Goal: Transaction & Acquisition: Book appointment/travel/reservation

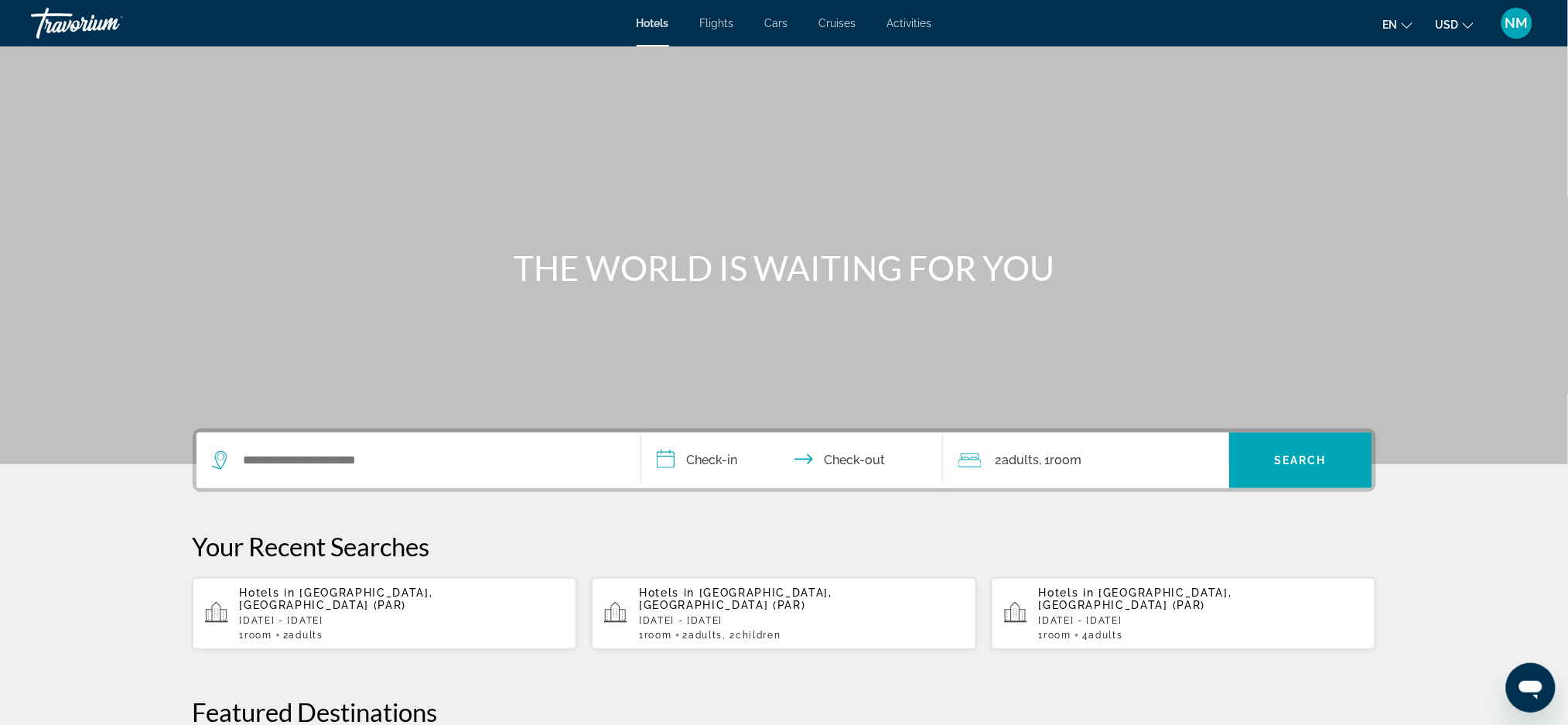
click at [355, 600] on div "Hotels in Paris, France (PAR) Sat, 04 Oct - Mon, 06 Oct 1 Room rooms 2 Adult Ad…" at bounding box center [402, 614] width 325 height 54
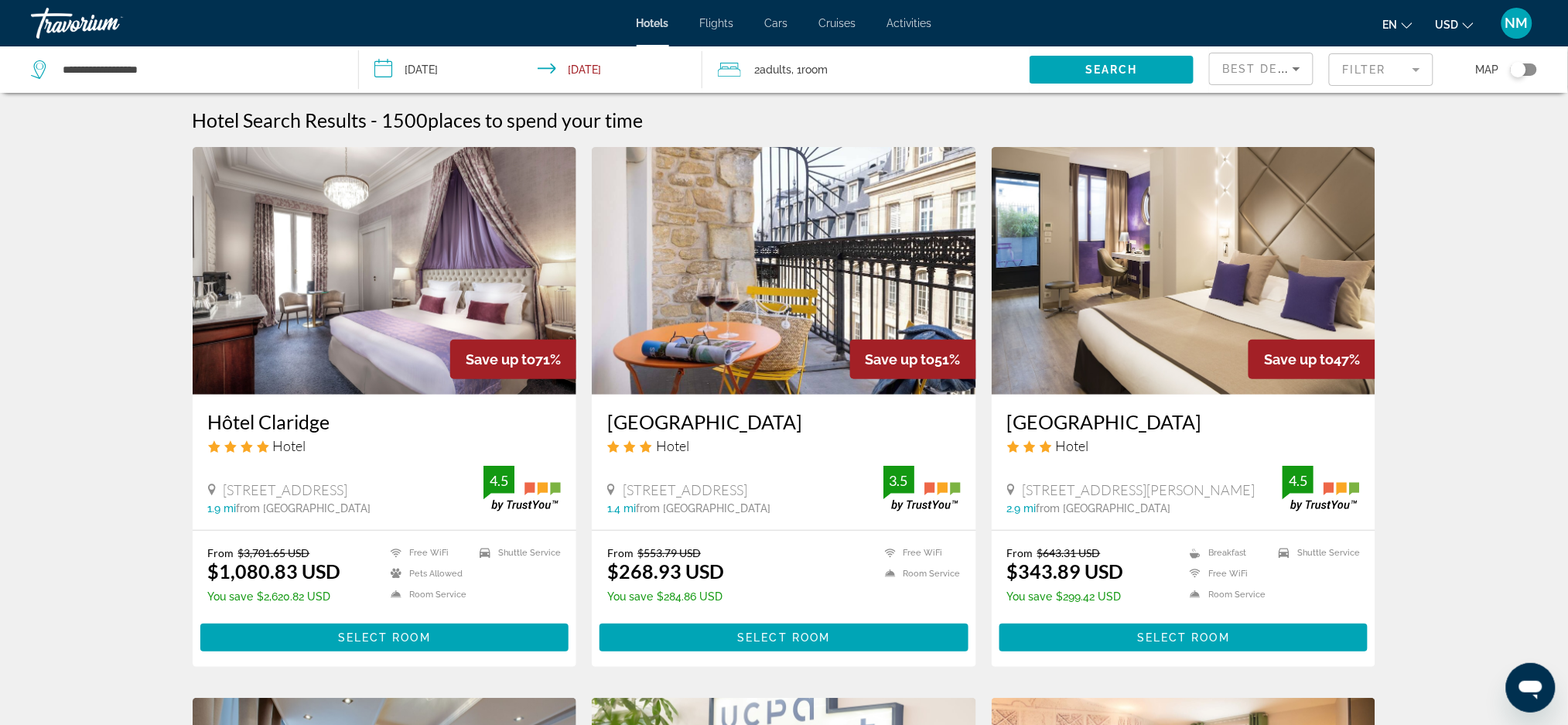
click at [728, 427] on h3 "Grand Hotel du Calvados" at bounding box center [784, 421] width 354 height 23
click at [1342, 76] on mat-form-field "Filter" at bounding box center [1381, 69] width 105 height 33
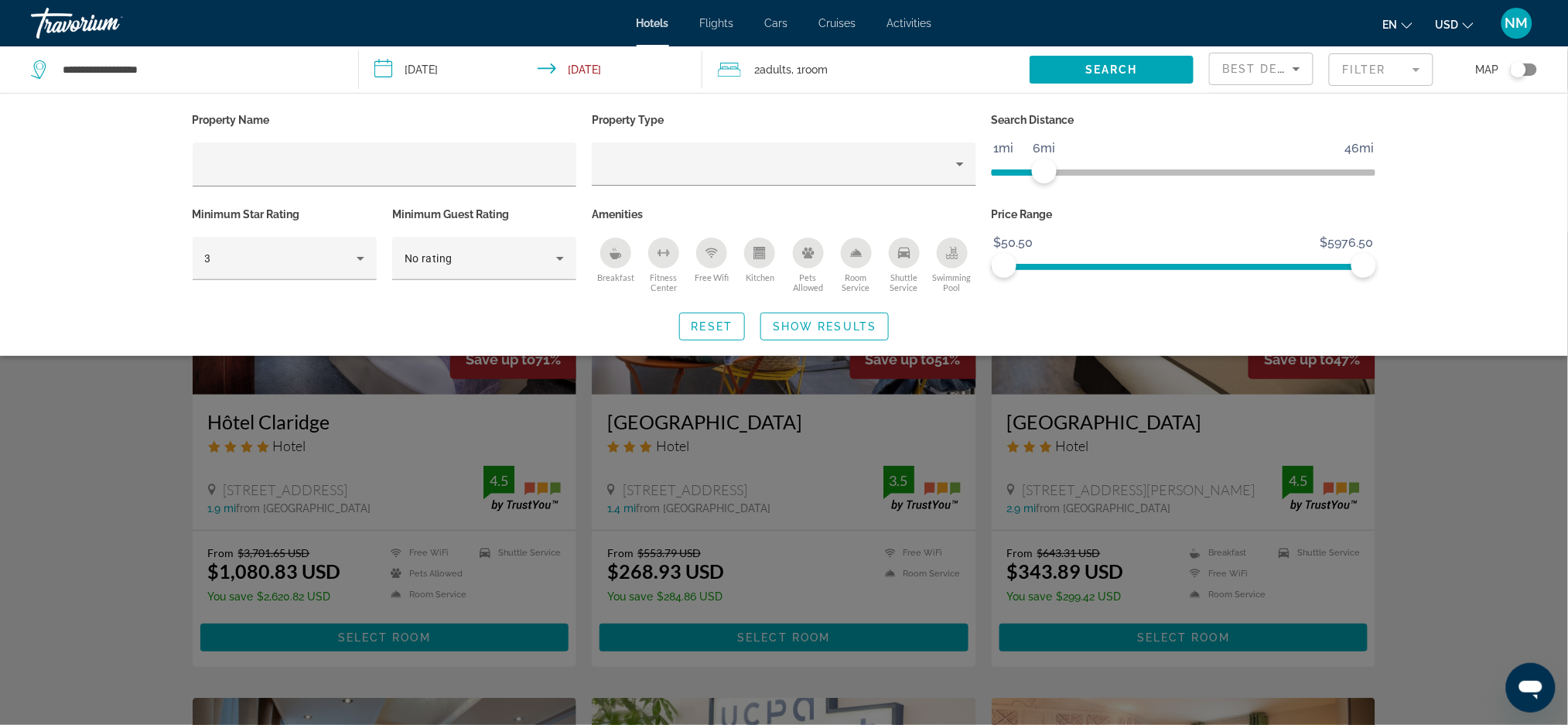
click at [1040, 173] on span "ngx-slider" at bounding box center [1017, 173] width 53 height 6
click at [1018, 173] on ngx-slider "1mi 46mi 3mi" at bounding box center [1183, 171] width 385 height 3
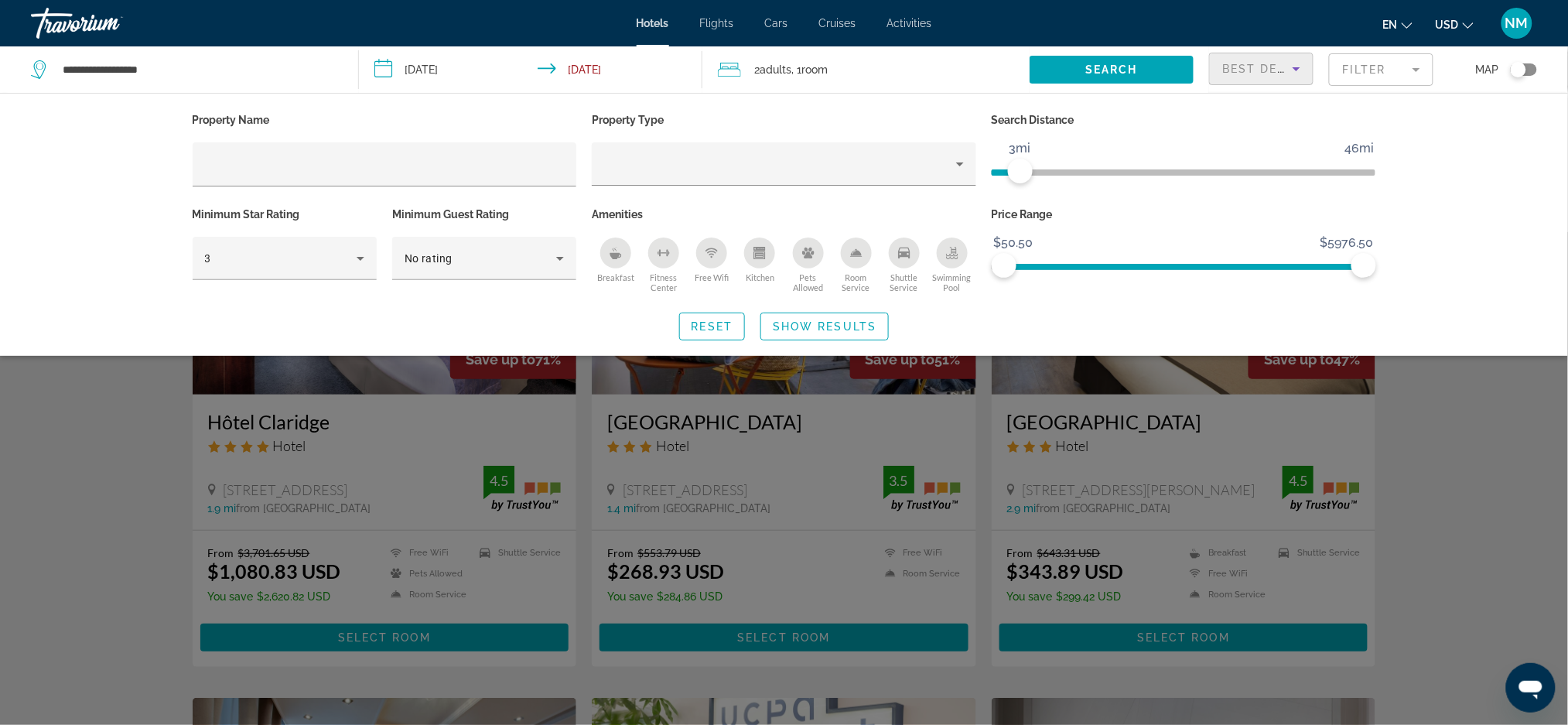
click at [1246, 75] on div "Best Deals" at bounding box center [1257, 69] width 70 height 19
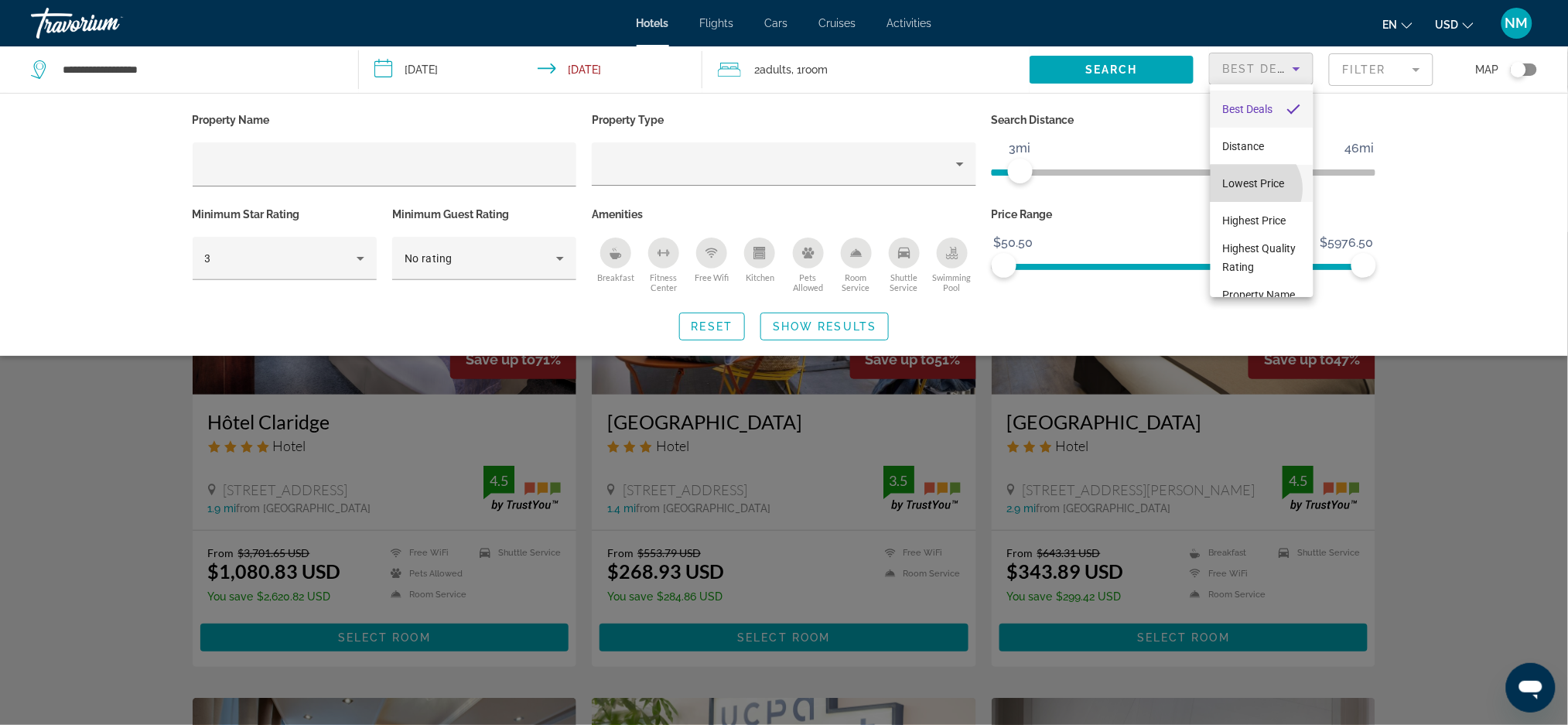
click at [1254, 189] on span "Lowest Price" at bounding box center [1254, 183] width 62 height 12
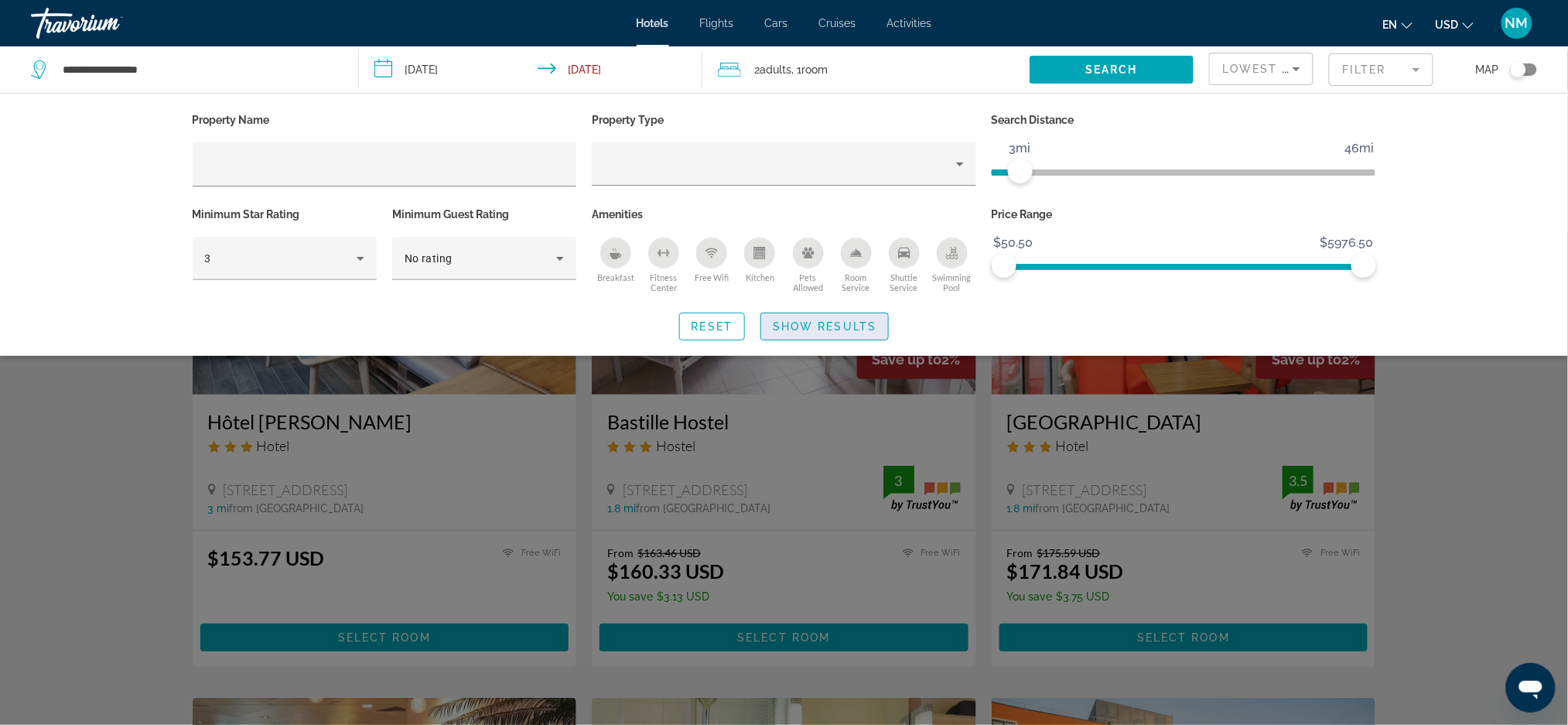
click at [848, 323] on span "Show Results" at bounding box center [824, 326] width 104 height 12
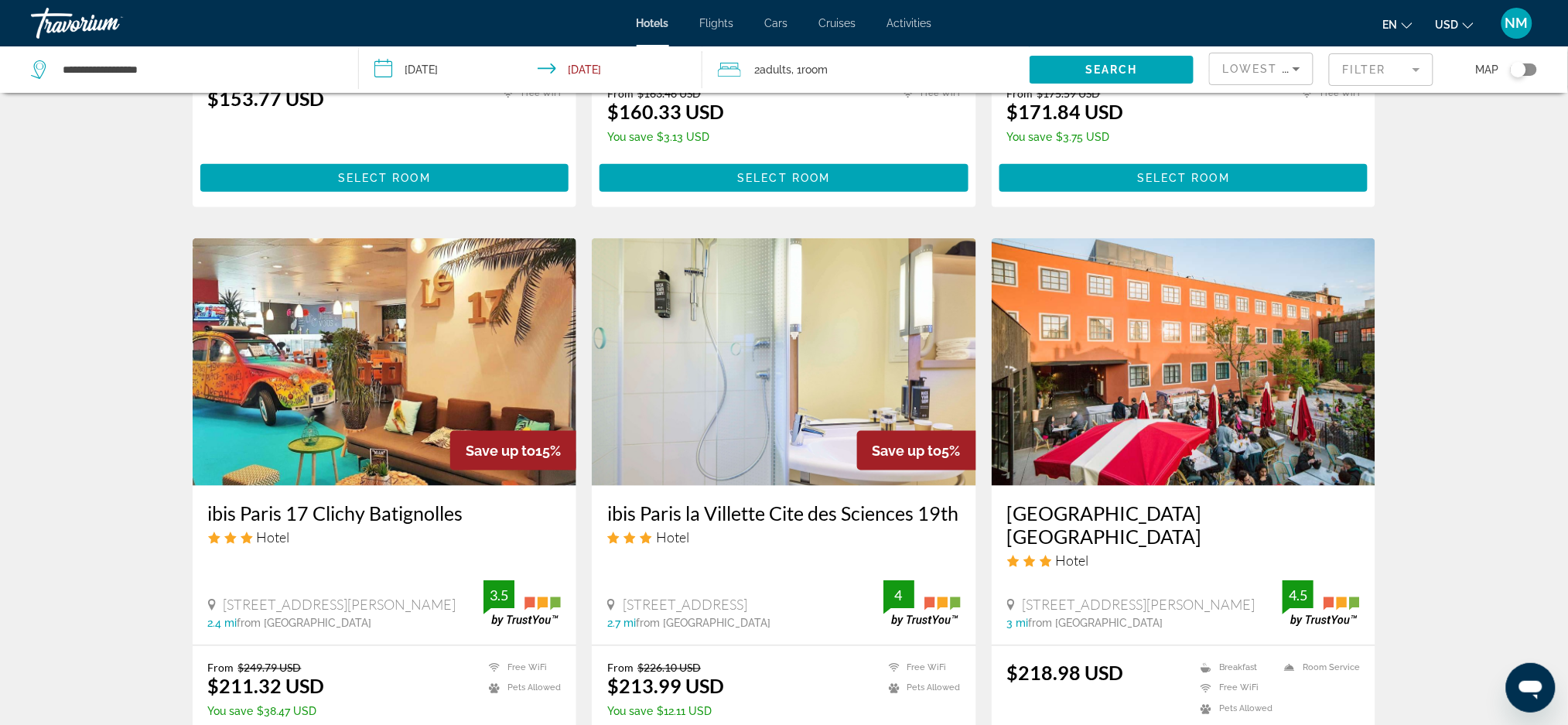
scroll to position [293, 0]
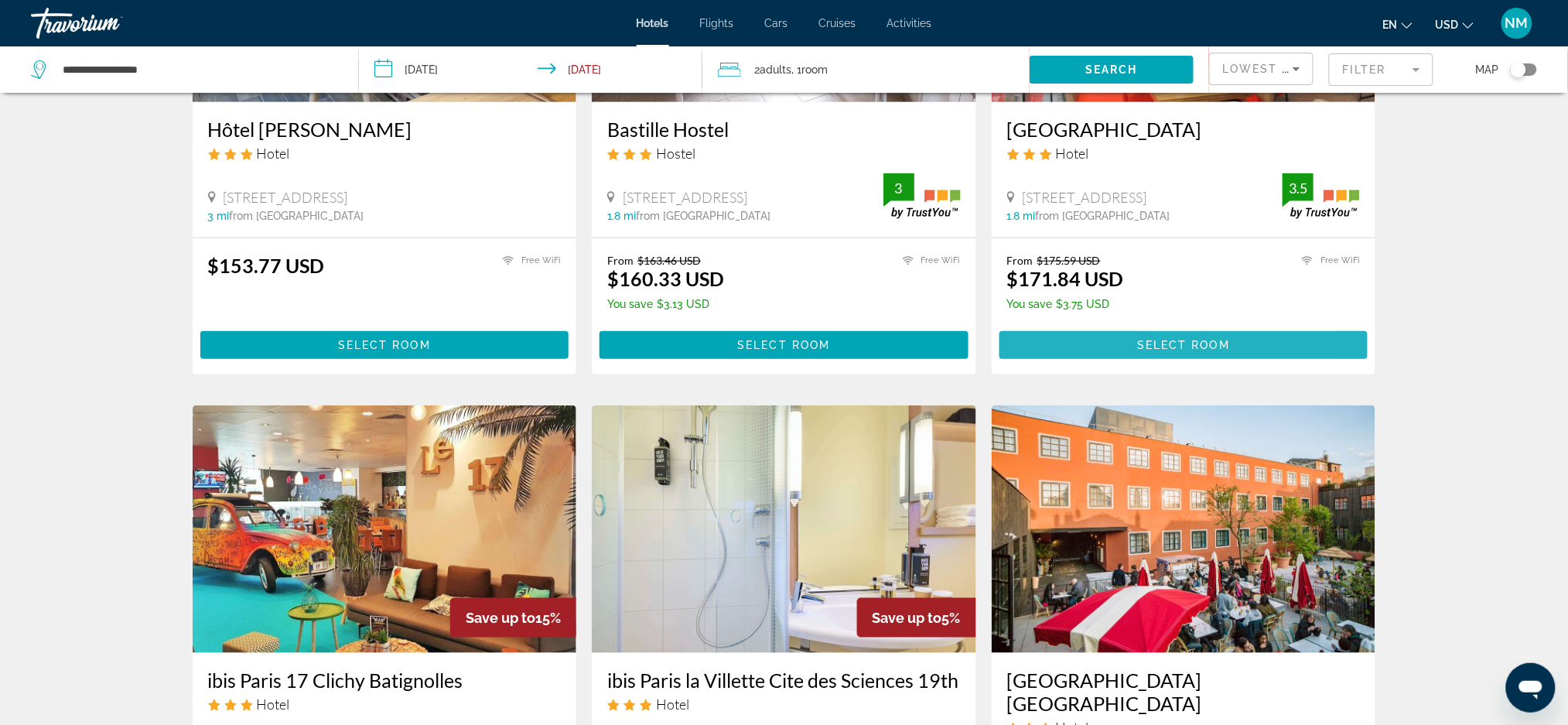
click at [1058, 340] on span "Main content" at bounding box center [1183, 345] width 369 height 37
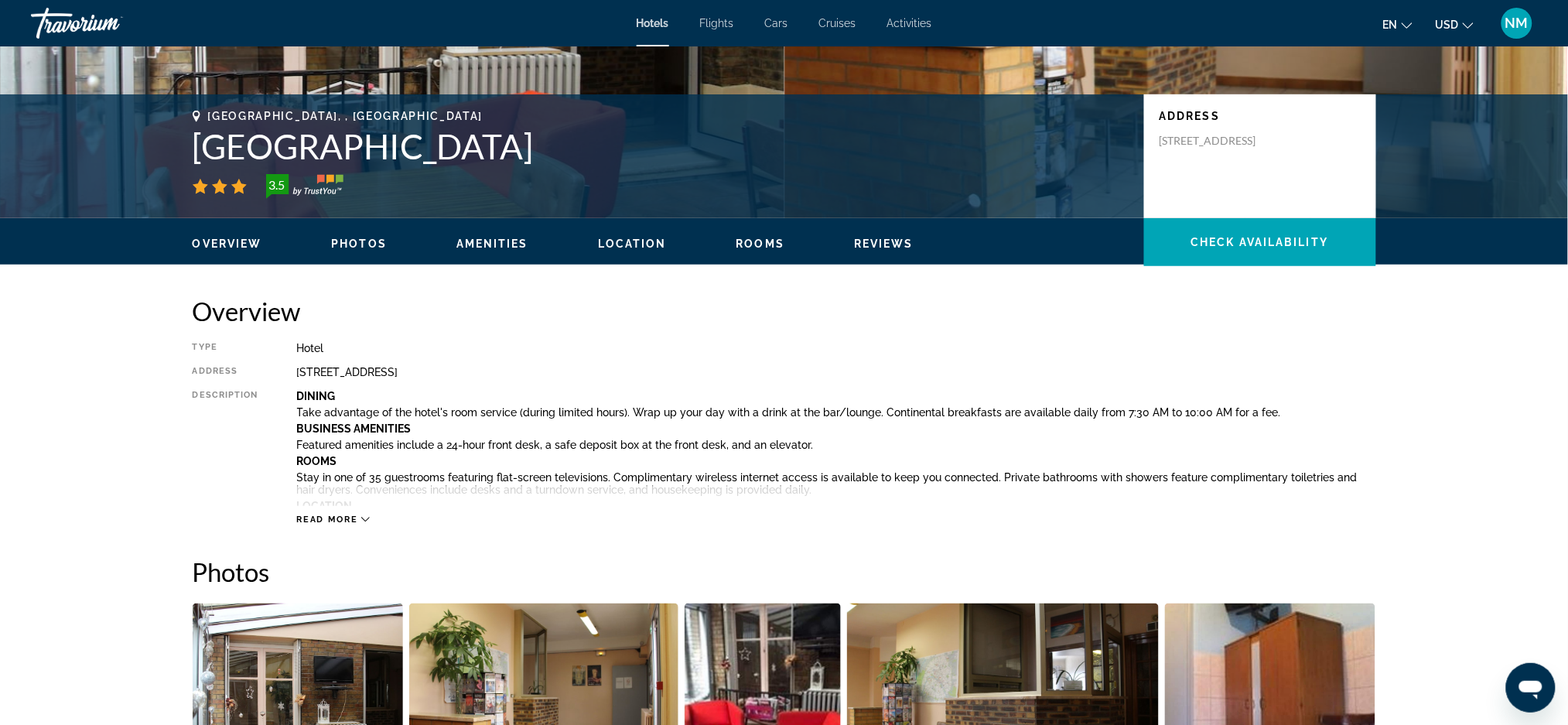
scroll to position [283, 0]
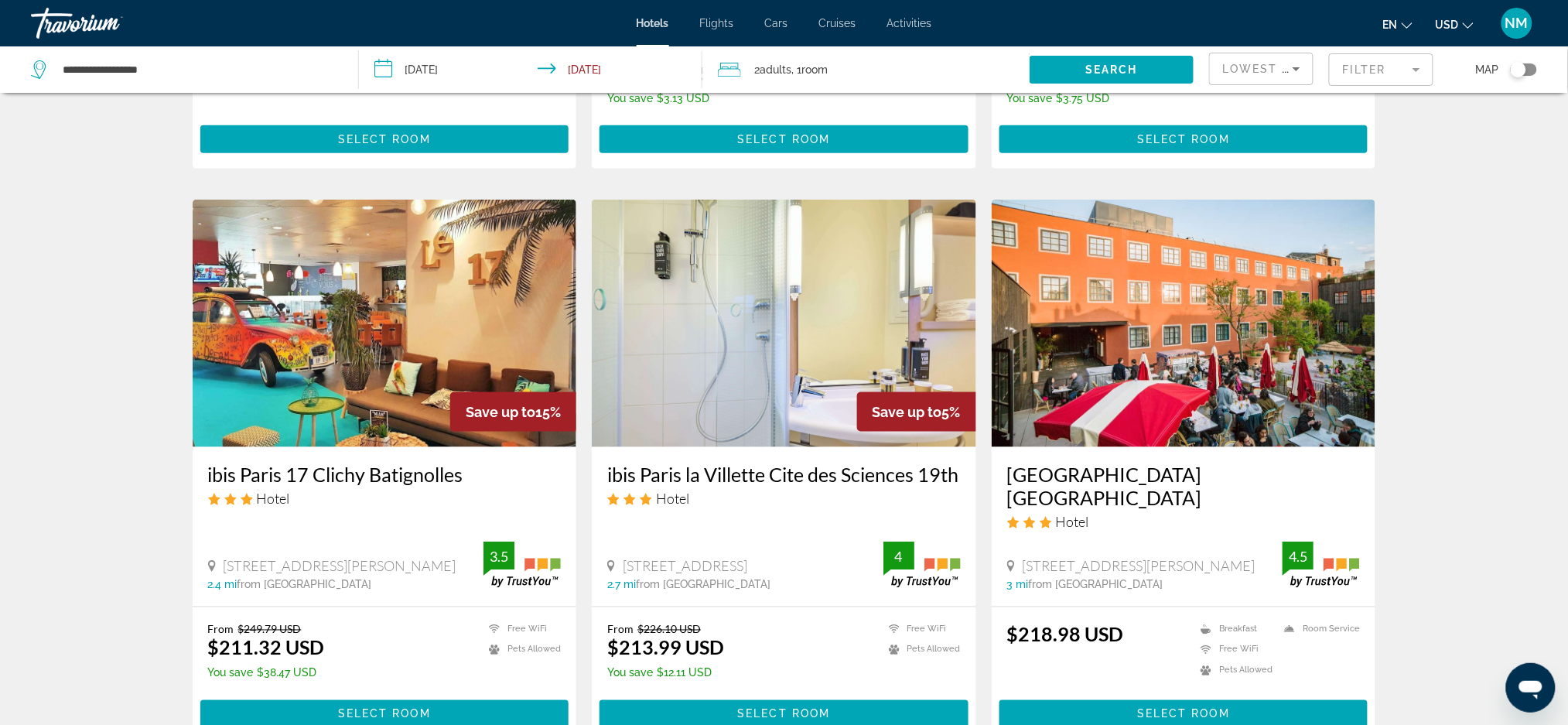
scroll to position [504, 0]
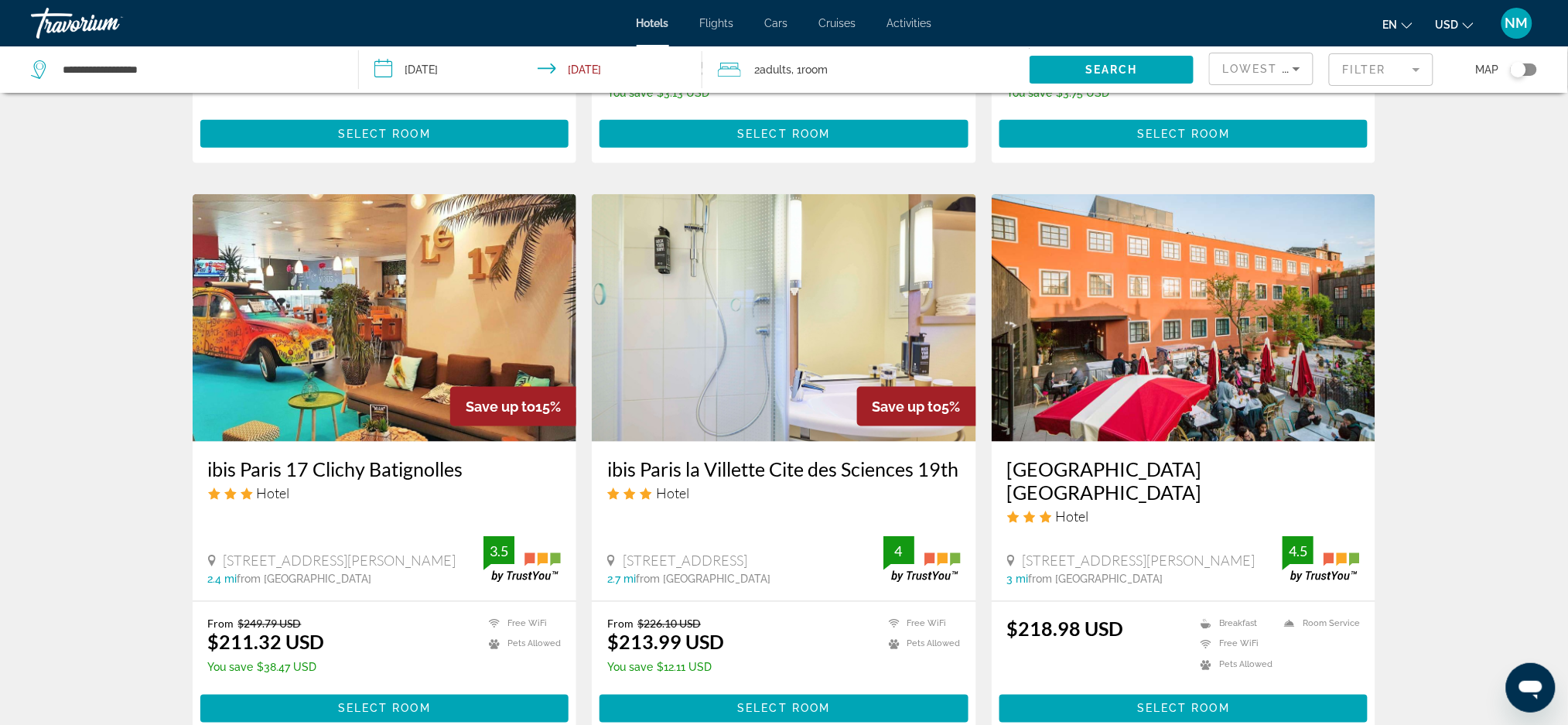
click at [438, 351] on img "Main content" at bounding box center [385, 318] width 385 height 248
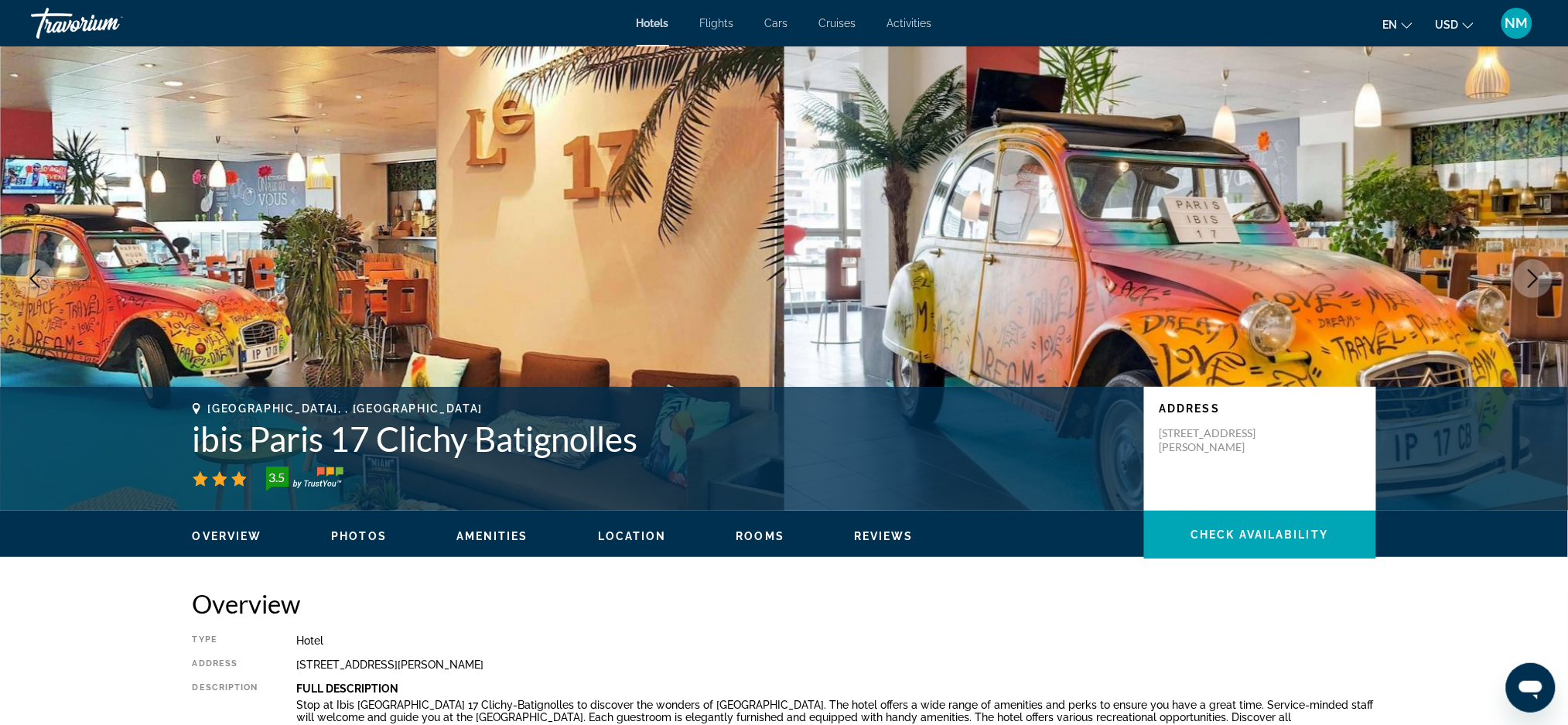
scroll to position [971, 0]
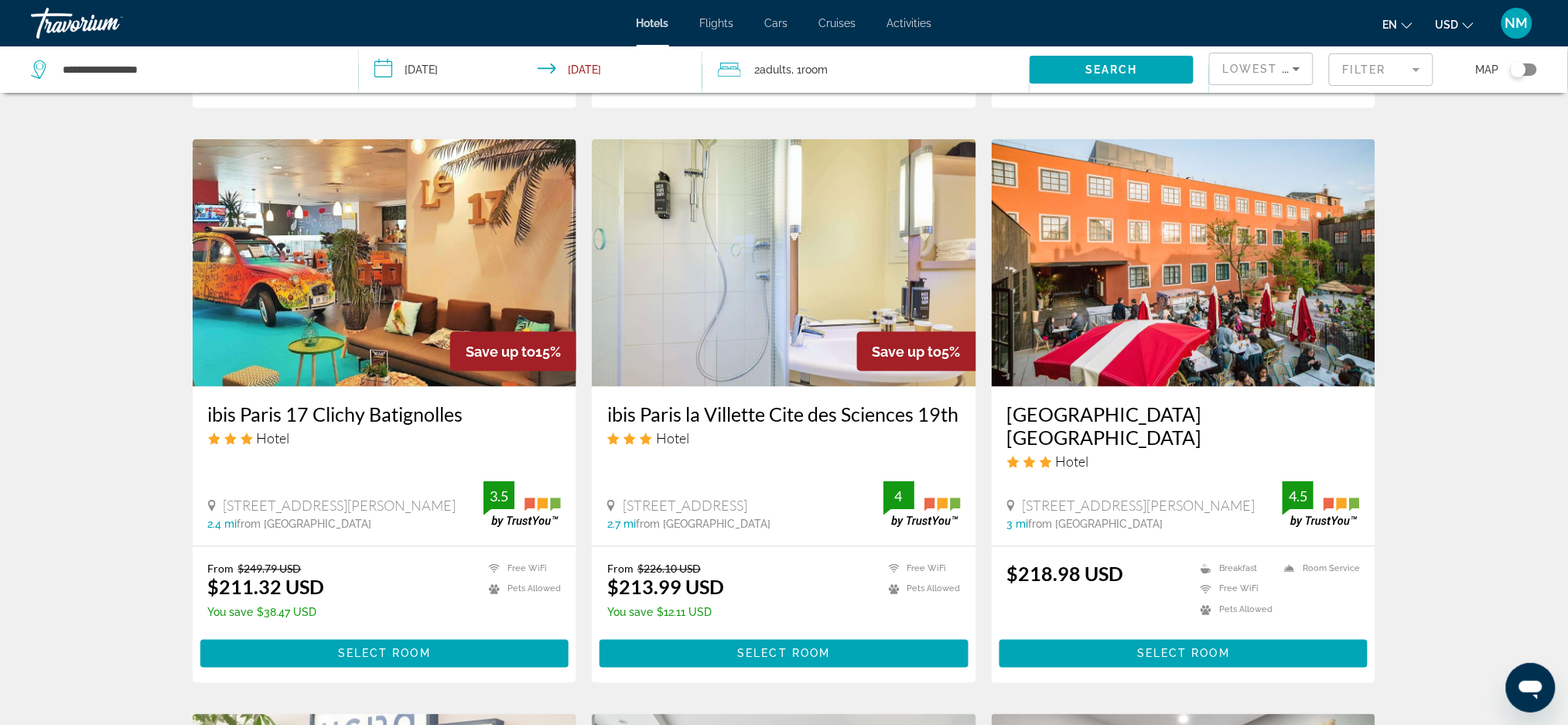
scroll to position [562, 0]
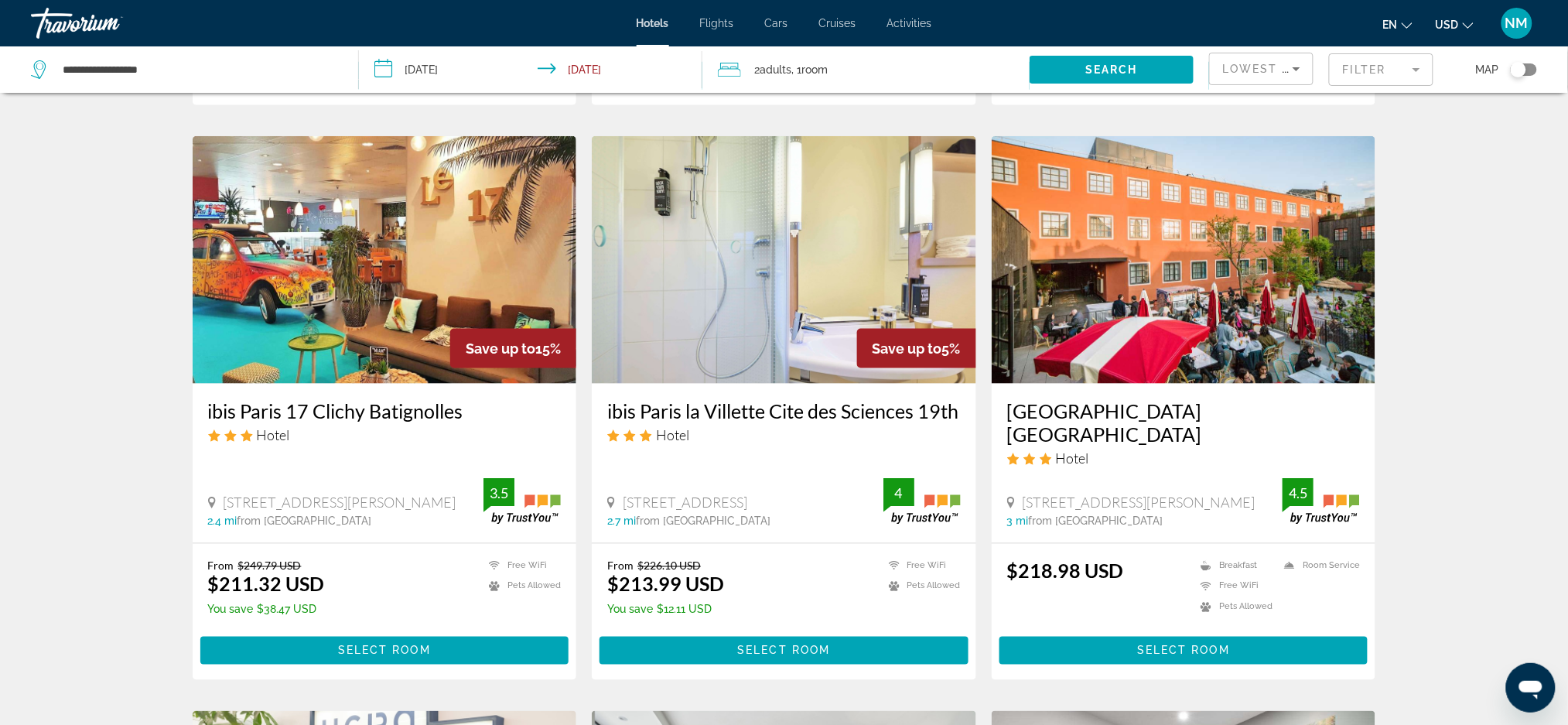
click at [258, 416] on h3 "ibis Paris 17 Clichy Batignolles" at bounding box center [385, 410] width 354 height 23
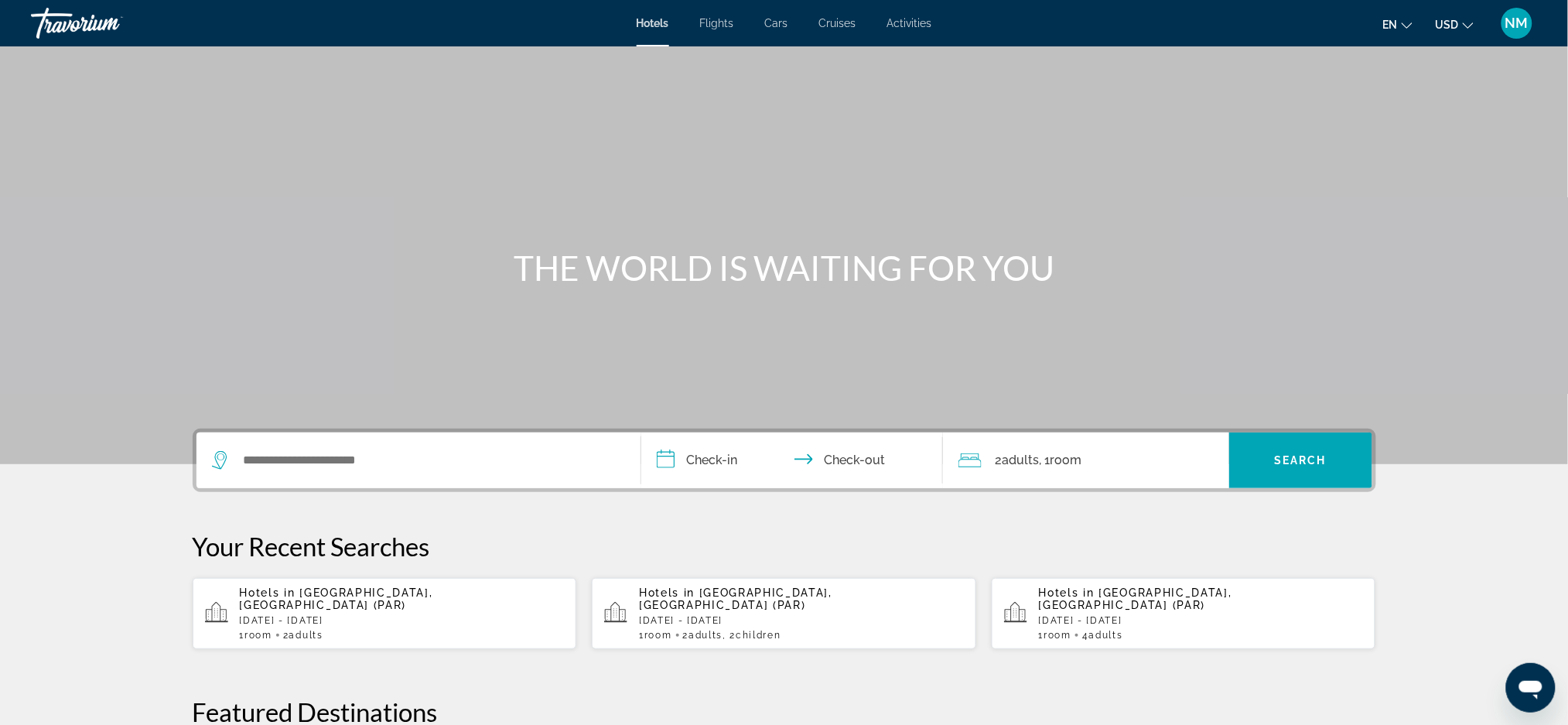
click at [848, 462] on input "**********" at bounding box center [795, 463] width 308 height 60
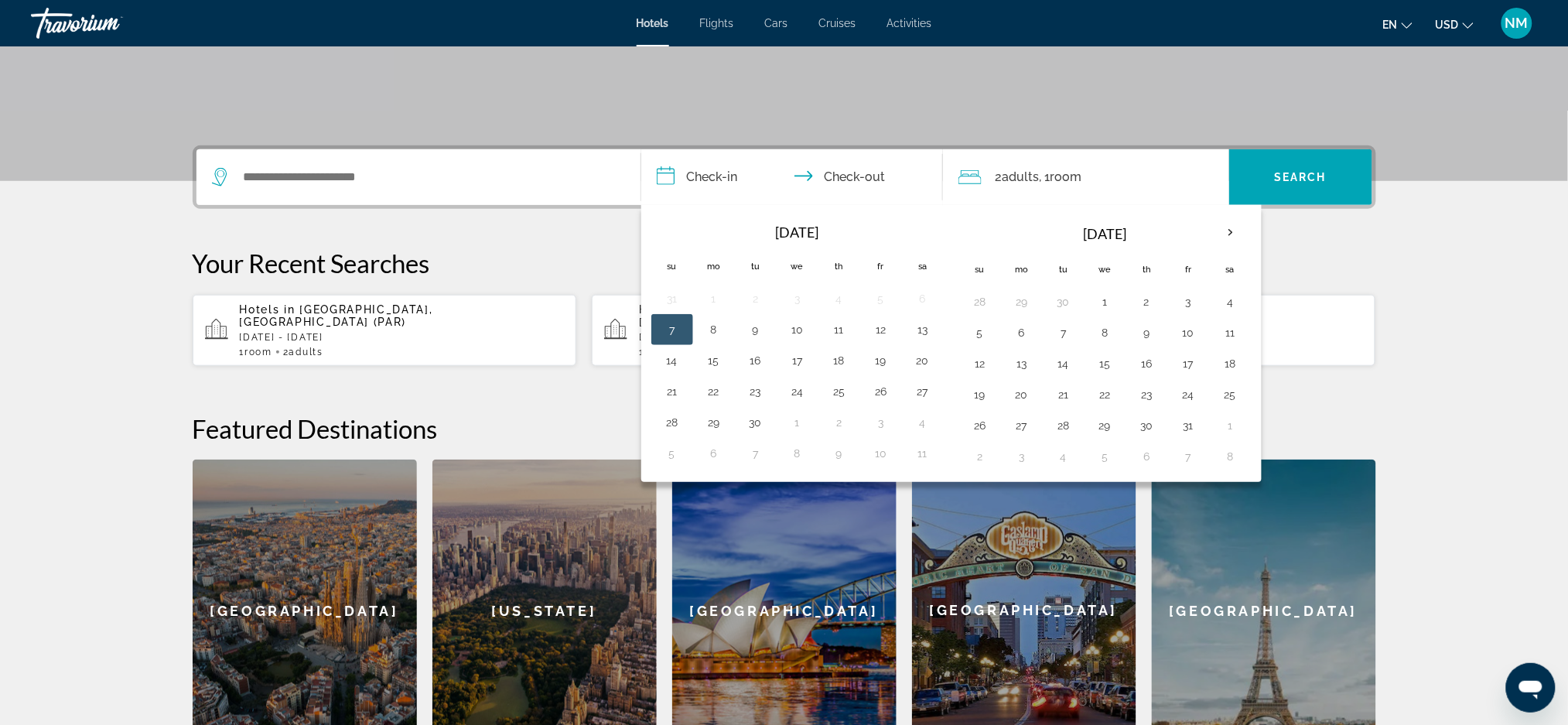
scroll to position [378, 0]
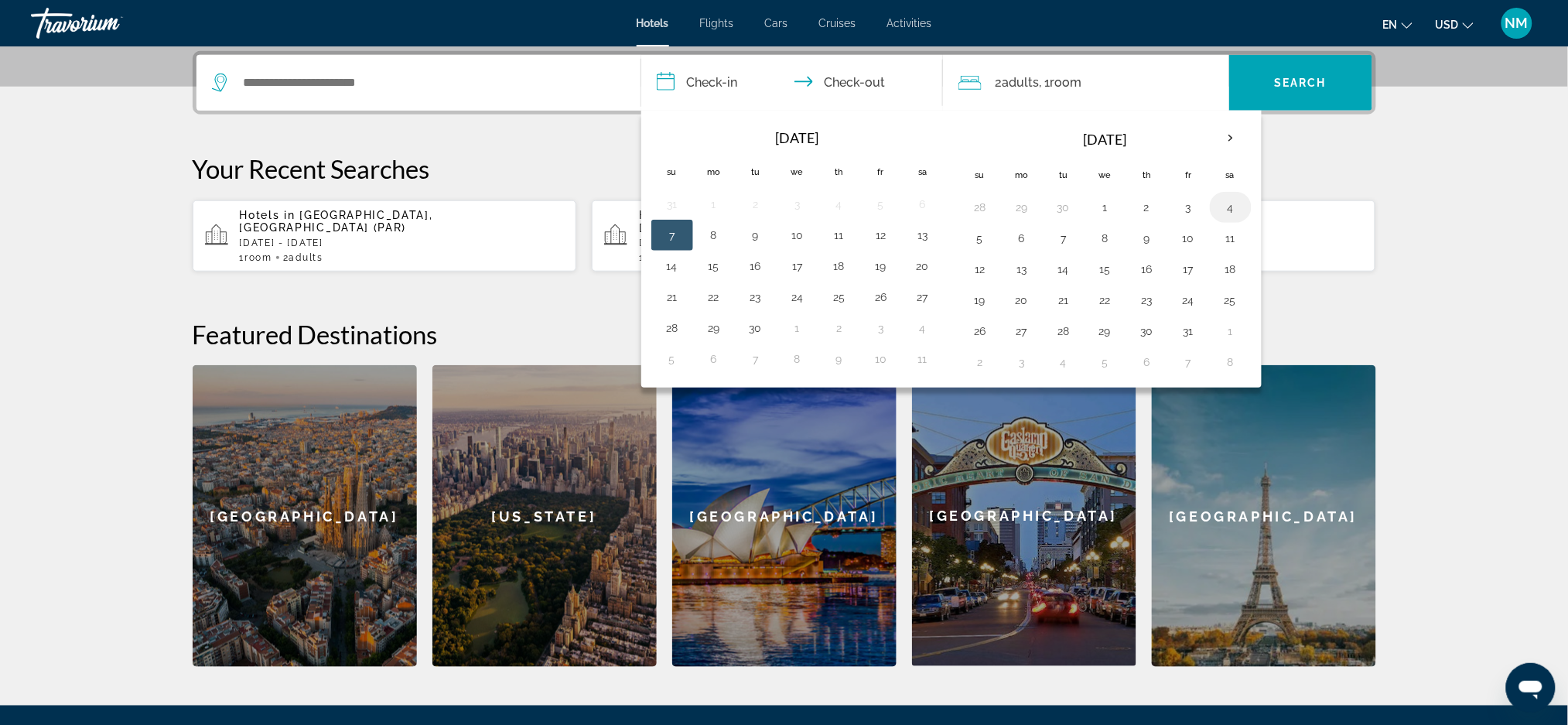
click at [1238, 207] on button "4" at bounding box center [1230, 208] width 25 height 22
click at [1028, 239] on button "6" at bounding box center [1021, 239] width 25 height 22
type input "**********"
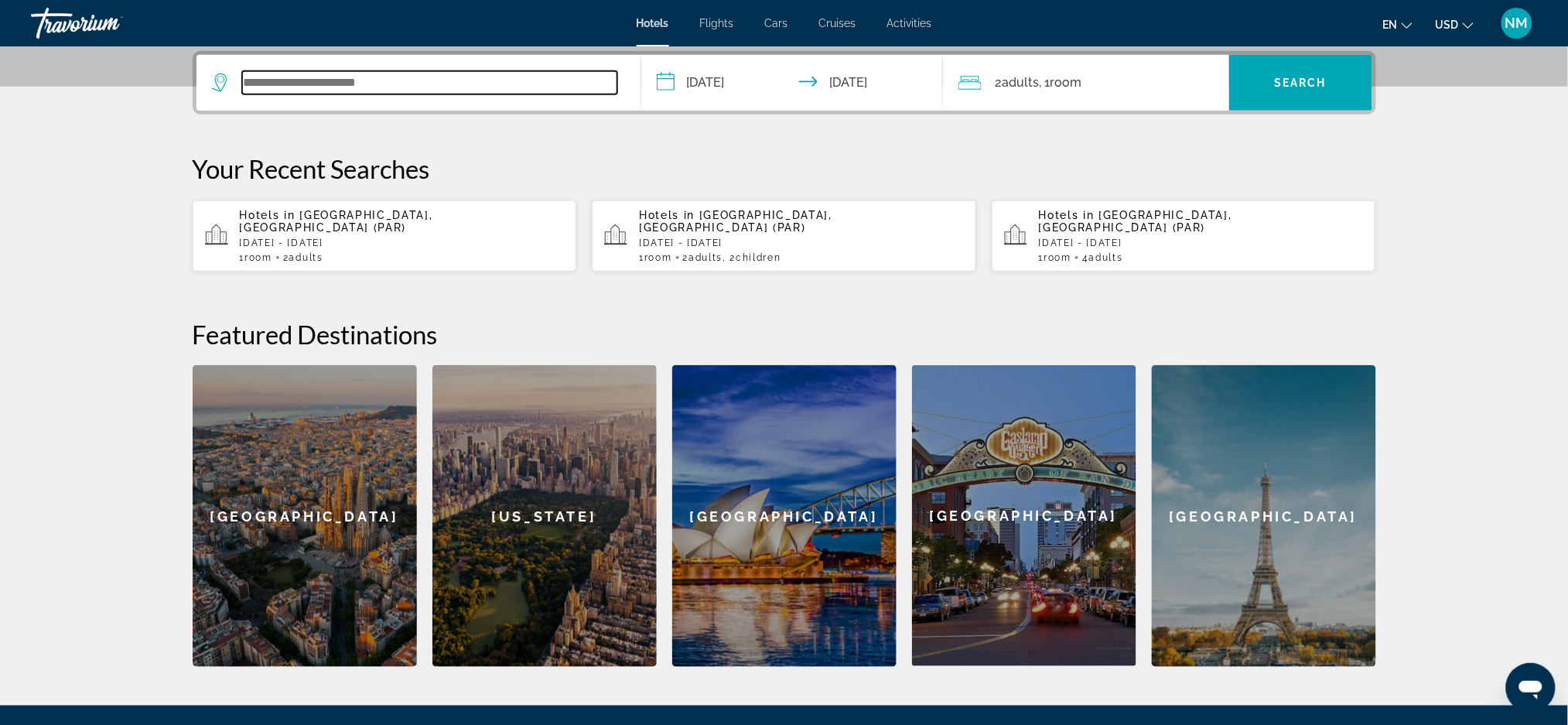
click at [478, 87] on input "Search widget" at bounding box center [429, 82] width 375 height 23
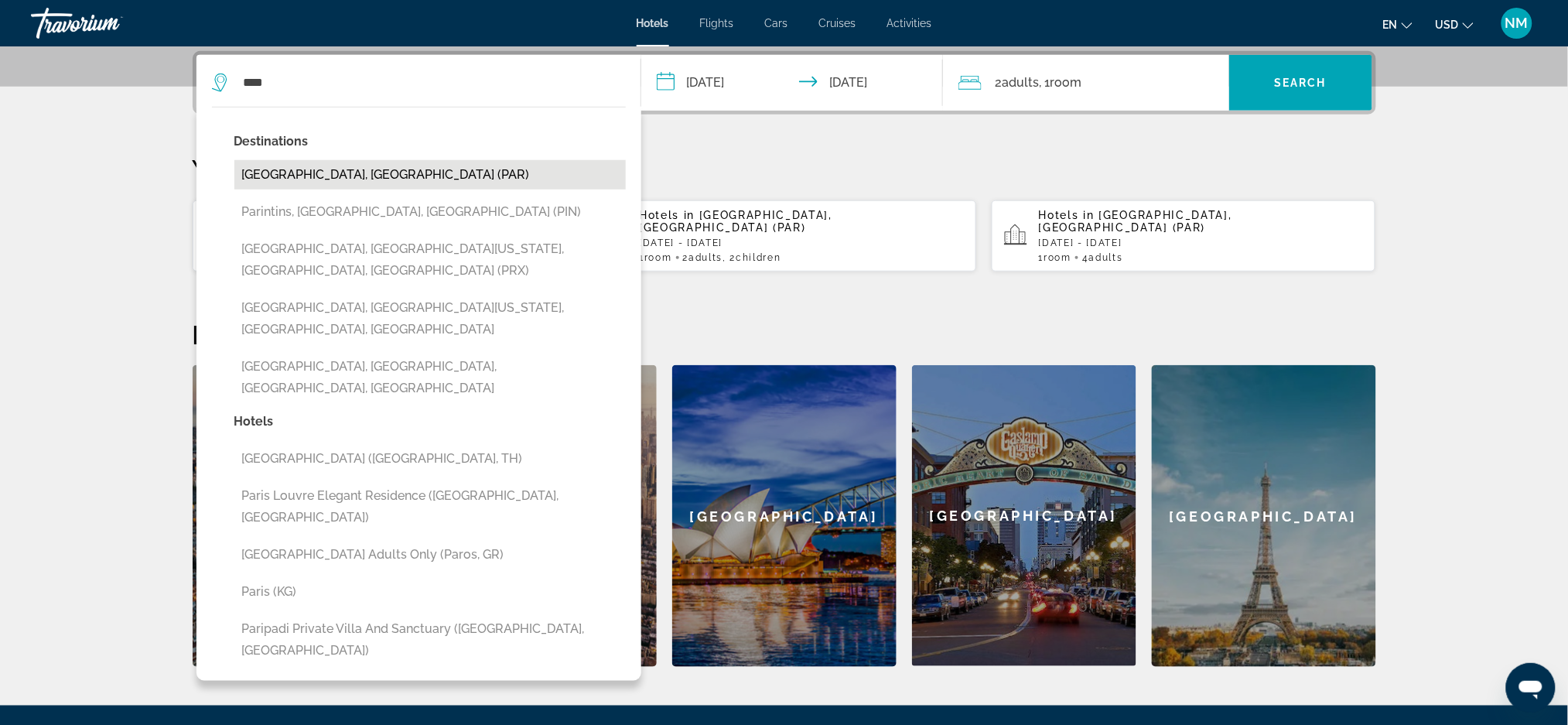
click at [281, 173] on button "[GEOGRAPHIC_DATA], [GEOGRAPHIC_DATA] (PAR)" at bounding box center [431, 174] width 392 height 29
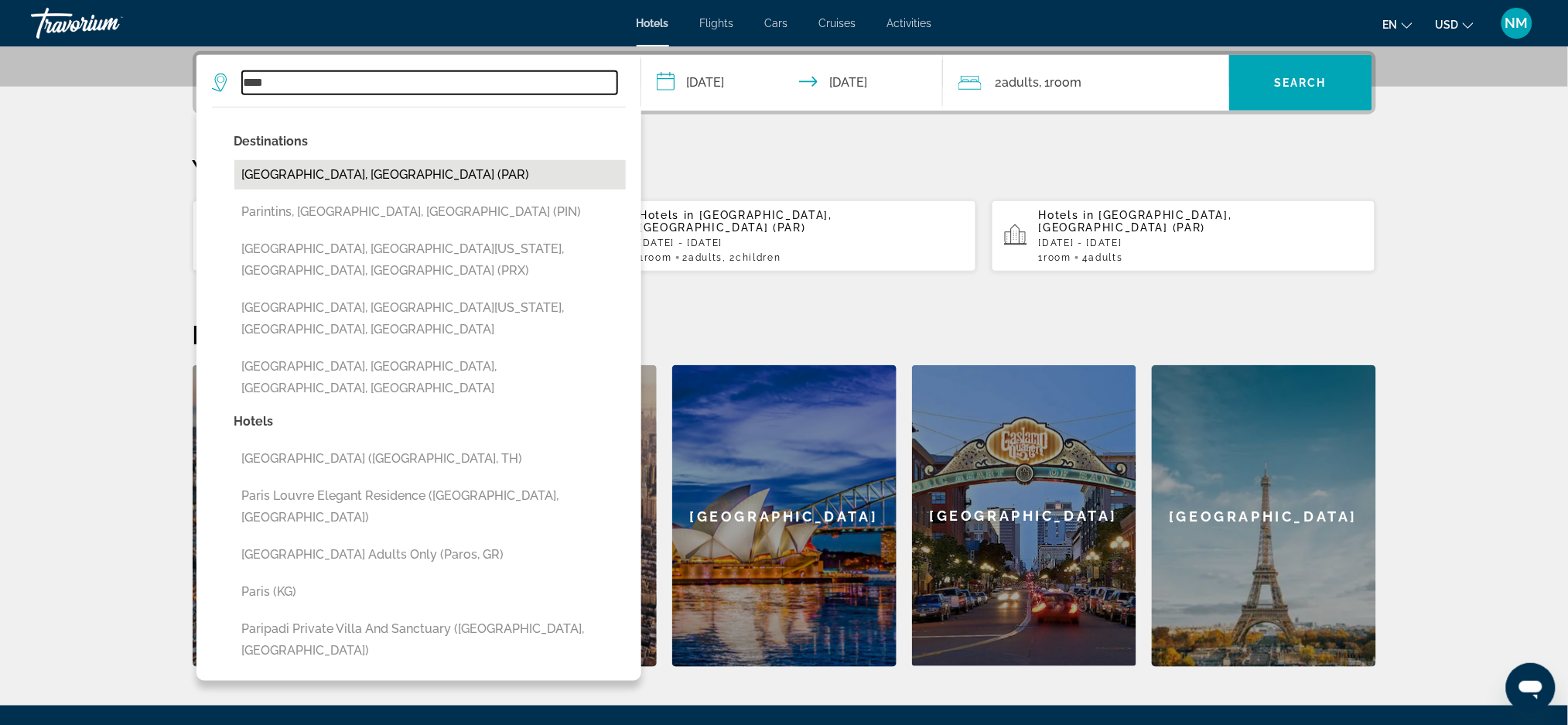
type input "**********"
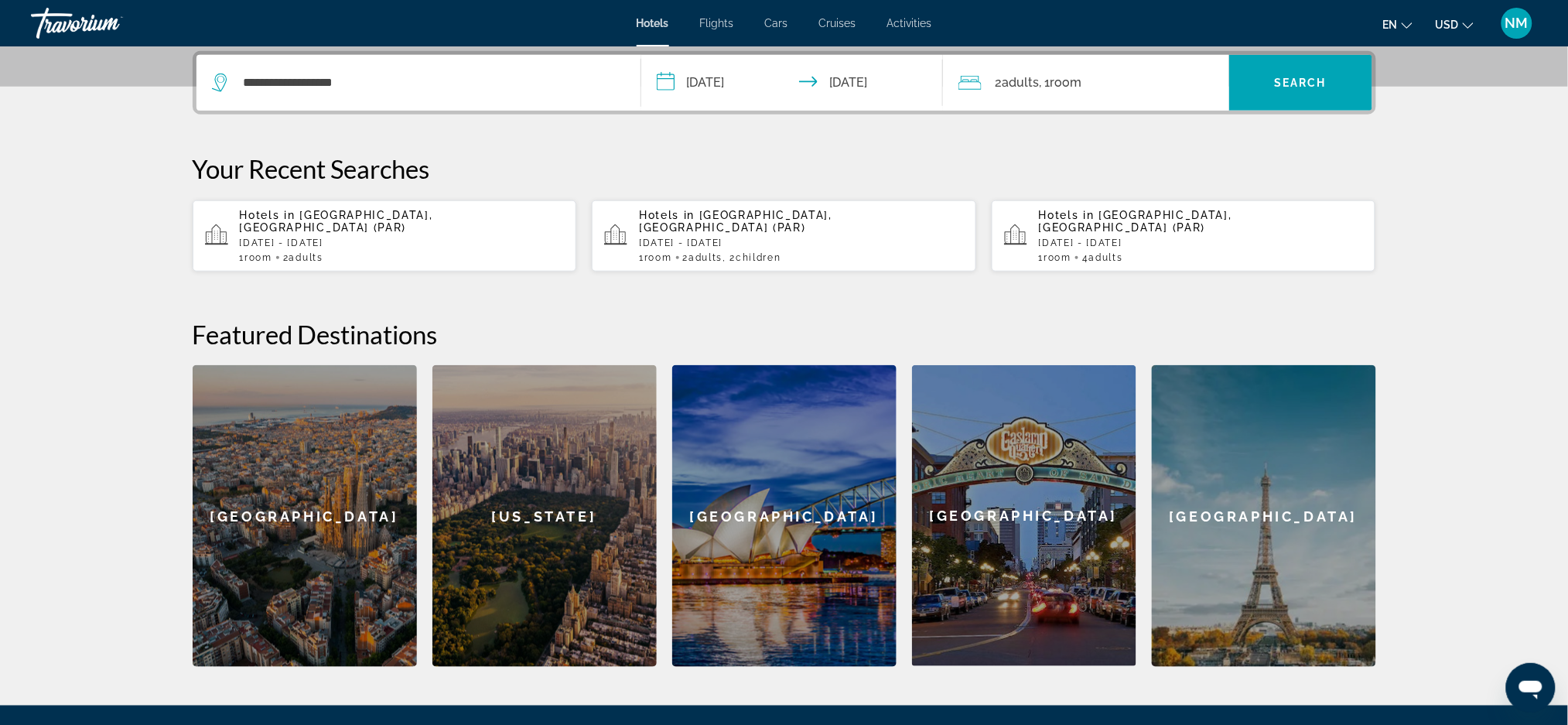
click at [1056, 81] on span "Room" at bounding box center [1066, 82] width 32 height 15
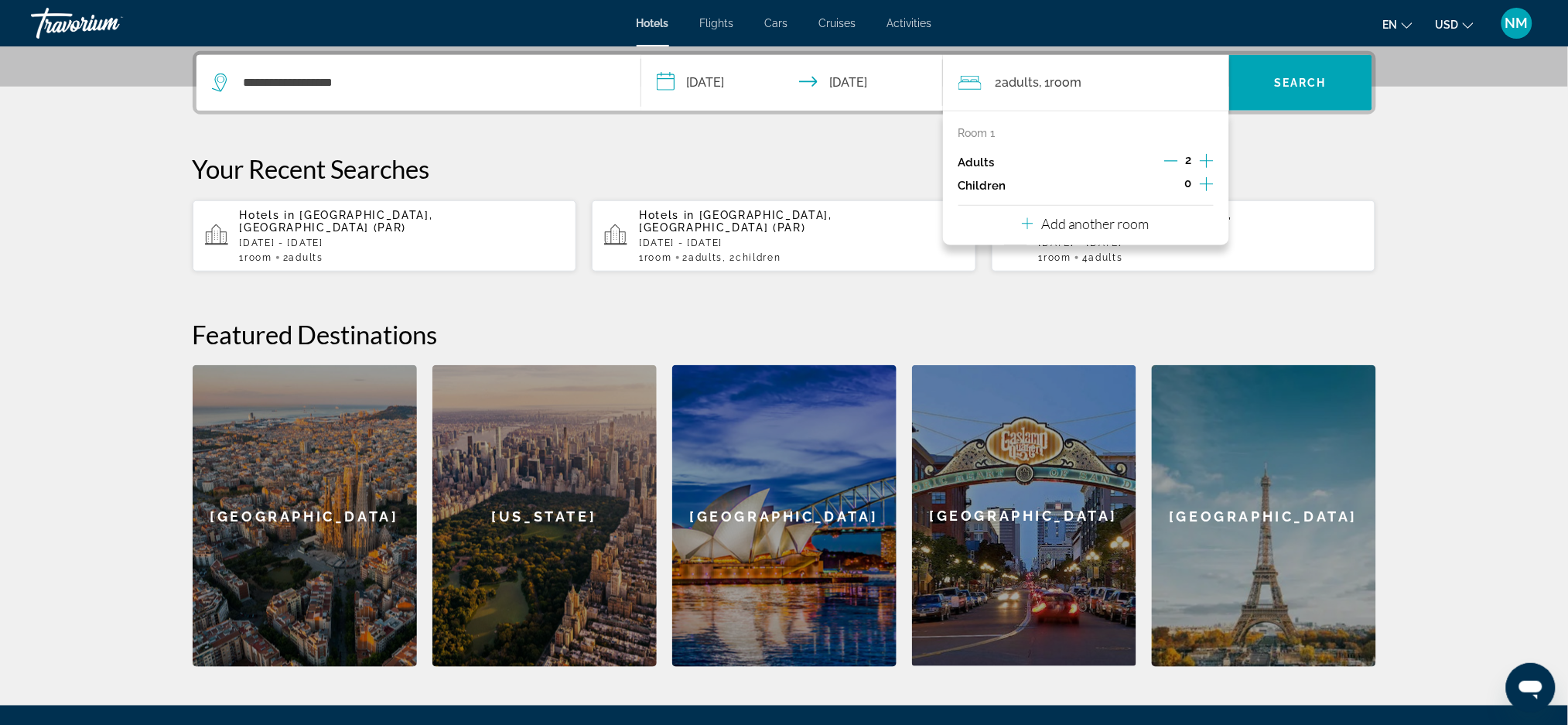
click at [1207, 183] on icon "Increment children" at bounding box center [1207, 184] width 14 height 19
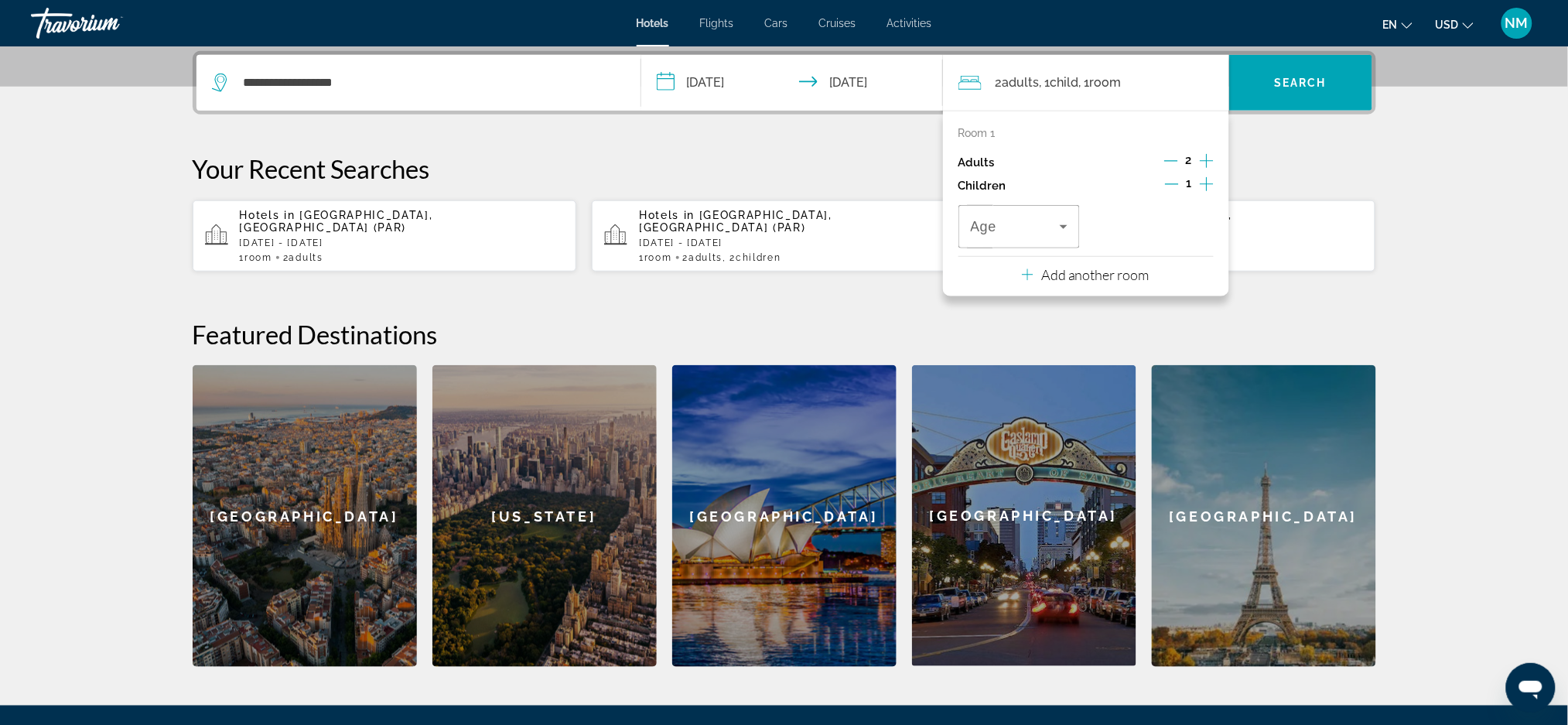
click at [1166, 158] on icon "Decrement adults" at bounding box center [1171, 161] width 14 height 14
click at [1206, 186] on icon "Increment children" at bounding box center [1207, 184] width 14 height 19
click at [1067, 234] on icon "Travelers: 1 adult, 2 children" at bounding box center [1063, 227] width 19 height 19
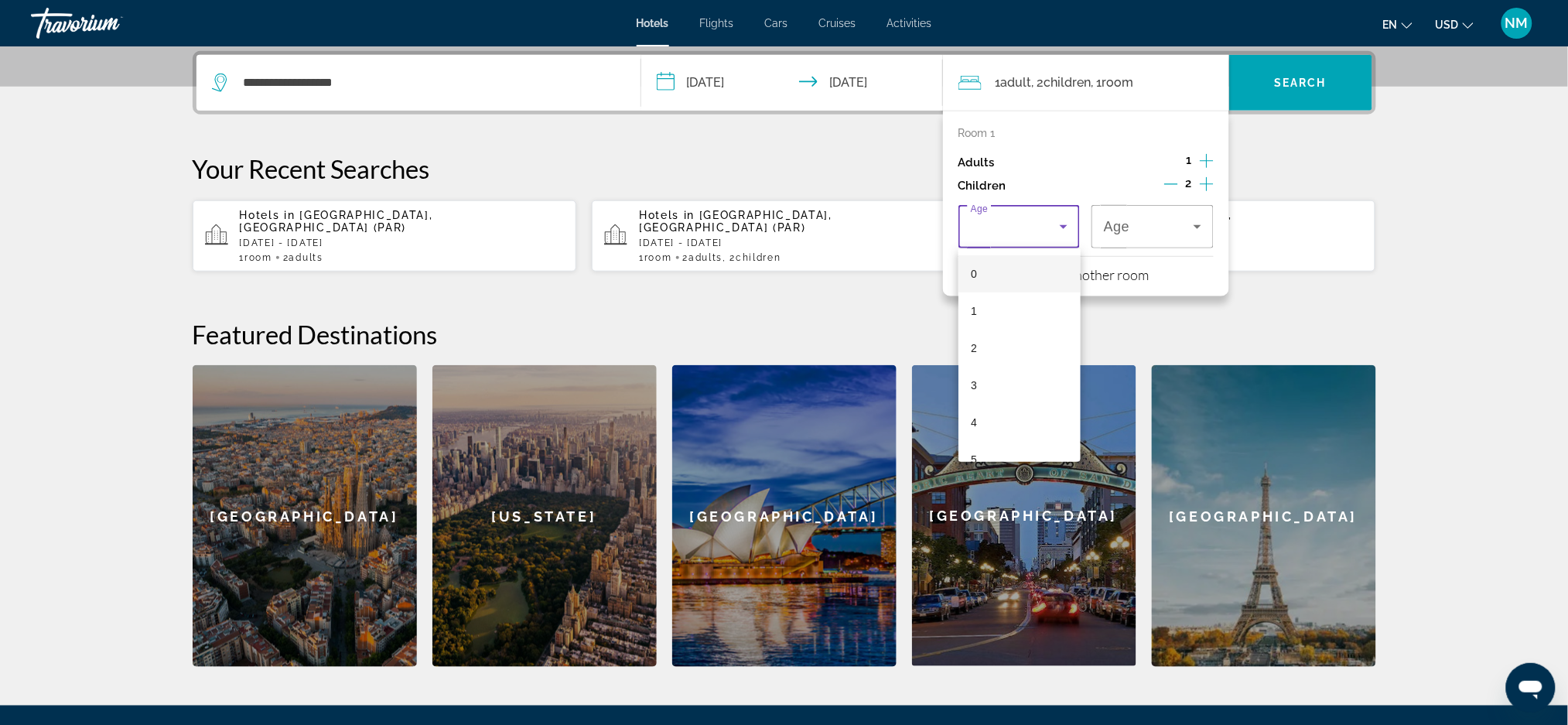
scroll to position [468, 0]
click at [974, 433] on span "17" at bounding box center [976, 438] width 12 height 19
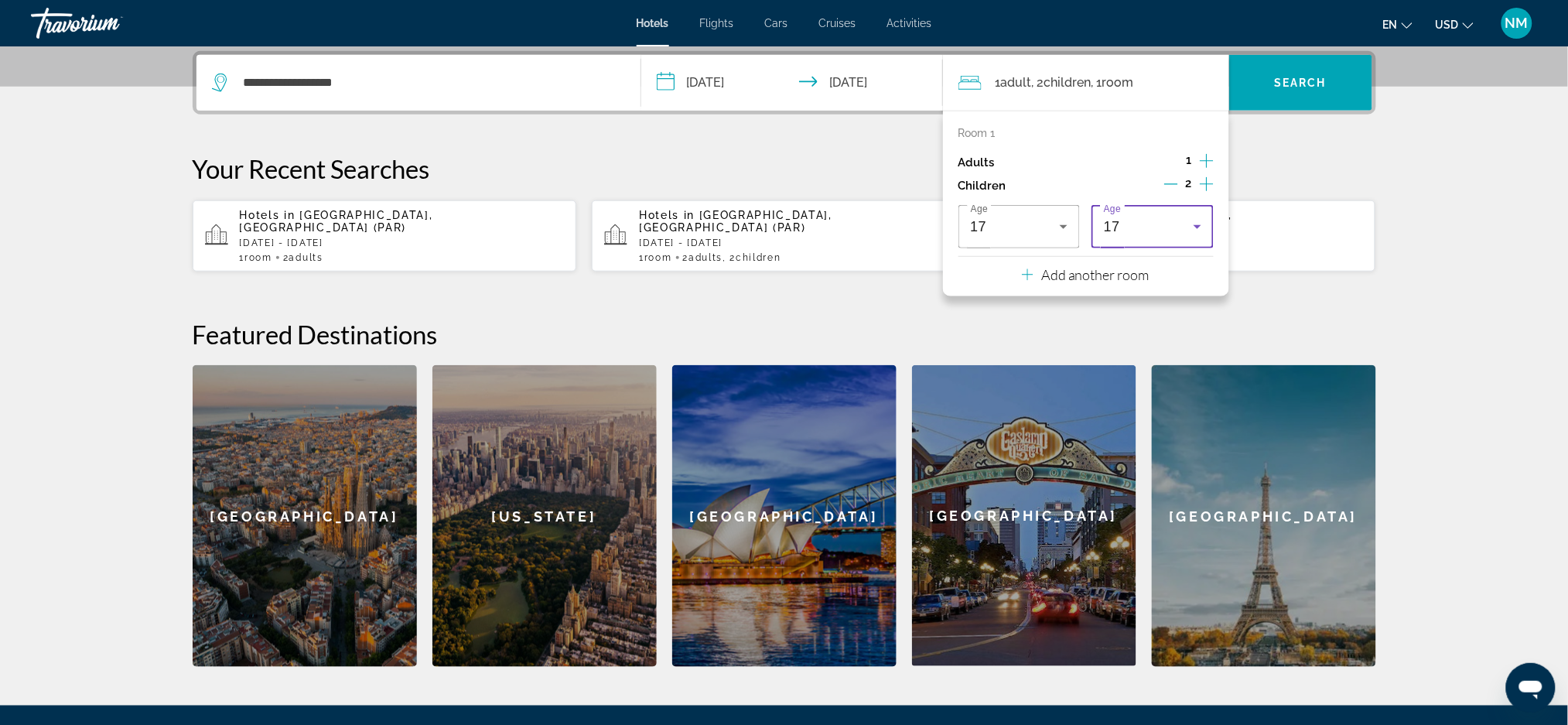
click at [1202, 230] on icon "Travelers: 1 adult, 2 children" at bounding box center [1197, 227] width 19 height 19
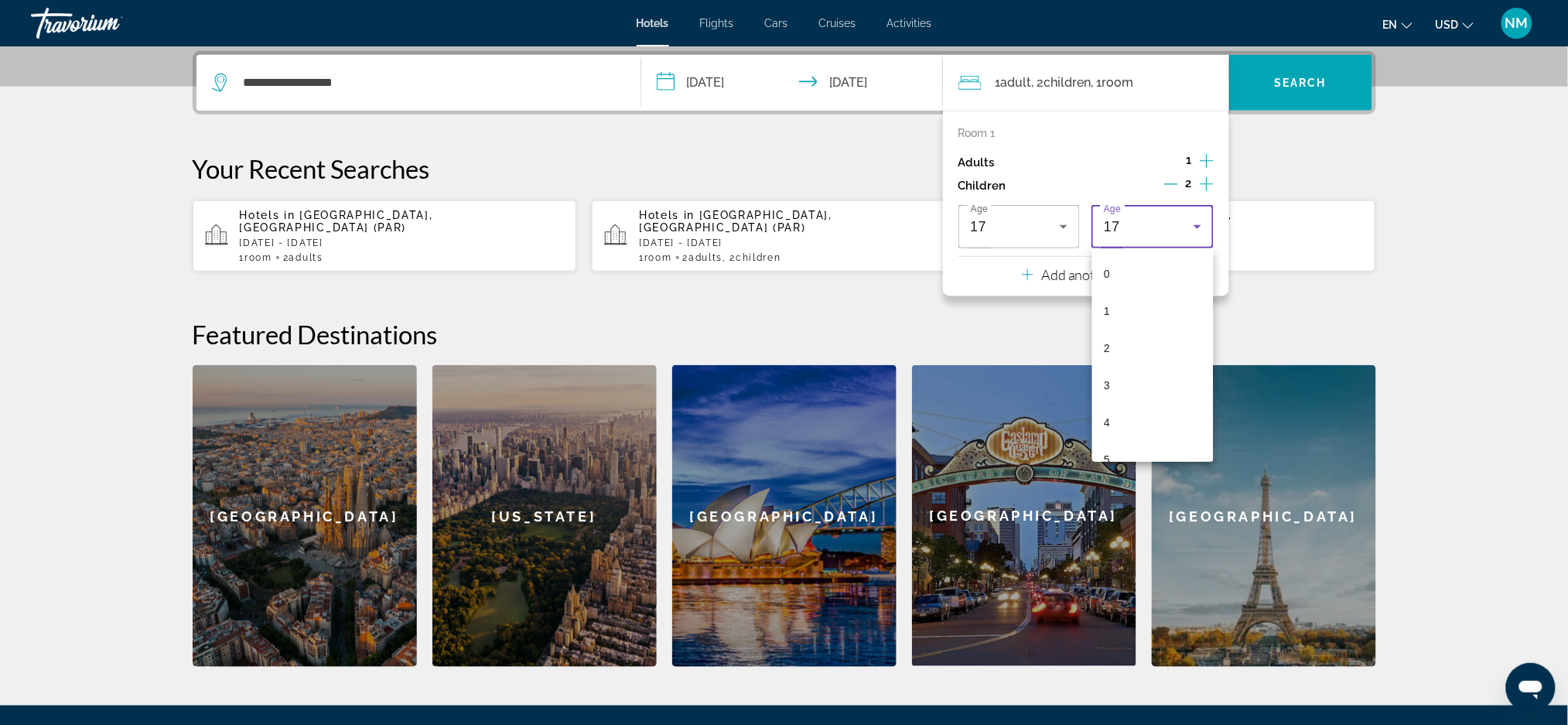
scroll to position [462, 0]
click at [1132, 404] on mat-option "16" at bounding box center [1153, 406] width 122 height 37
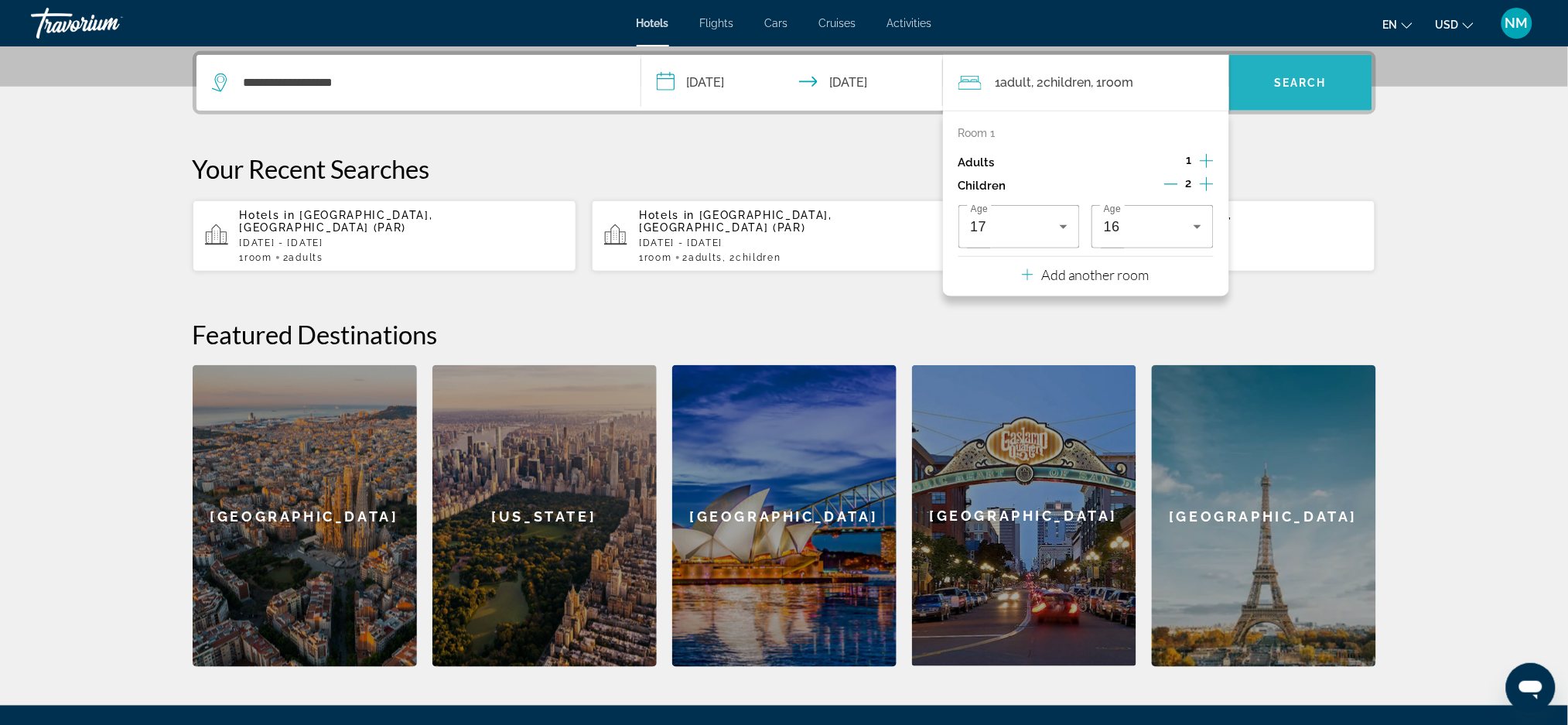
click at [1316, 84] on span "Search" at bounding box center [1300, 83] width 53 height 12
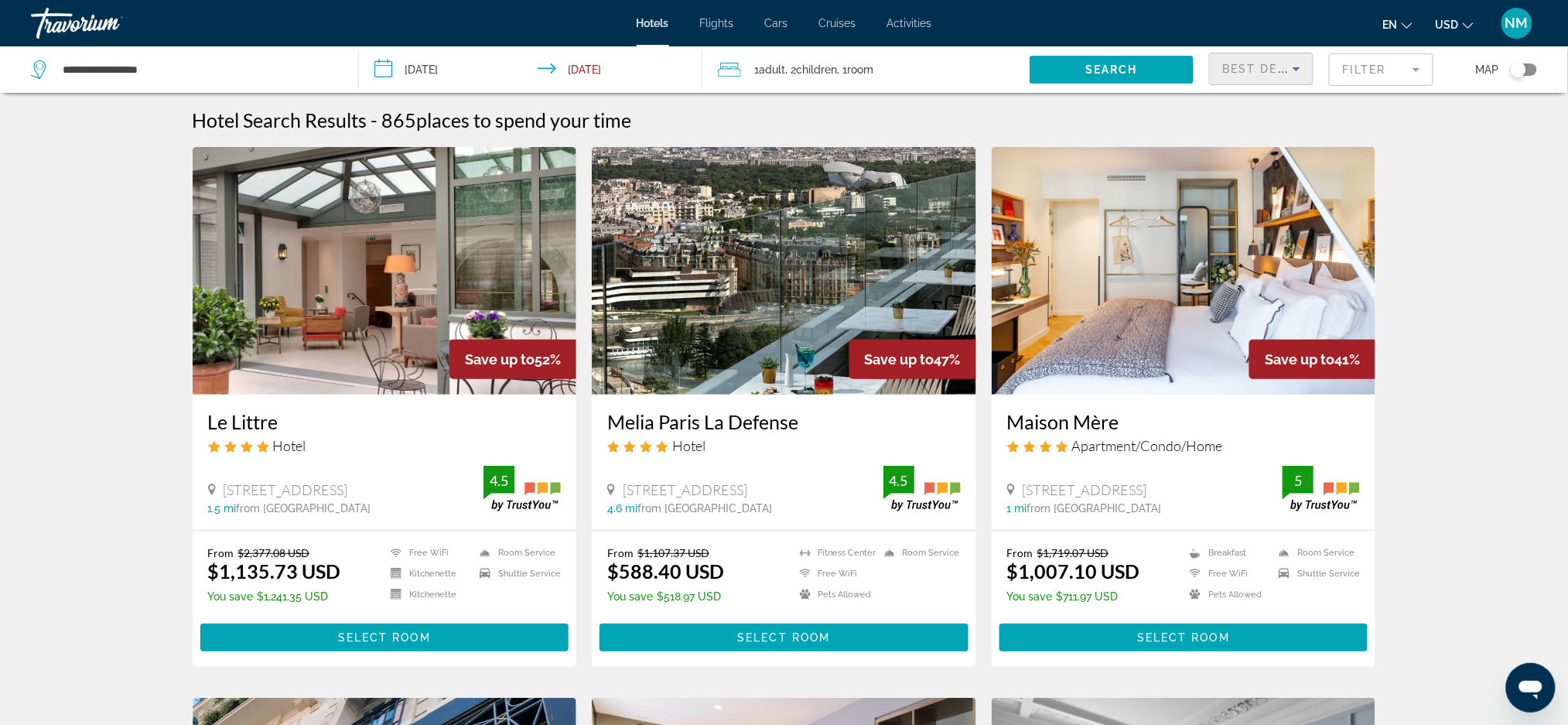
click at [1292, 67] on icon "Sort by" at bounding box center [1296, 69] width 19 height 19
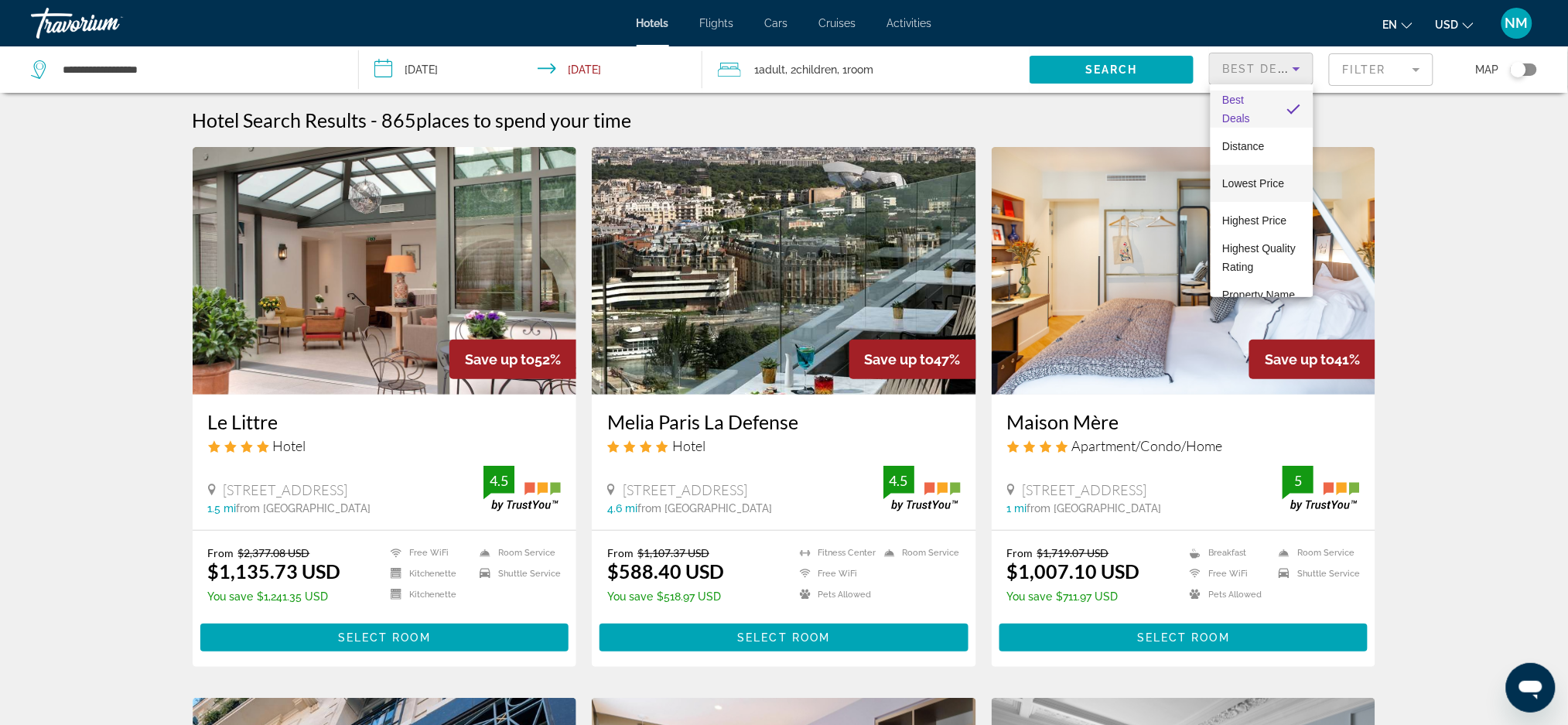
click at [1227, 177] on span "Lowest Price" at bounding box center [1254, 183] width 62 height 12
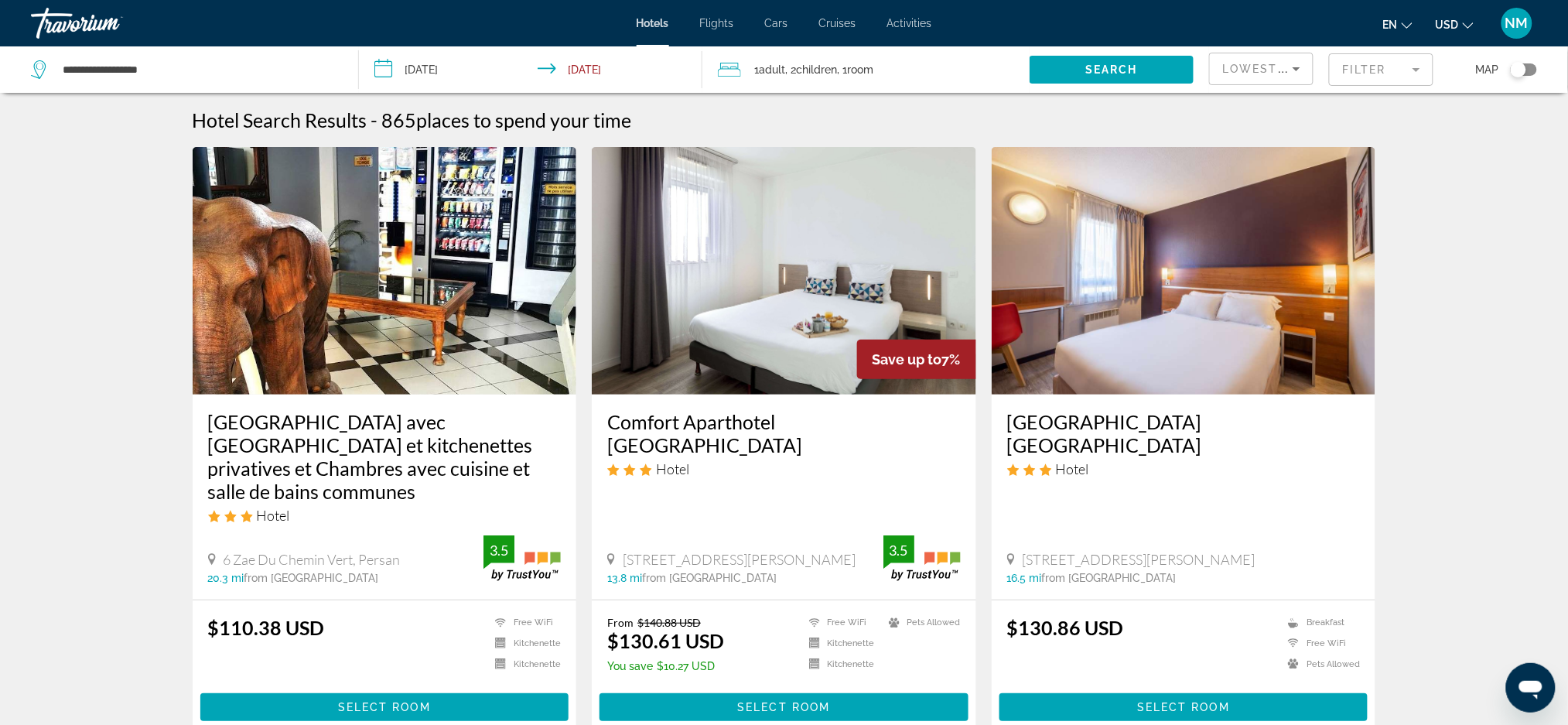
click at [1420, 79] on mat-form-field "Filter" at bounding box center [1381, 69] width 105 height 33
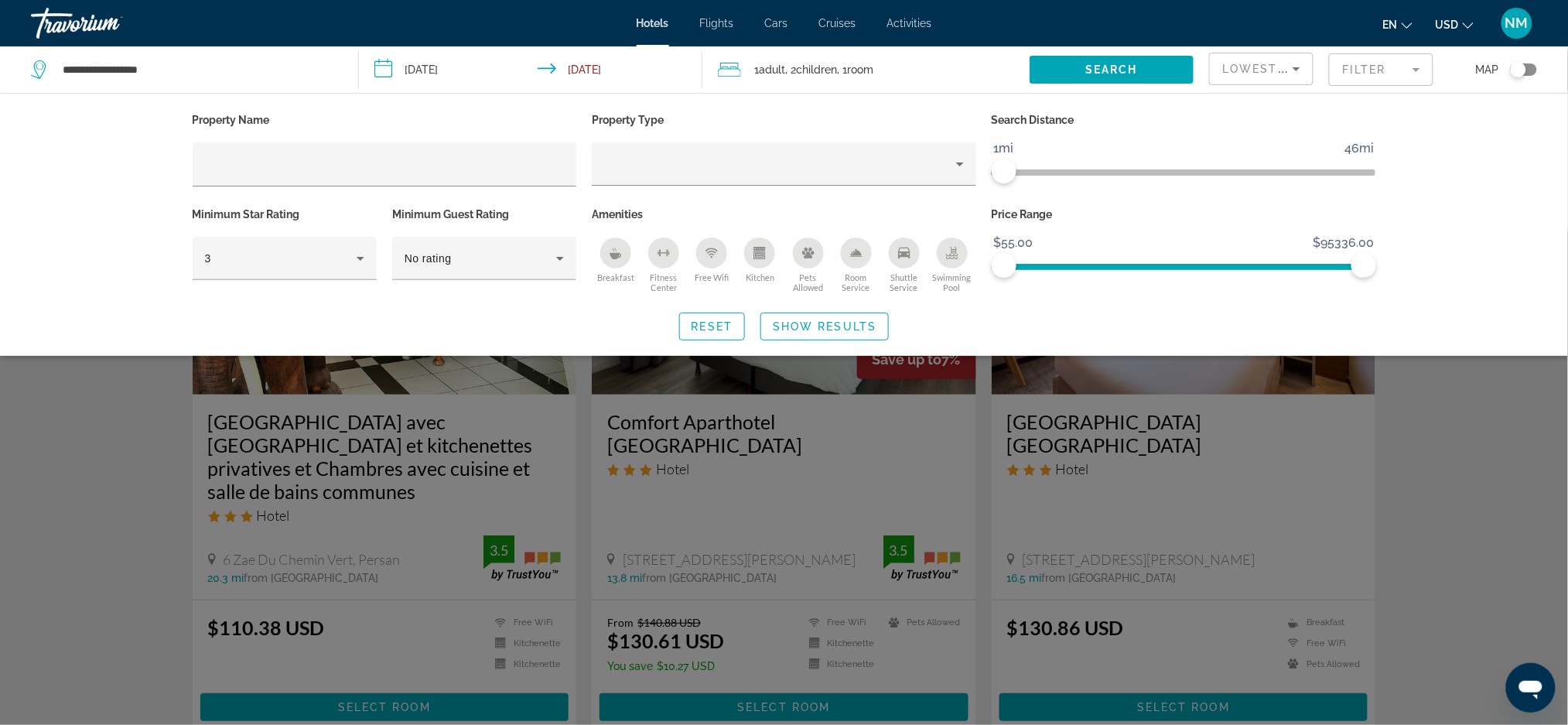
click at [1004, 172] on span "ngx-slider" at bounding box center [997, 173] width 12 height 6
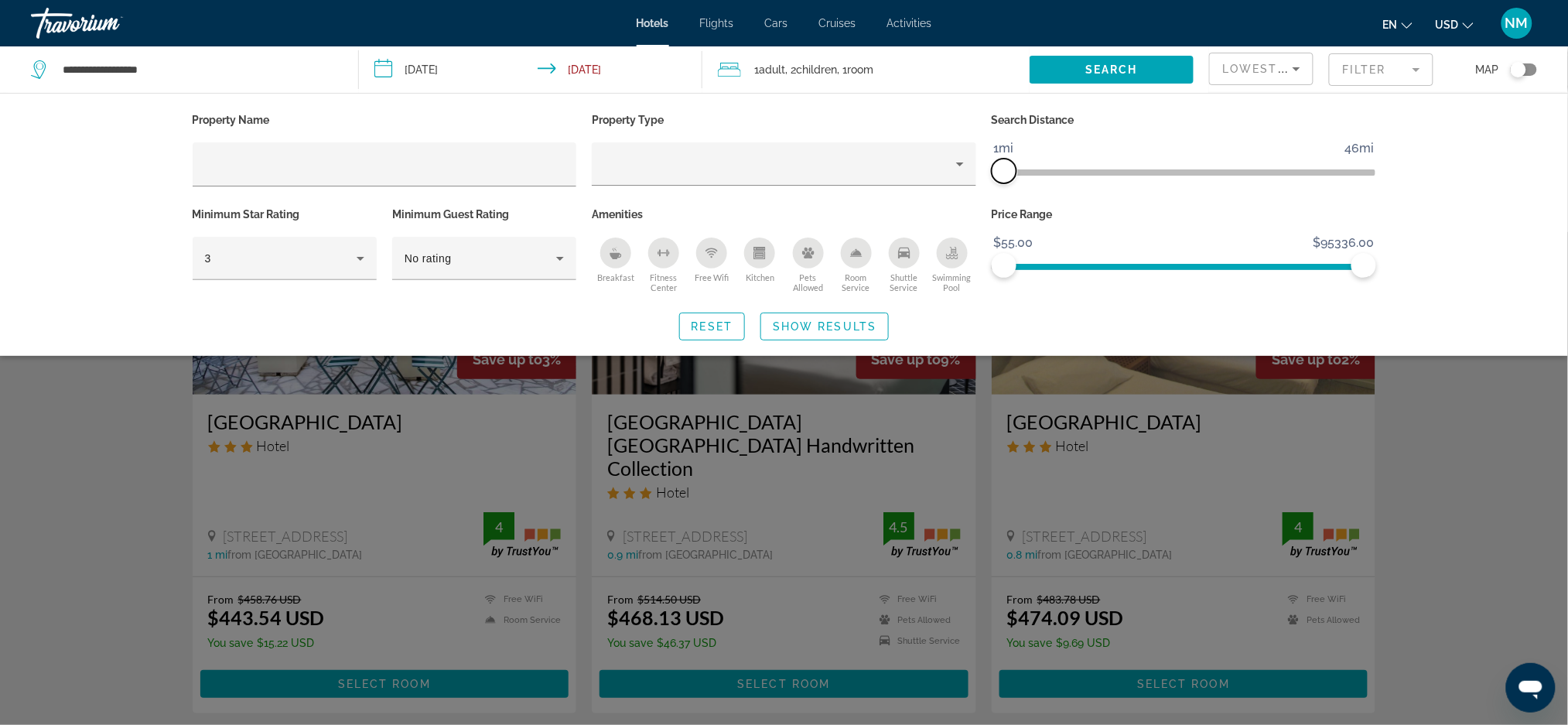
click at [1015, 173] on span "ngx-slider" at bounding box center [1003, 171] width 25 height 25
drag, startPoint x: 1008, startPoint y: 171, endPoint x: 1017, endPoint y: 172, distance: 9.1
click at [1017, 172] on span "ngx-slider" at bounding box center [1020, 171] width 25 height 25
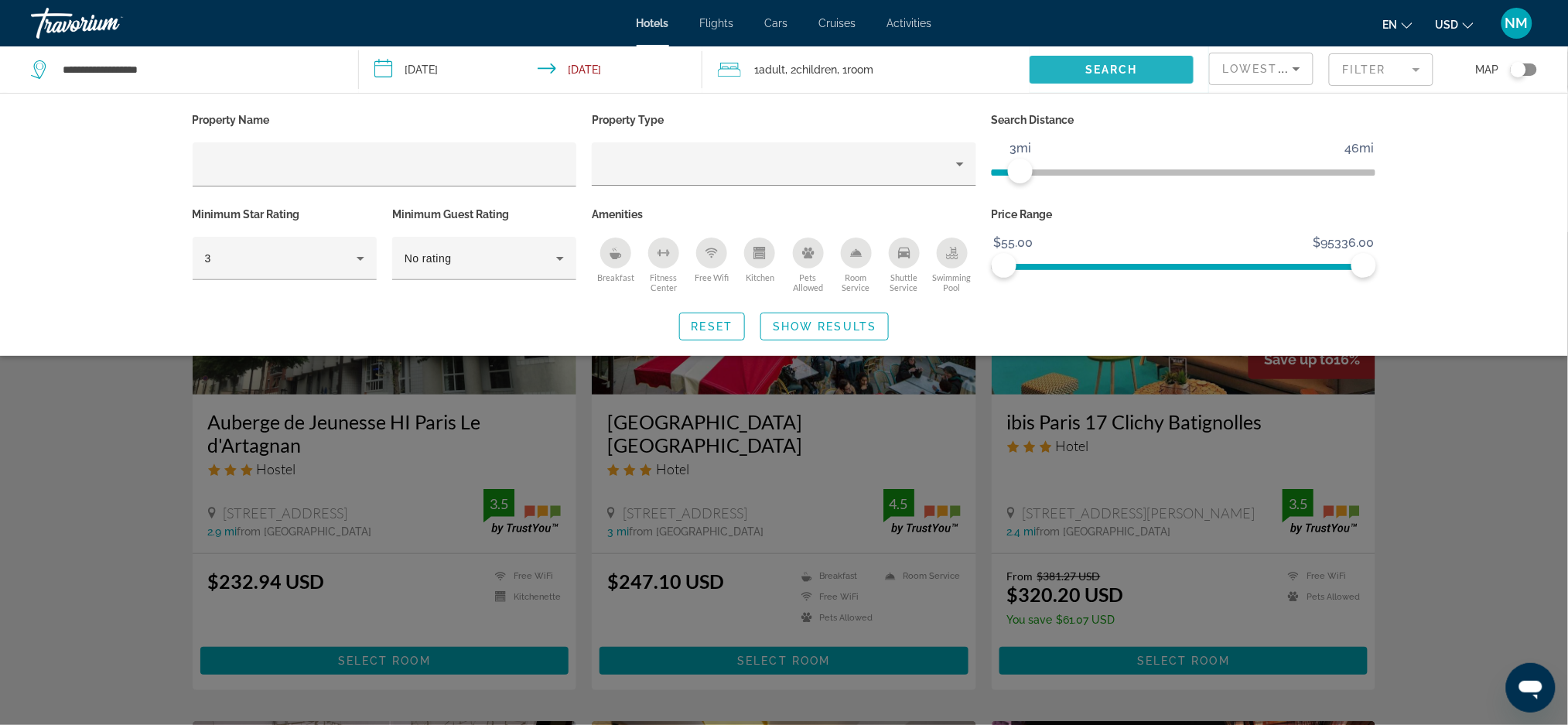
click at [1114, 72] on span "Search" at bounding box center [1111, 69] width 53 height 12
click at [1114, 66] on span "Search" at bounding box center [1111, 69] width 53 height 12
click at [1104, 60] on span "Search widget" at bounding box center [1111, 69] width 164 height 37
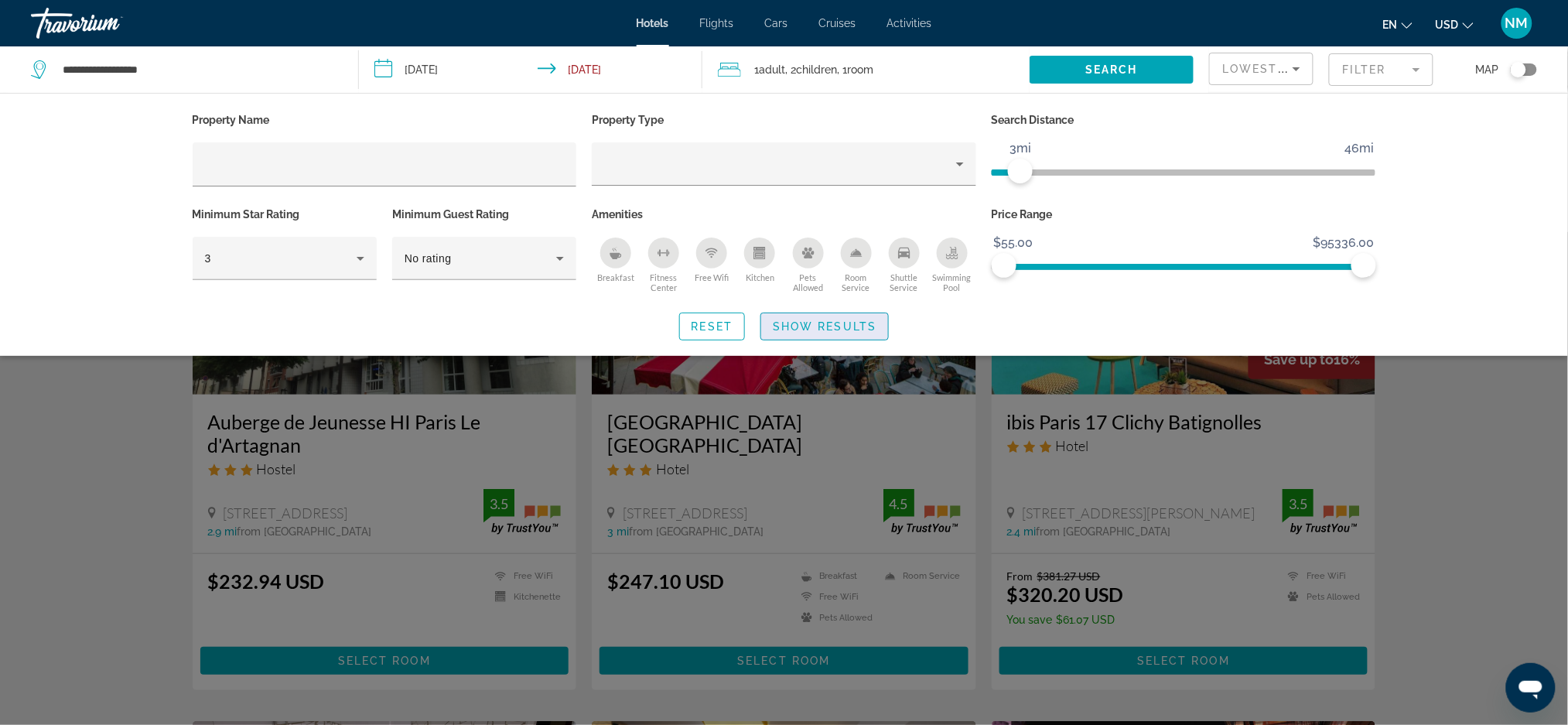
click at [848, 322] on span "Show Results" at bounding box center [824, 326] width 104 height 12
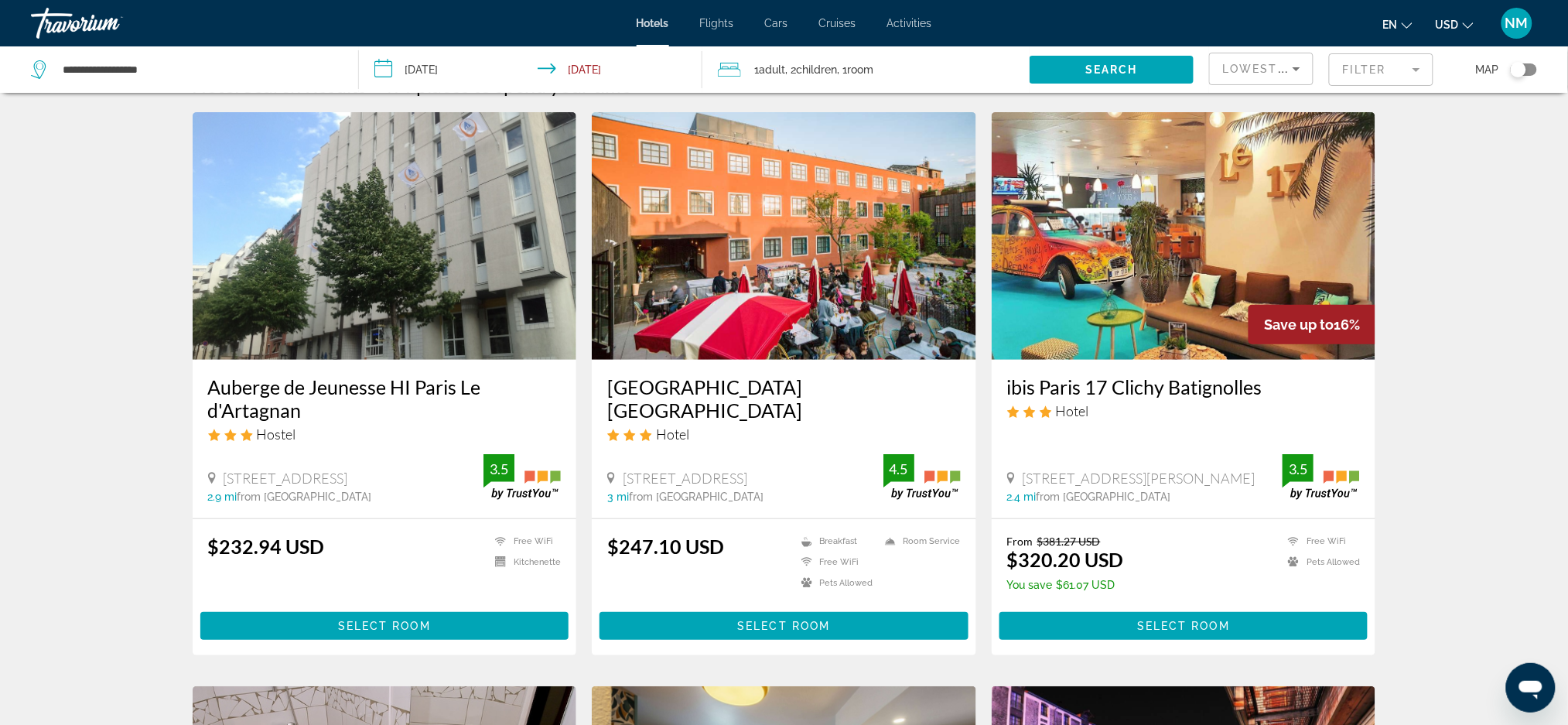
scroll to position [29, 0]
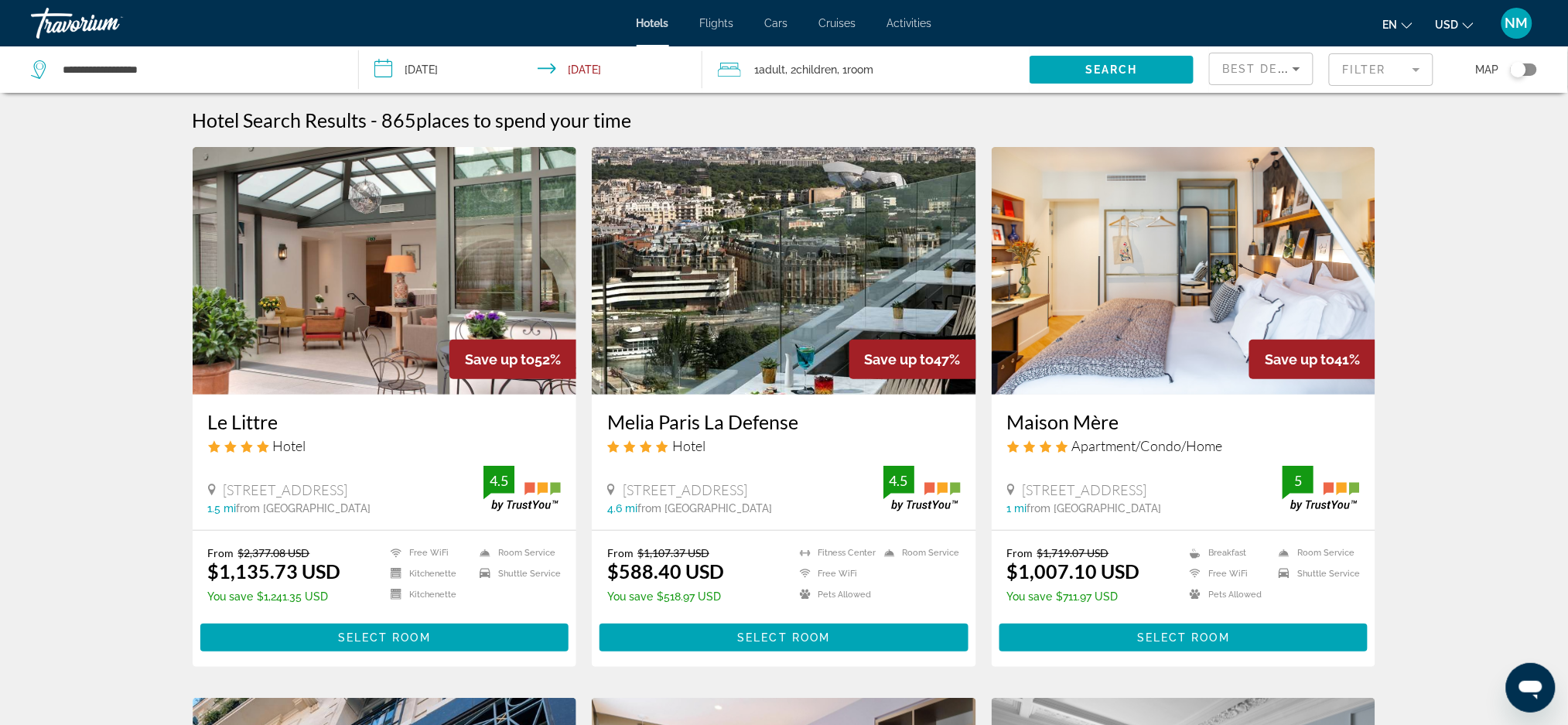
click at [1337, 77] on mat-form-field "Filter" at bounding box center [1381, 69] width 105 height 33
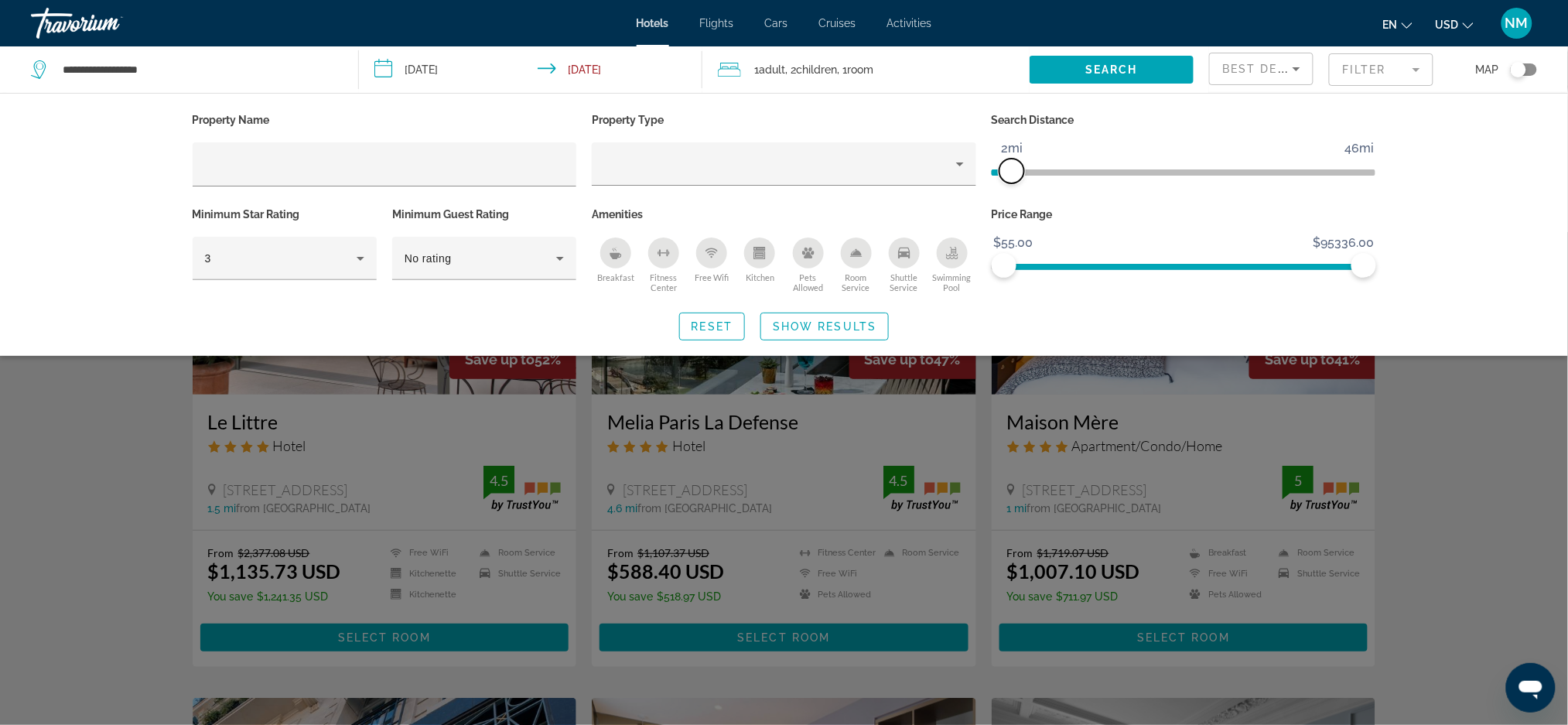
drag, startPoint x: 1005, startPoint y: 169, endPoint x: 1012, endPoint y: 168, distance: 7.1
click at [1012, 168] on span "ngx-slider" at bounding box center [1011, 171] width 25 height 25
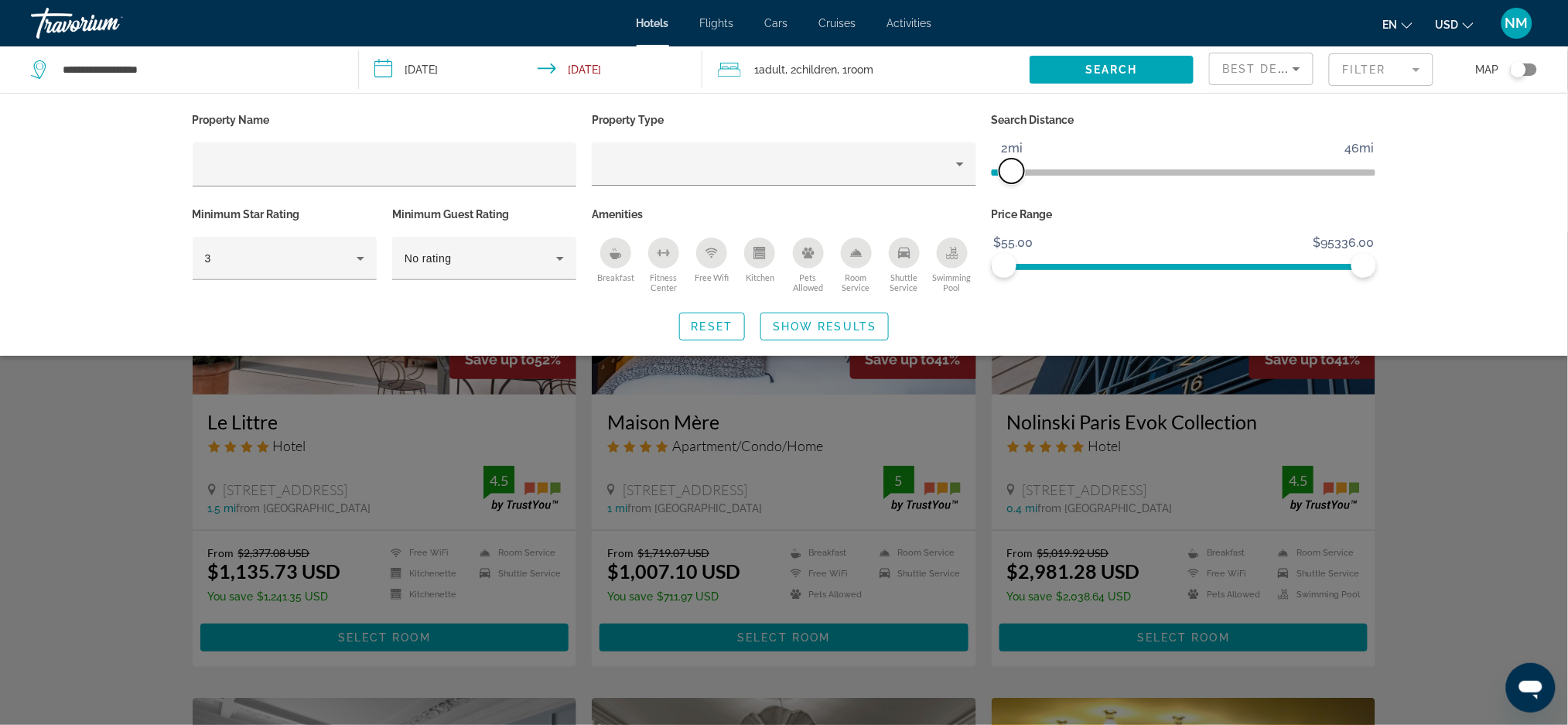
click at [1015, 168] on span "ngx-slider" at bounding box center [1011, 171] width 25 height 25
drag, startPoint x: 1007, startPoint y: 166, endPoint x: 1018, endPoint y: 166, distance: 11.0
click at [1018, 166] on span "ngx-slider" at bounding box center [1020, 171] width 25 height 25
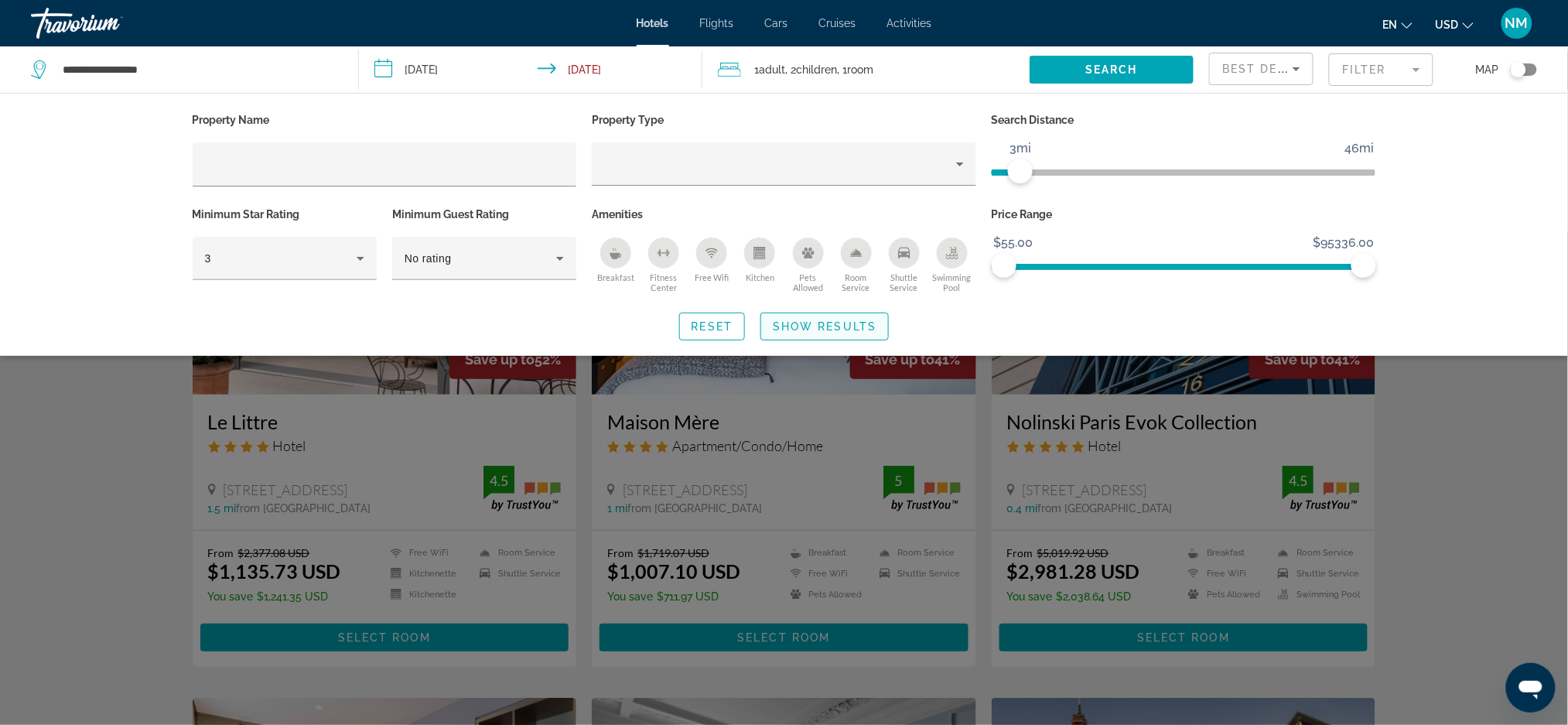
click at [854, 322] on span "Show Results" at bounding box center [824, 326] width 104 height 12
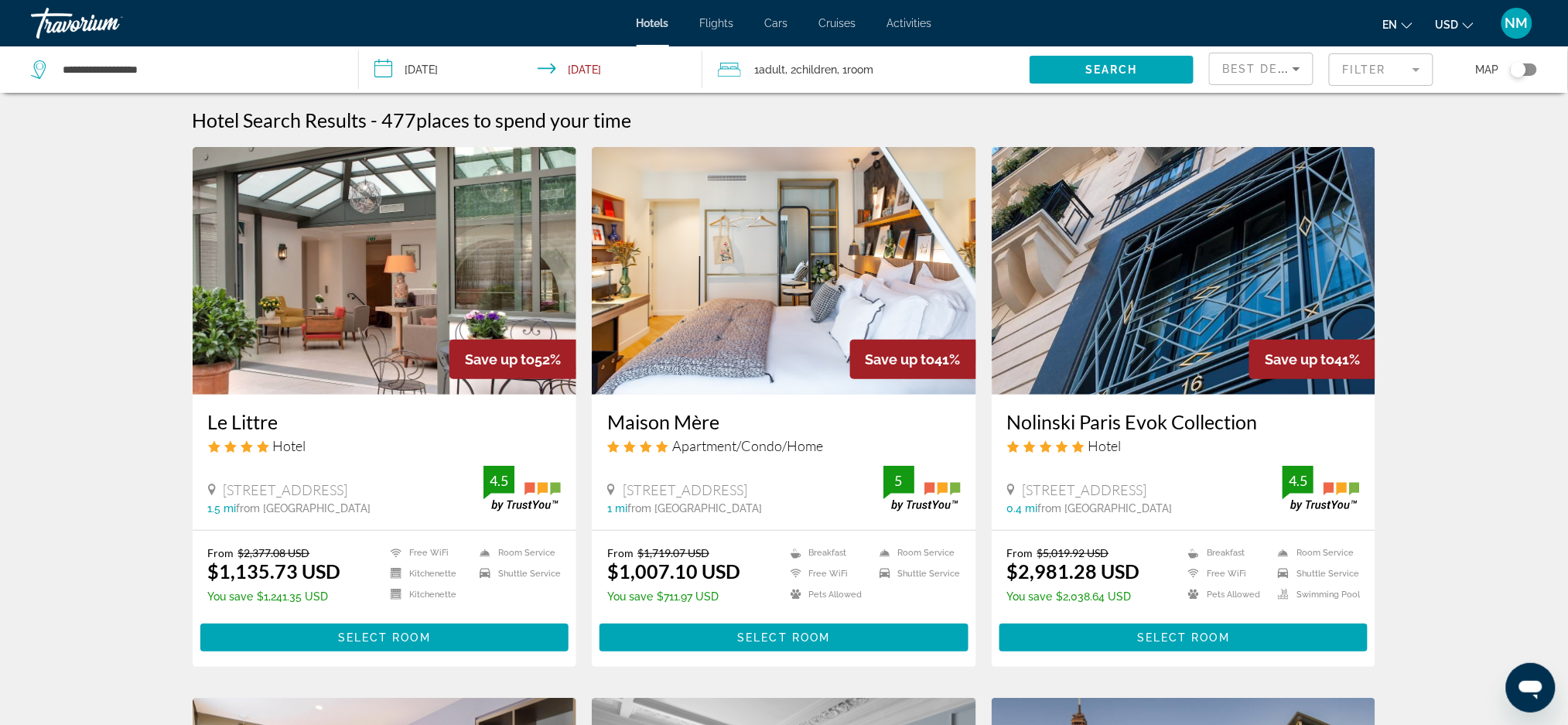
click at [1303, 70] on icon "Sort by" at bounding box center [1296, 69] width 19 height 19
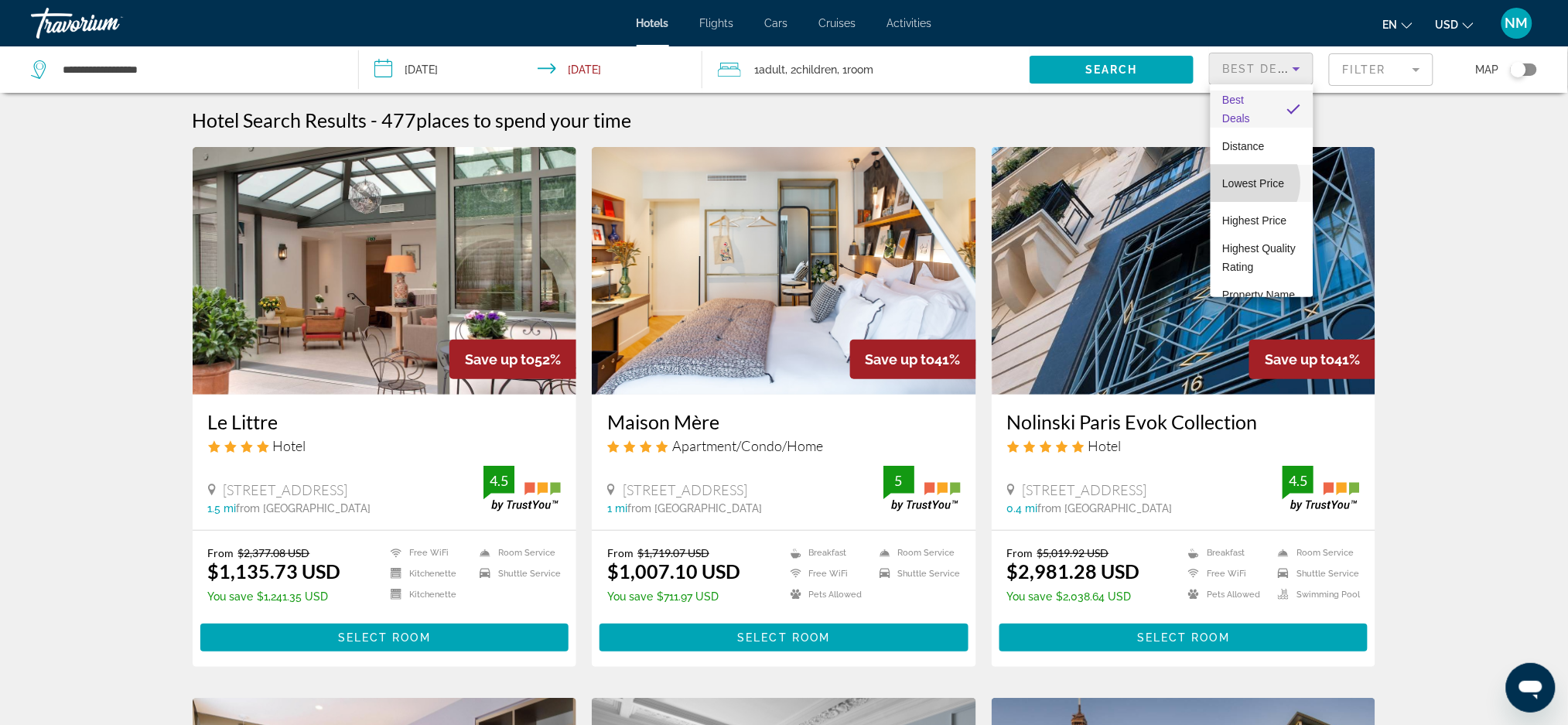
click at [1245, 183] on span "Lowest Price" at bounding box center [1254, 183] width 62 height 12
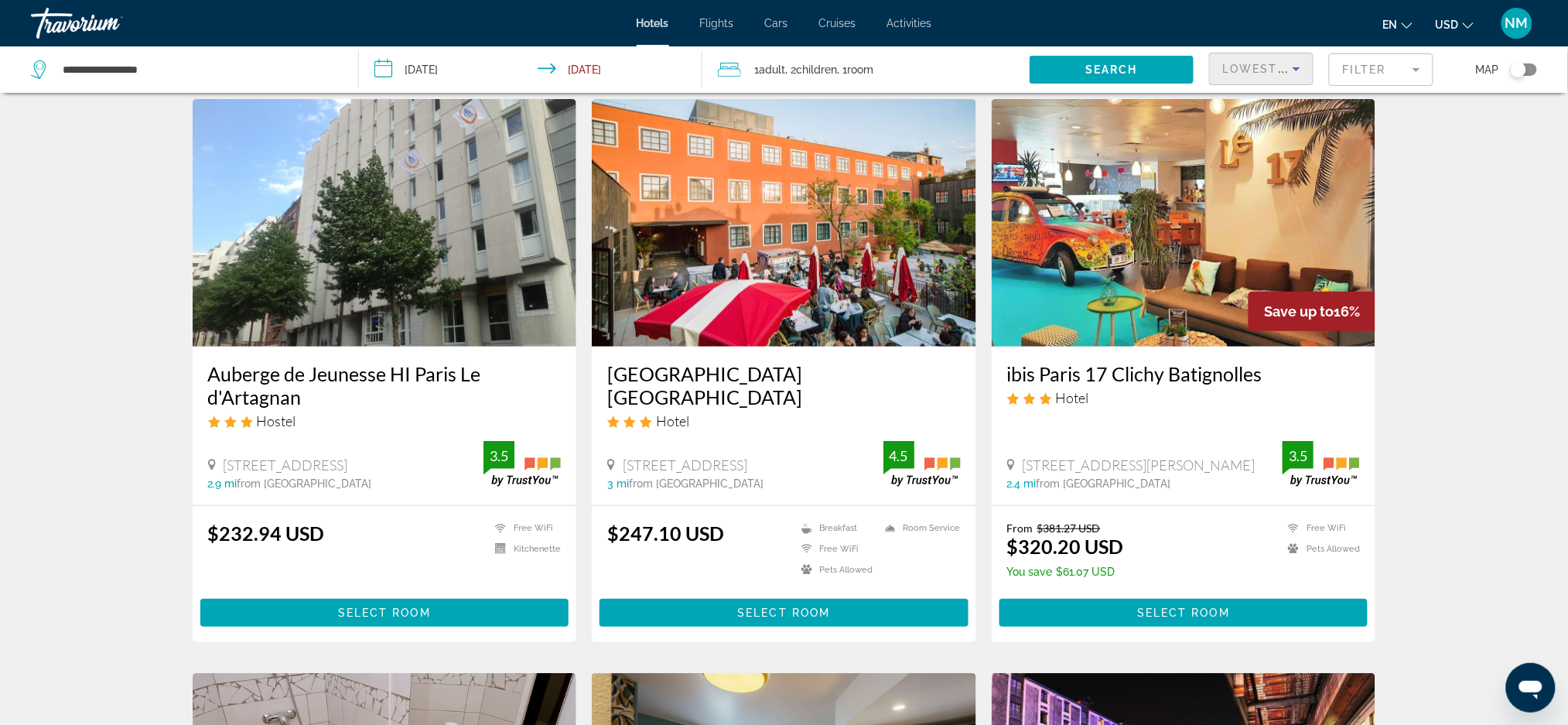
scroll to position [52, 0]
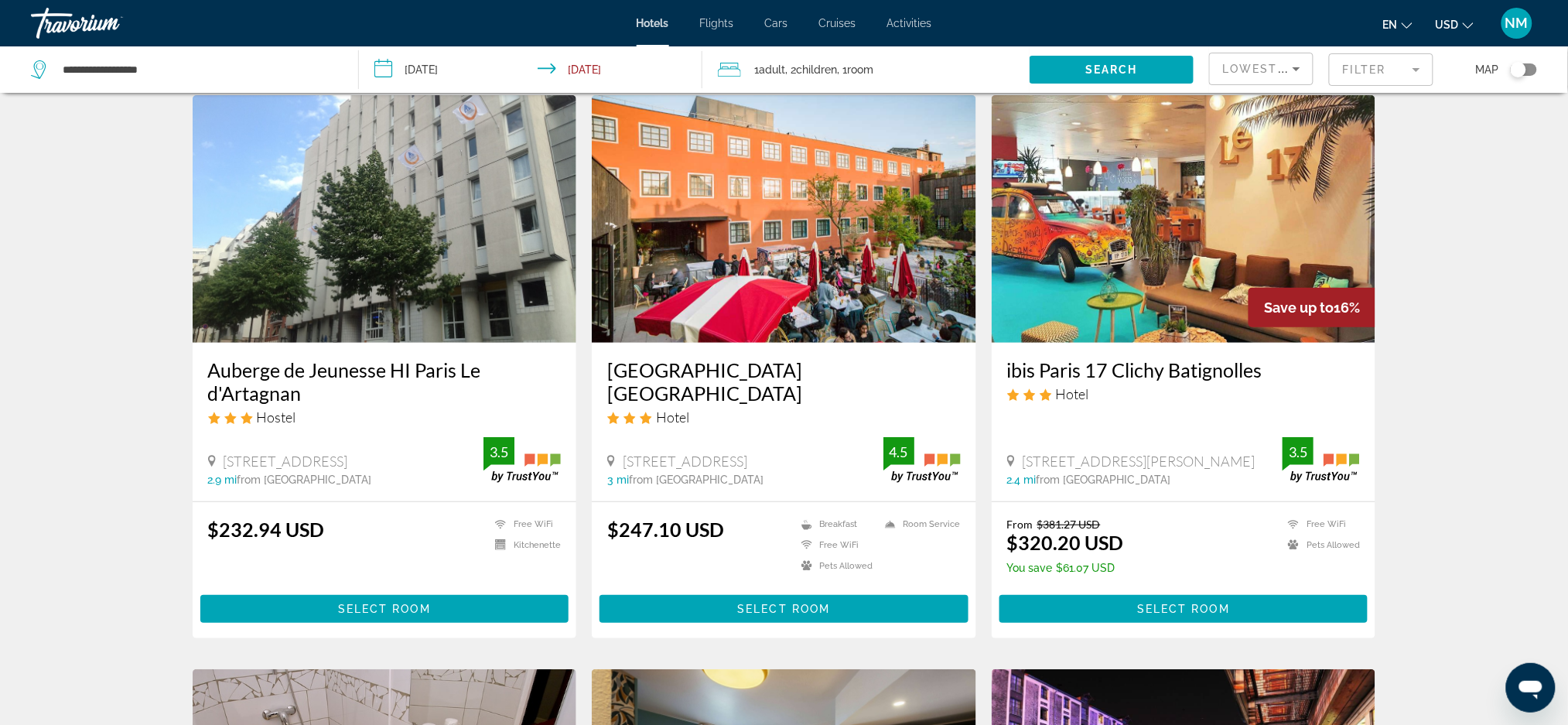
click at [1241, 373] on h3 "ibis Paris 17 Clichy Batignolles" at bounding box center [1184, 369] width 354 height 23
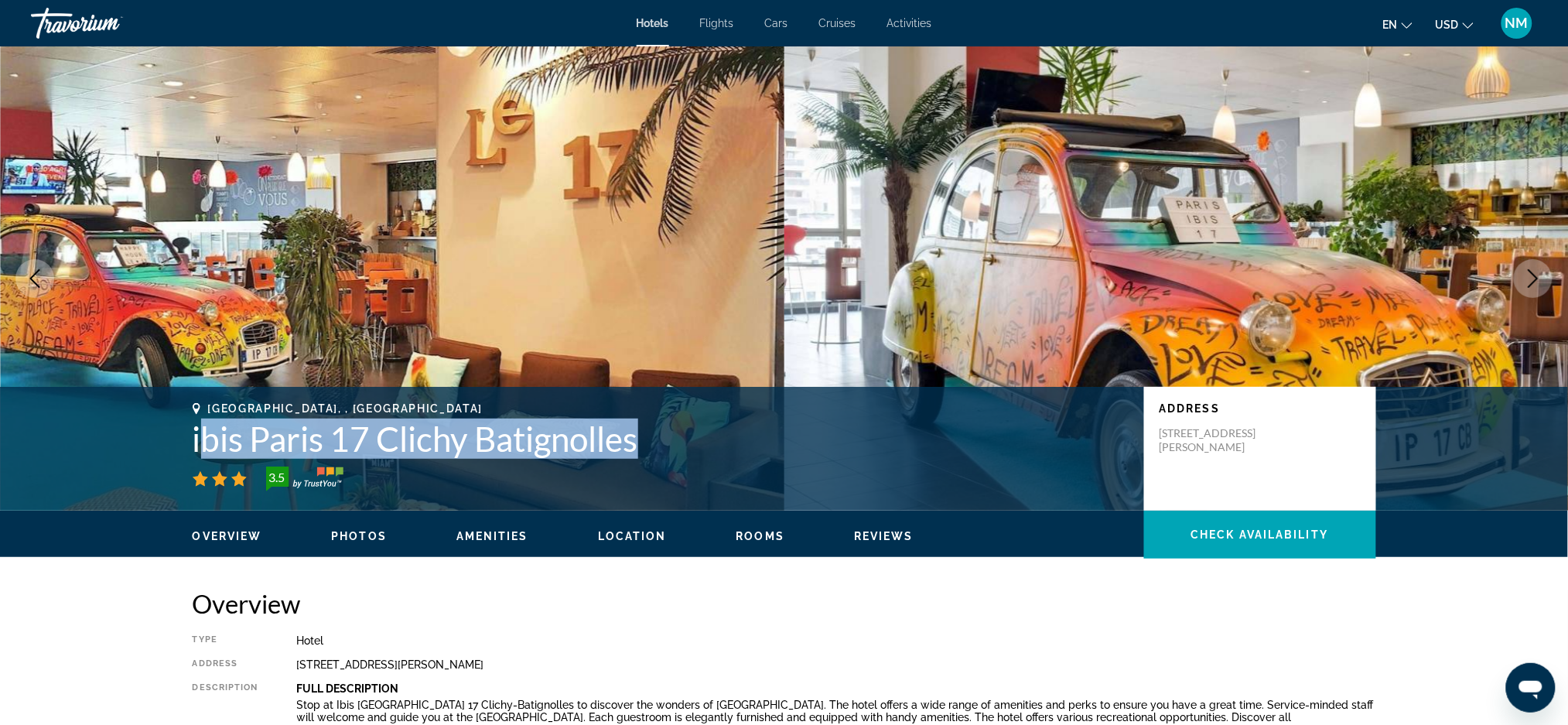
drag, startPoint x: 645, startPoint y: 447, endPoint x: 197, endPoint y: 444, distance: 448.0
click at [197, 444] on h1 "ibis Paris 17 Clichy Batignolles" at bounding box center [661, 439] width 936 height 40
drag, startPoint x: 194, startPoint y: 437, endPoint x: 639, endPoint y: 433, distance: 445.0
click at [639, 433] on h1 "ibis Paris 17 Clichy Batignolles" at bounding box center [661, 439] width 936 height 40
copy h1 "ibis Paris 17 Clichy Batignolles"
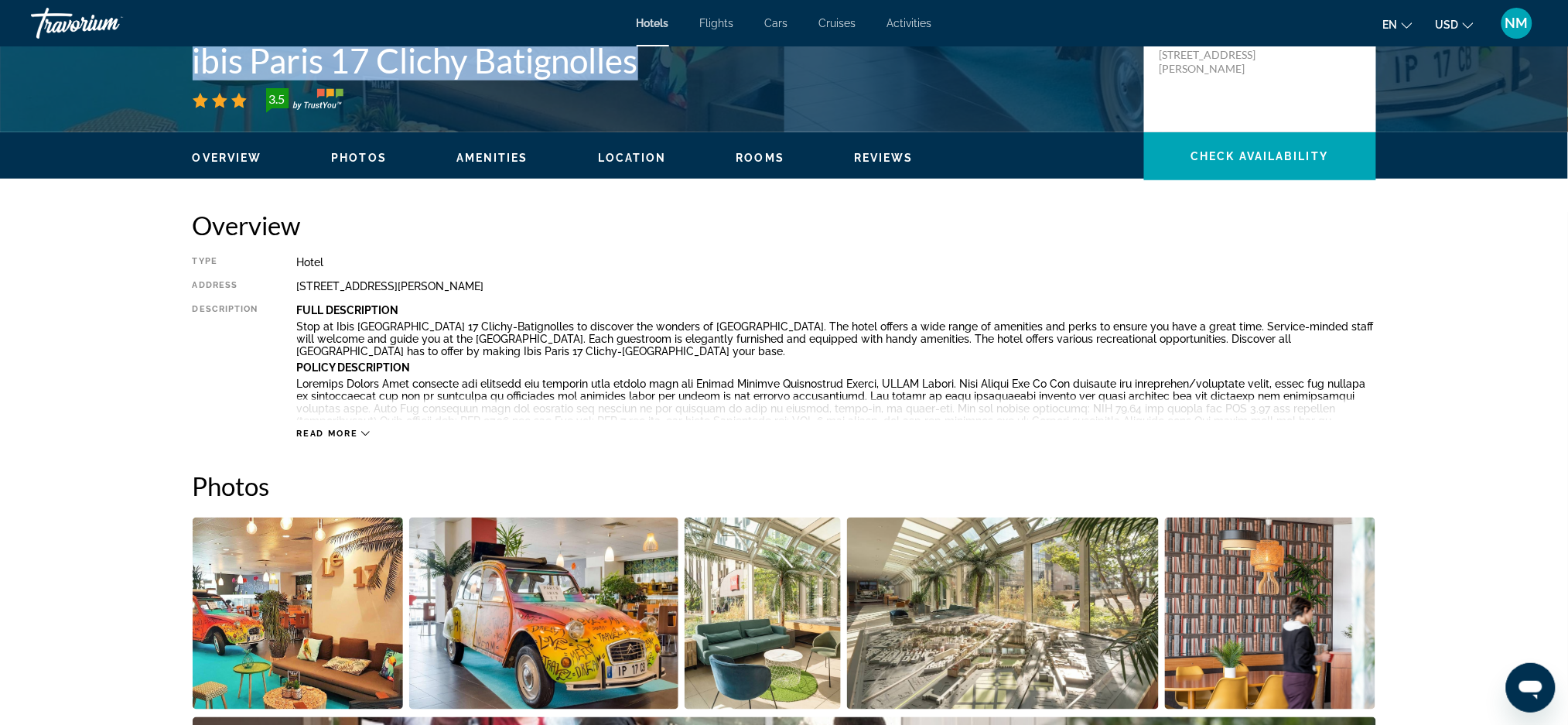
scroll to position [389, 0]
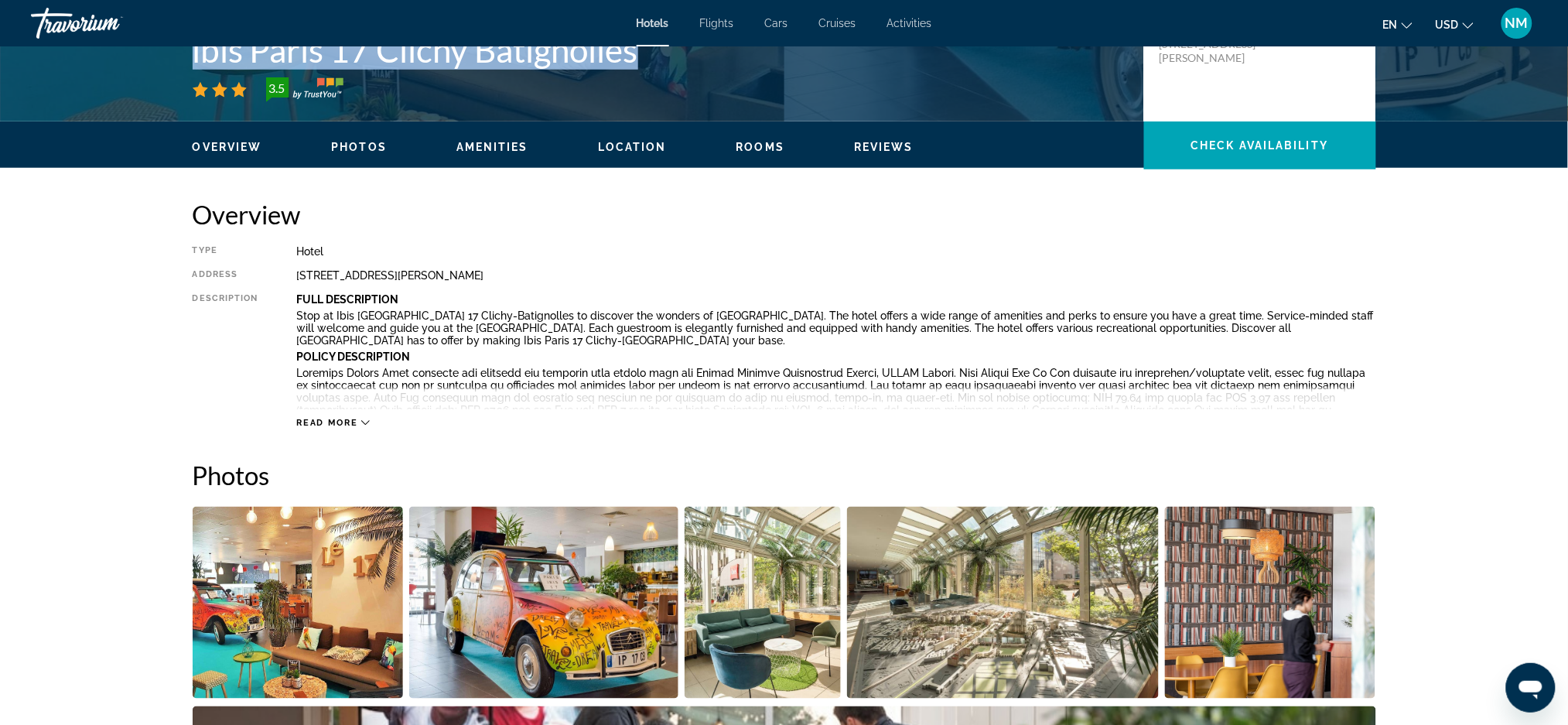
click at [365, 420] on icon "Main content" at bounding box center [365, 423] width 9 height 9
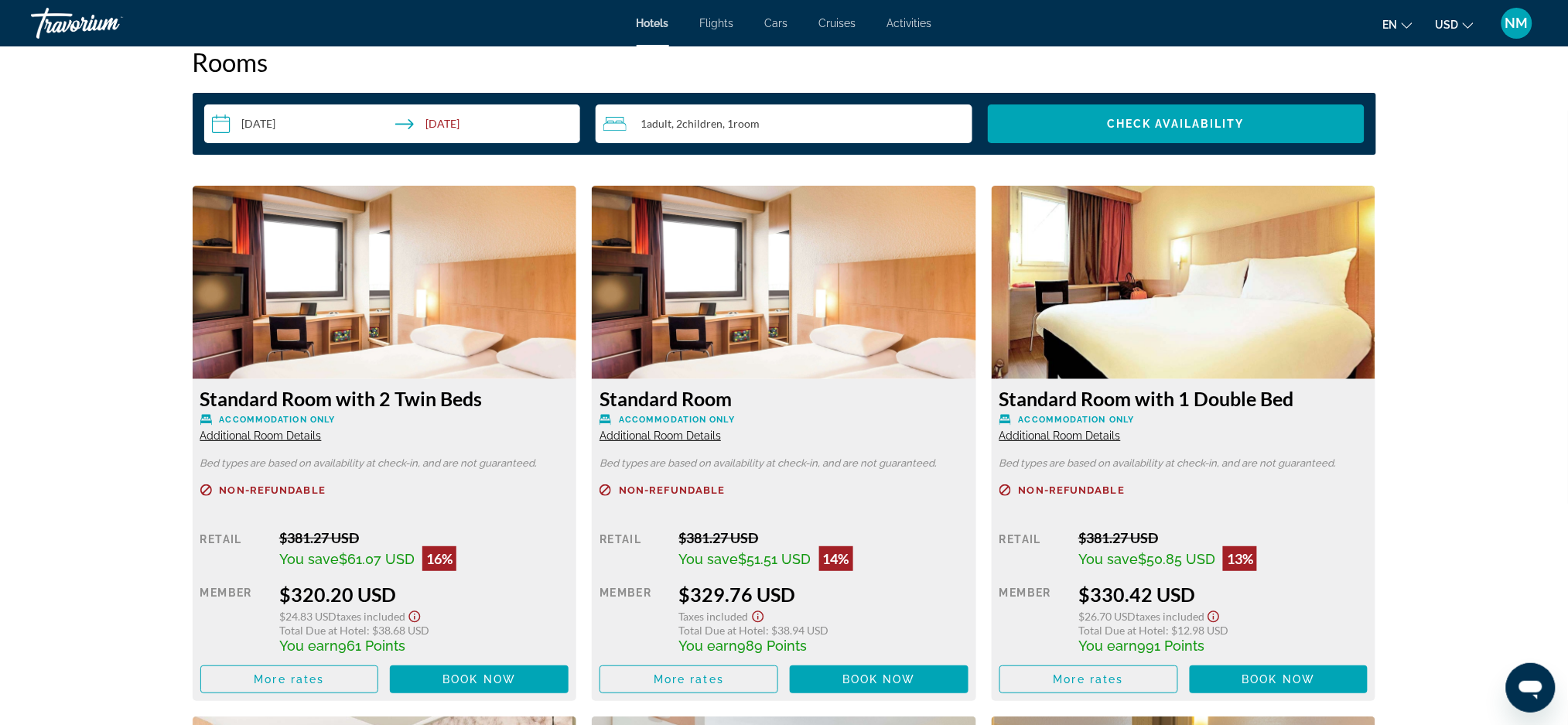
scroll to position [2059, 0]
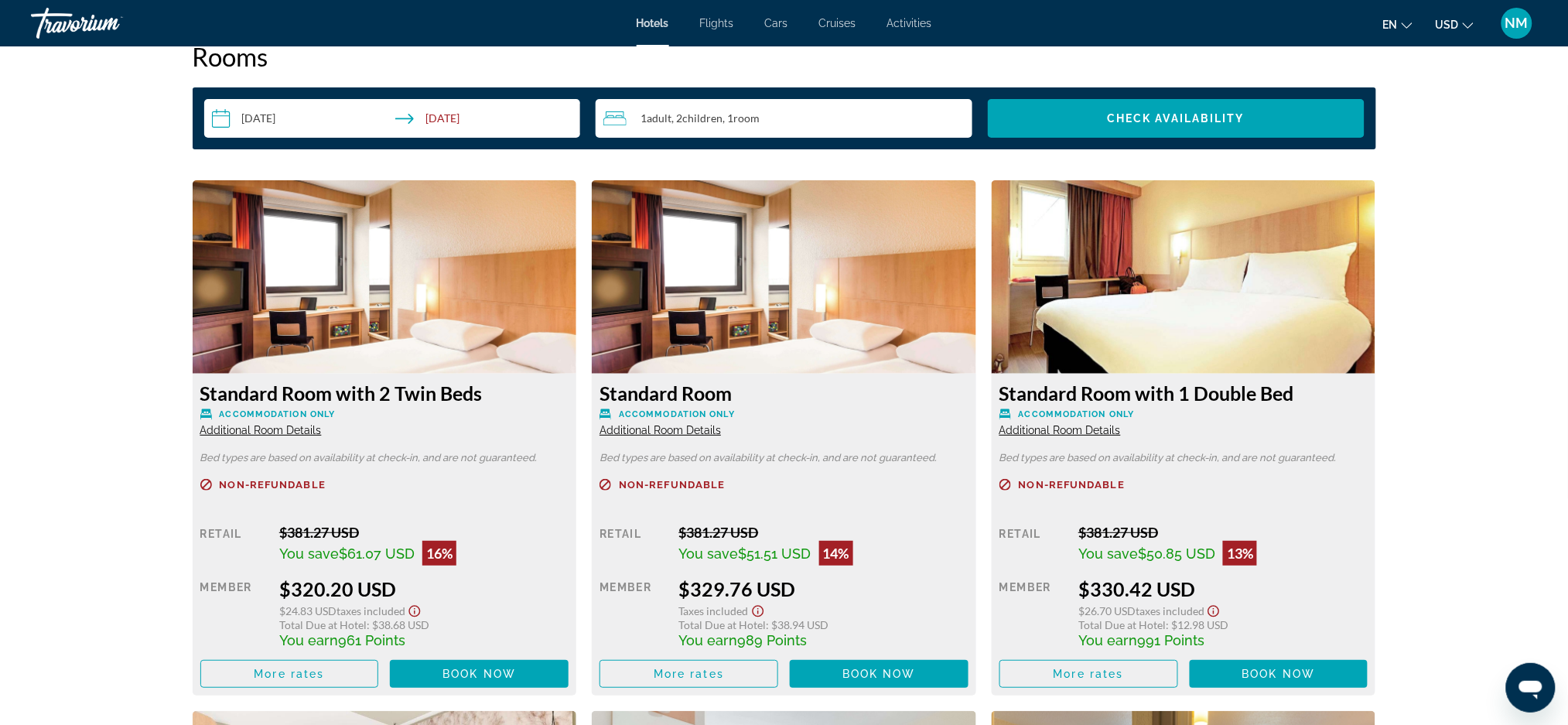
click at [1532, 66] on div "prev next Paris, , France ibis Paris 17 Clichy Batignolles 3.5 Address 10 Rue B…" at bounding box center [784, 42] width 1568 height 4110
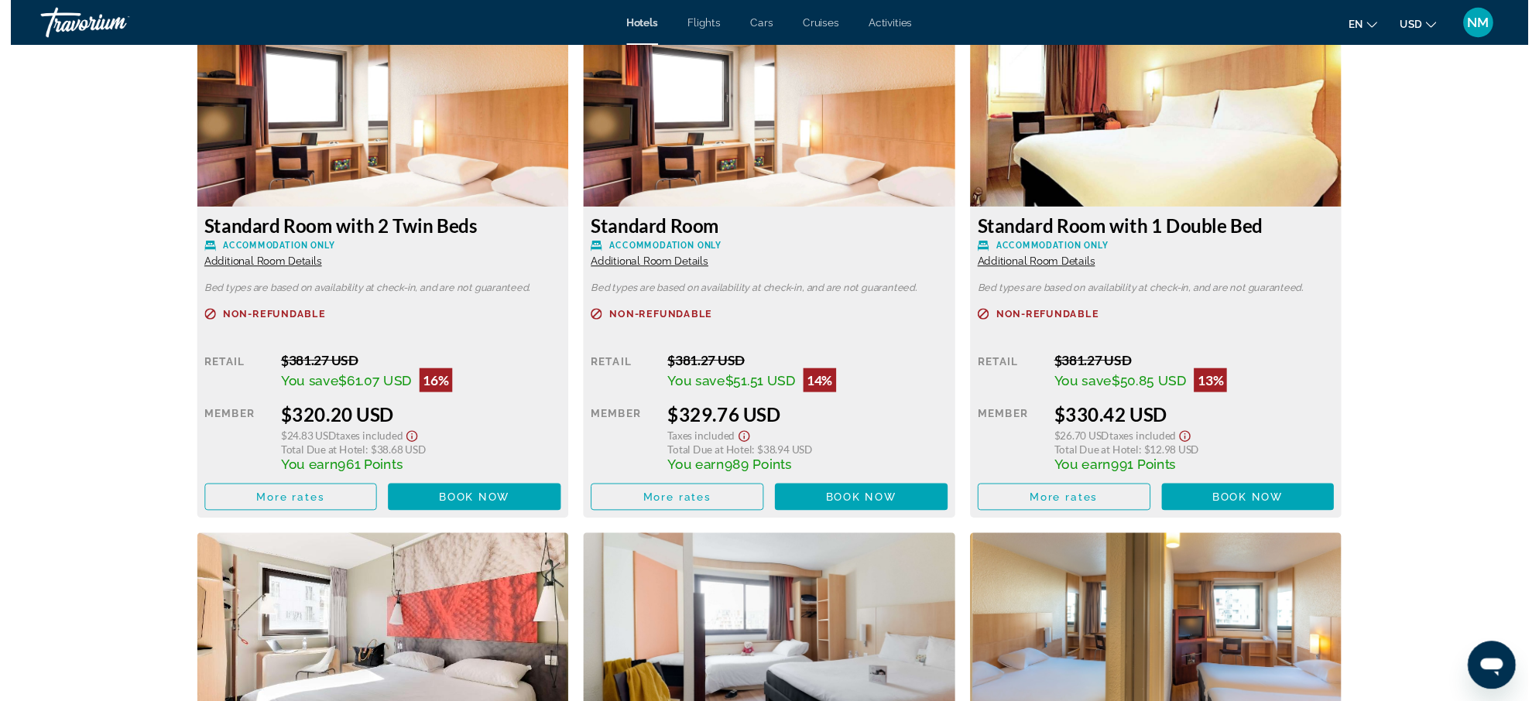
scroll to position [2214, 0]
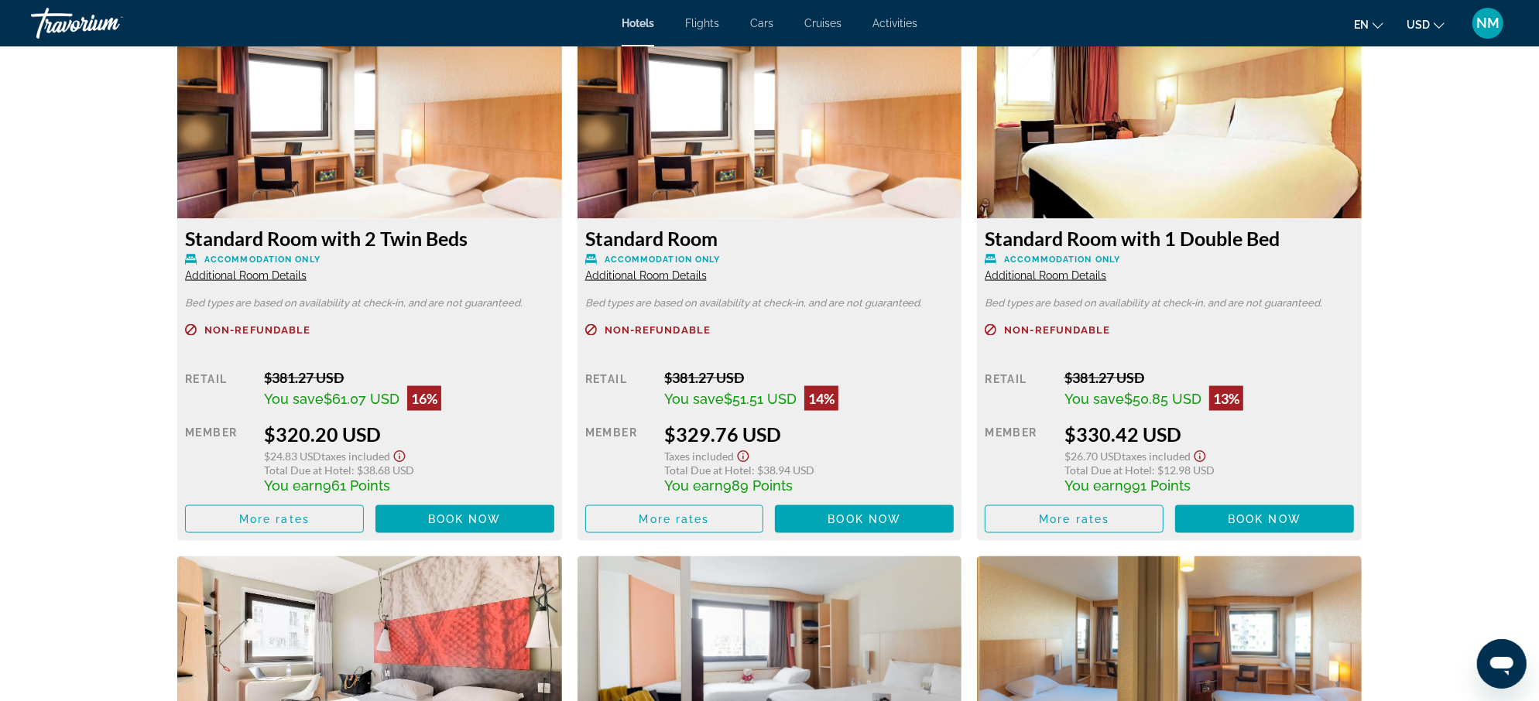
click at [1430, 26] on button "USD USD ($) MXN (Mex$) CAD (Can$) GBP (£) EUR (€) AUD (A$) NZD (NZ$) CNY (CN¥)" at bounding box center [1426, 24] width 38 height 22
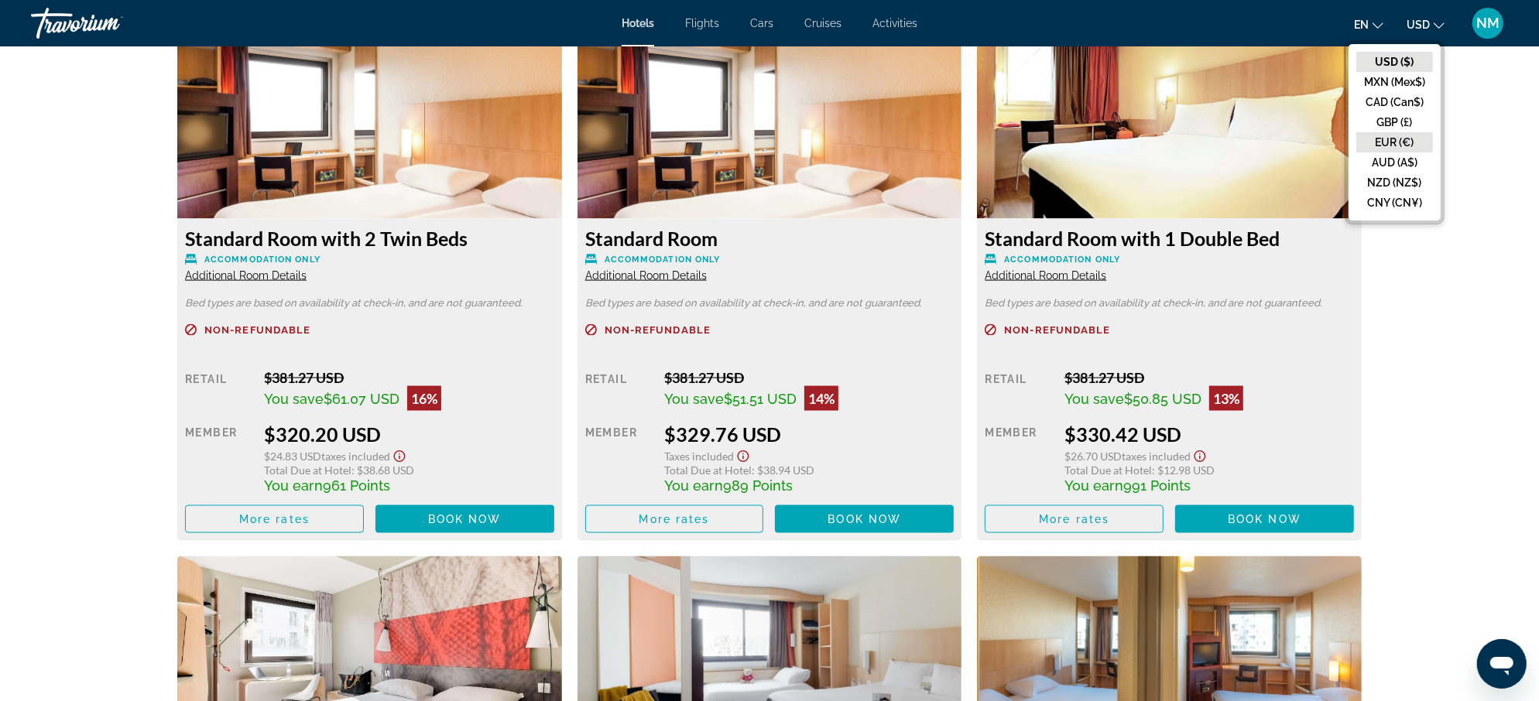
click at [1394, 148] on button "EUR (€)" at bounding box center [1394, 142] width 77 height 20
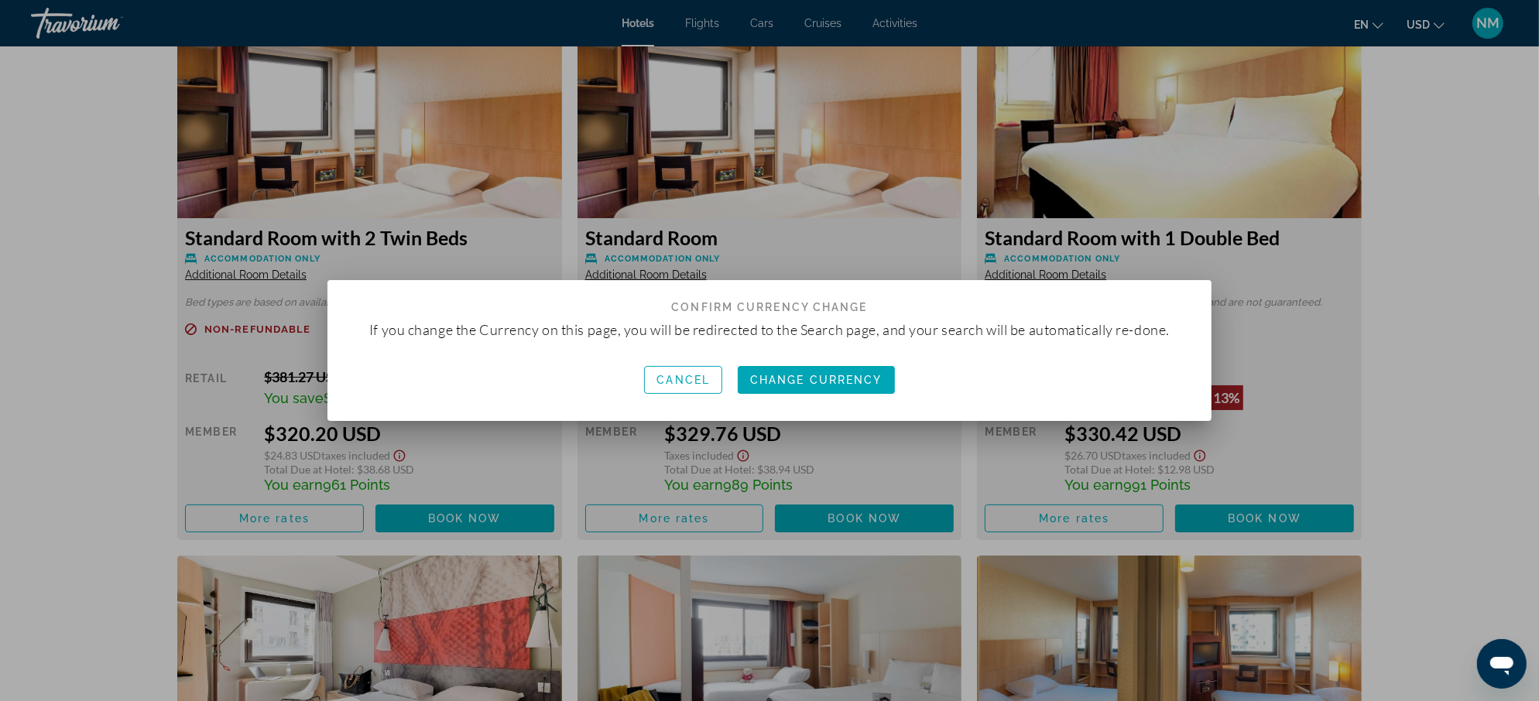
click at [1444, 23] on div at bounding box center [769, 350] width 1539 height 701
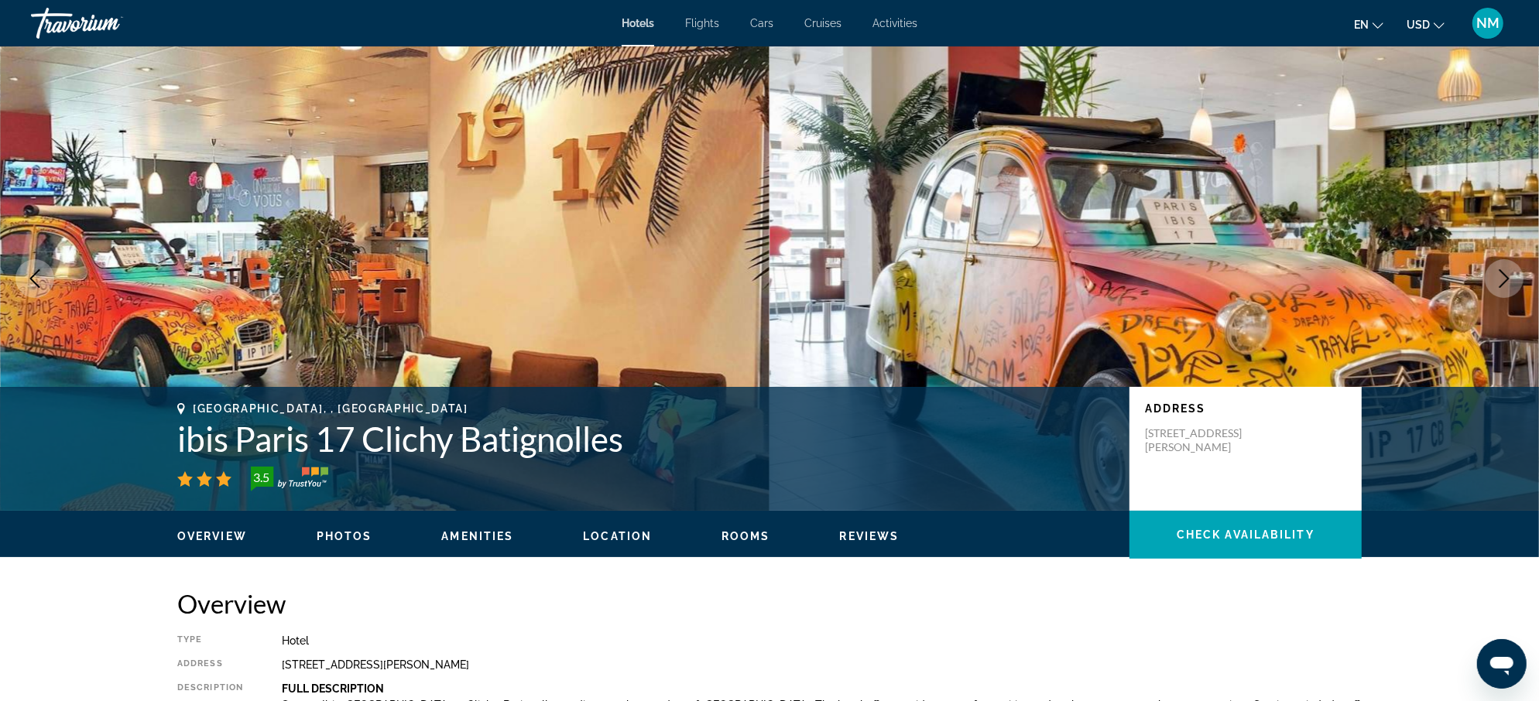
scroll to position [2214, 0]
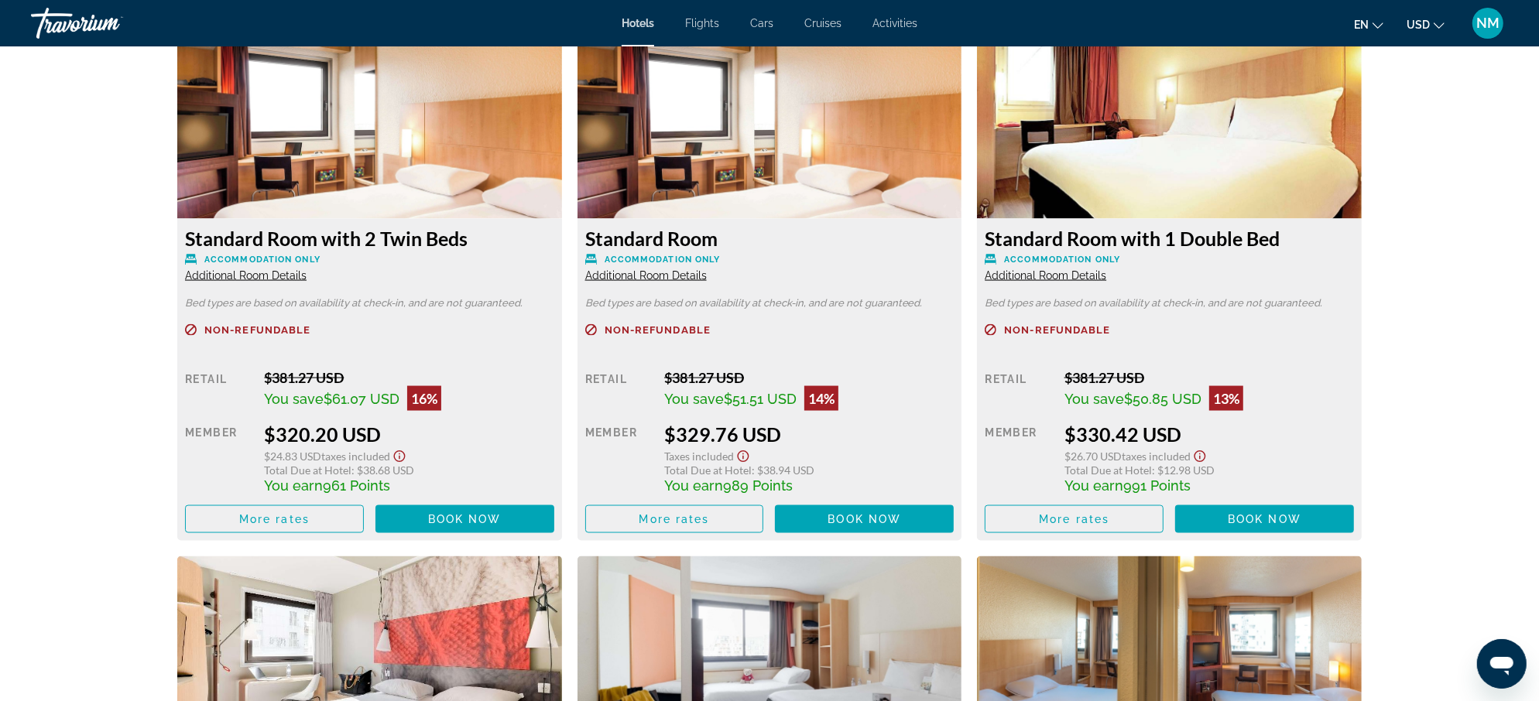
click at [1440, 24] on icon "Change currency" at bounding box center [1439, 25] width 11 height 11
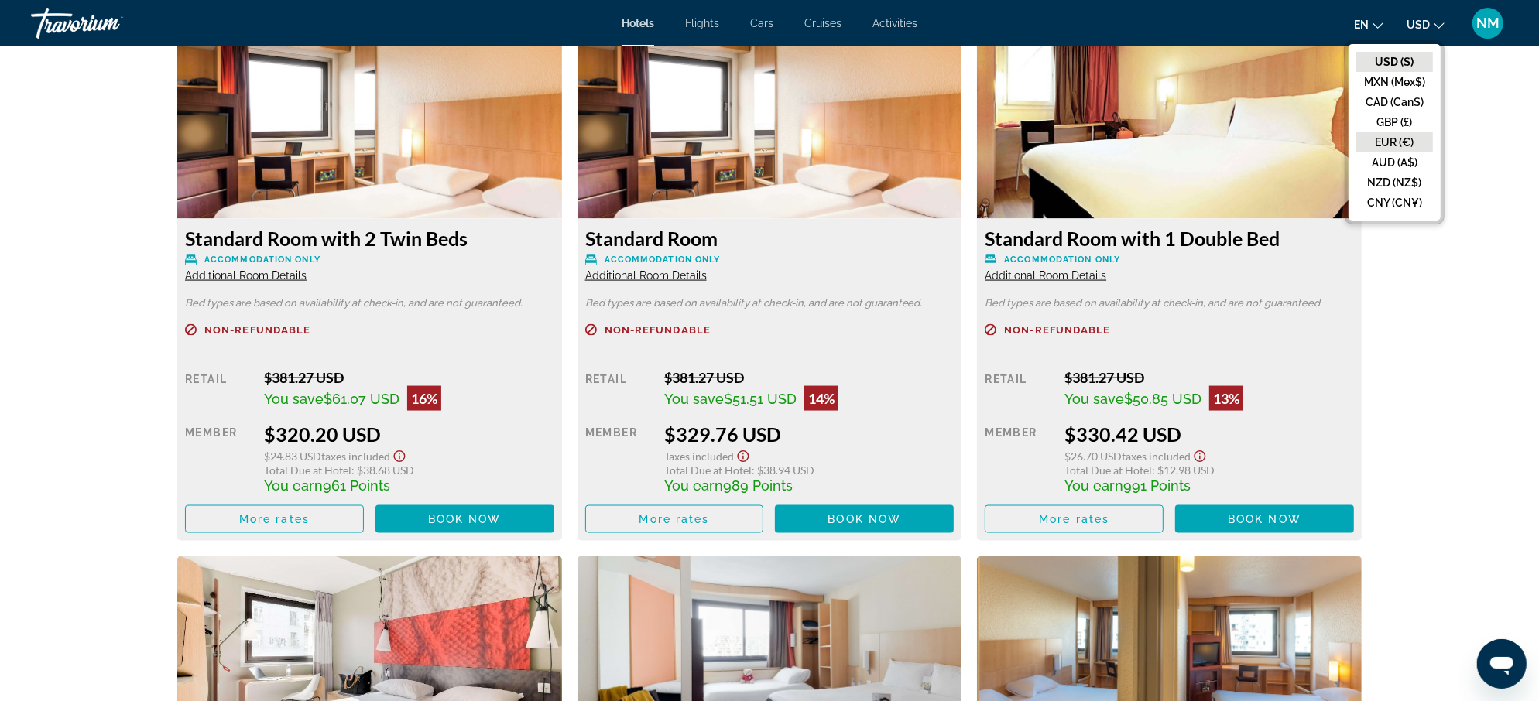
click at [1380, 141] on button "EUR (€)" at bounding box center [1394, 142] width 77 height 20
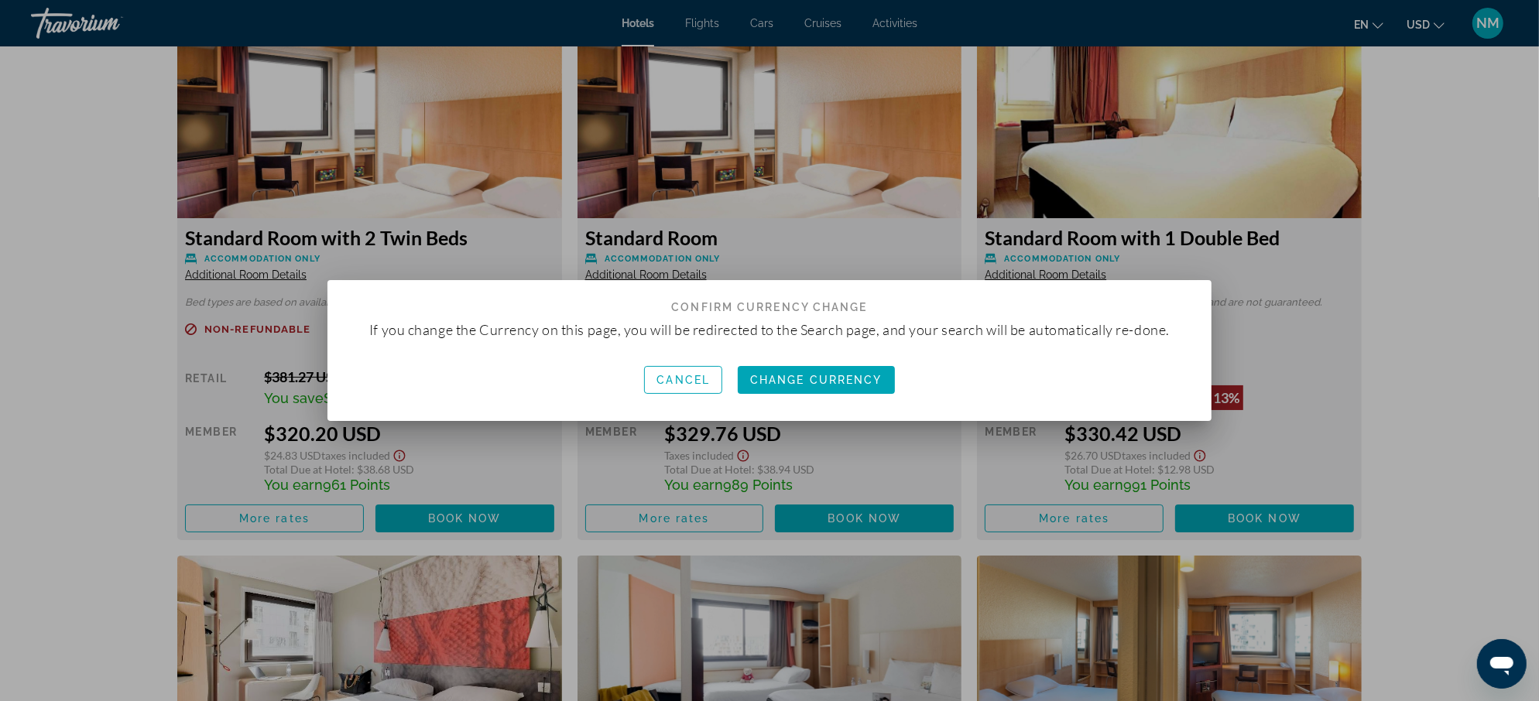
click at [1380, 141] on div at bounding box center [769, 350] width 1539 height 701
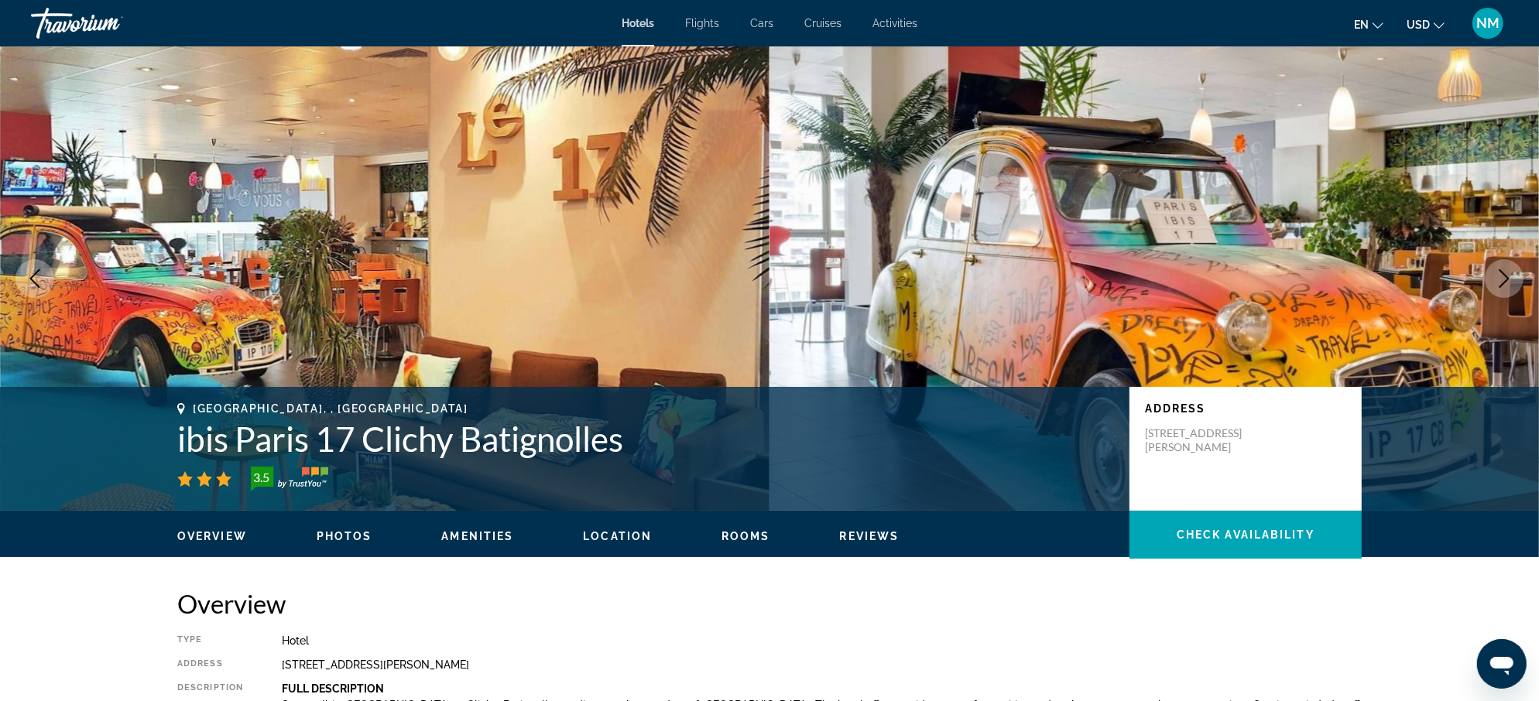
scroll to position [2214, 0]
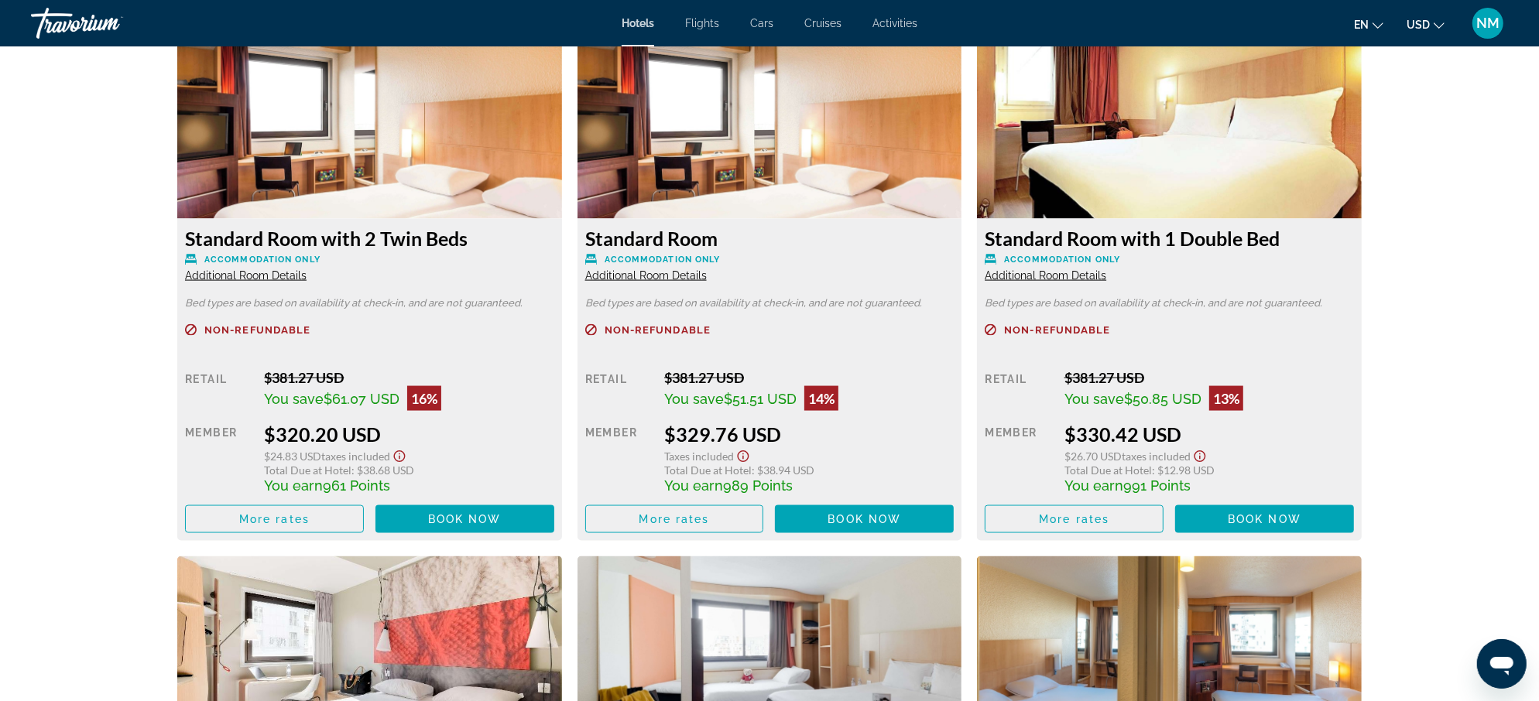
click at [1419, 25] on span "USD" at bounding box center [1418, 25] width 23 height 12
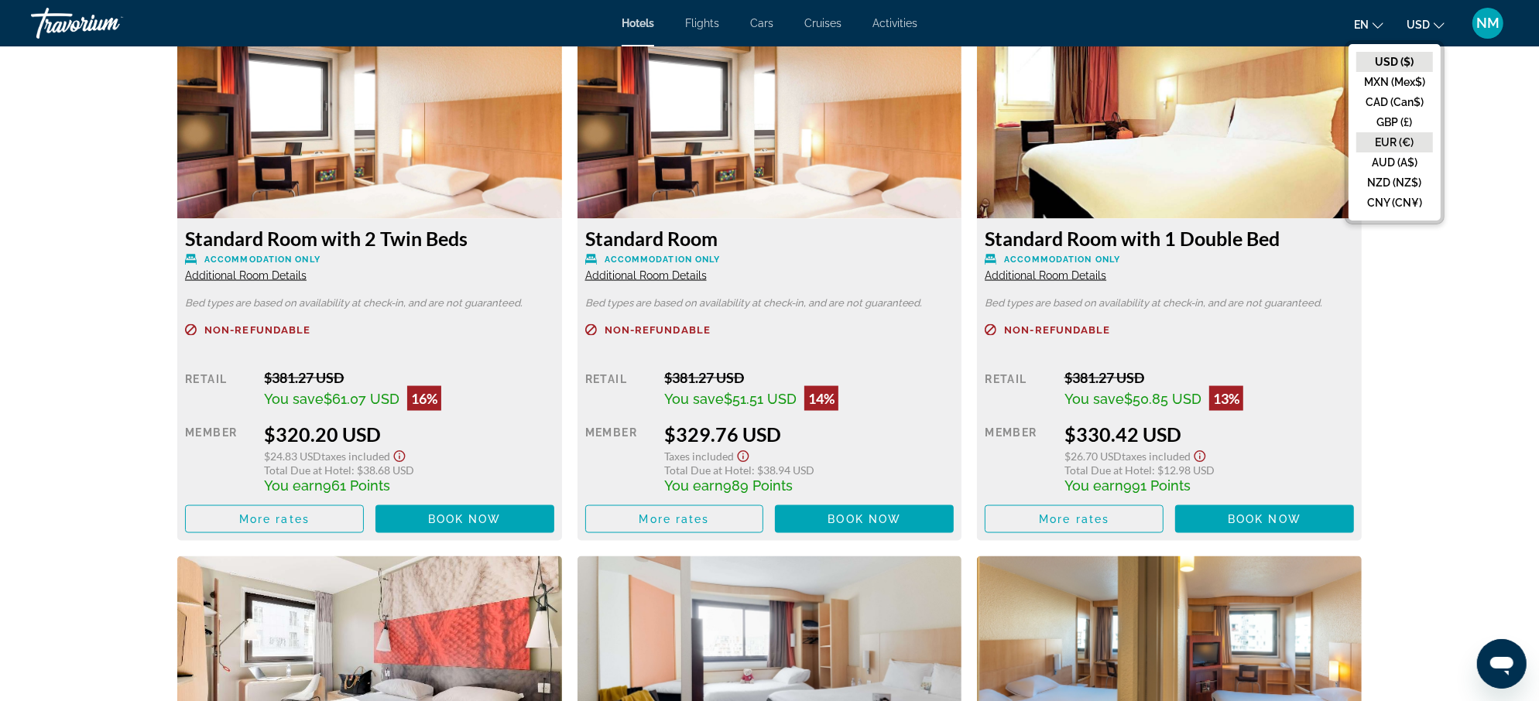
click at [1369, 143] on button "EUR (€)" at bounding box center [1394, 142] width 77 height 20
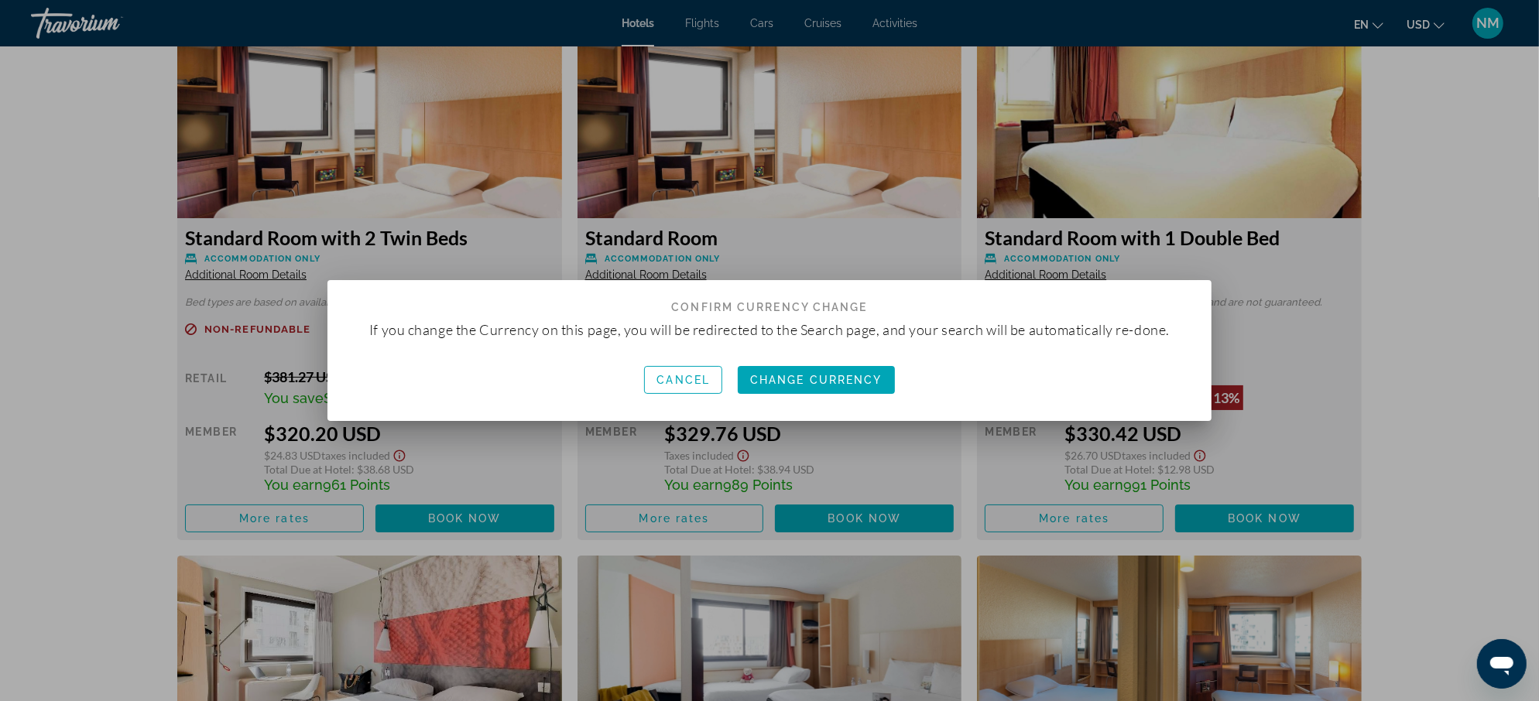
click at [1369, 143] on div at bounding box center [769, 350] width 1539 height 701
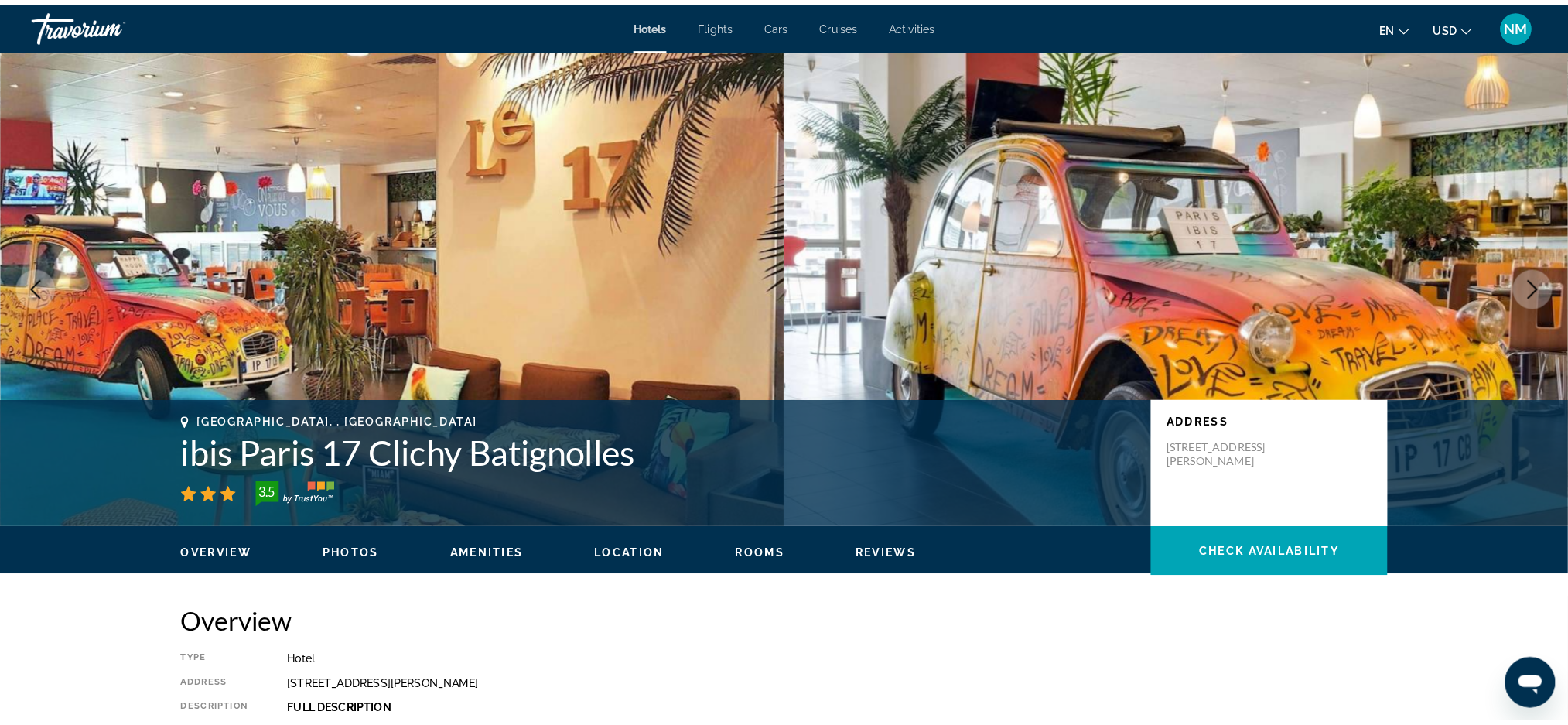
scroll to position [2214, 0]
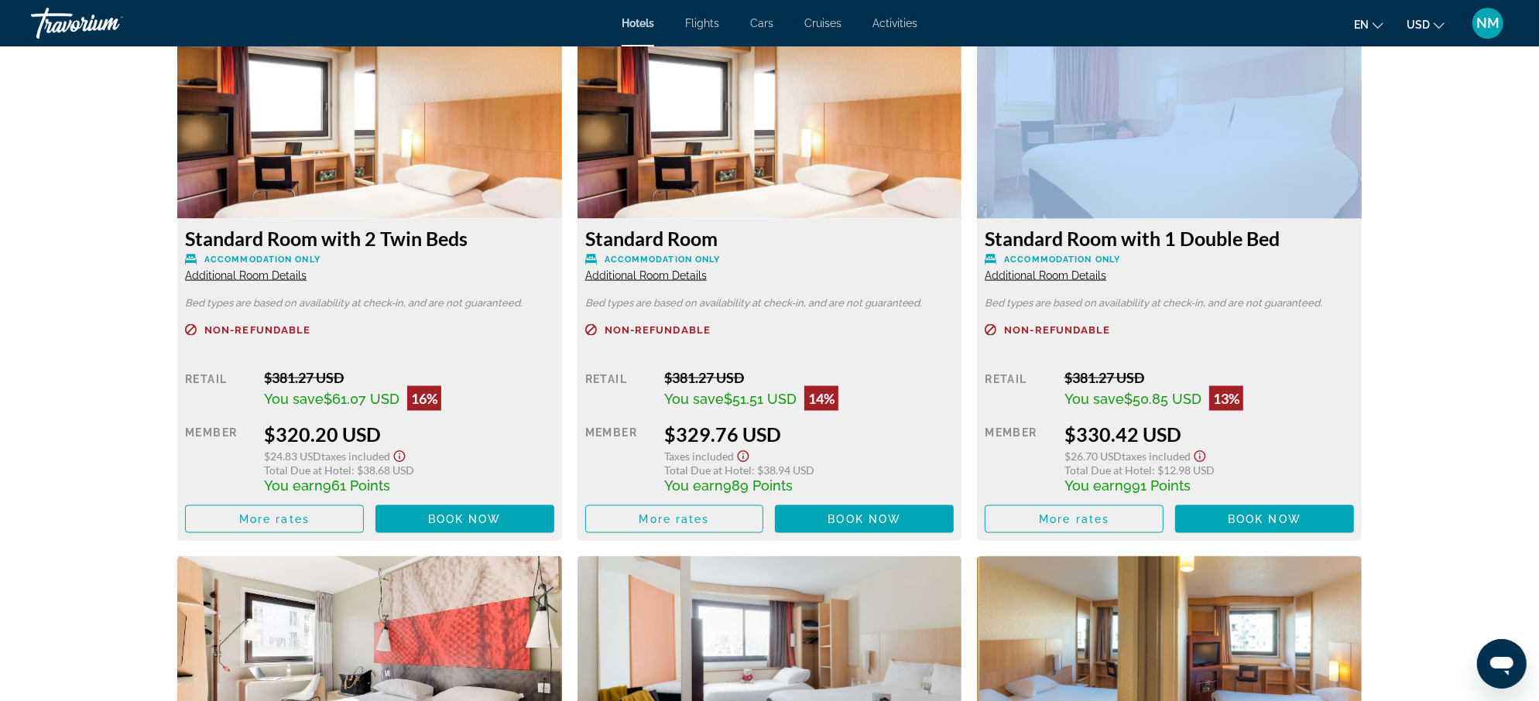
click at [1369, 143] on div "Overview Type Hotel Address 10 Rue Bernard Buffet, Paris 75017, France Descript…" at bounding box center [769, 119] width 1246 height 3490
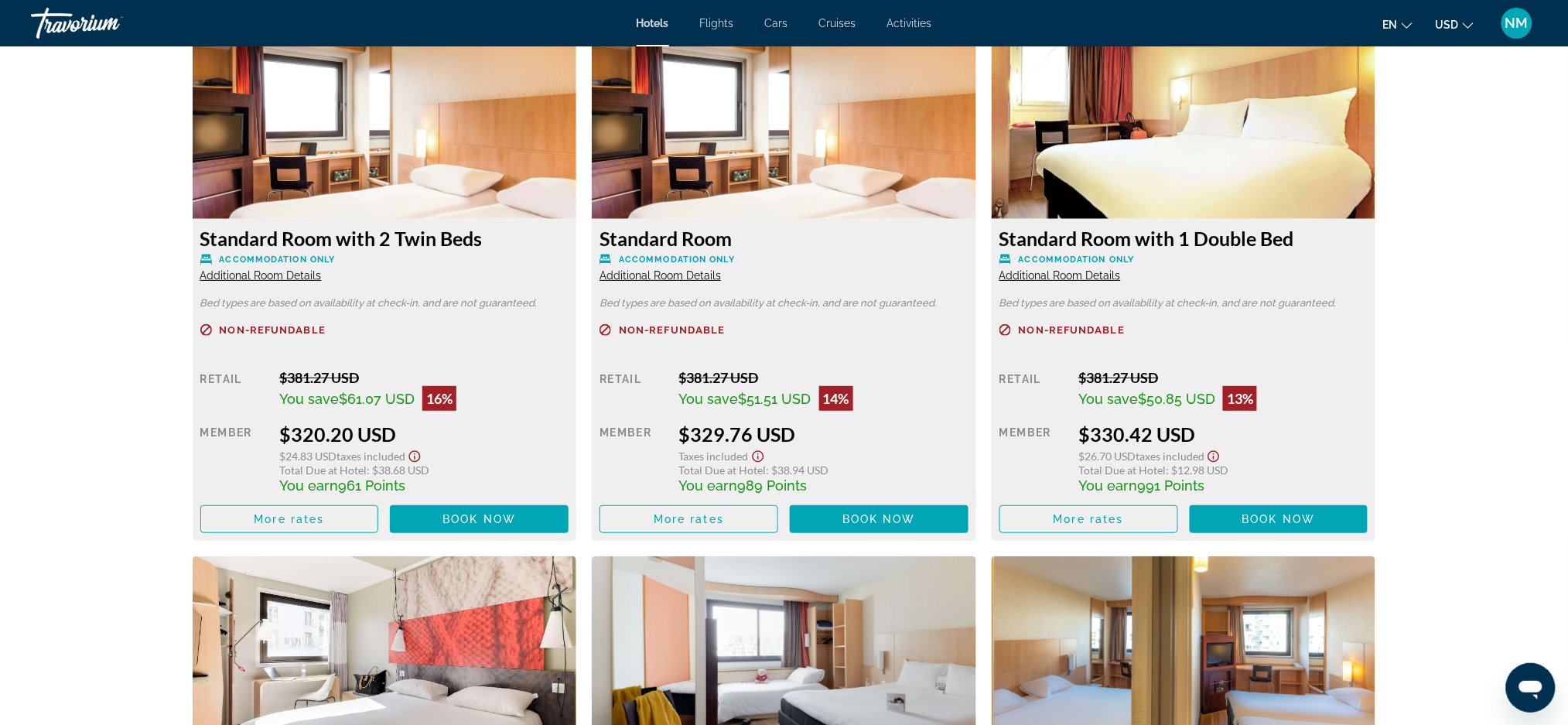
drag, startPoint x: 1555, startPoint y: 16, endPoint x: 1405, endPoint y: 363, distance: 378.0
click at [1405, 363] on div "Overview Type Hotel Address 10 Rue Bernard Buffet, Paris 75017, France Descript…" at bounding box center [784, 119] width 1245 height 3490
click at [1467, 28] on icon "Change currency" at bounding box center [1468, 25] width 11 height 11
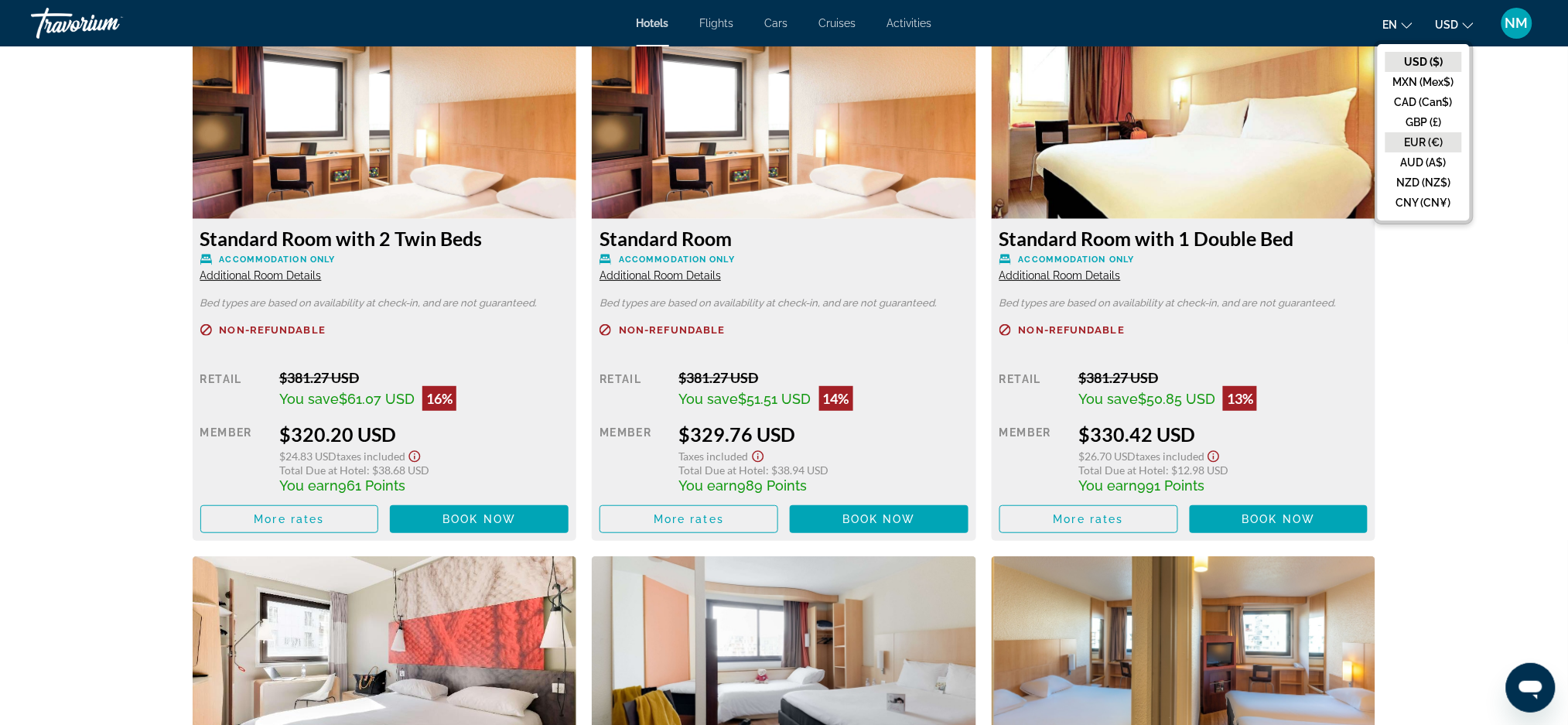
click at [1421, 132] on button "EUR (€)" at bounding box center [1423, 142] width 77 height 20
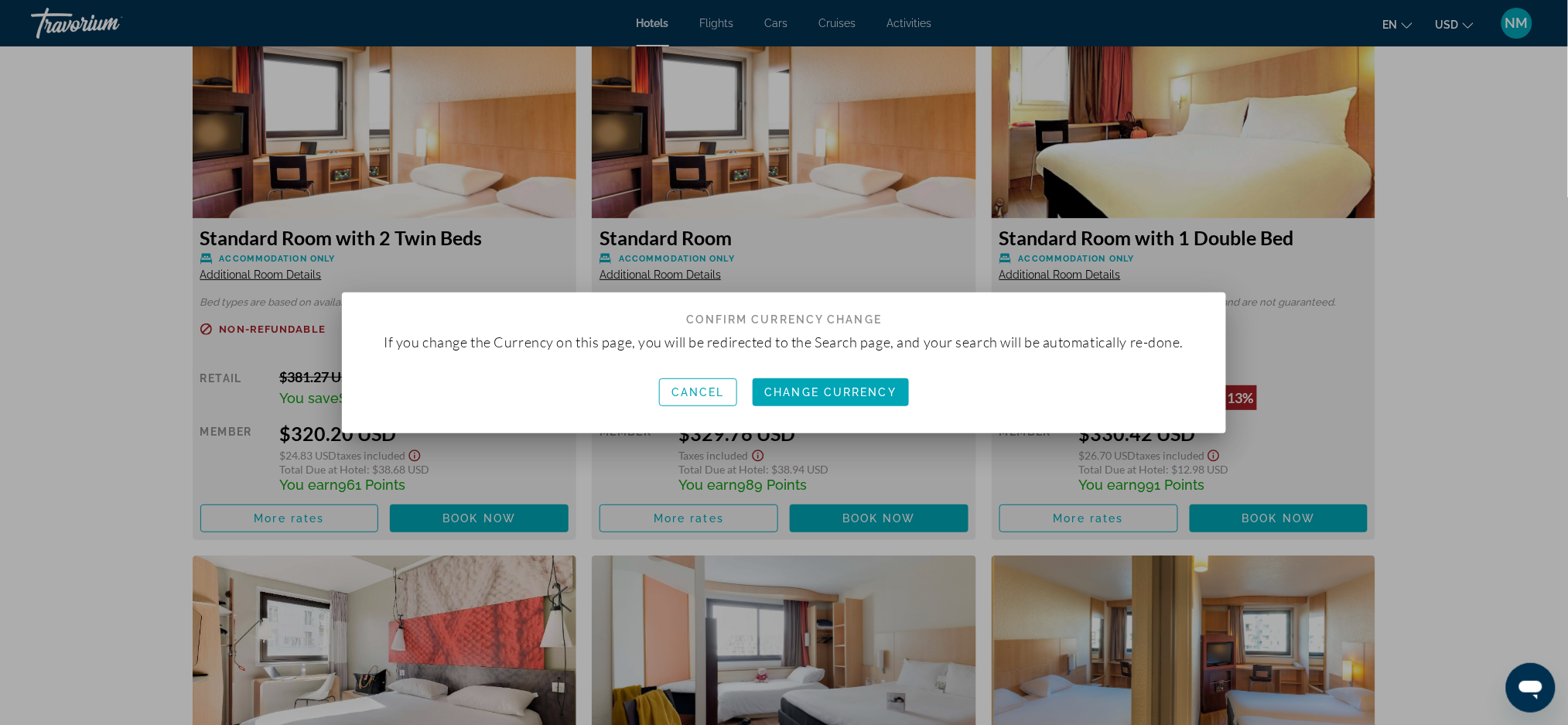
click at [1421, 132] on div at bounding box center [784, 362] width 1568 height 725
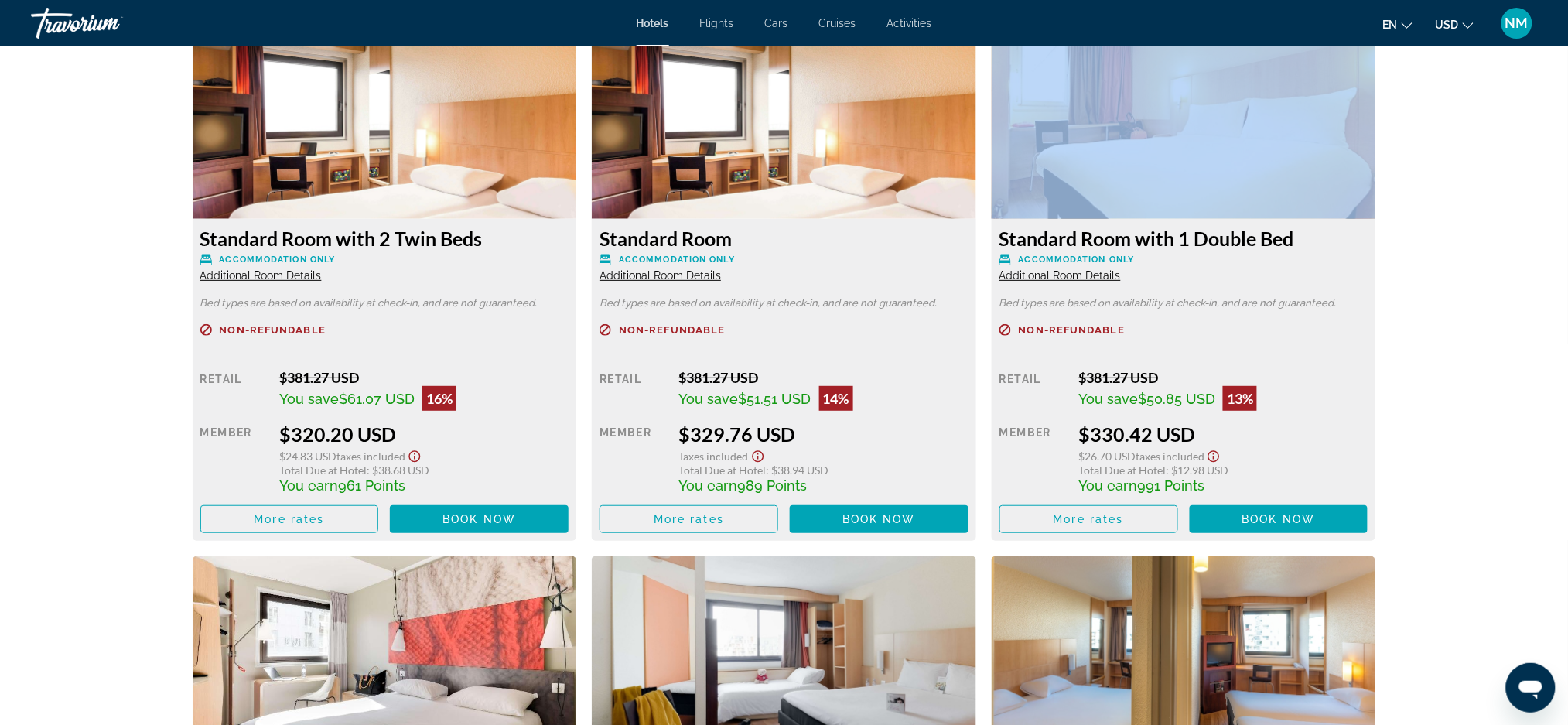
click at [1467, 20] on icon "Change currency" at bounding box center [1468, 25] width 11 height 11
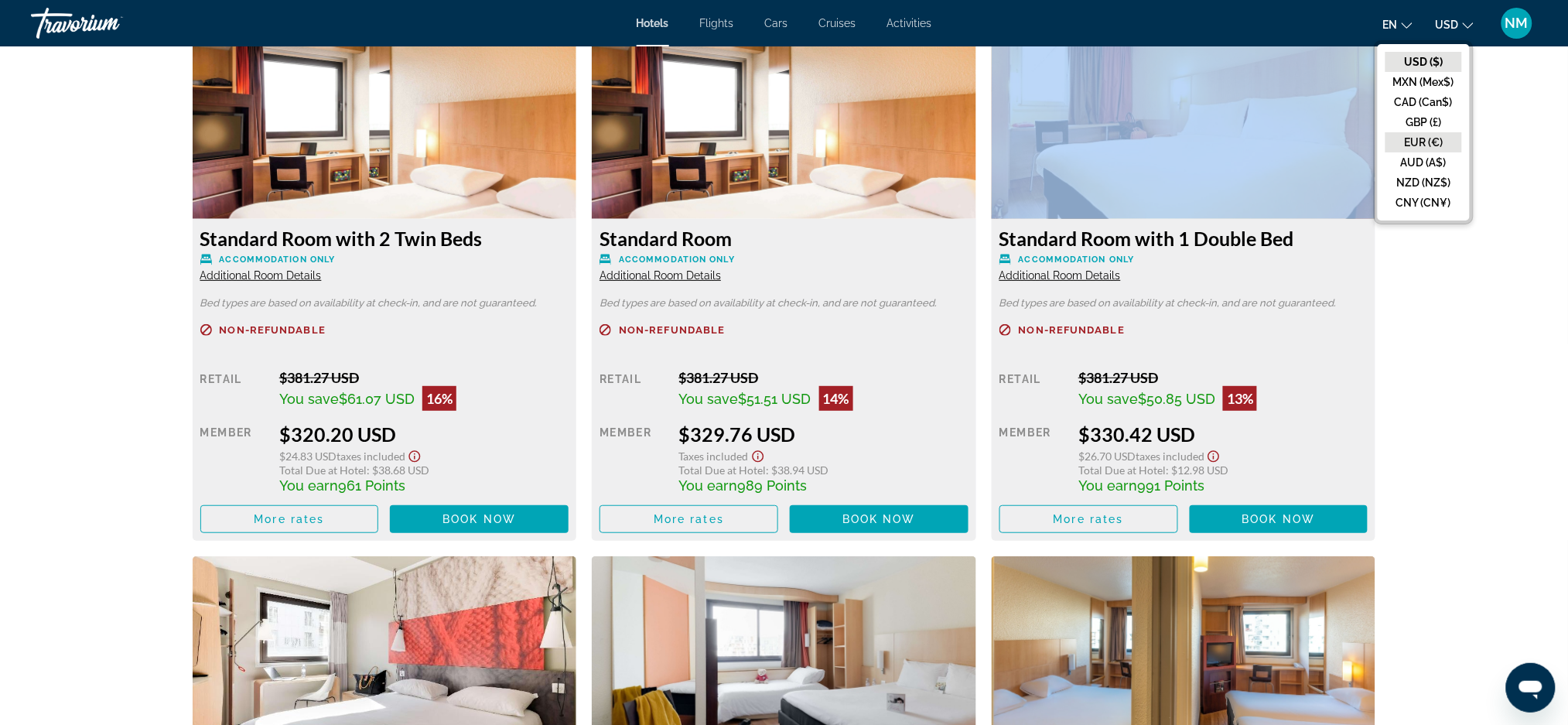
click at [1402, 142] on button "EUR (€)" at bounding box center [1423, 142] width 77 height 20
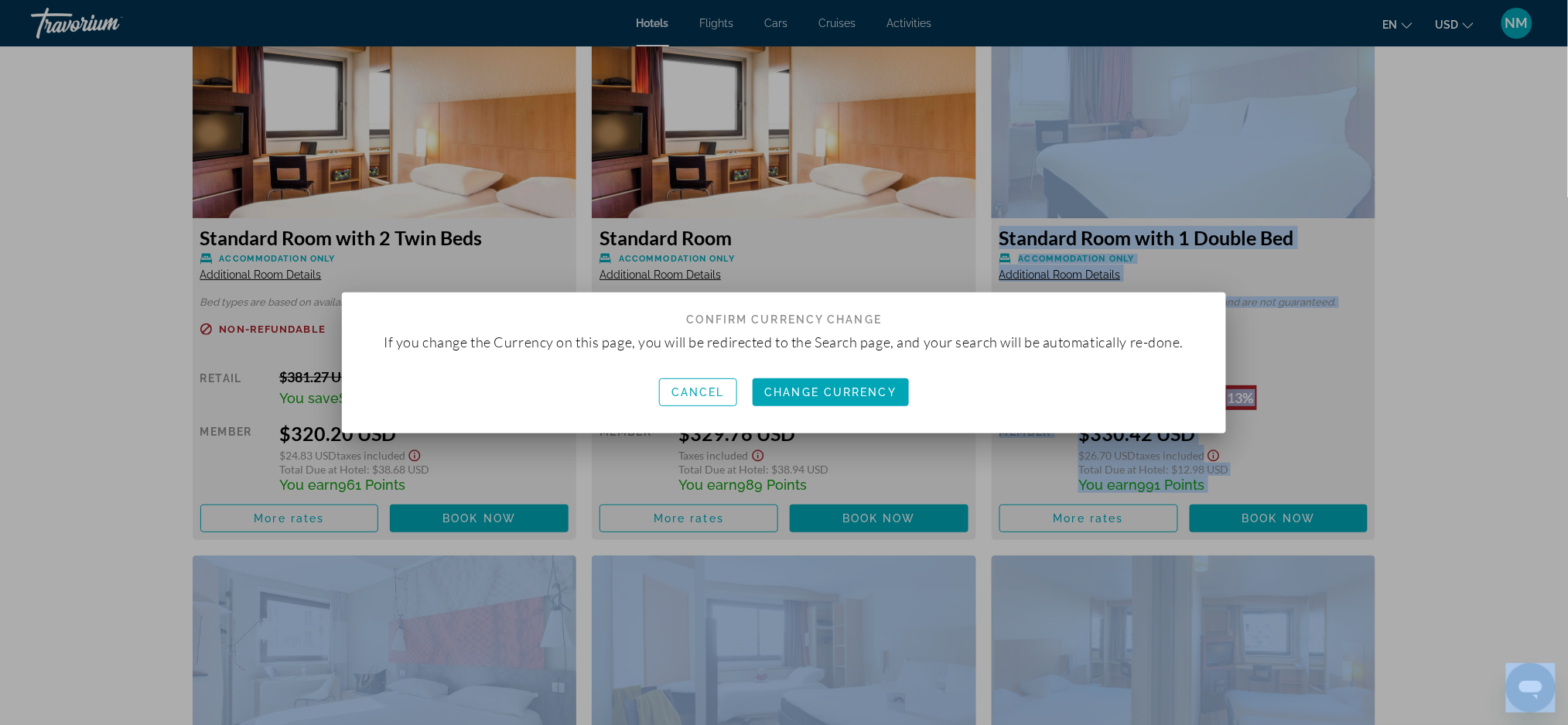
click at [1402, 142] on div at bounding box center [784, 362] width 1568 height 725
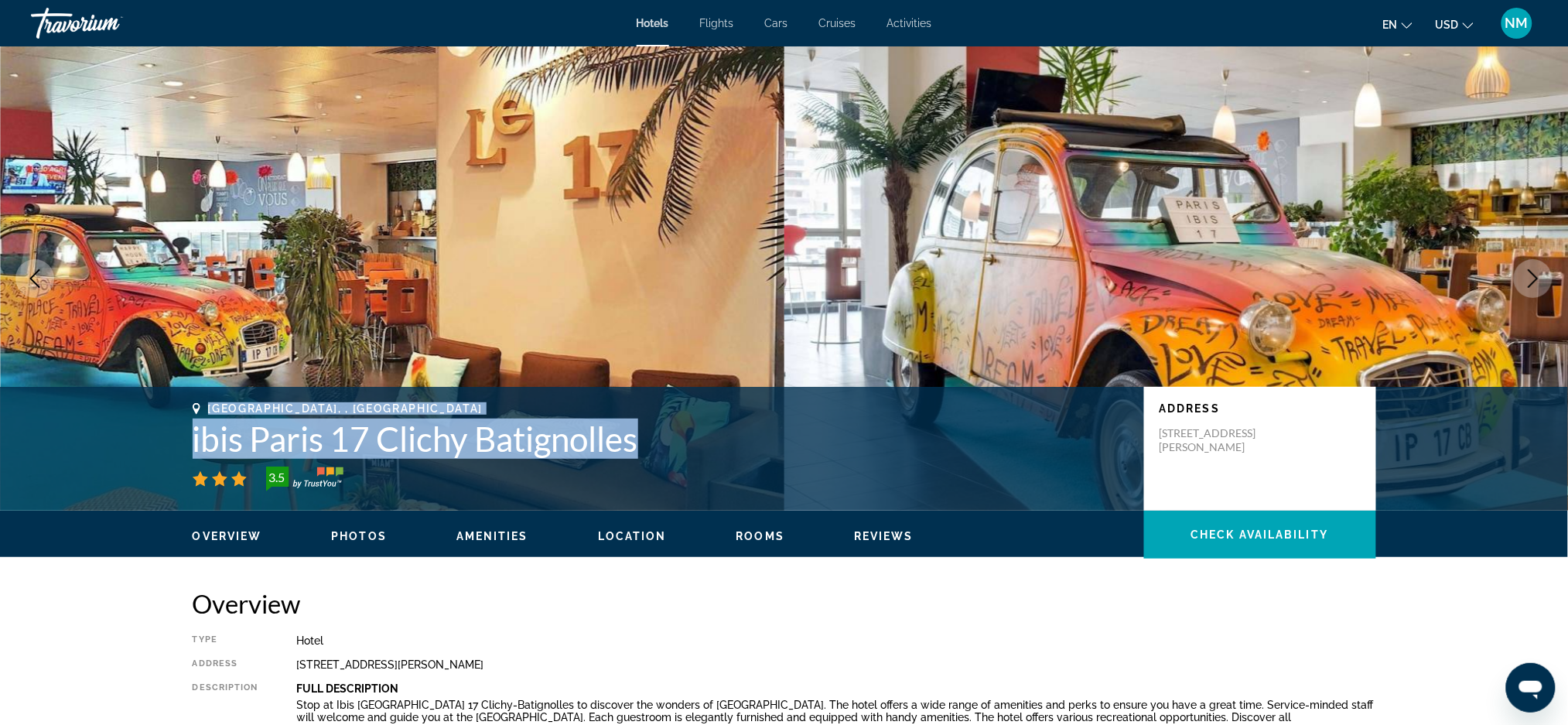
drag, startPoint x: 651, startPoint y: 437, endPoint x: 152, endPoint y: 425, distance: 499.1
click at [152, 425] on div "Paris, , France ibis Paris 17 Clichy Batignolles 3.5 Address 10 Rue Bernard Buf…" at bounding box center [784, 449] width 1568 height 124
copy div "Paris, , France ibis Paris 17 Clichy Batignolles"
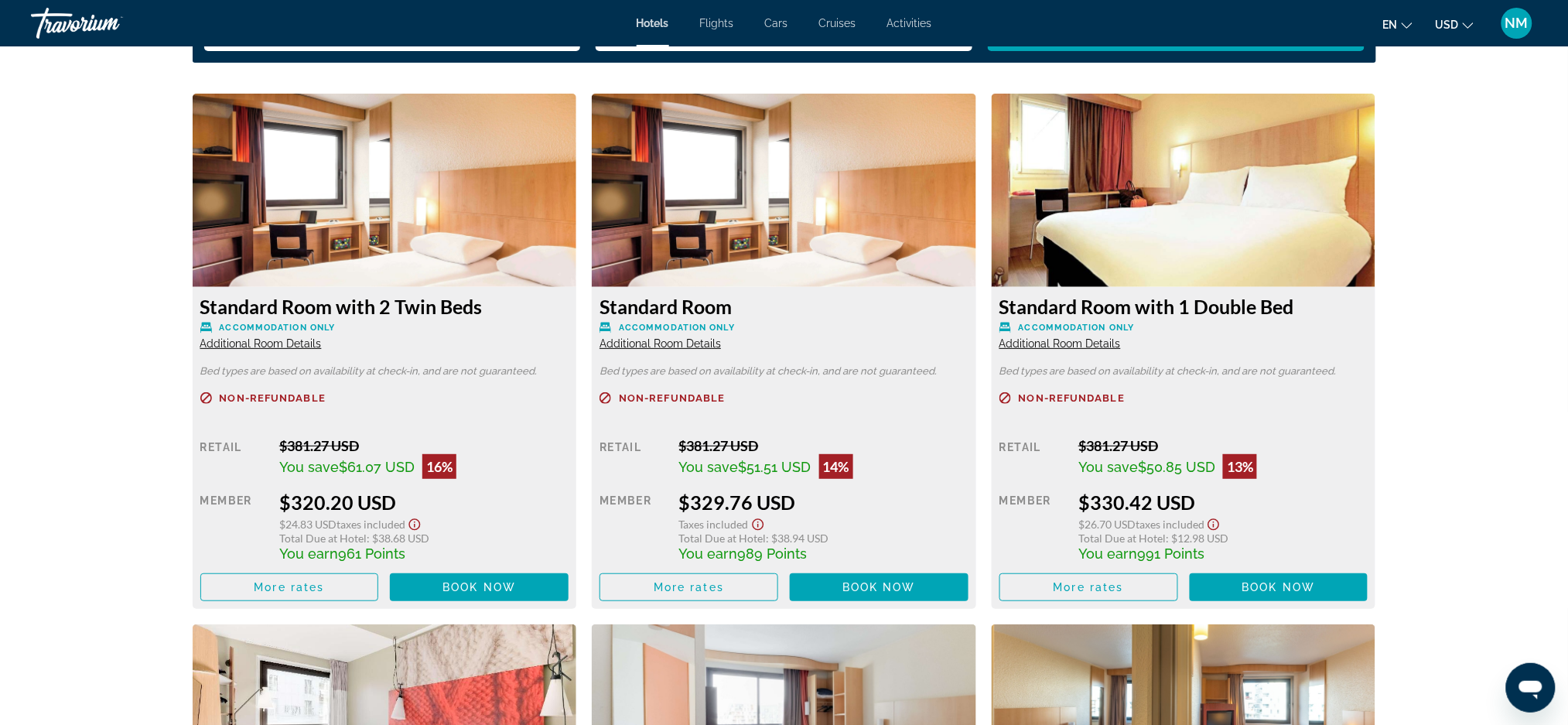
scroll to position [2140, 0]
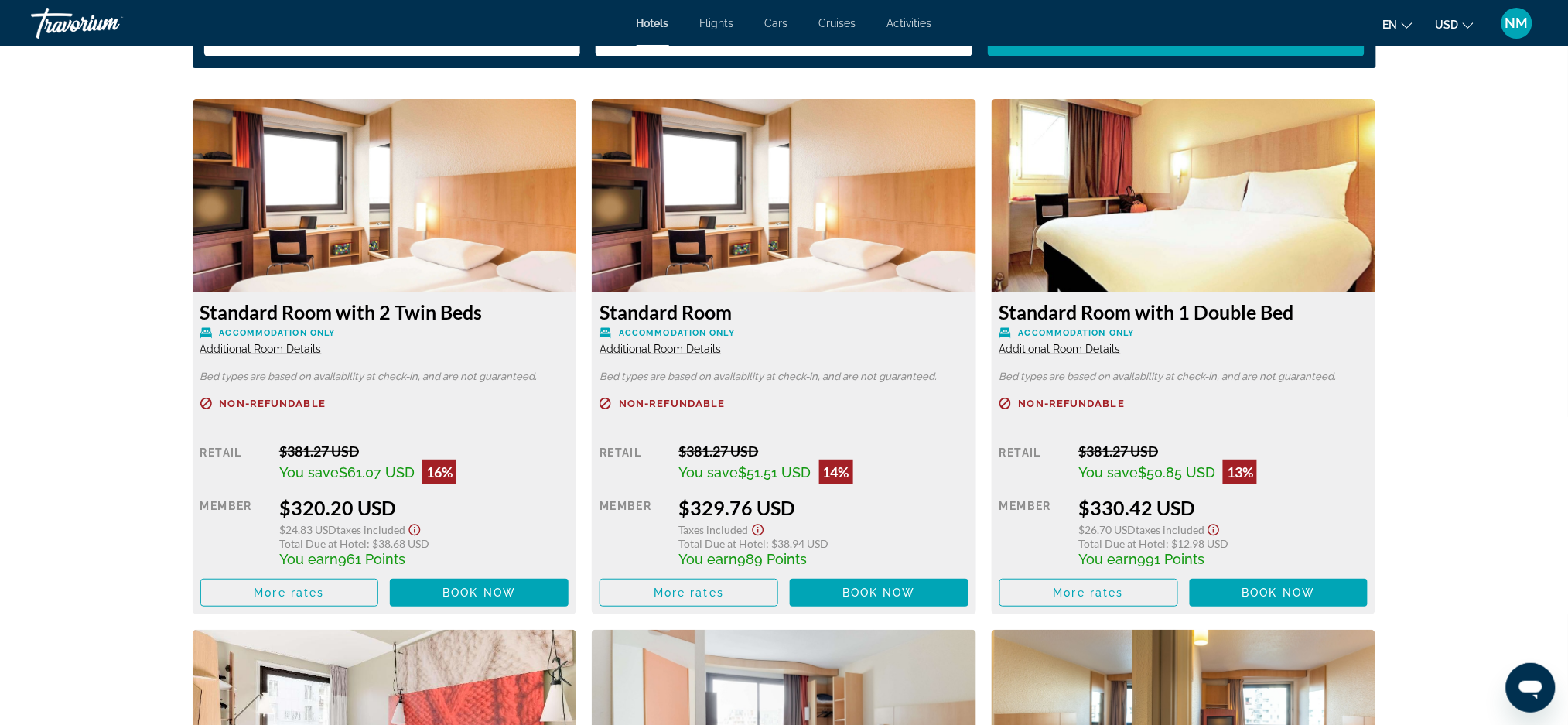
click at [1467, 26] on icon "Change currency" at bounding box center [1468, 25] width 11 height 6
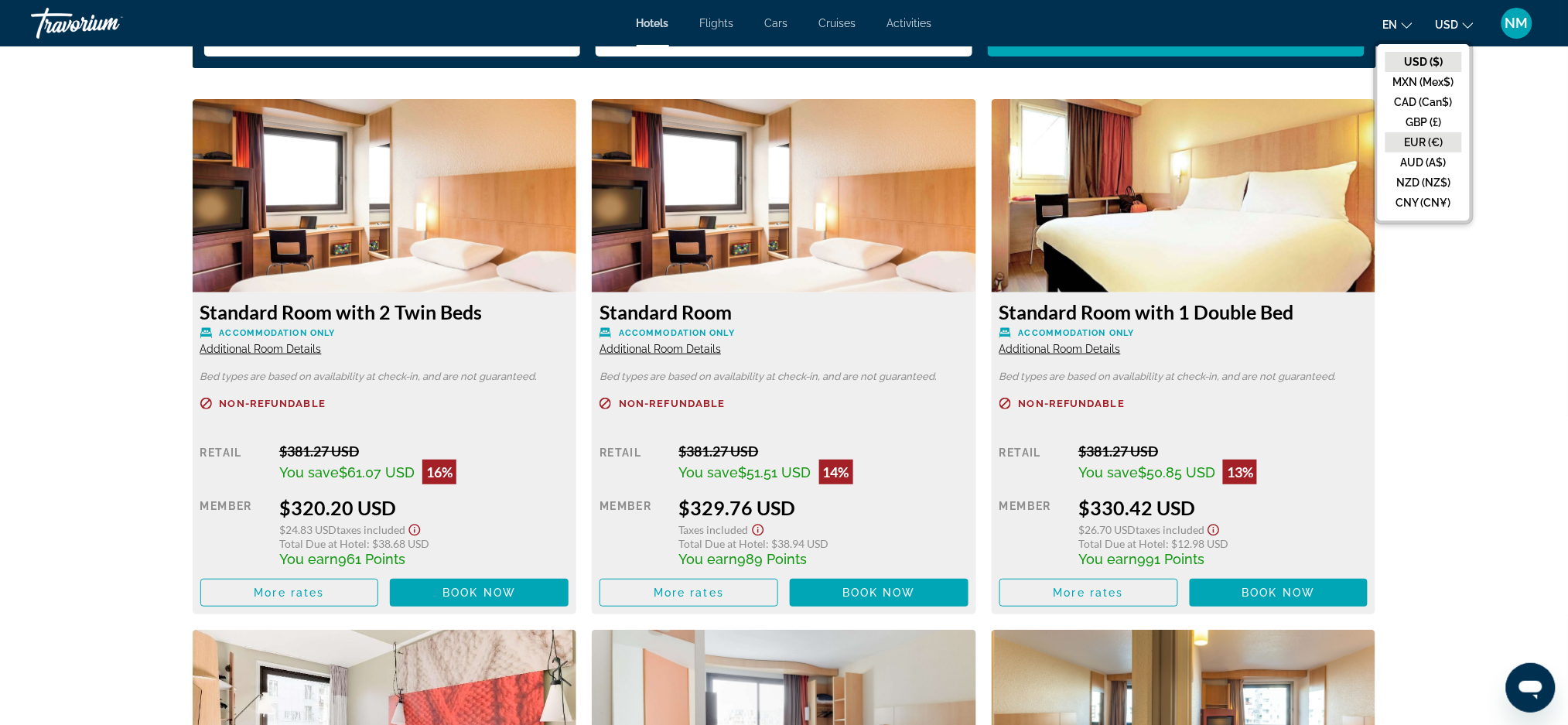
click at [1426, 142] on button "EUR (€)" at bounding box center [1423, 142] width 77 height 20
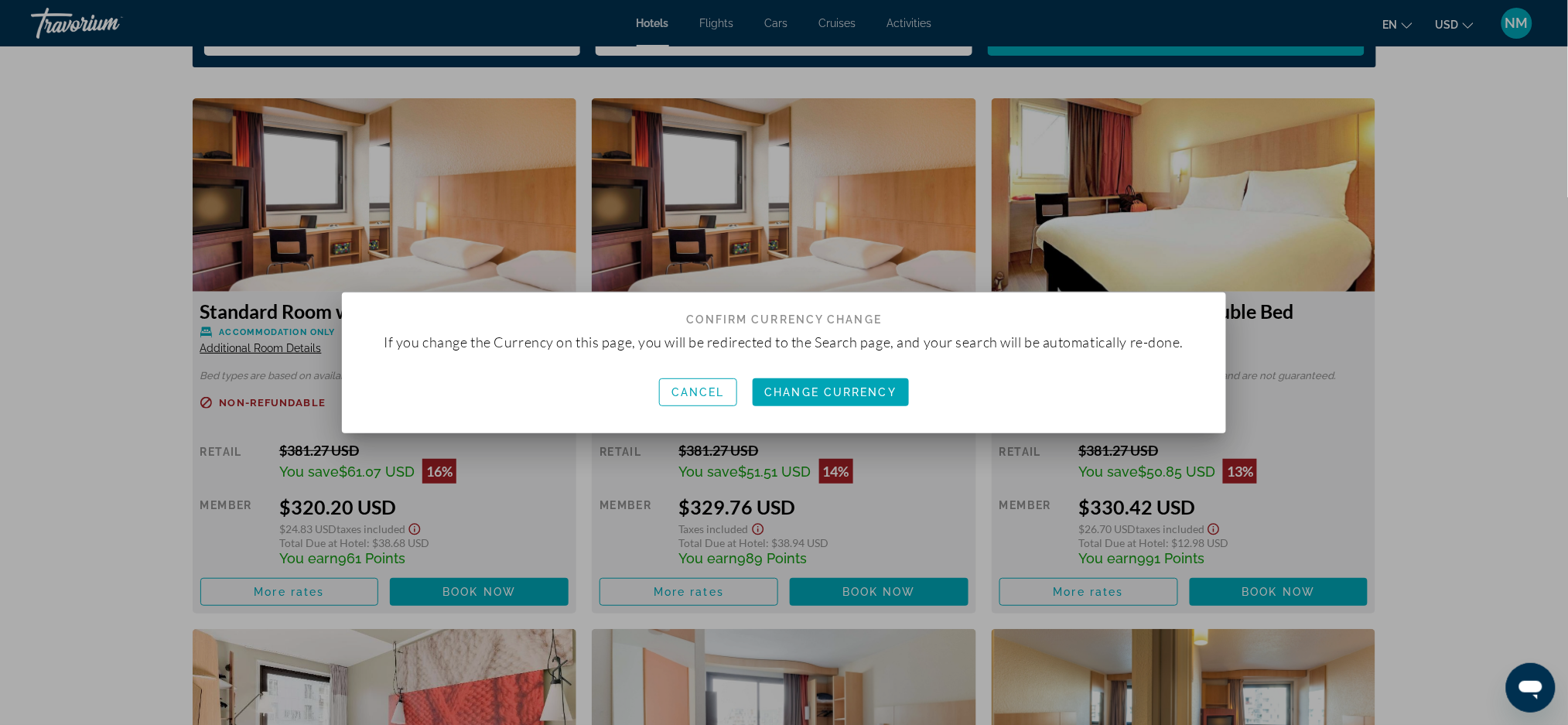
scroll to position [0, 0]
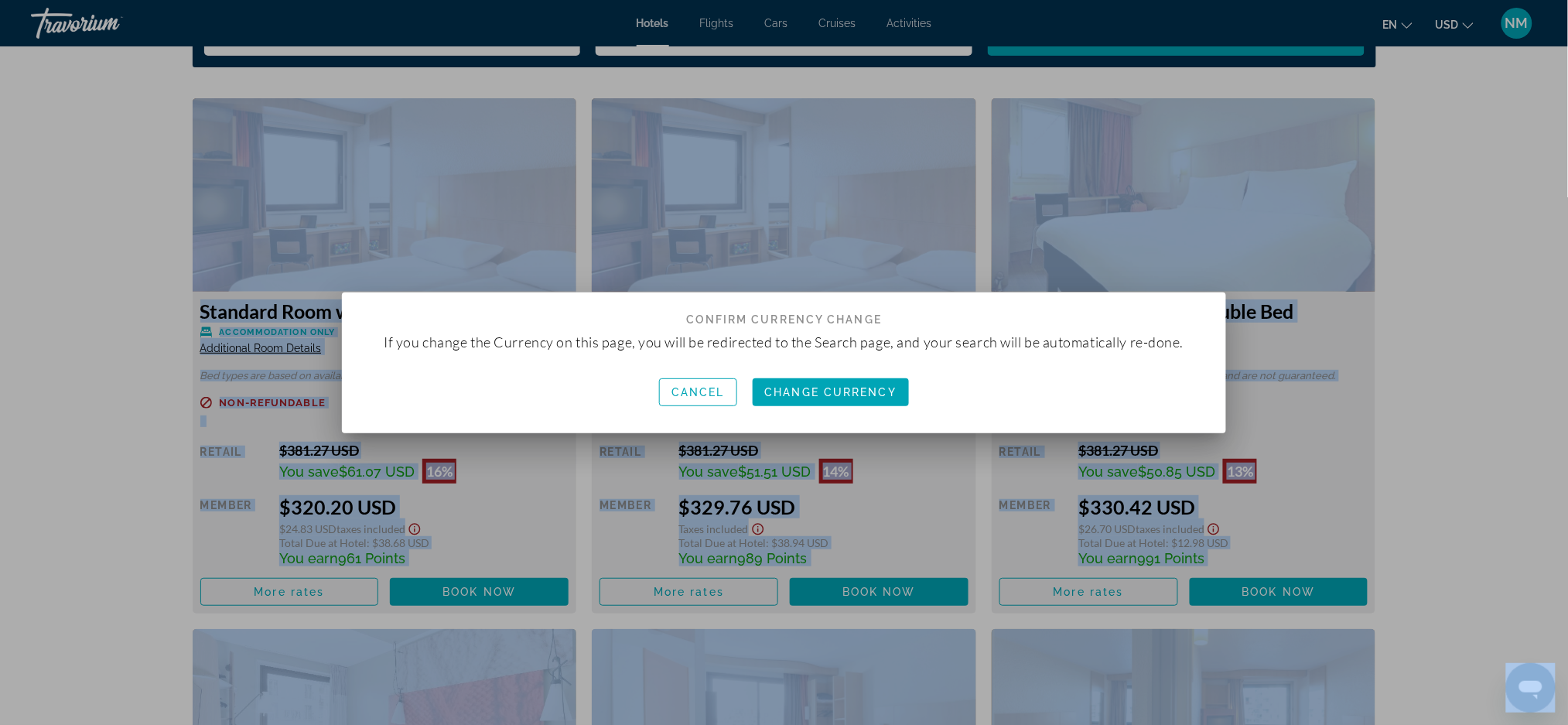
click at [1426, 142] on div at bounding box center [784, 362] width 1568 height 725
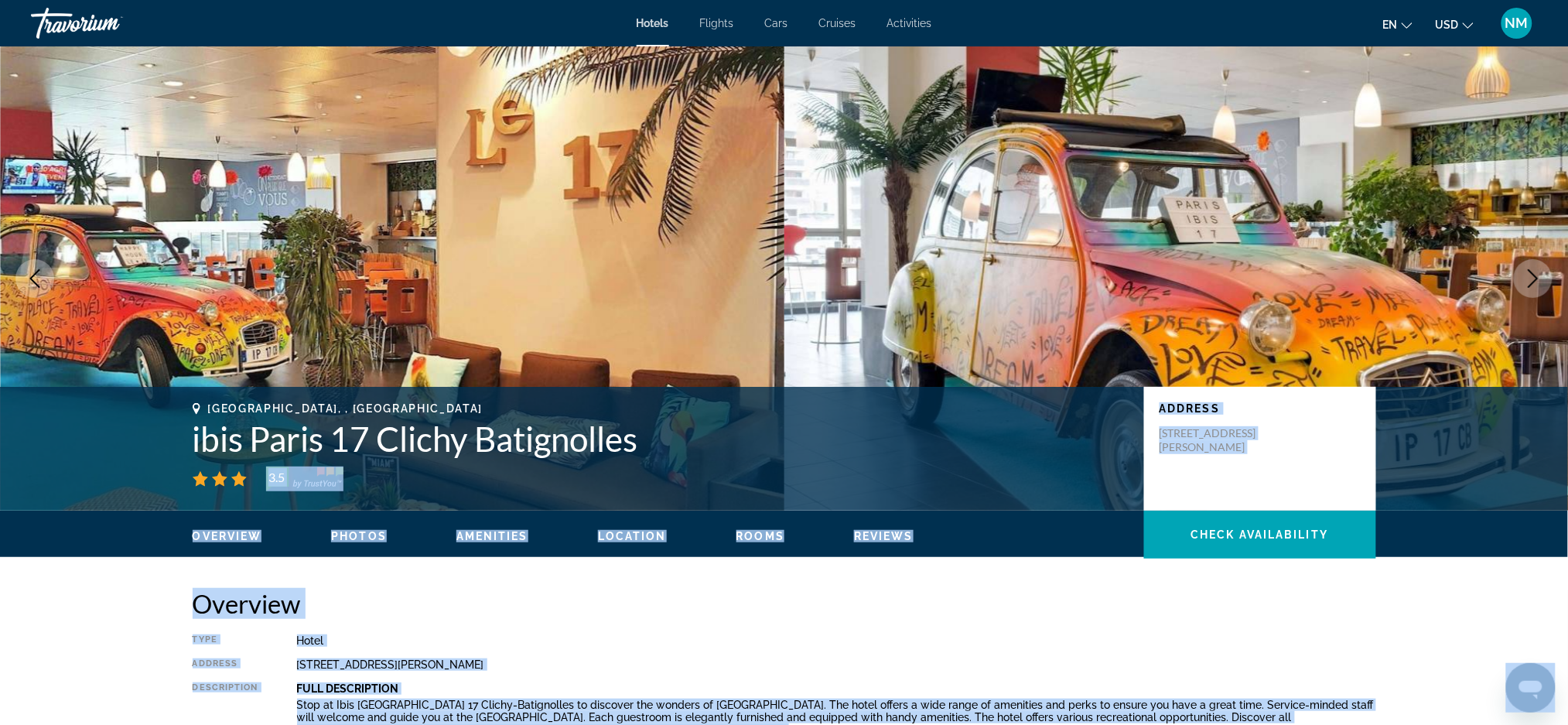
scroll to position [2140, 0]
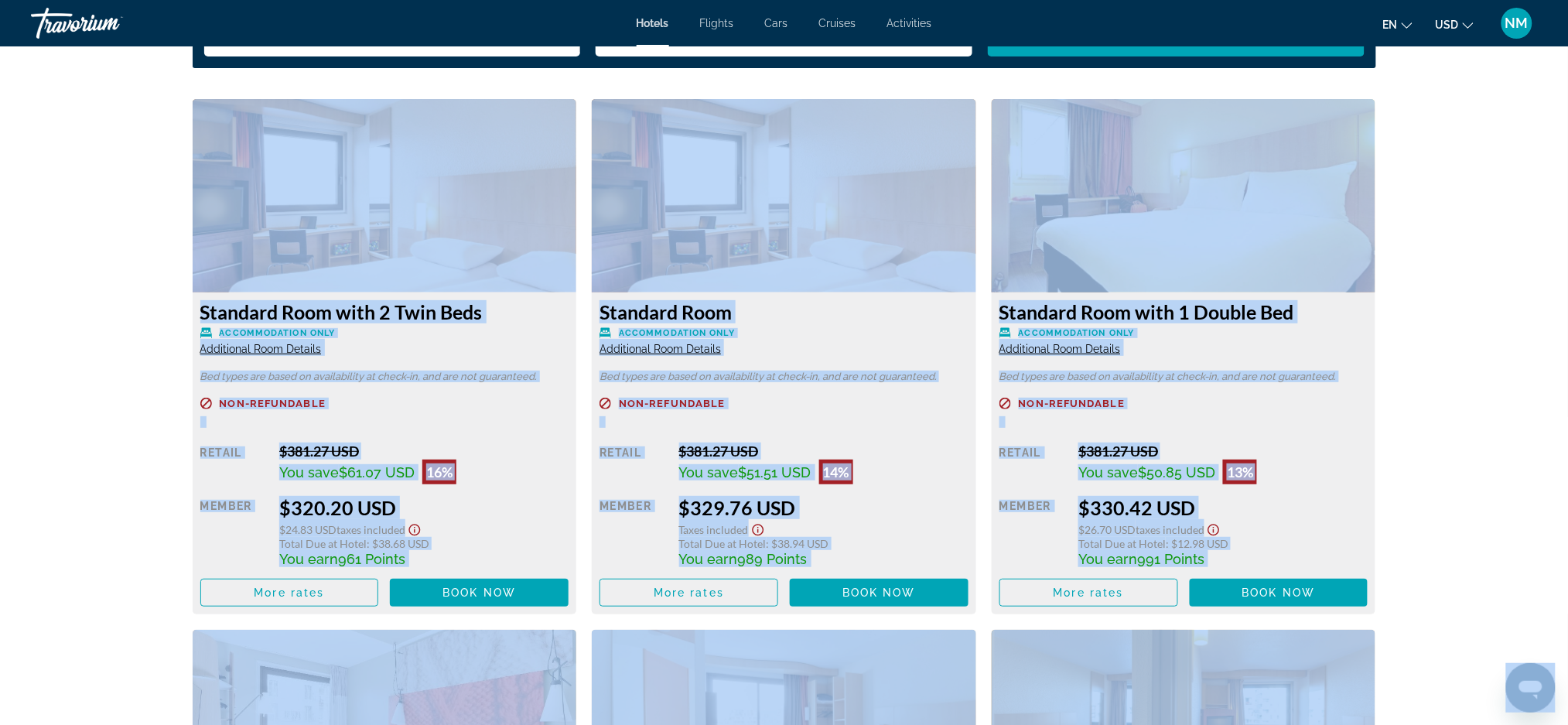
click at [462, 461] on div "You save $61.07 USD 16%" at bounding box center [424, 472] width 290 height 25
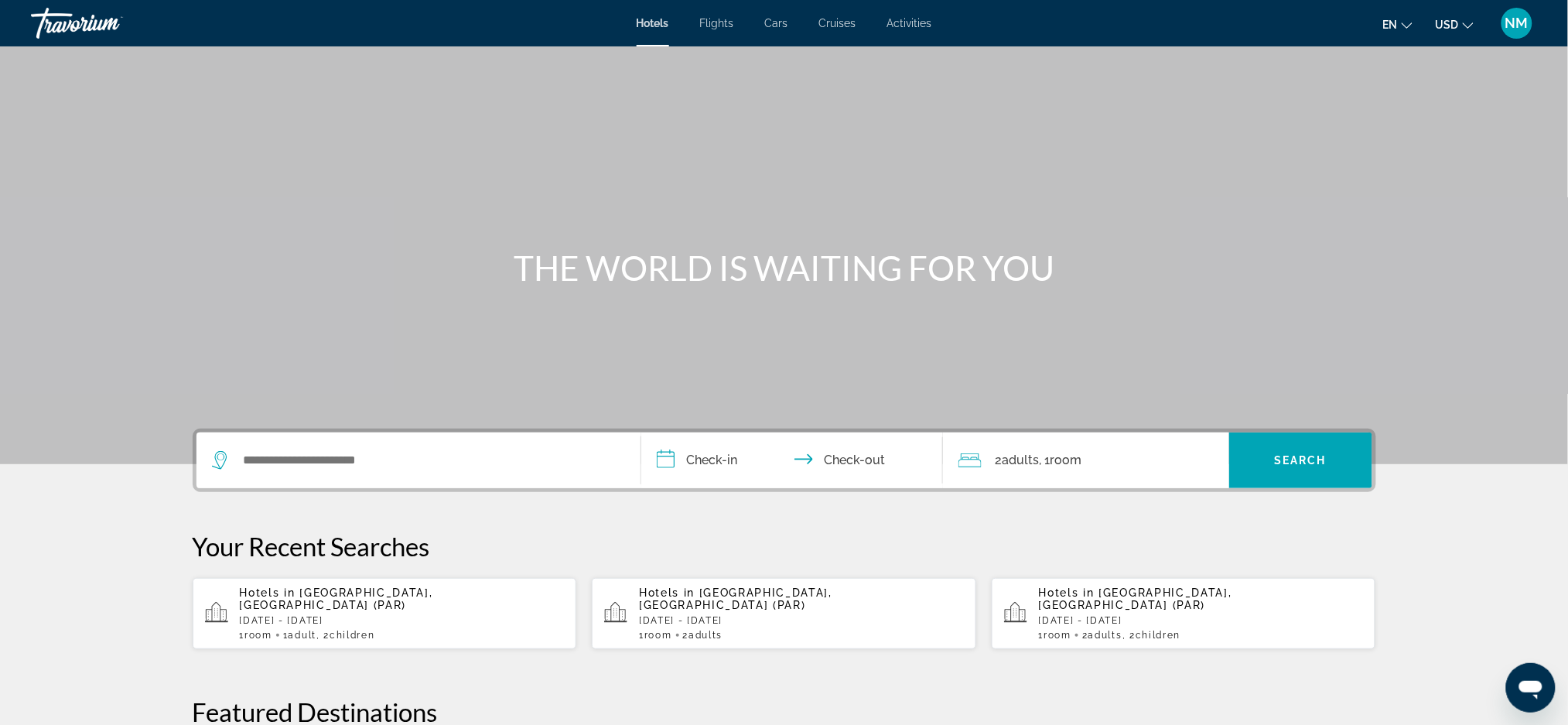
click at [260, 615] on p "[DATE] - [DATE]" at bounding box center [402, 620] width 325 height 11
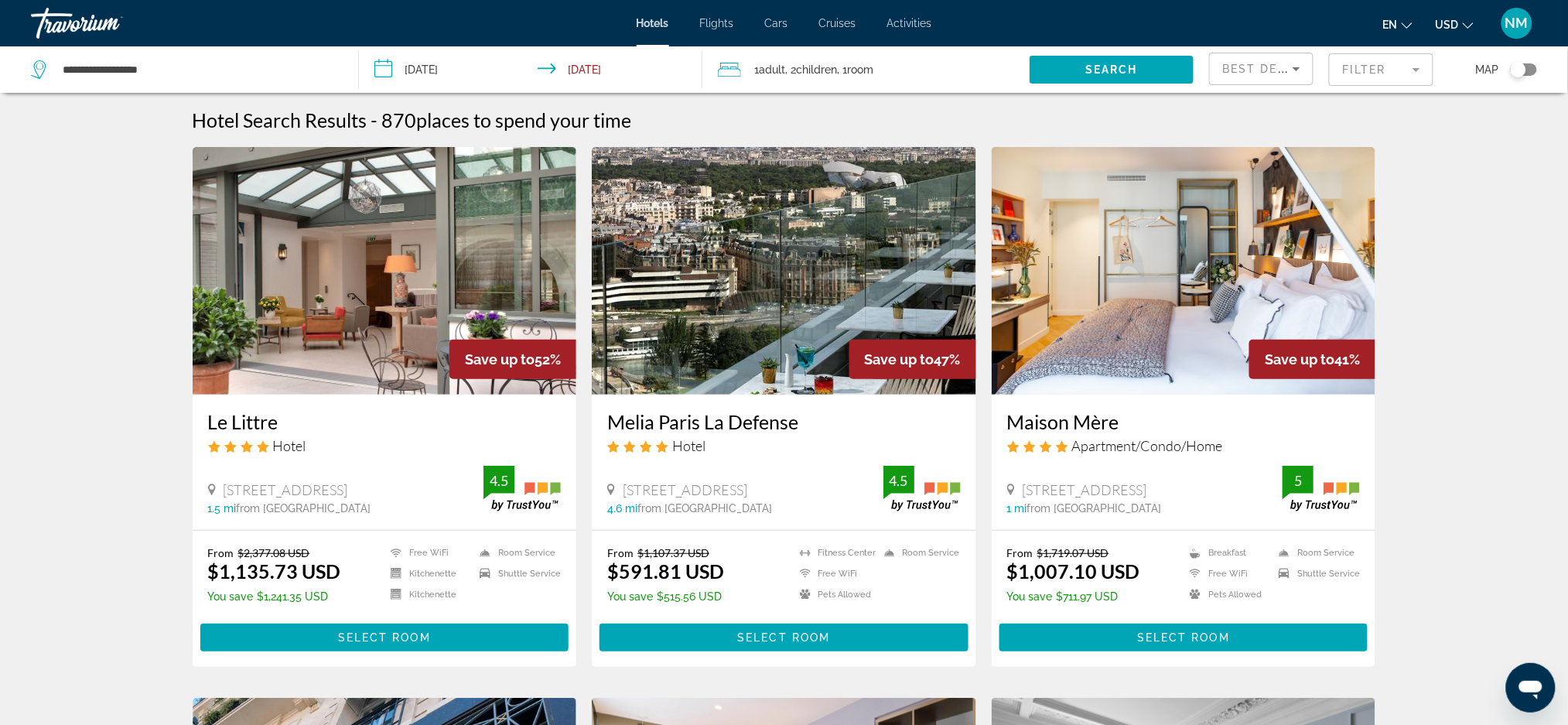
click at [1419, 80] on mat-form-field "Filter" at bounding box center [1381, 69] width 105 height 33
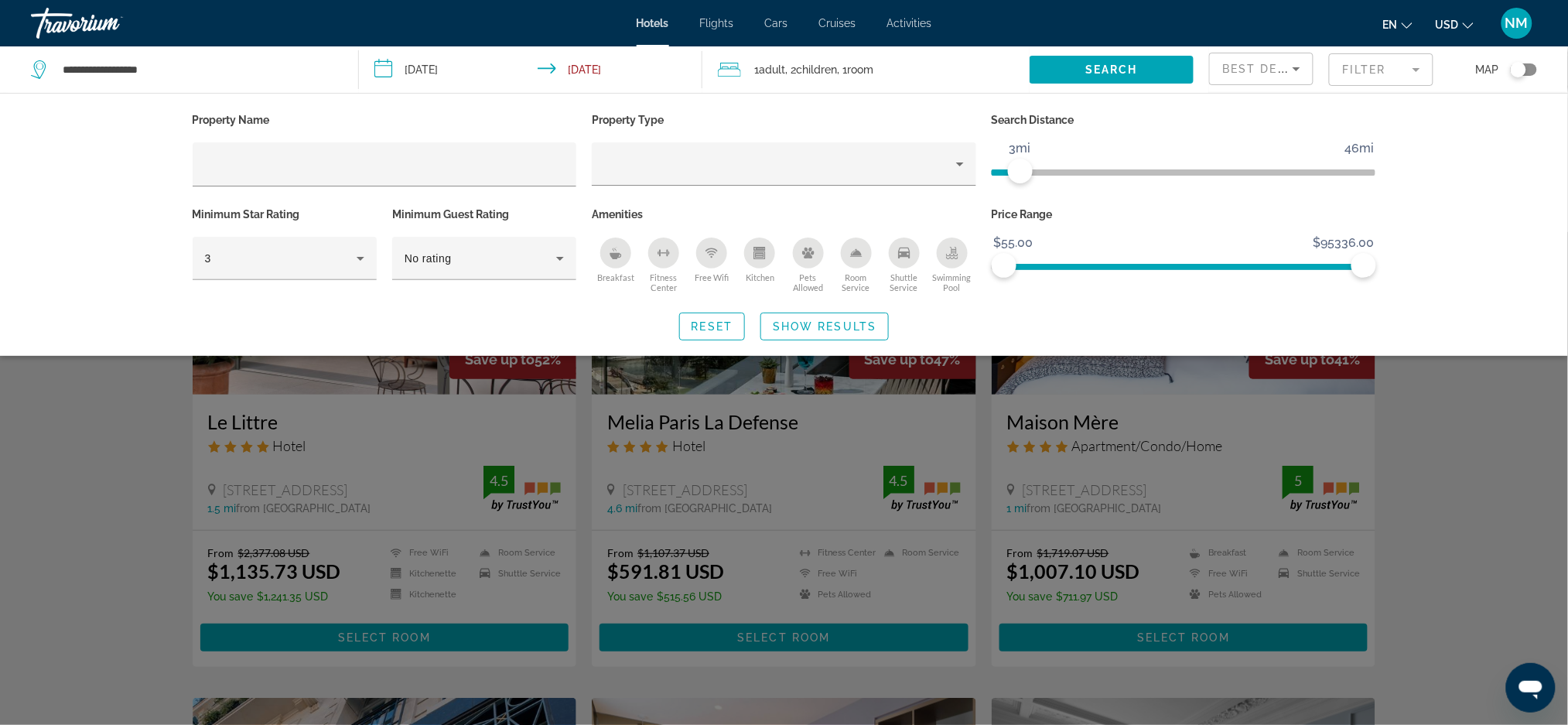
click at [1020, 164] on span "ngx-slider" at bounding box center [1005, 169] width 29 height 25
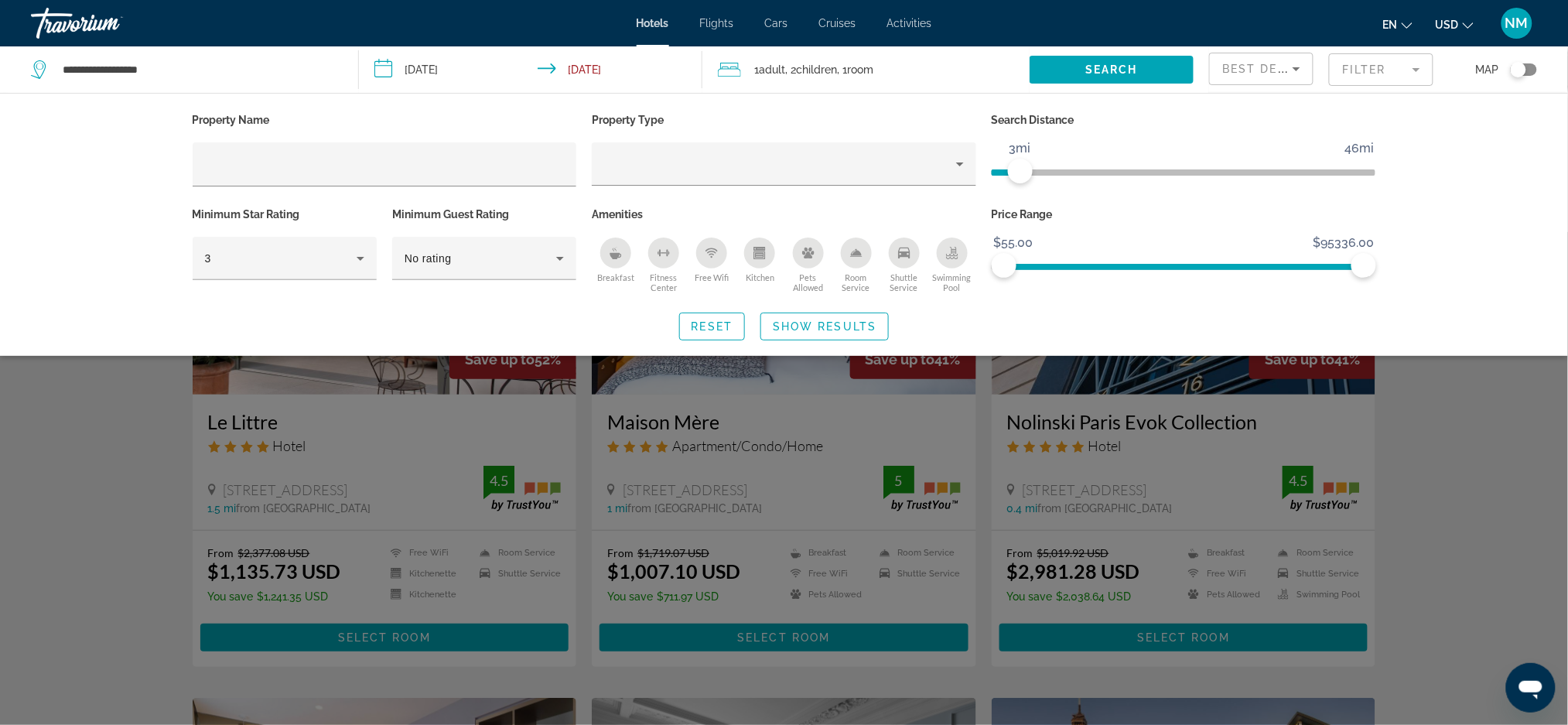
click at [1306, 70] on div "Best Deals" at bounding box center [1261, 68] width 103 height 31
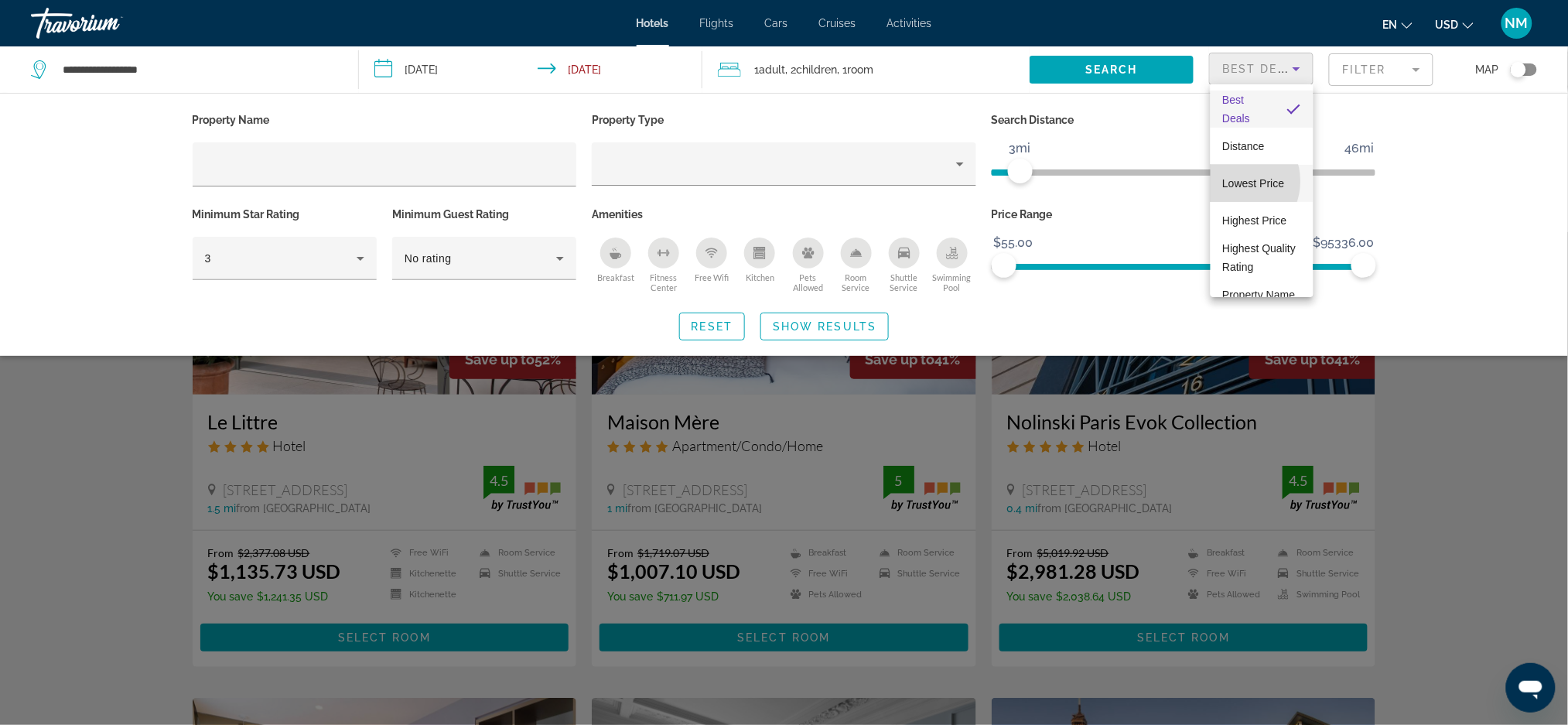
click at [1234, 181] on span "Lowest Price" at bounding box center [1254, 183] width 62 height 12
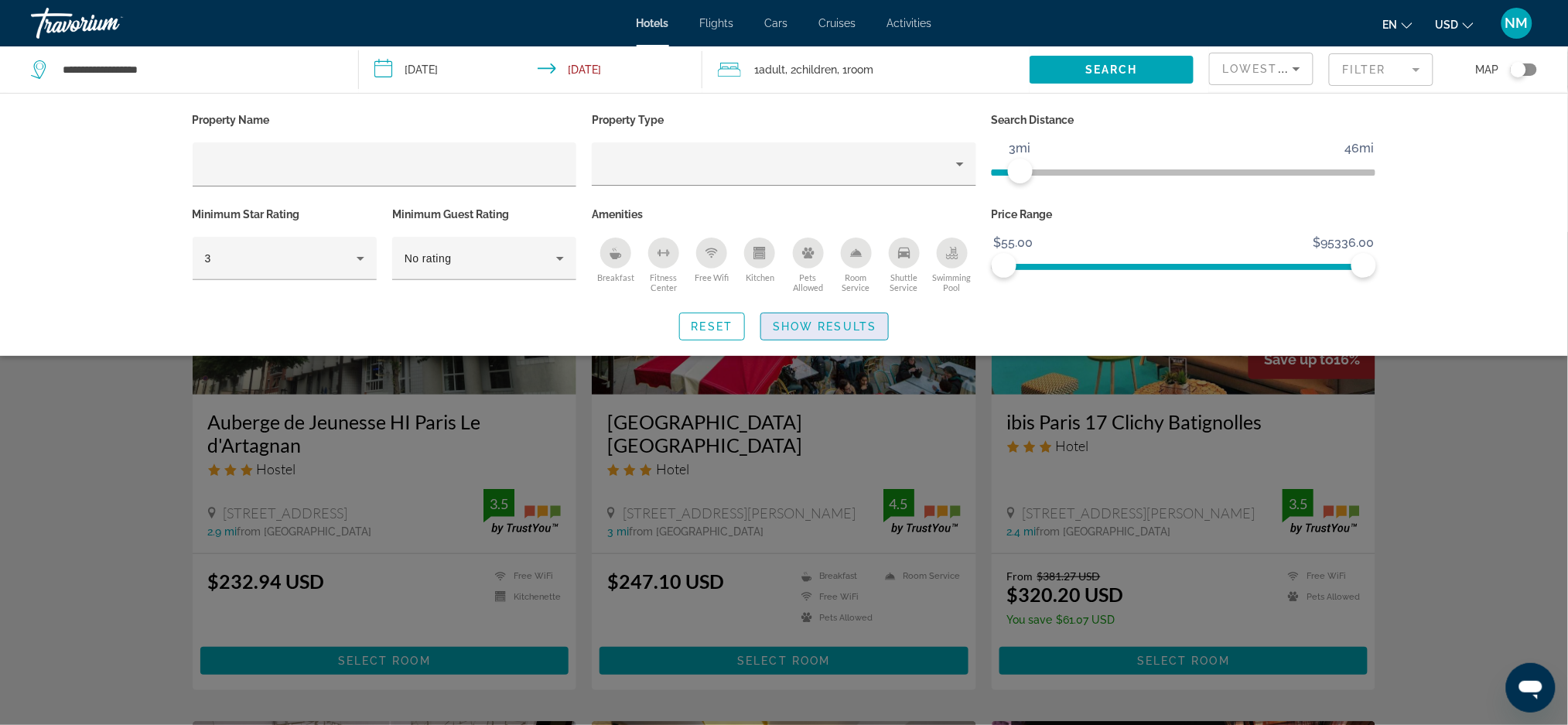
click at [823, 320] on span "Show Results" at bounding box center [824, 326] width 104 height 12
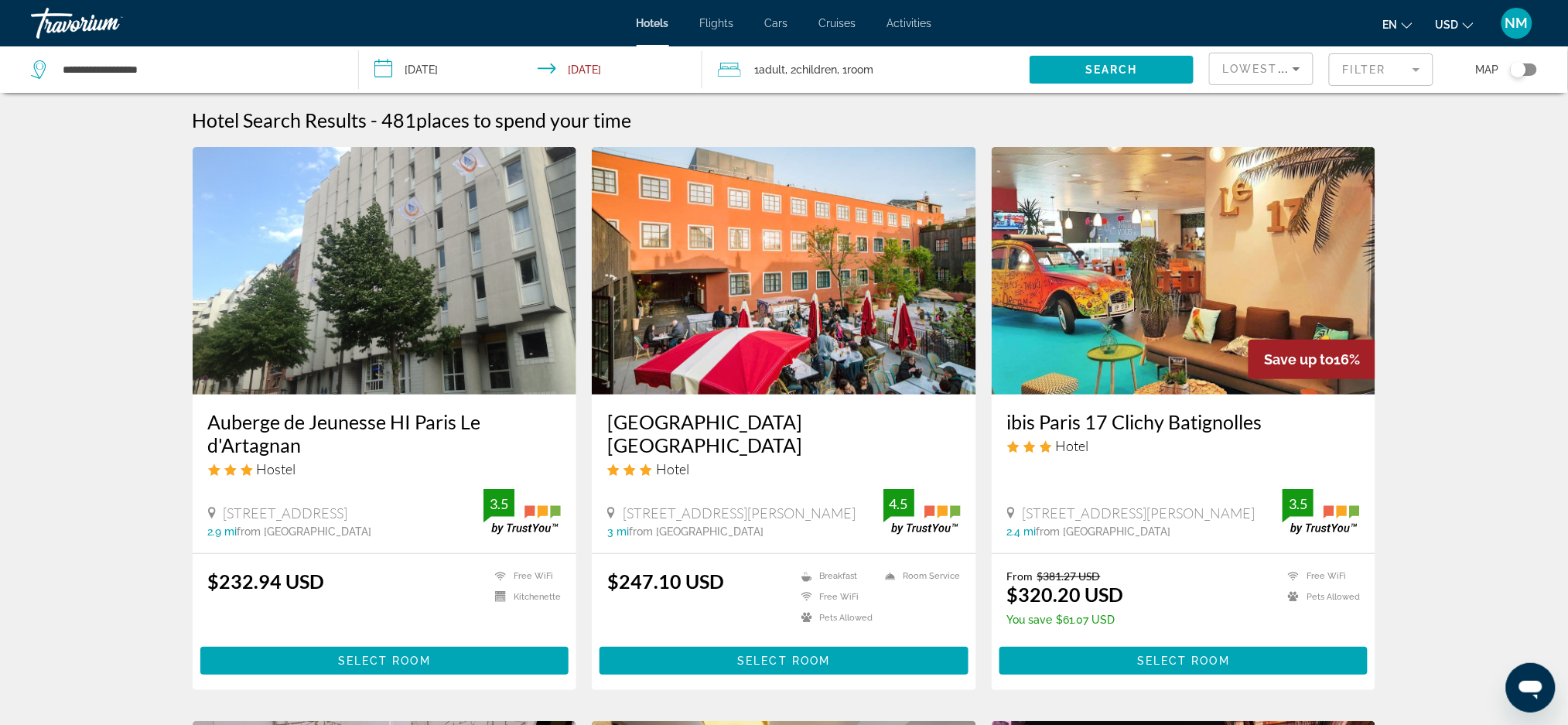
click at [1464, 26] on icon "Change currency" at bounding box center [1468, 25] width 11 height 11
click at [1404, 146] on button "EUR (€)" at bounding box center [1423, 142] width 77 height 20
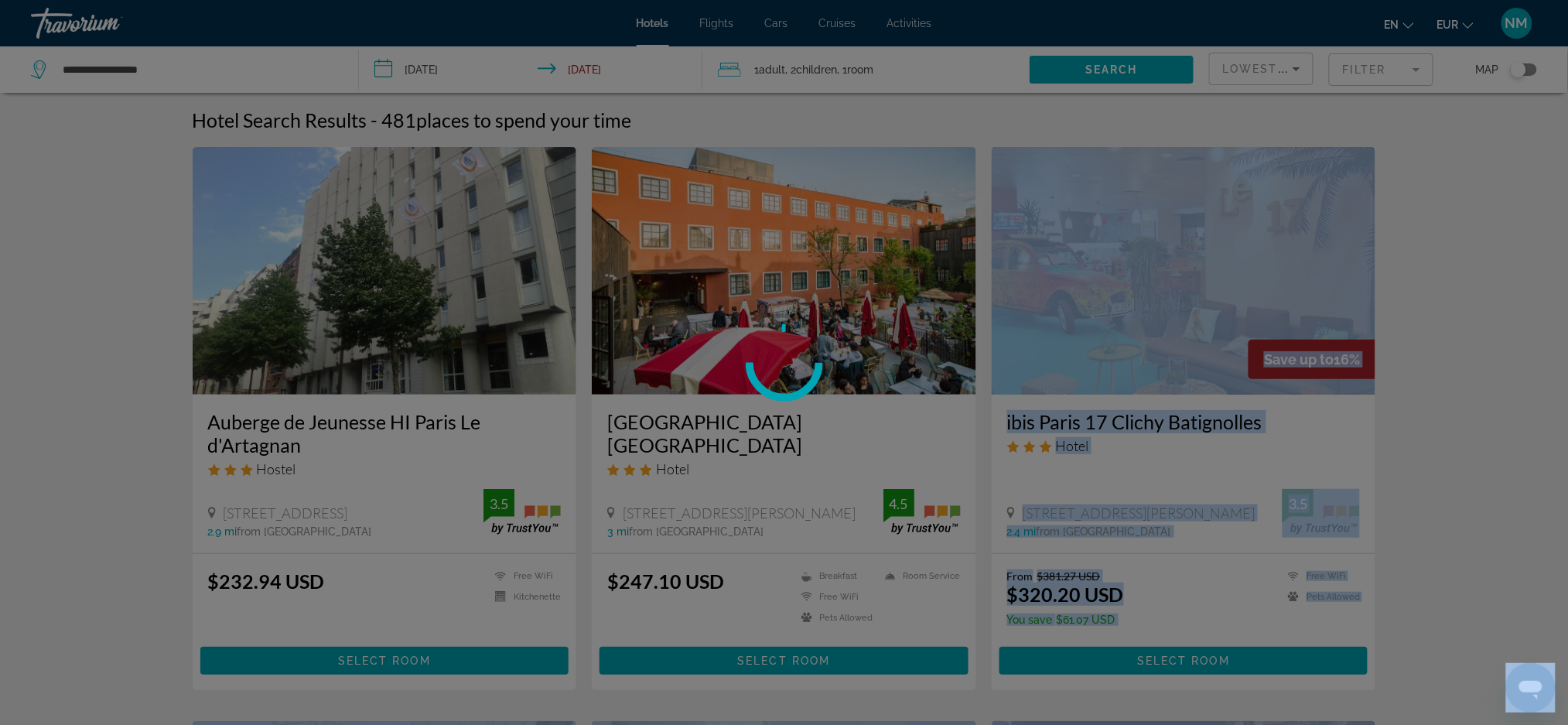
click at [1404, 146] on body "**********" at bounding box center [784, 362] width 1568 height 725
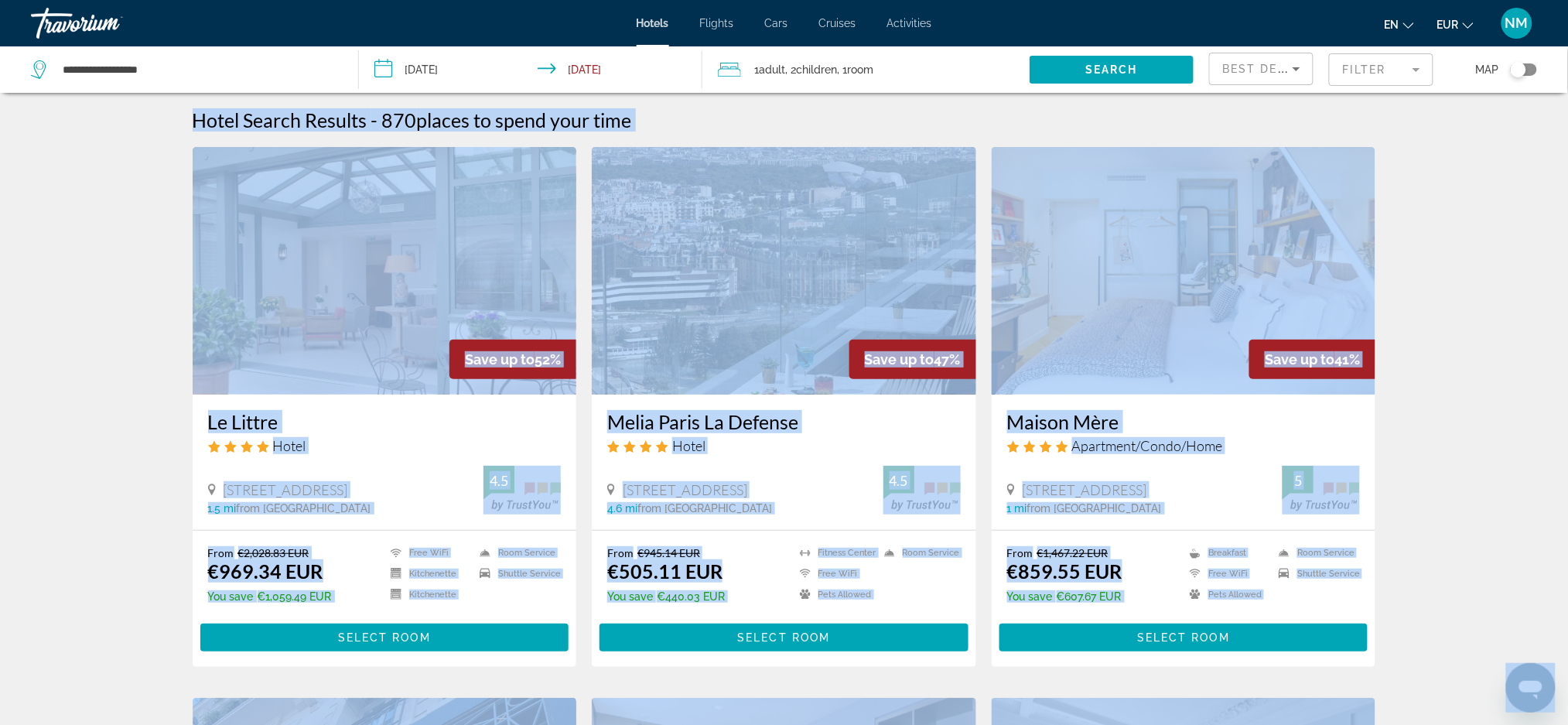
click at [1425, 77] on mat-form-field "Filter" at bounding box center [1381, 69] width 105 height 33
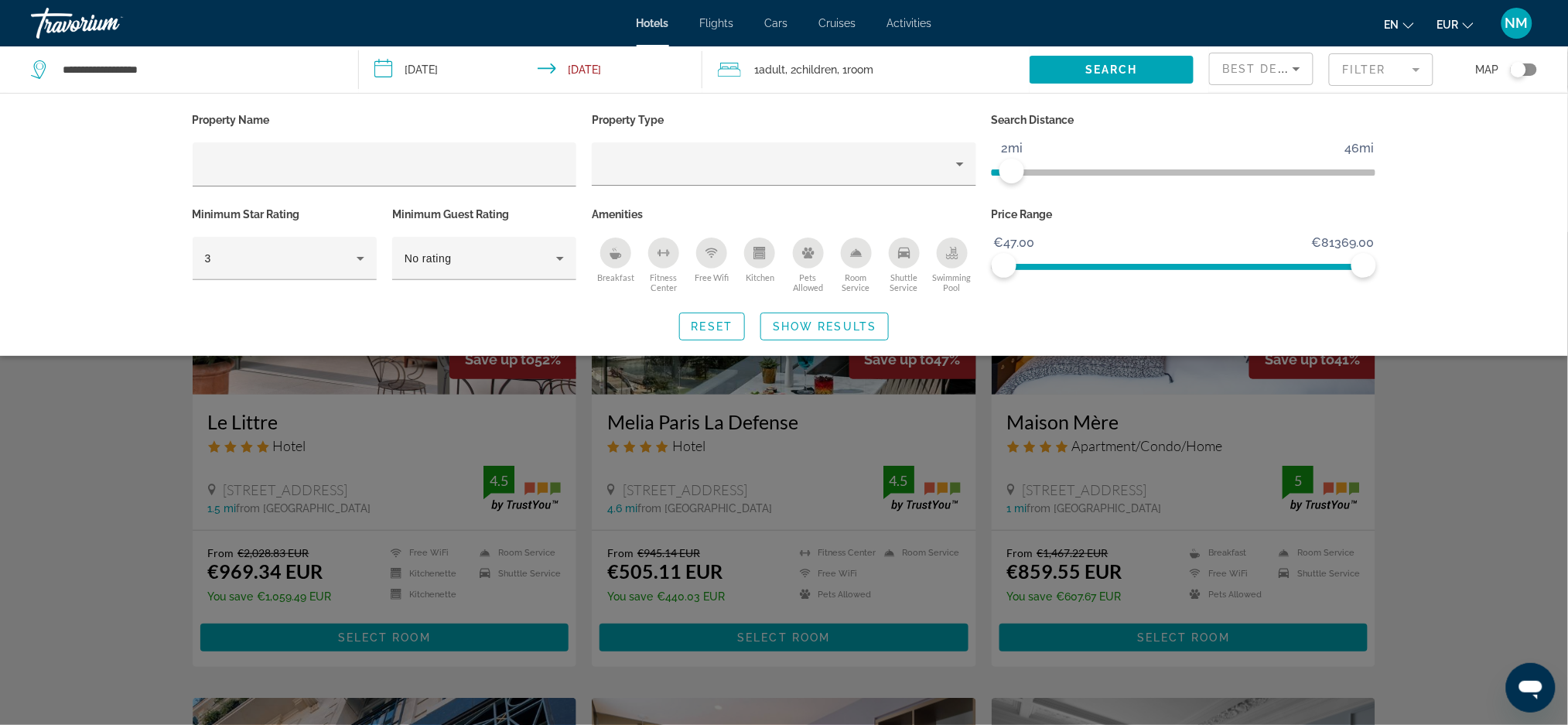
click at [1011, 172] on span "ngx-slider" at bounding box center [1001, 173] width 20 height 6
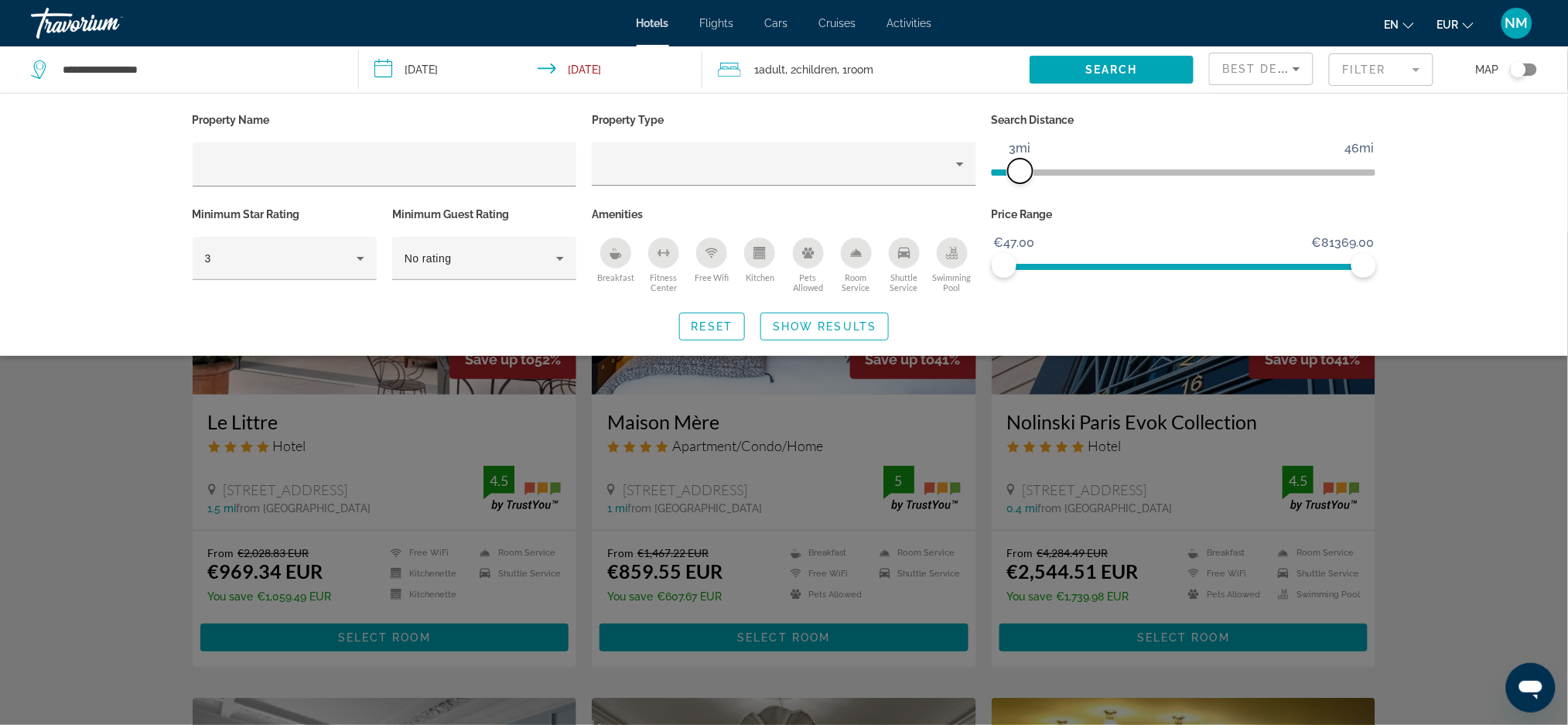
drag, startPoint x: 1015, startPoint y: 172, endPoint x: 1024, endPoint y: 172, distance: 9.0
click at [1024, 172] on span "ngx-slider" at bounding box center [1020, 171] width 25 height 25
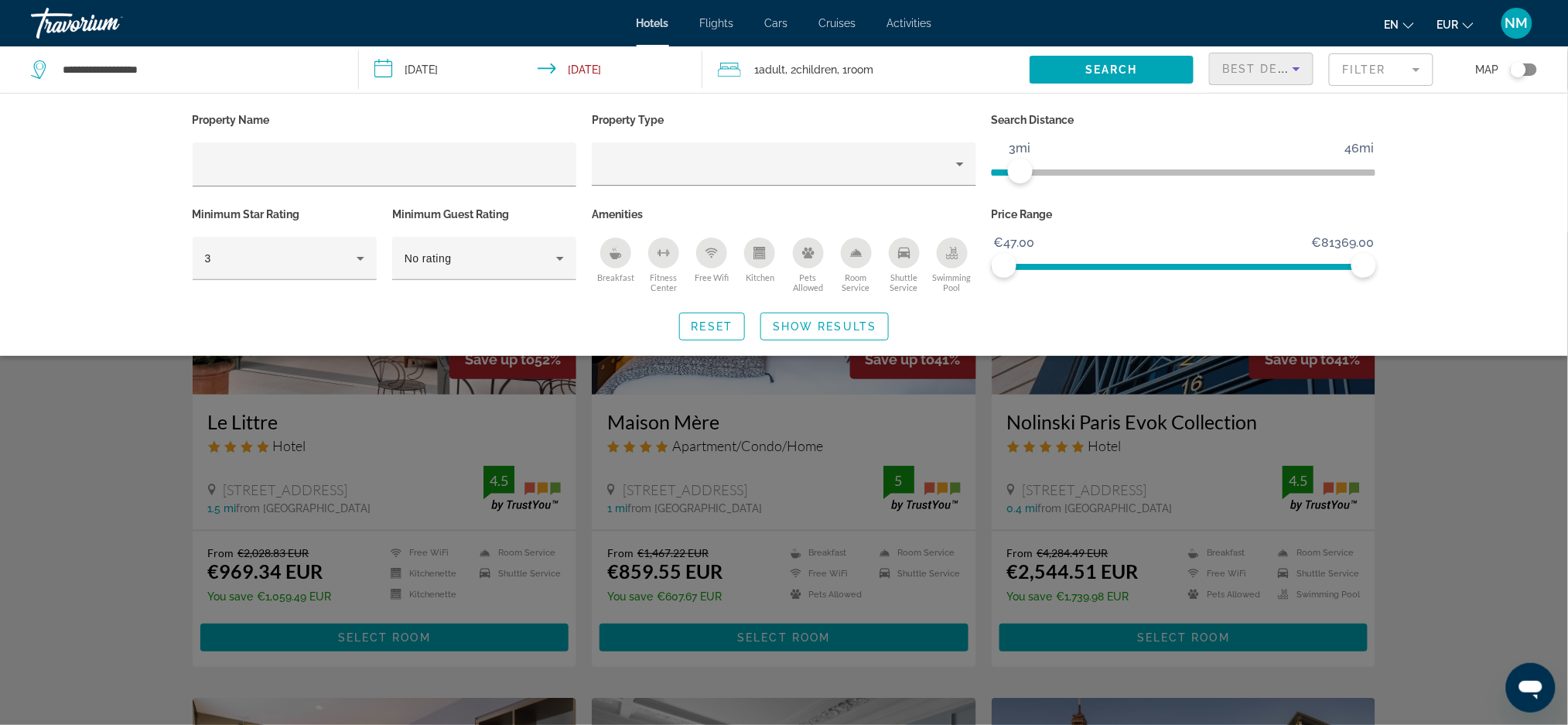
click at [1298, 72] on icon "Sort by" at bounding box center [1296, 69] width 19 height 19
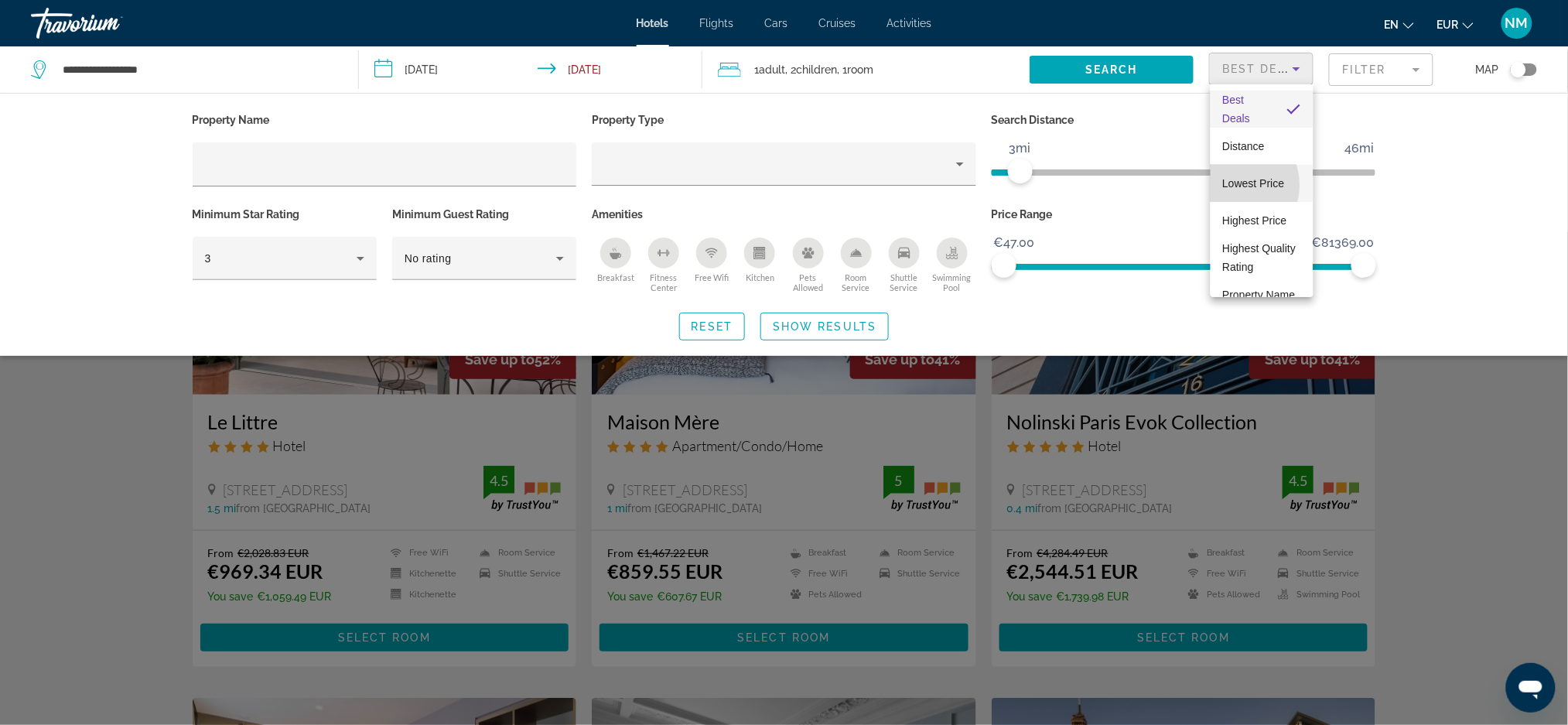
click at [1231, 185] on span "Lowest Price" at bounding box center [1254, 183] width 62 height 12
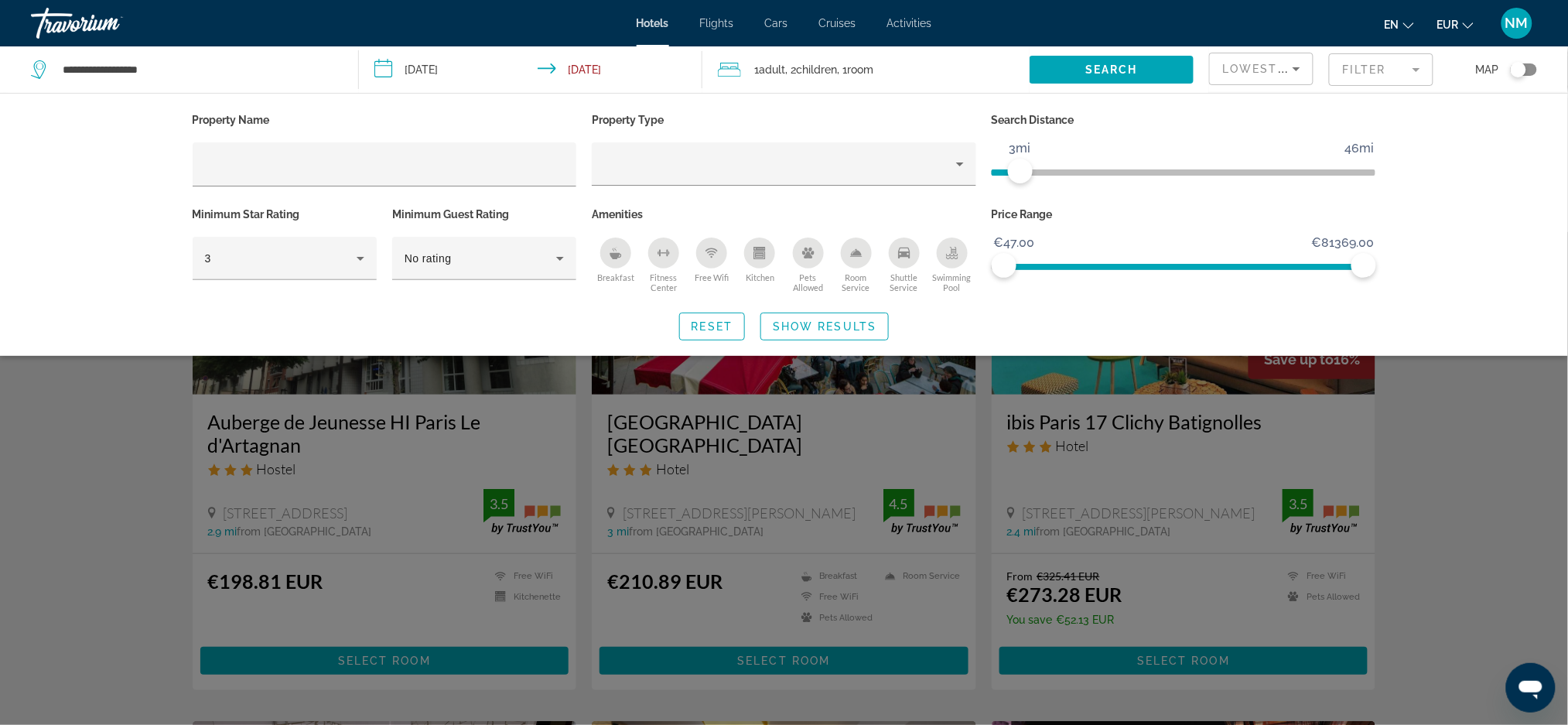
click at [1350, 81] on mat-form-field "Filter" at bounding box center [1381, 69] width 105 height 33
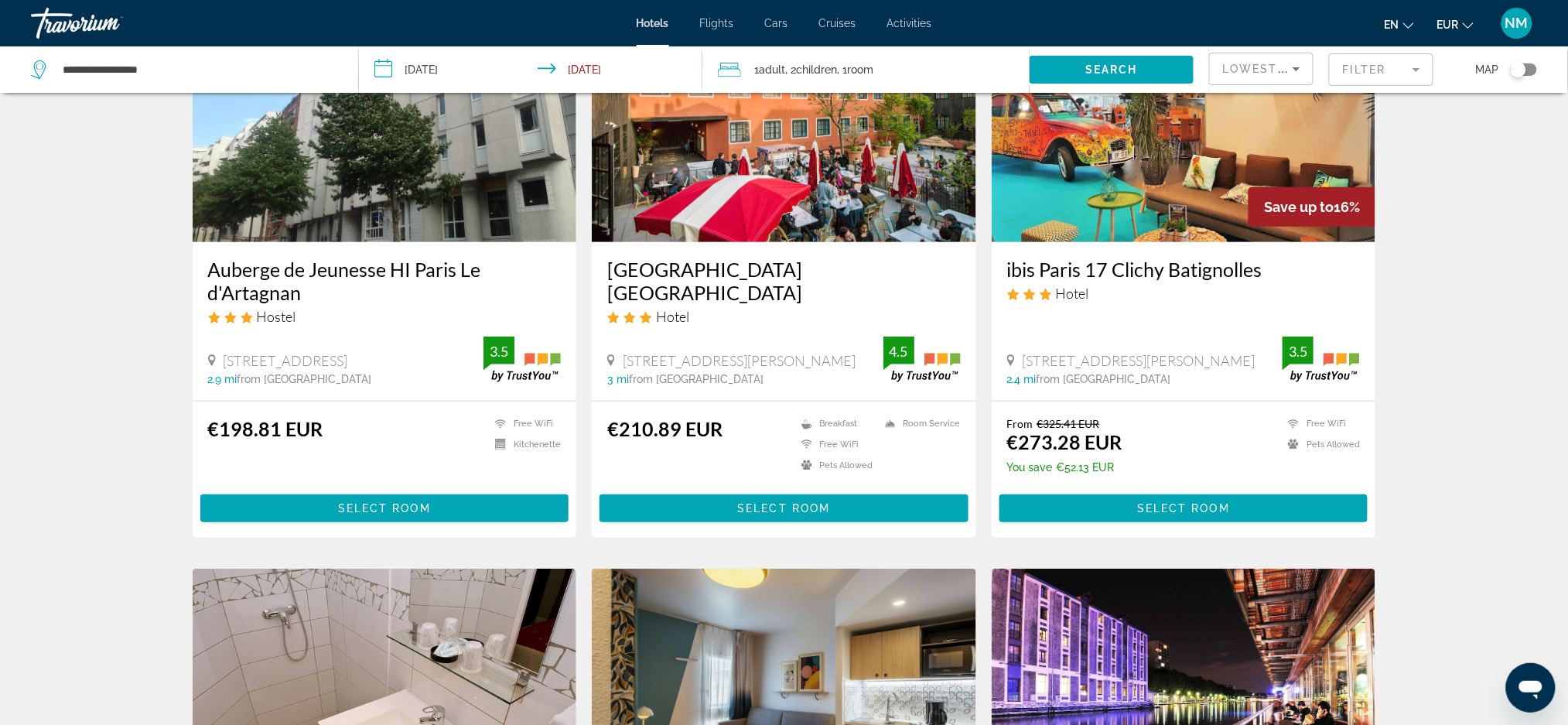
scroll to position [124, 0]
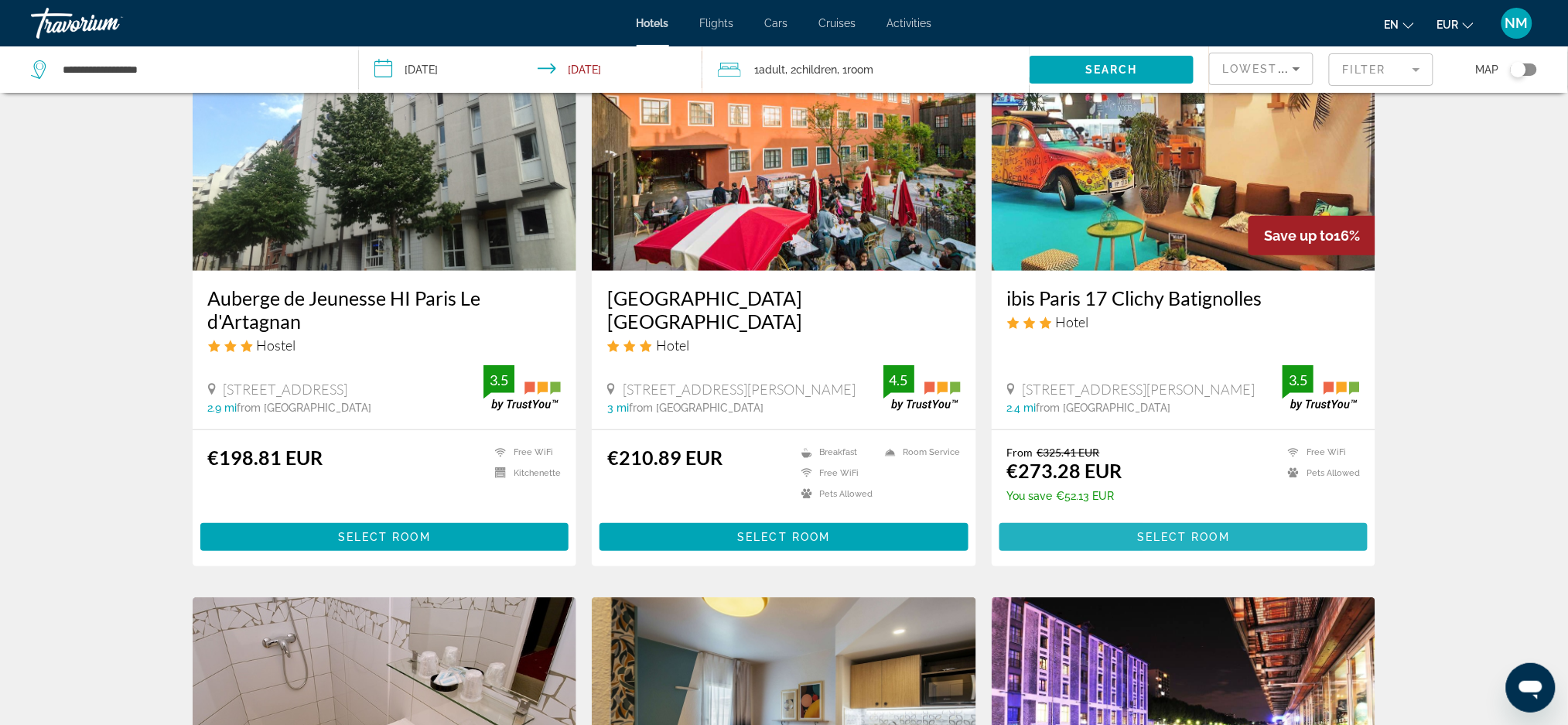
click at [1059, 536] on span "Main content" at bounding box center [1183, 537] width 369 height 37
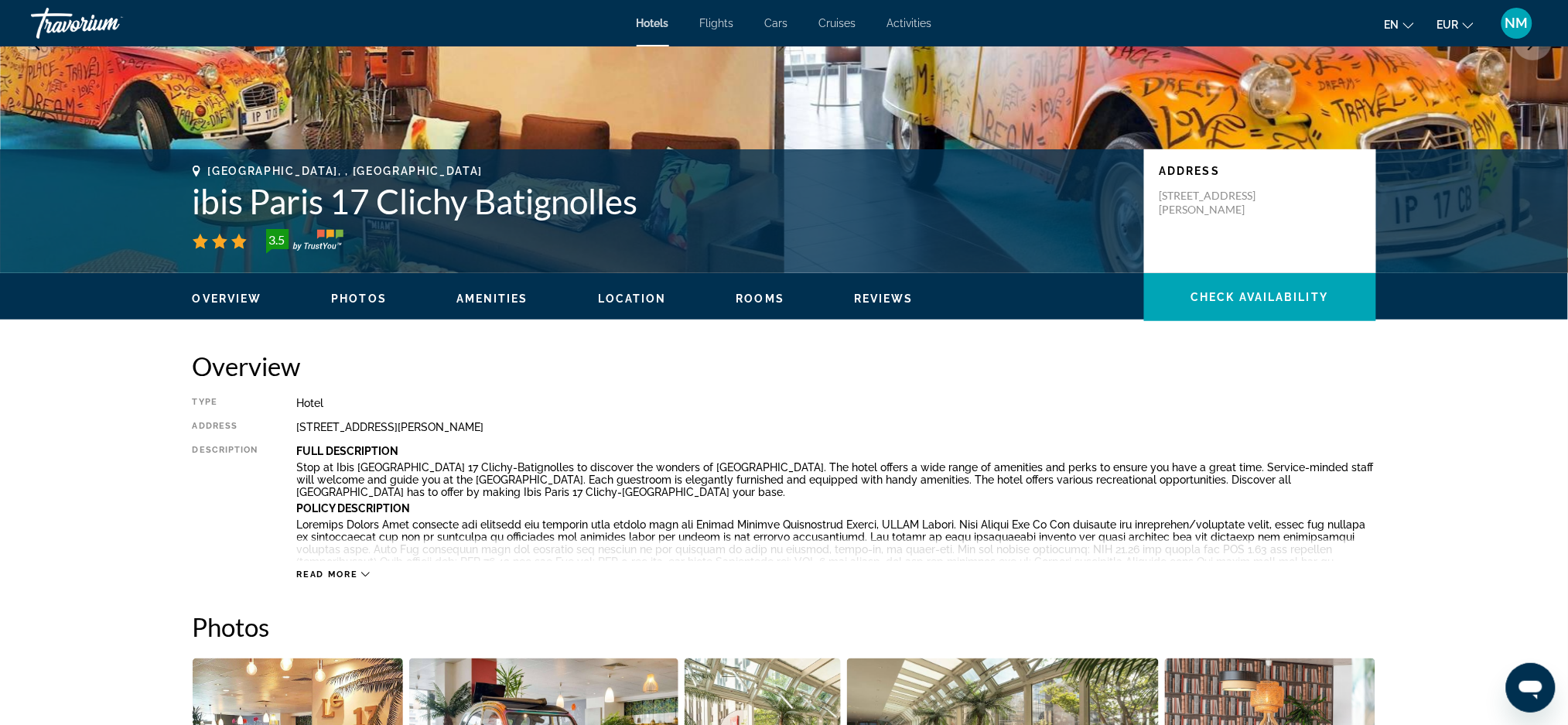
scroll to position [242, 0]
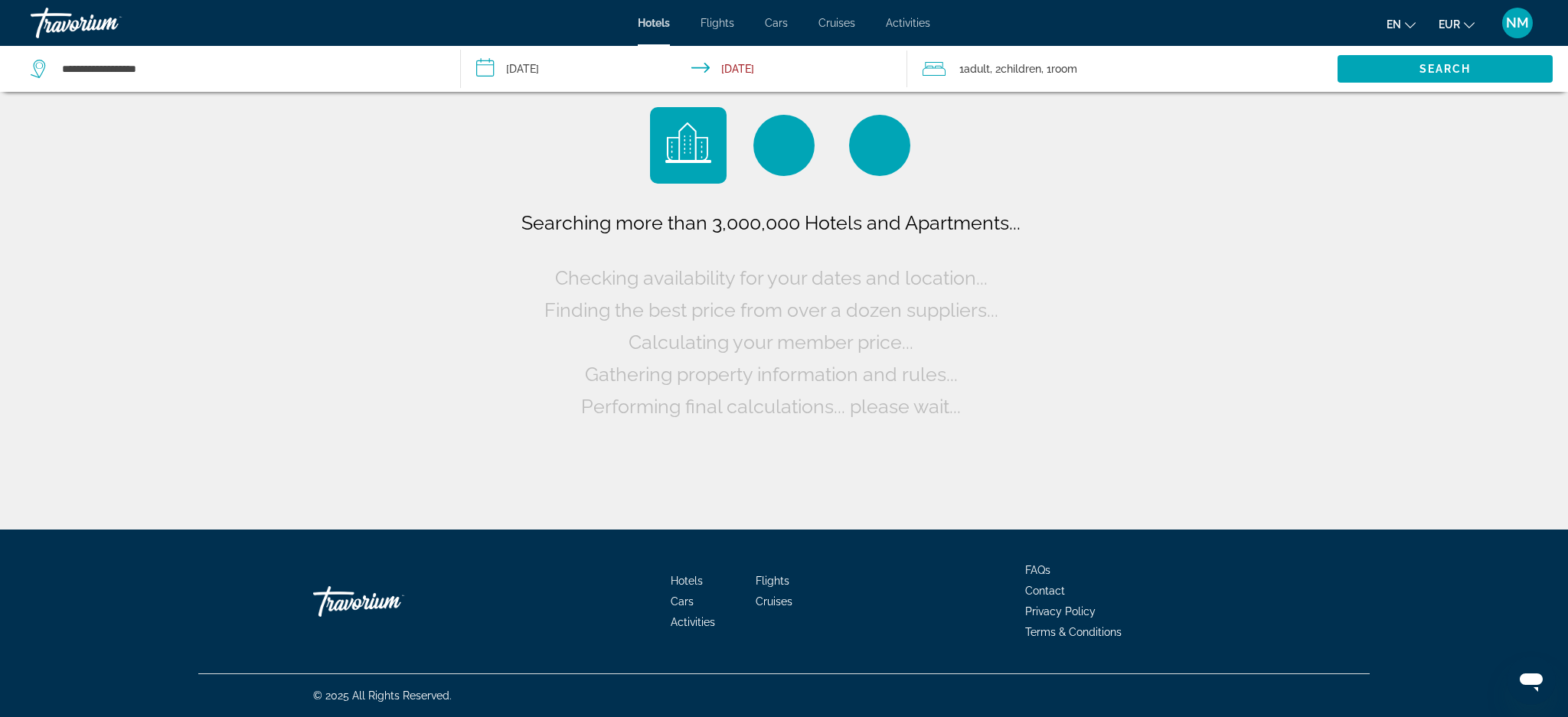
click at [1076, 70] on span "Room" at bounding box center [1064, 68] width 26 height 12
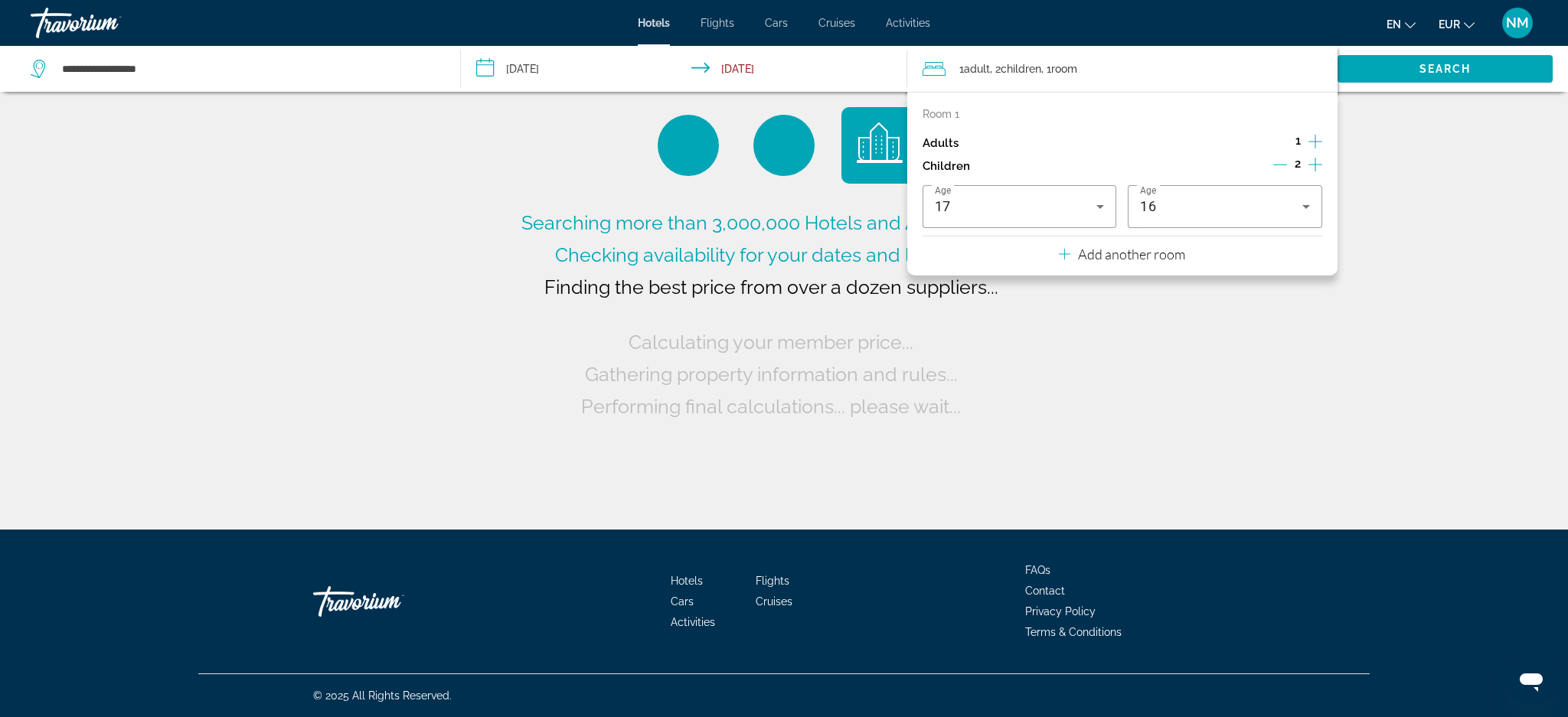
click at [1276, 168] on icon "Decrement children" at bounding box center [1280, 164] width 14 height 14
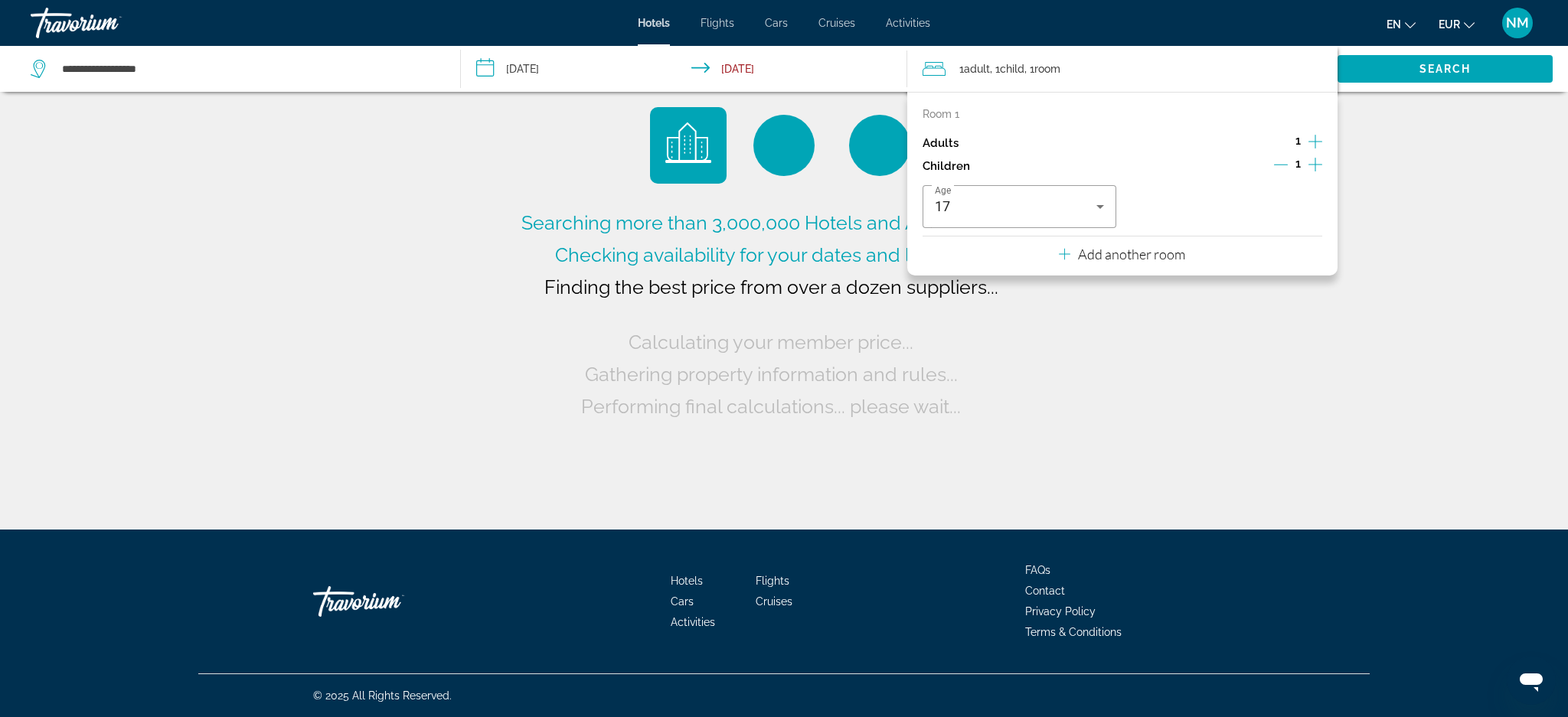
click at [1317, 144] on icon "Increment adults" at bounding box center [1316, 141] width 14 height 19
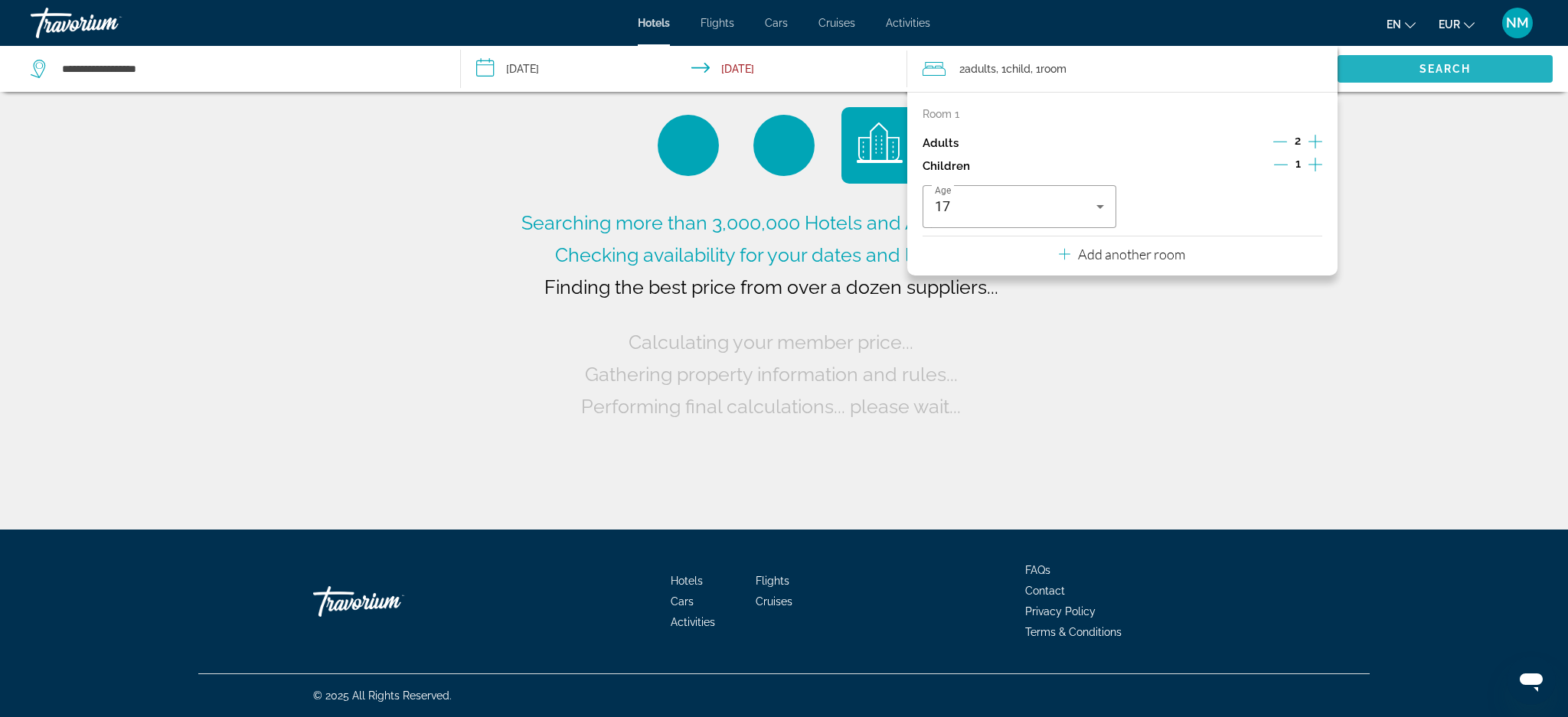
click at [1381, 72] on span "Search widget" at bounding box center [1445, 68] width 216 height 37
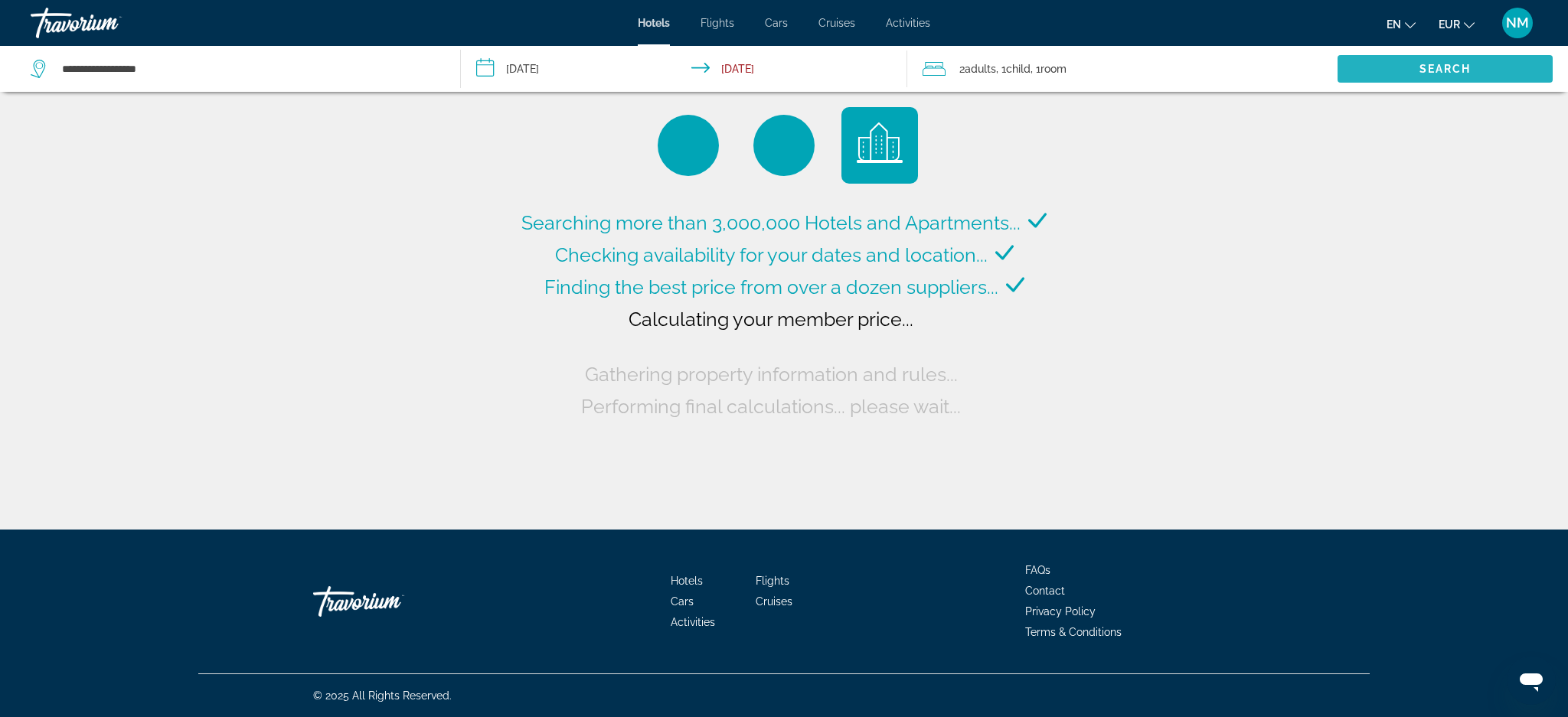
click at [1381, 72] on span "Search widget" at bounding box center [1445, 68] width 216 height 37
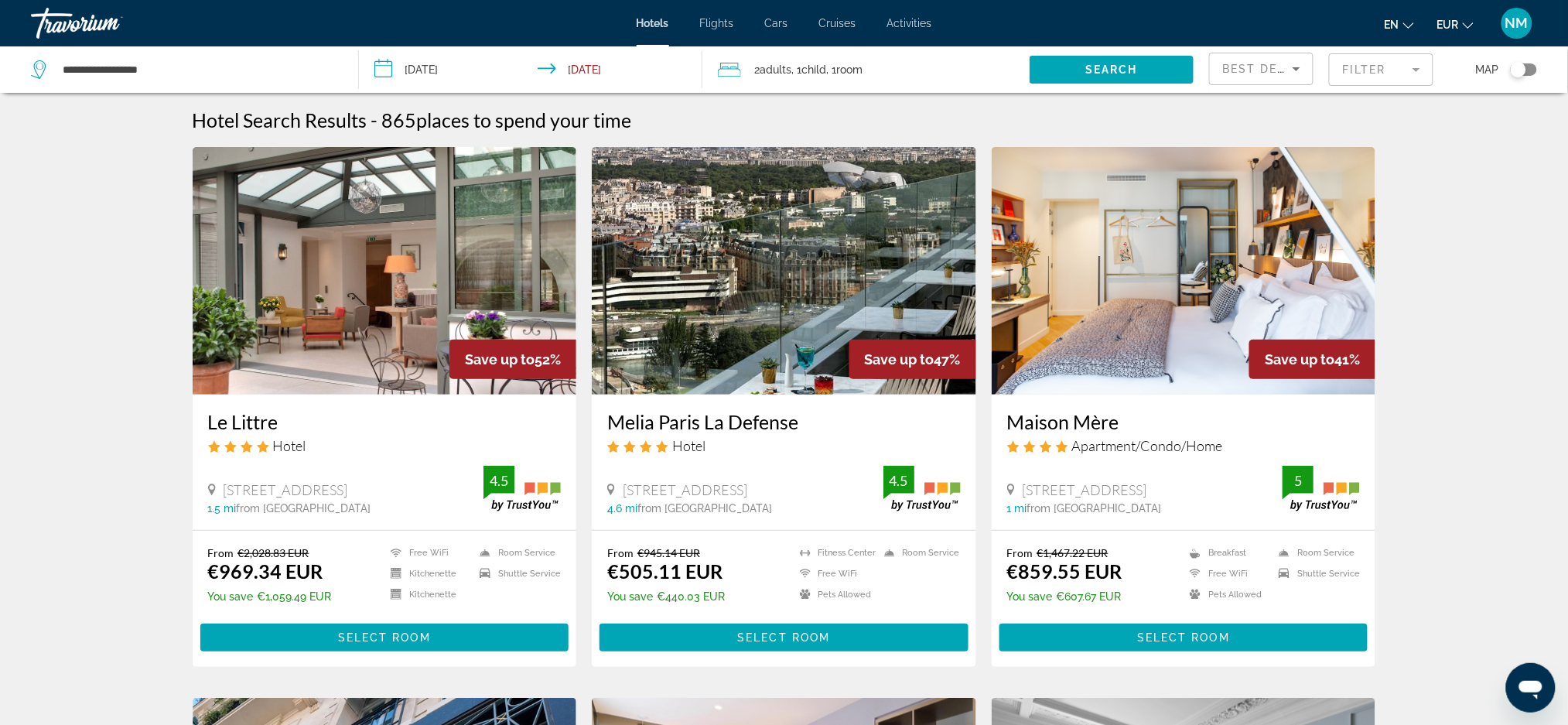
click at [1309, 75] on div "Best Deals" at bounding box center [1261, 68] width 103 height 31
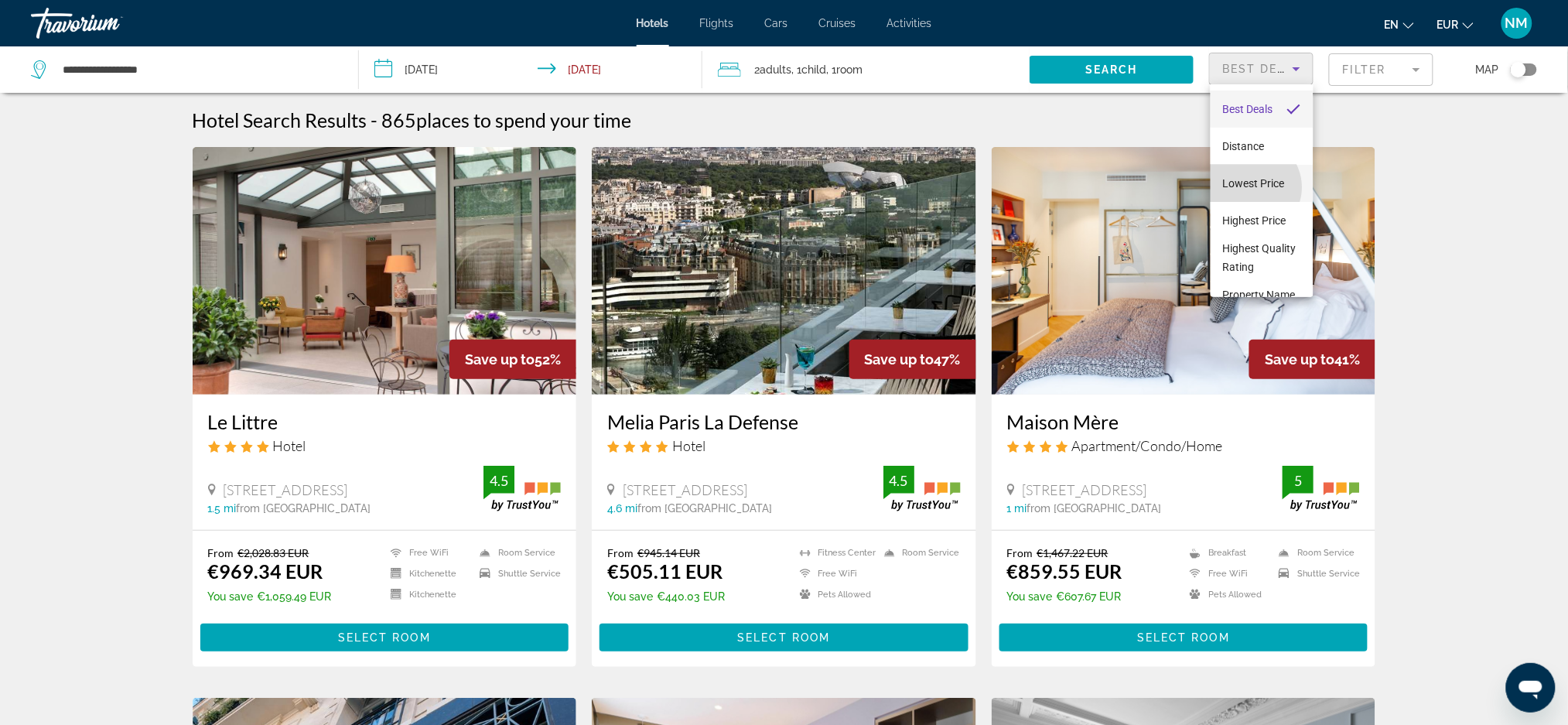
click at [1251, 187] on span "Lowest Price" at bounding box center [1254, 183] width 62 height 12
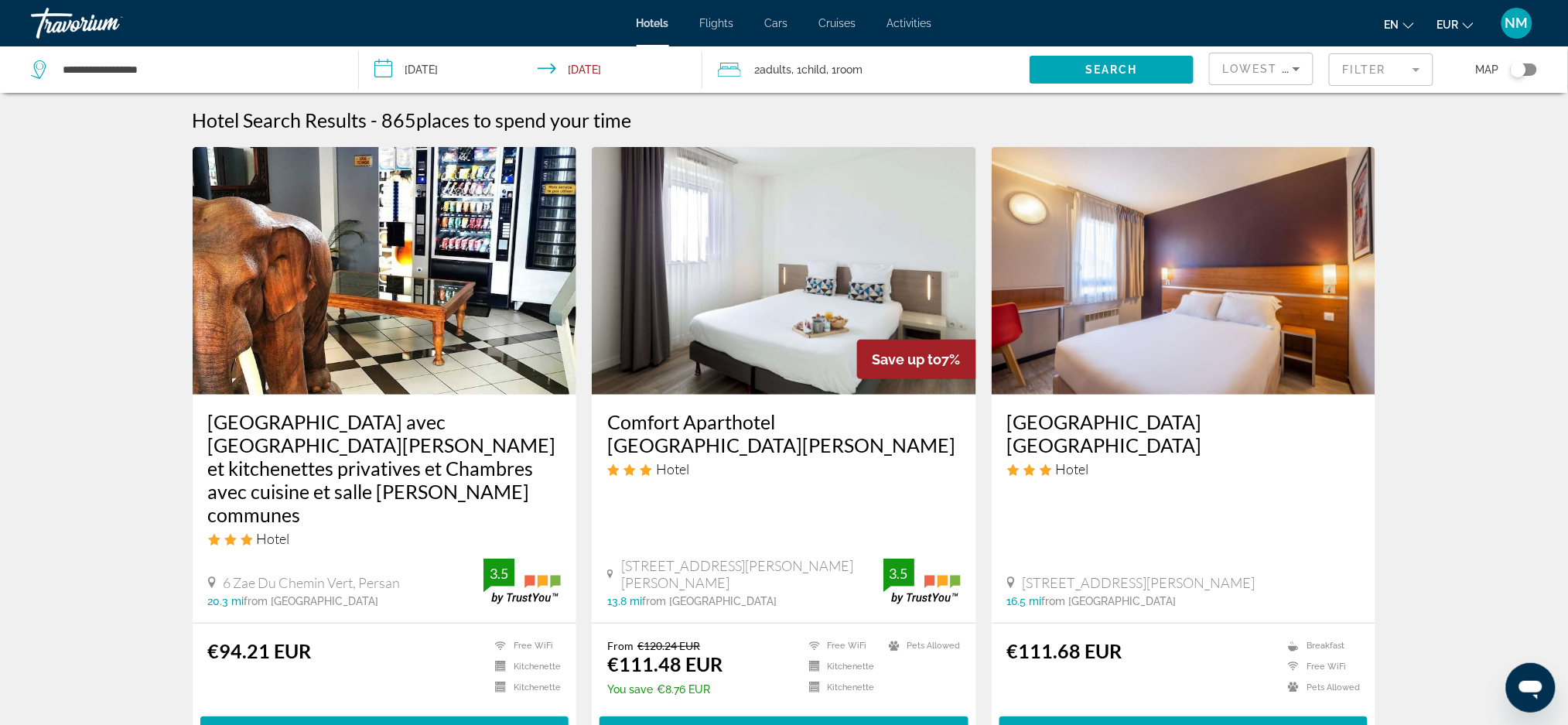
click at [1412, 71] on mat-form-field "Filter" at bounding box center [1381, 69] width 105 height 33
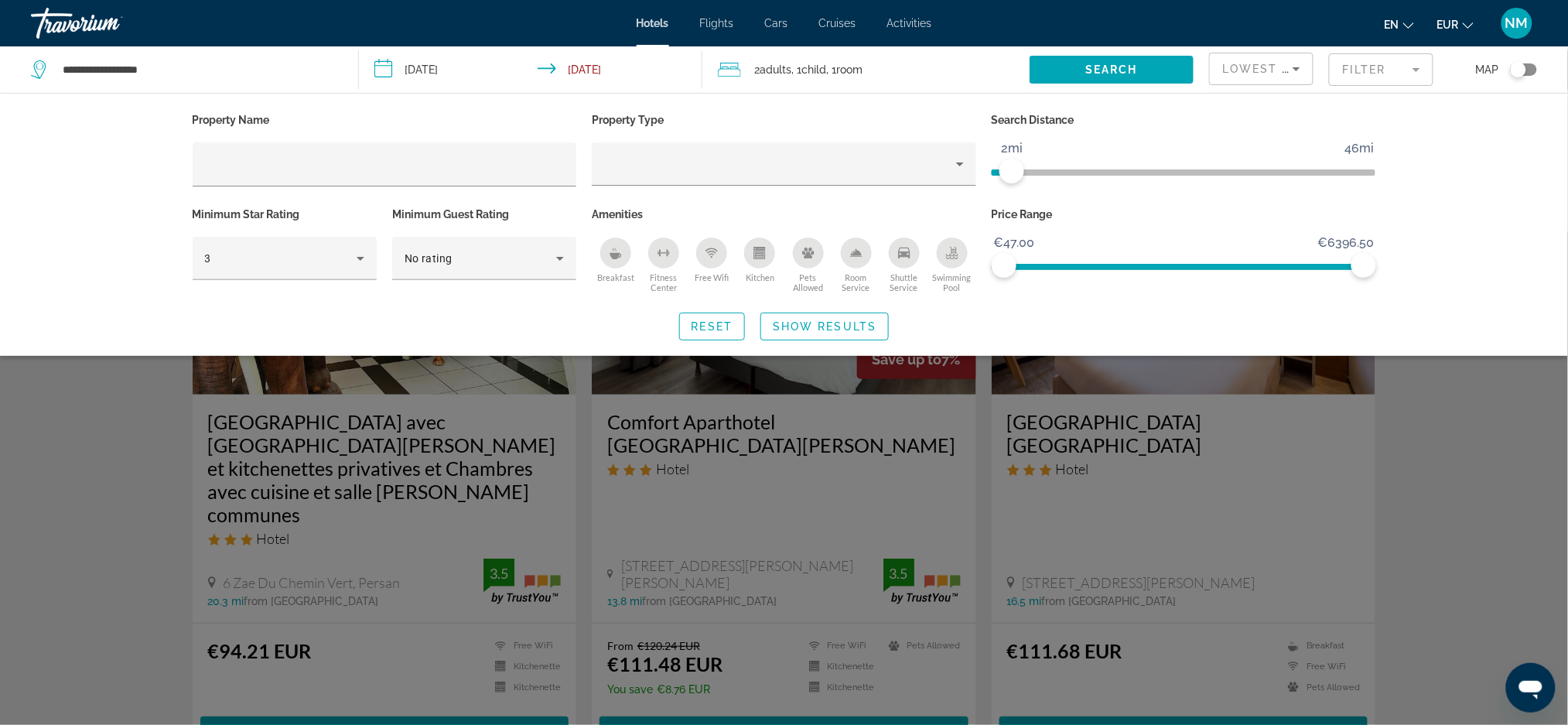
click at [1009, 173] on span "ngx-slider" at bounding box center [1001, 173] width 20 height 6
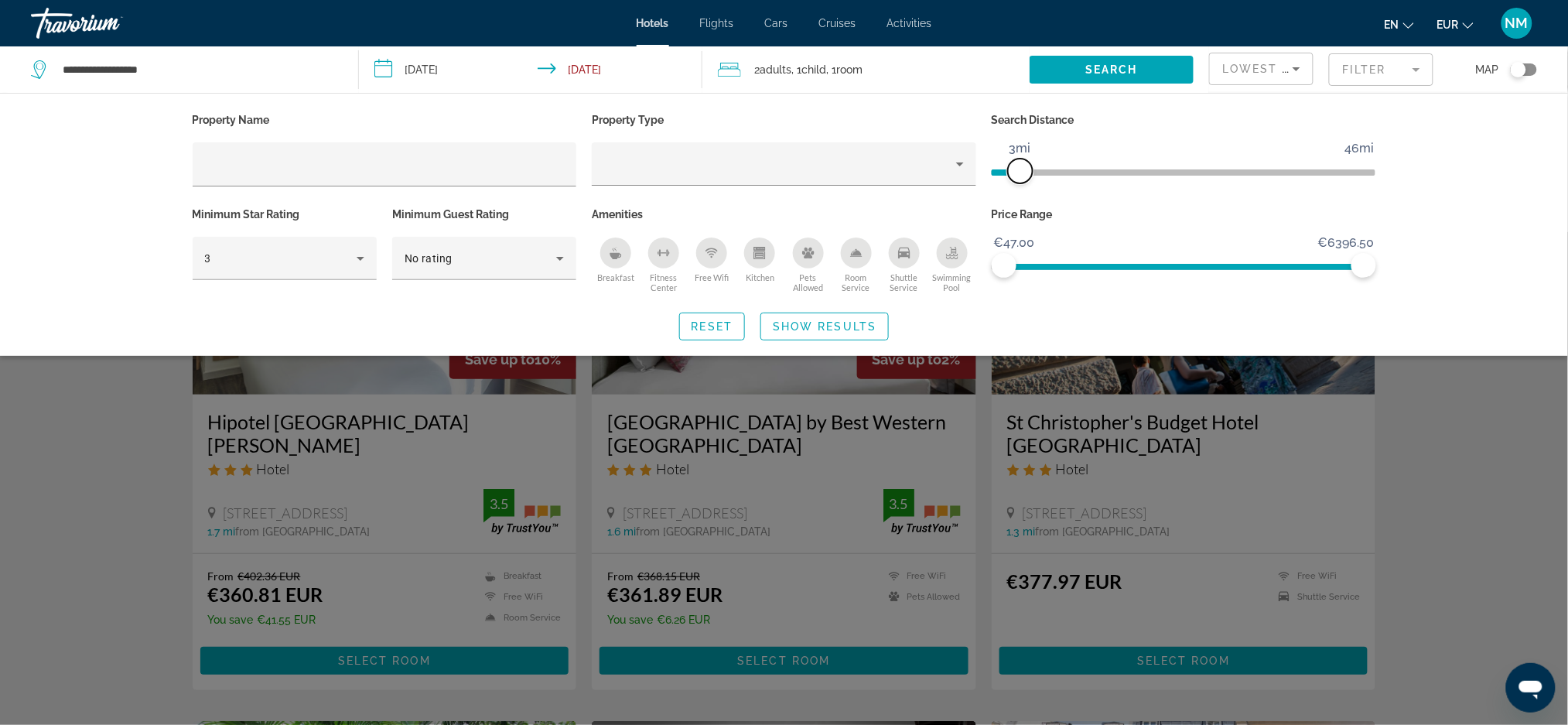
drag, startPoint x: 1009, startPoint y: 173, endPoint x: 1024, endPoint y: 176, distance: 15.3
click at [1024, 176] on span "ngx-slider" at bounding box center [1020, 171] width 25 height 25
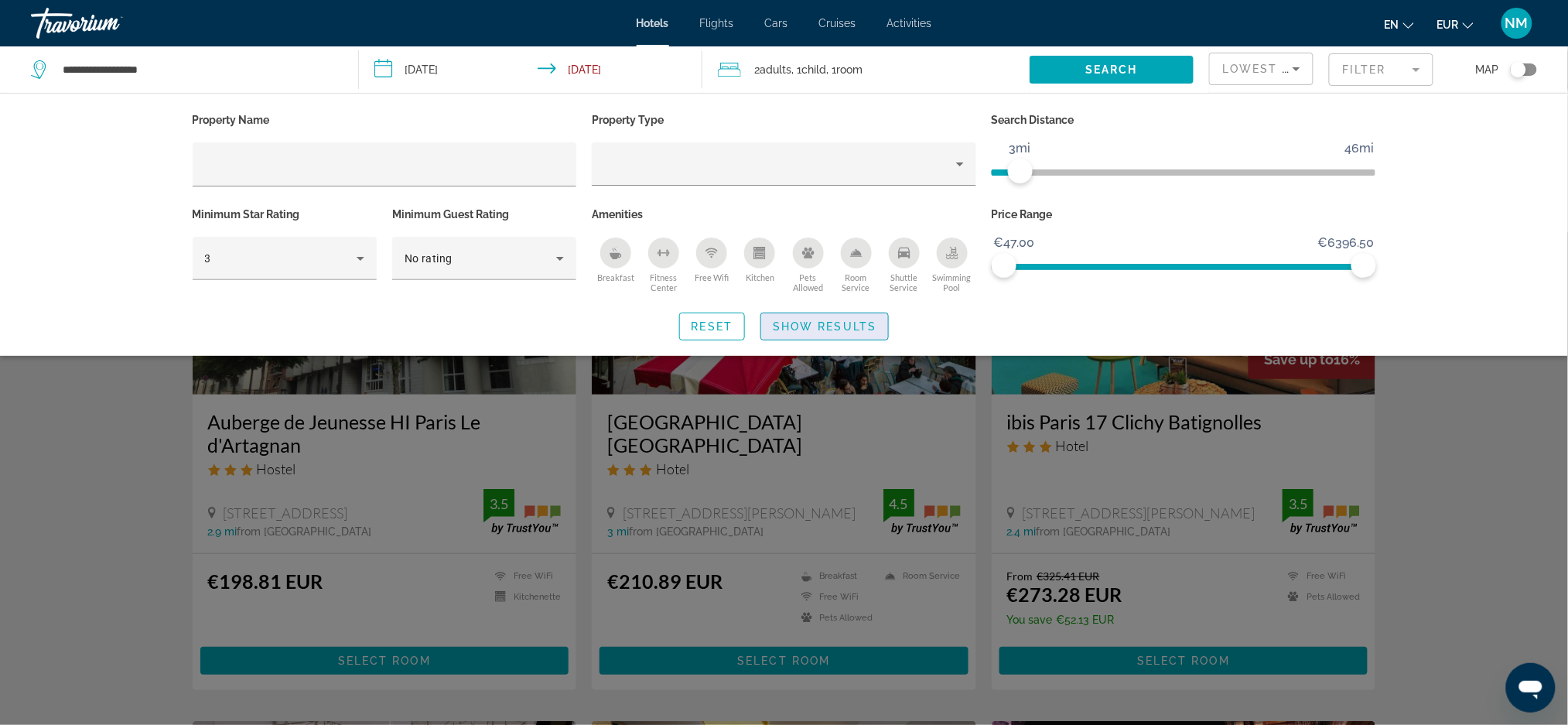
click at [848, 317] on span "Search widget" at bounding box center [824, 326] width 127 height 37
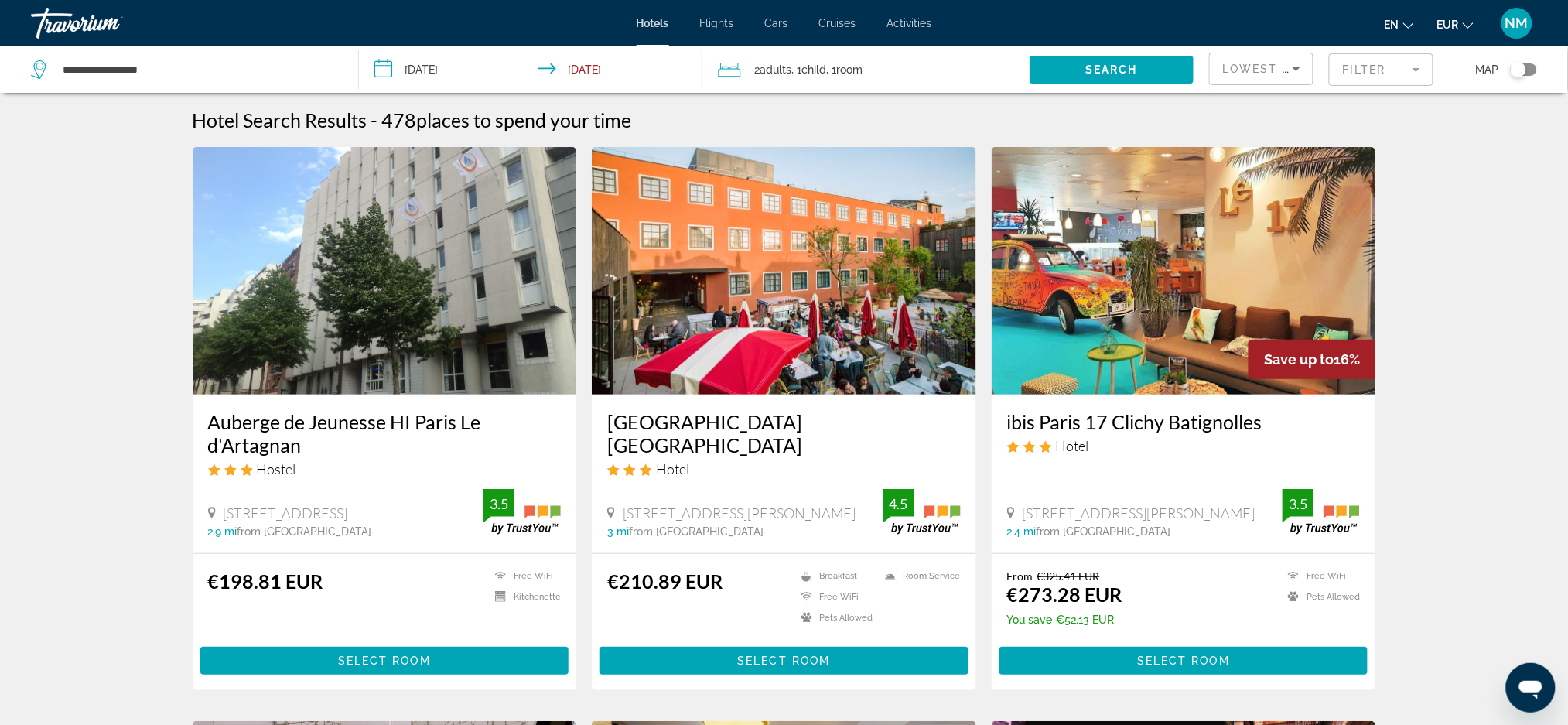
click at [1046, 419] on h3 "ibis Paris 17 Clichy Batignolles" at bounding box center [1184, 421] width 354 height 23
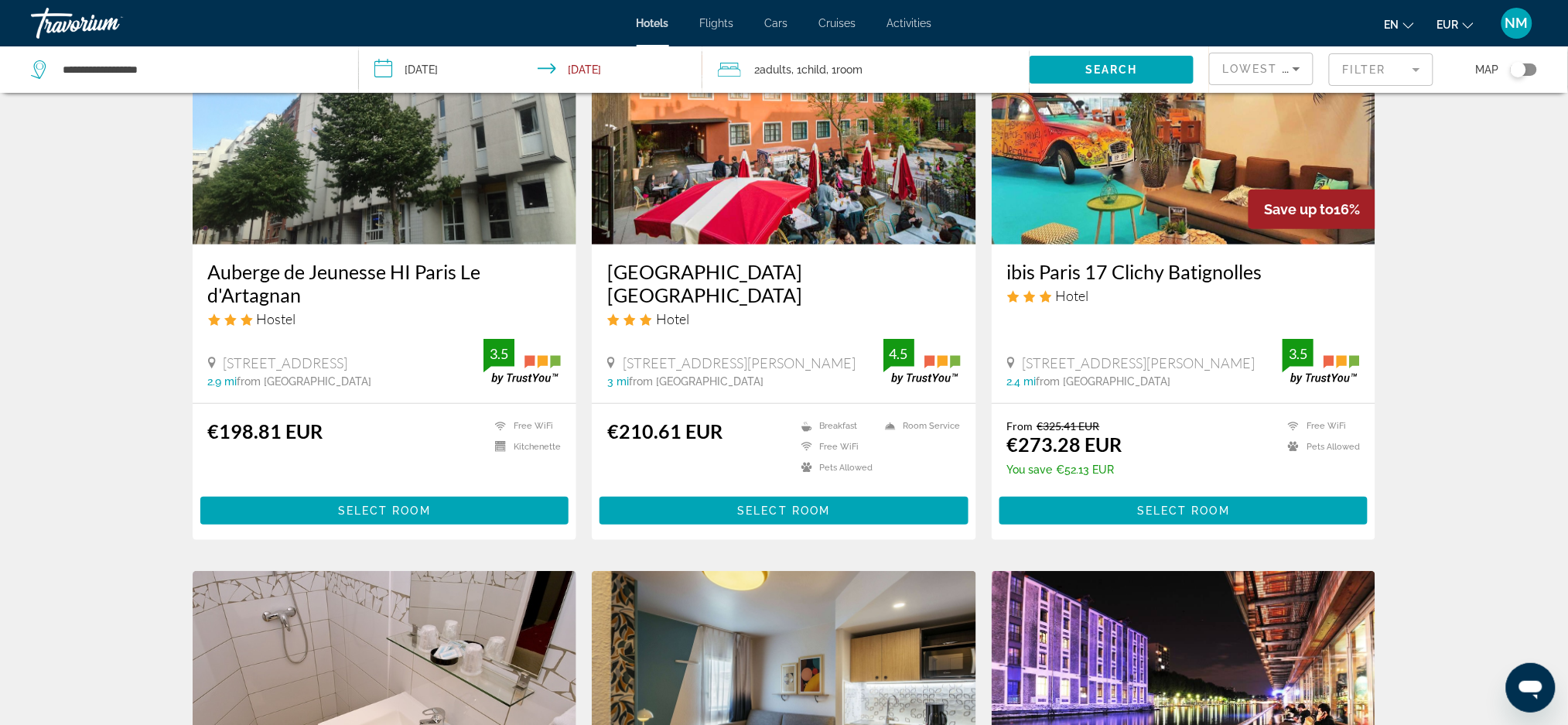
scroll to position [156, 0]
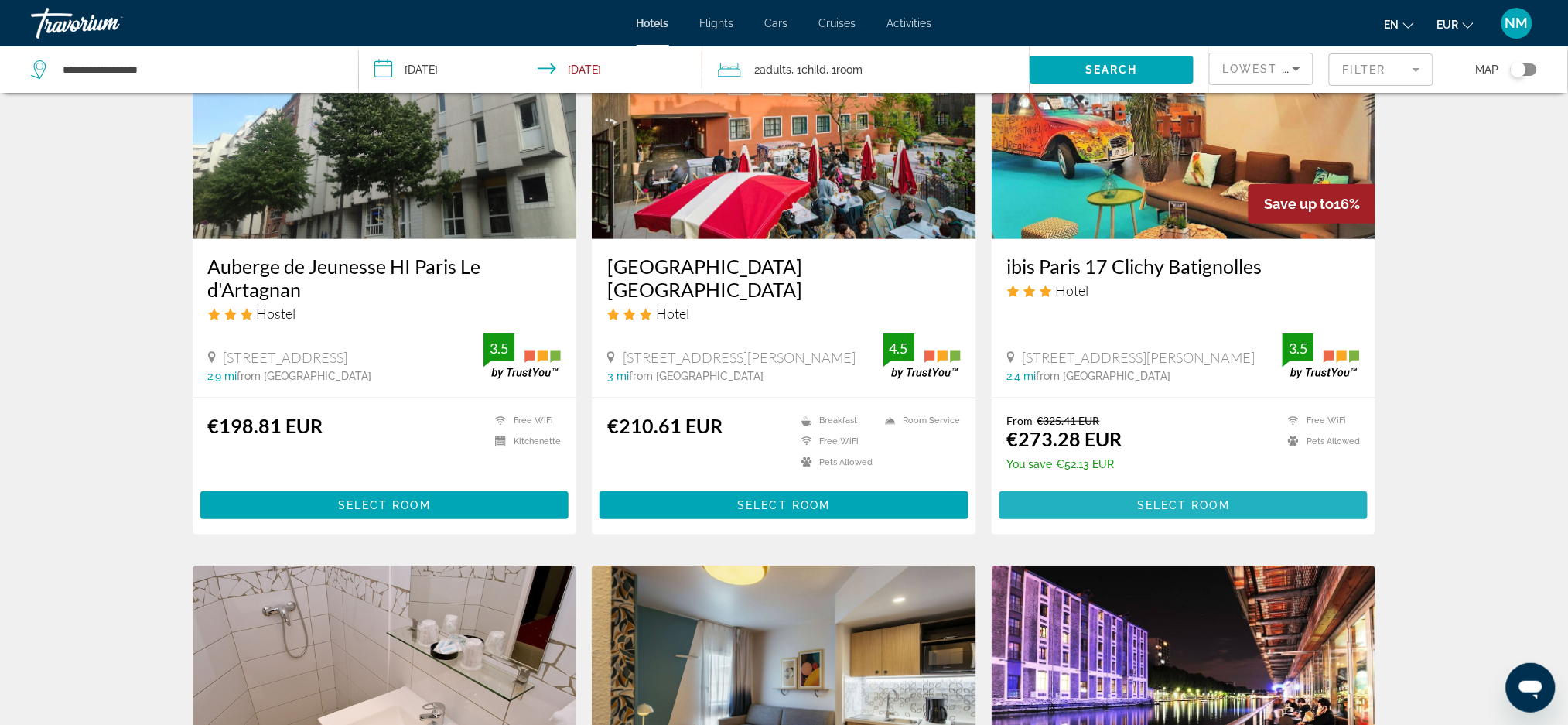
click at [1080, 506] on span "Main content" at bounding box center [1183, 505] width 369 height 37
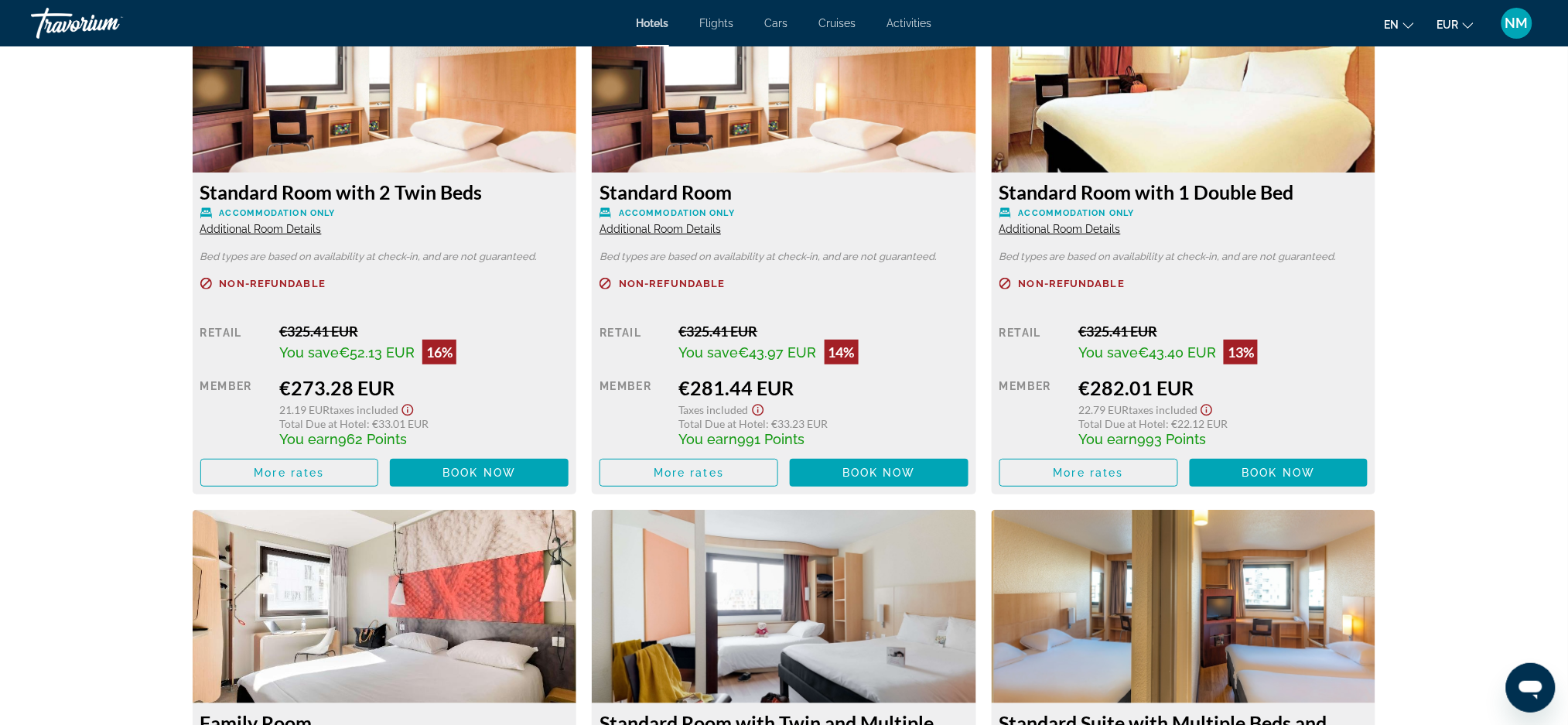
scroll to position [2243, 0]
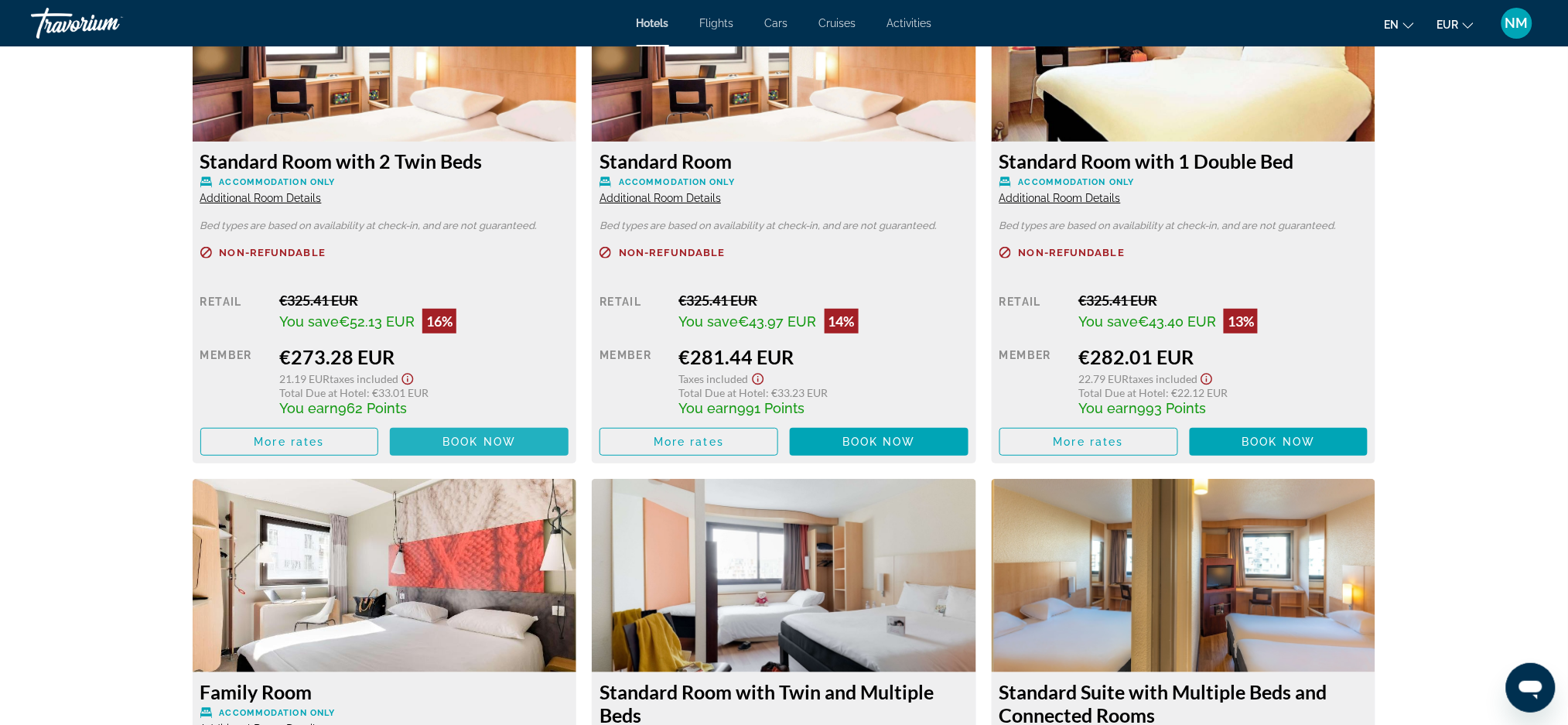
click at [443, 441] on span "Book now" at bounding box center [480, 442] width 74 height 12
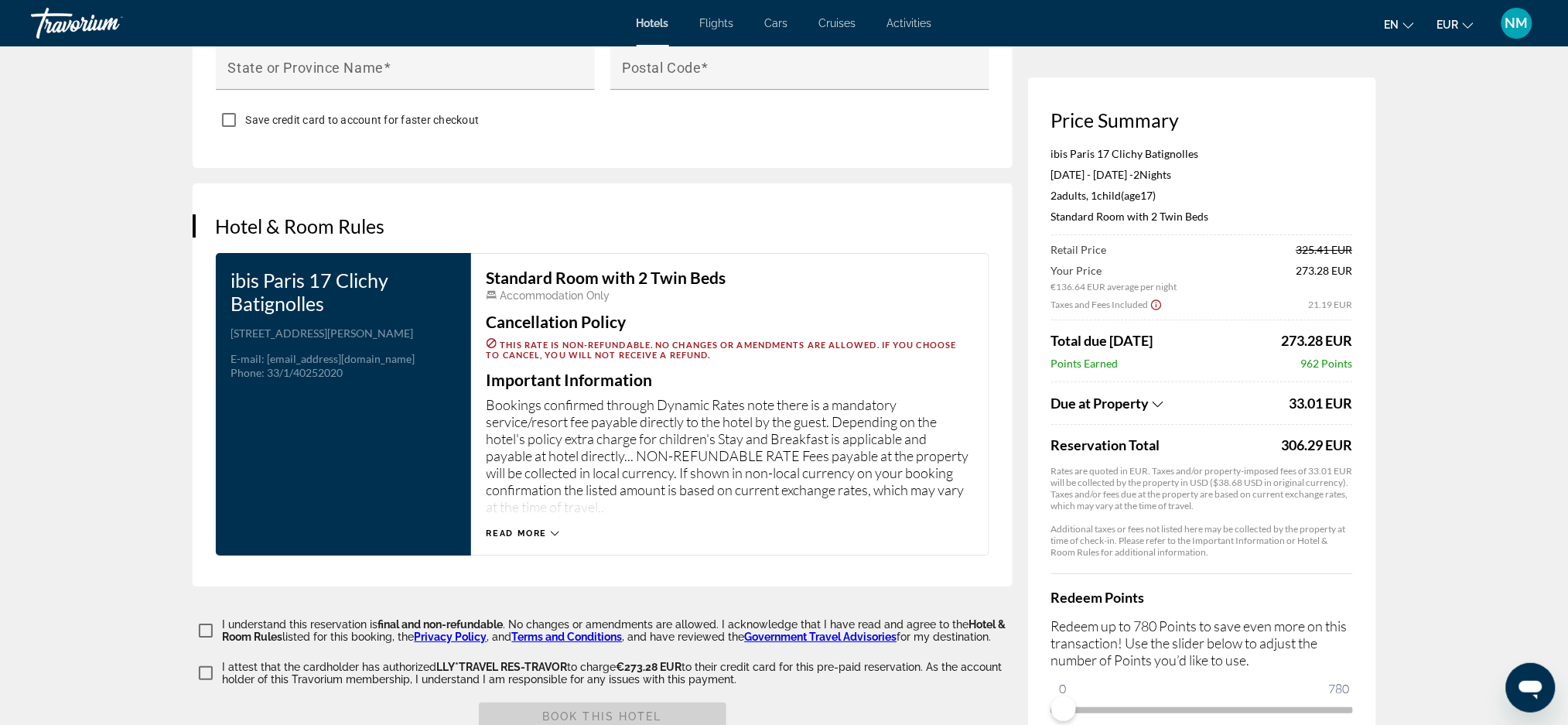
scroll to position [1781, 0]
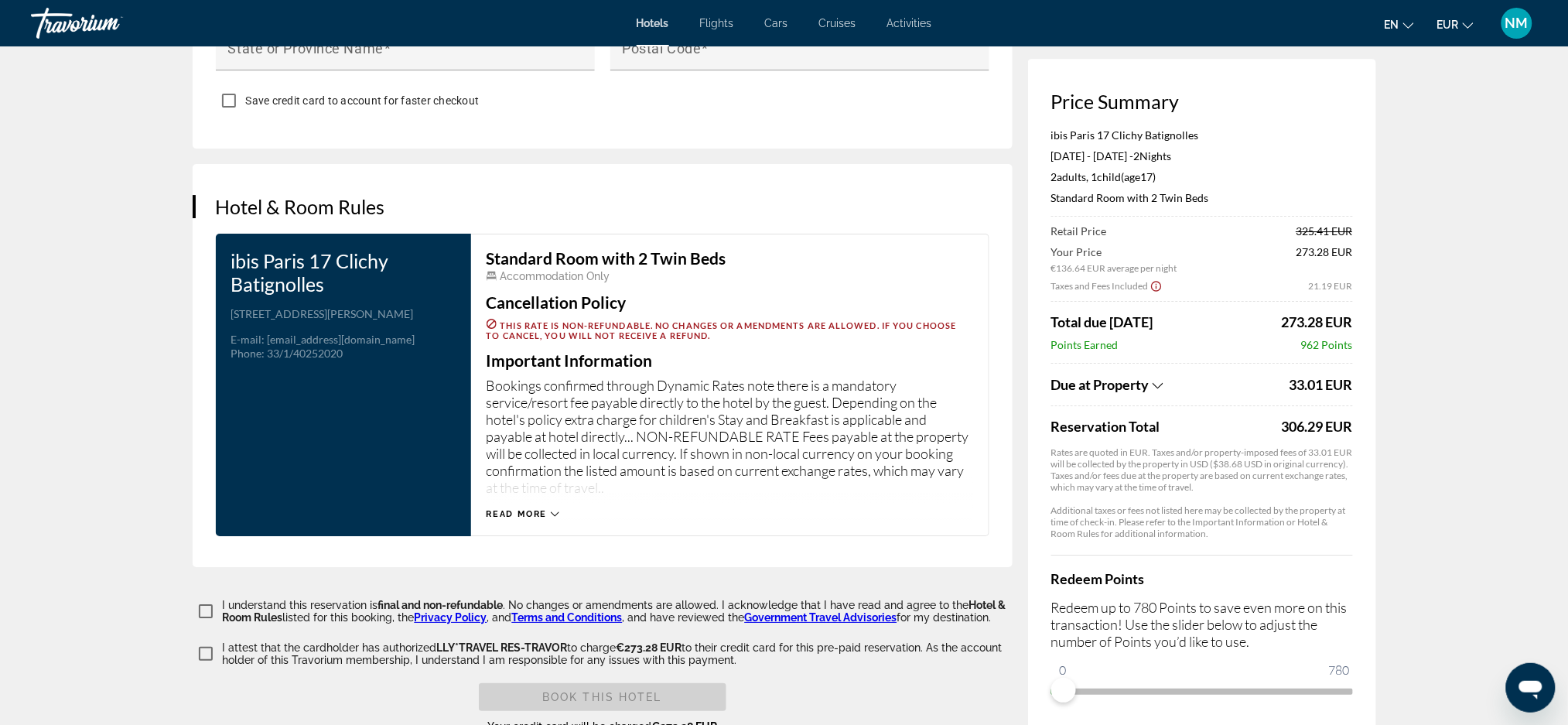
click at [561, 520] on div "Read more" at bounding box center [730, 499] width 487 height 43
click at [550, 519] on div "Read more" at bounding box center [524, 514] width 74 height 10
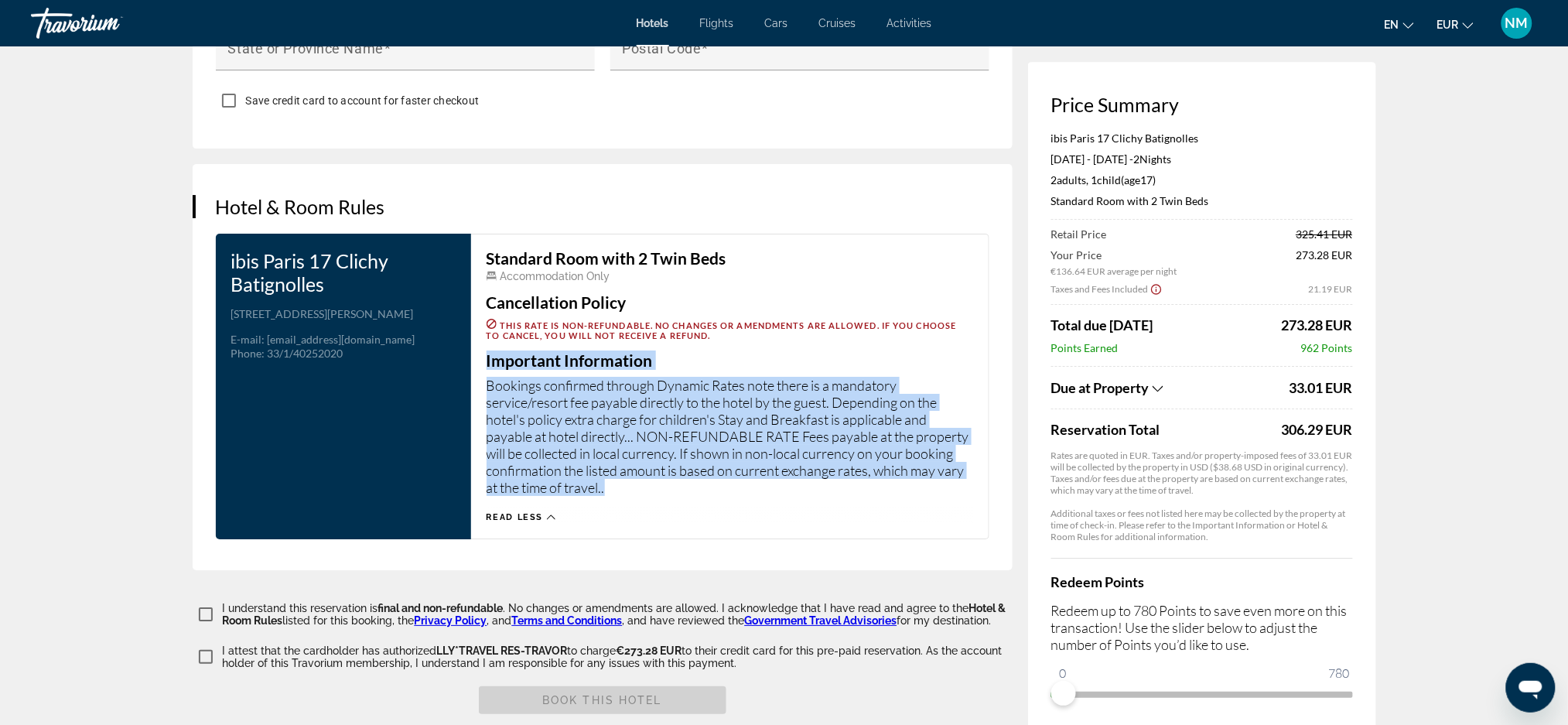
drag, startPoint x: 488, startPoint y: 369, endPoint x: 633, endPoint y: 497, distance: 193.4
click at [633, 497] on div "Standard Room with 2 Twin Beds Accommodation Only Cancellation Policy This rate…" at bounding box center [730, 386] width 487 height 273
copy div "Important Information Bookings confirmed through Dynamic Rates note there is a …"
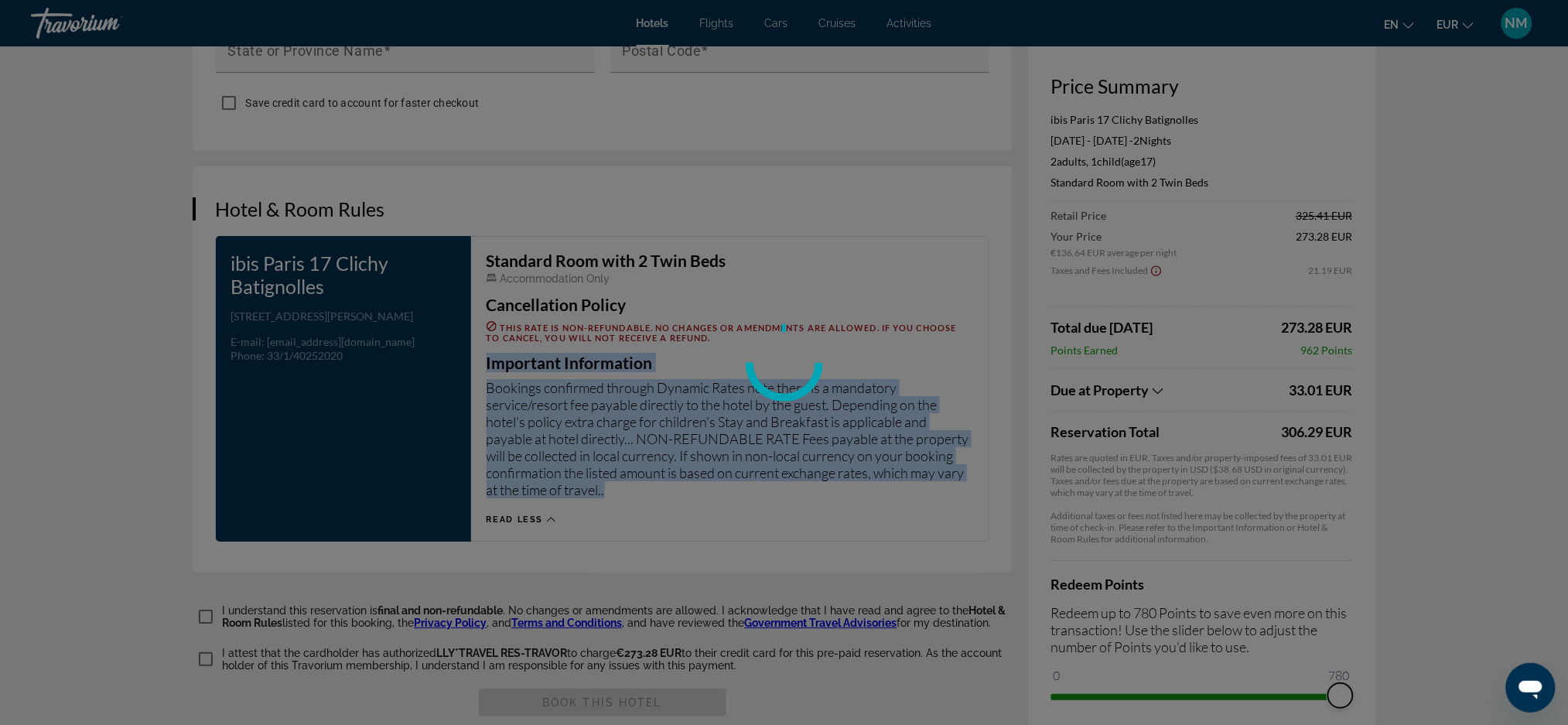
drag, startPoint x: 1068, startPoint y: 702, endPoint x: 1354, endPoint y: 701, distance: 286.0
click at [1354, 701] on div "Price Summary ibis Paris 17 Clichy Batignolles Oct 4, 2025 - Oct 6, 2025 - 2 Ni…" at bounding box center [1202, 391] width 348 height 697
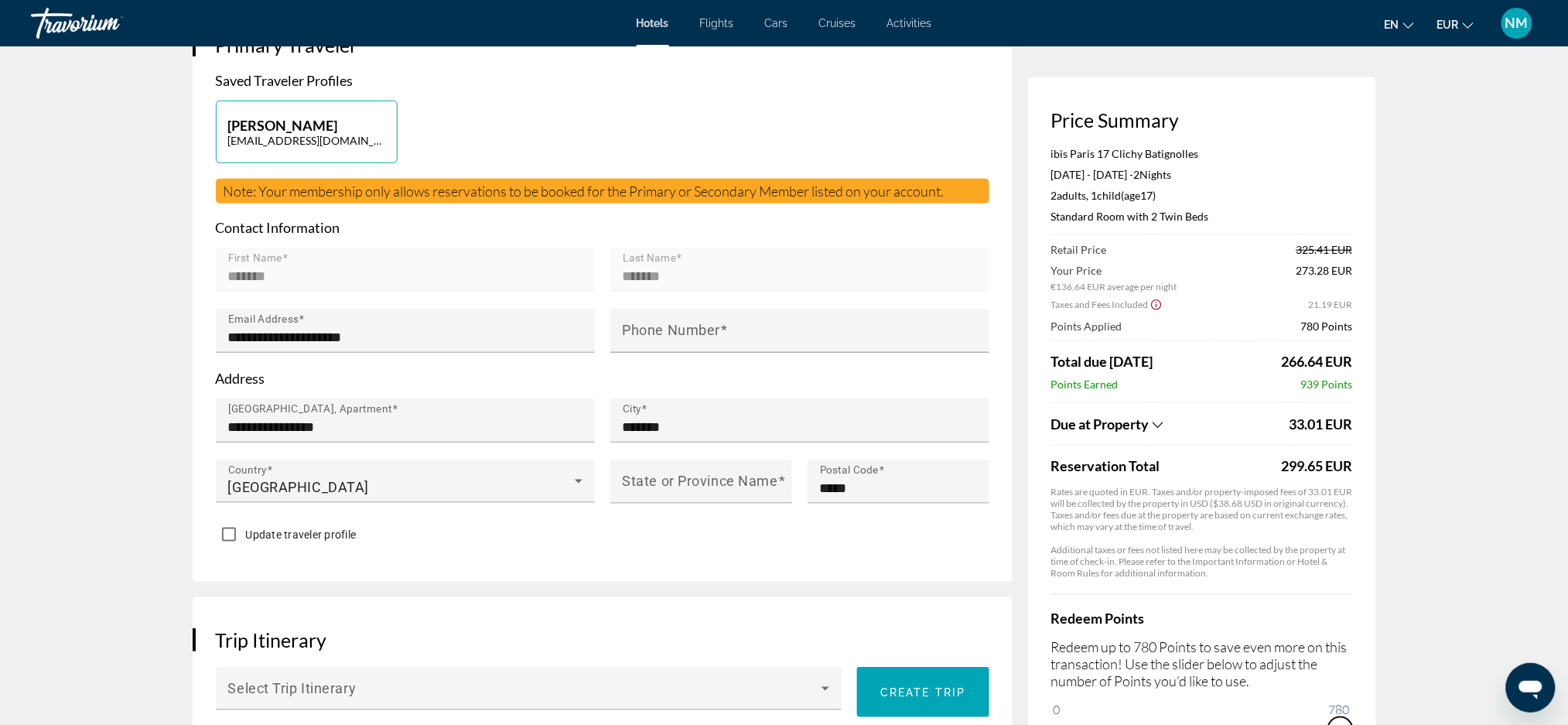
scroll to position [0, 0]
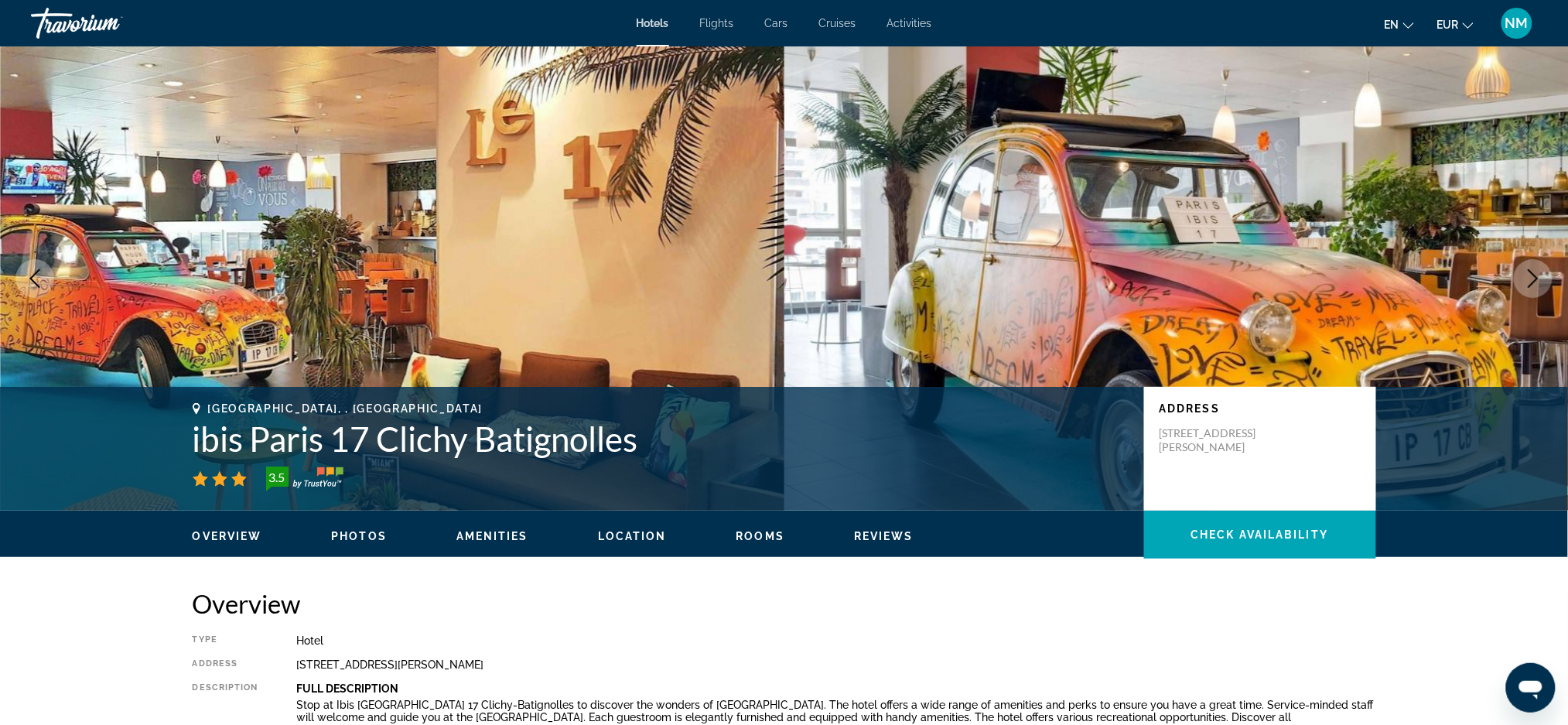
click at [897, 31] on div "Hotels Flights Cars Cruises Activities Hotels Flights Cars Cruises Activities e…" at bounding box center [784, 23] width 1568 height 40
click at [897, 26] on span "Activities" at bounding box center [909, 23] width 45 height 12
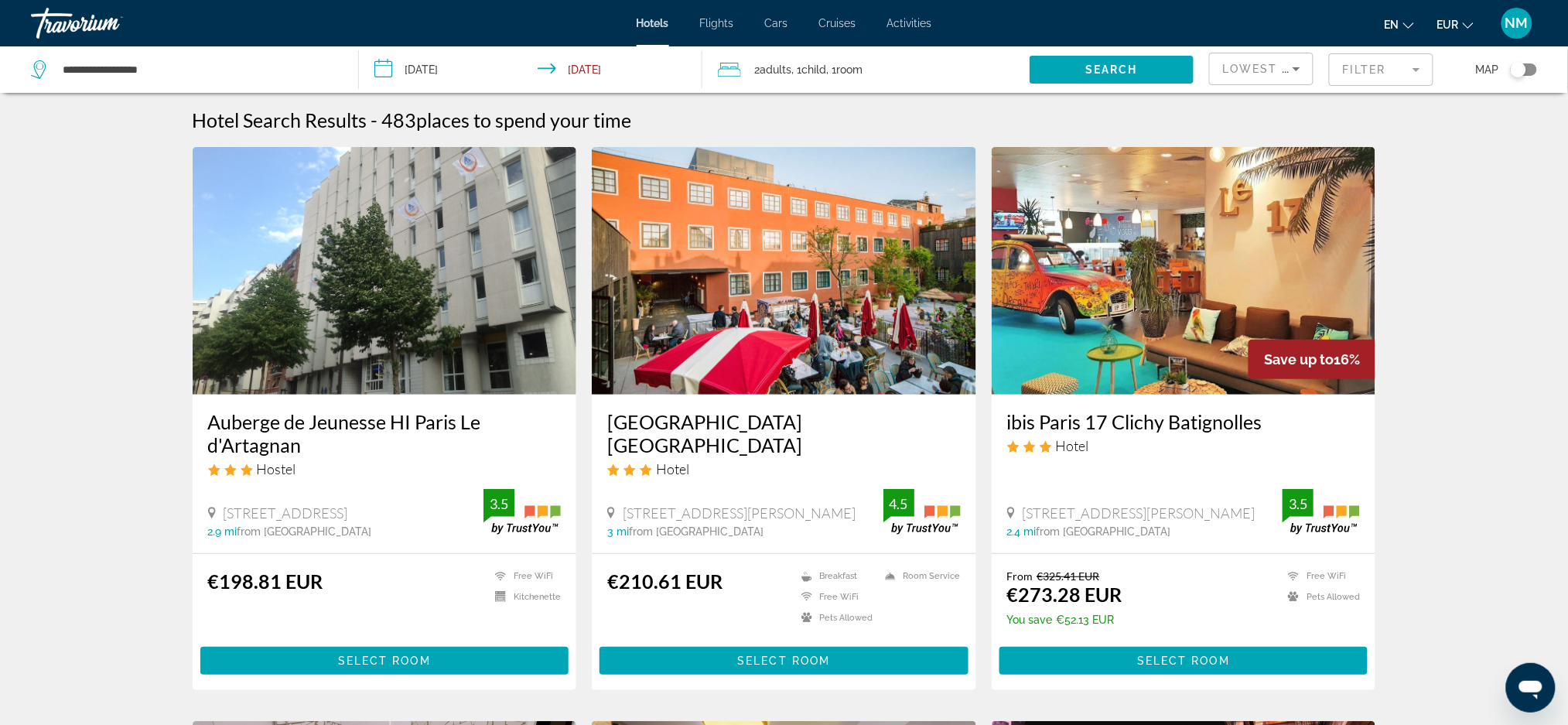
click at [795, 74] on span ", 1 Child Children" at bounding box center [809, 70] width 35 height 22
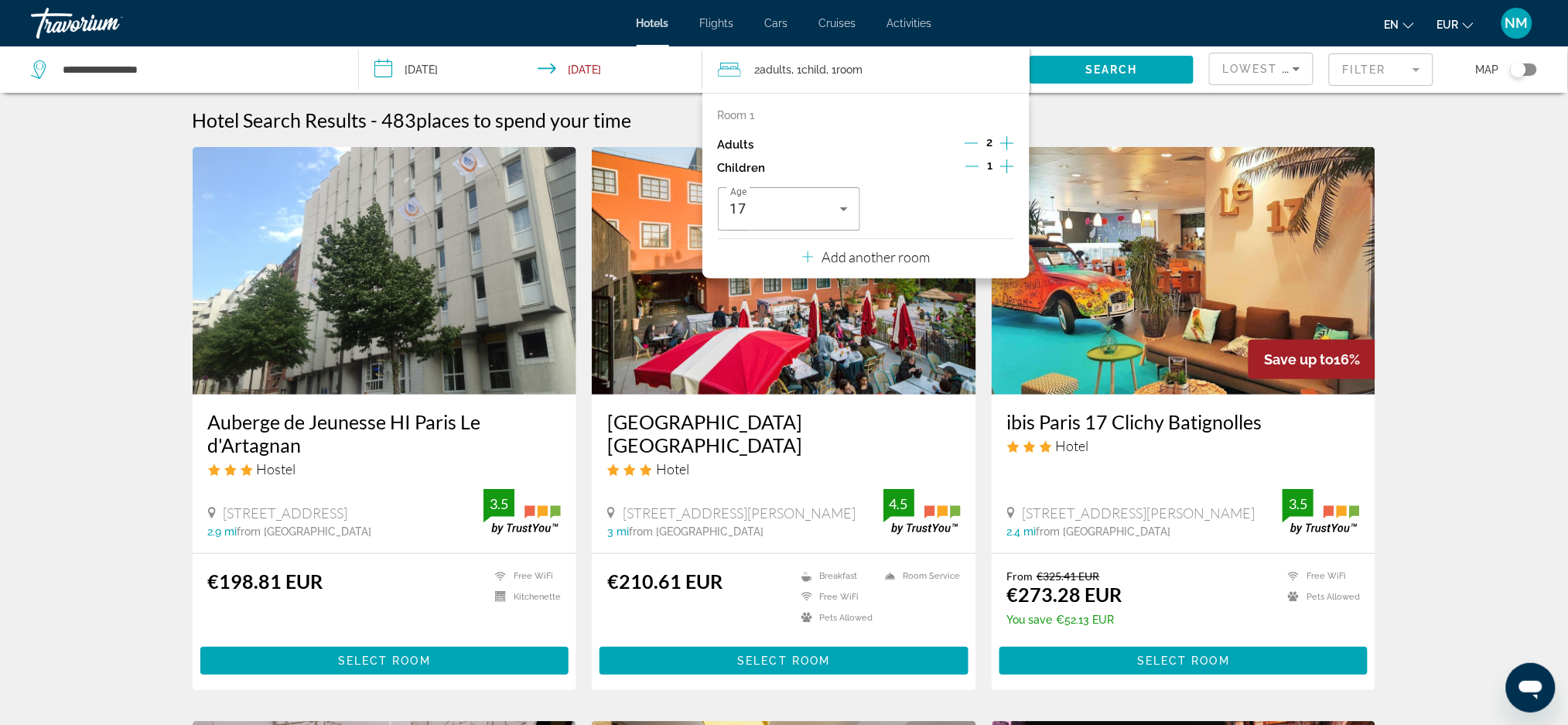
click at [1006, 146] on icon "Increment adults" at bounding box center [1007, 143] width 14 height 19
click at [1008, 142] on icon "Increment adults" at bounding box center [1007, 143] width 14 height 19
click at [1034, 198] on img "Main content" at bounding box center [1183, 271] width 385 height 248
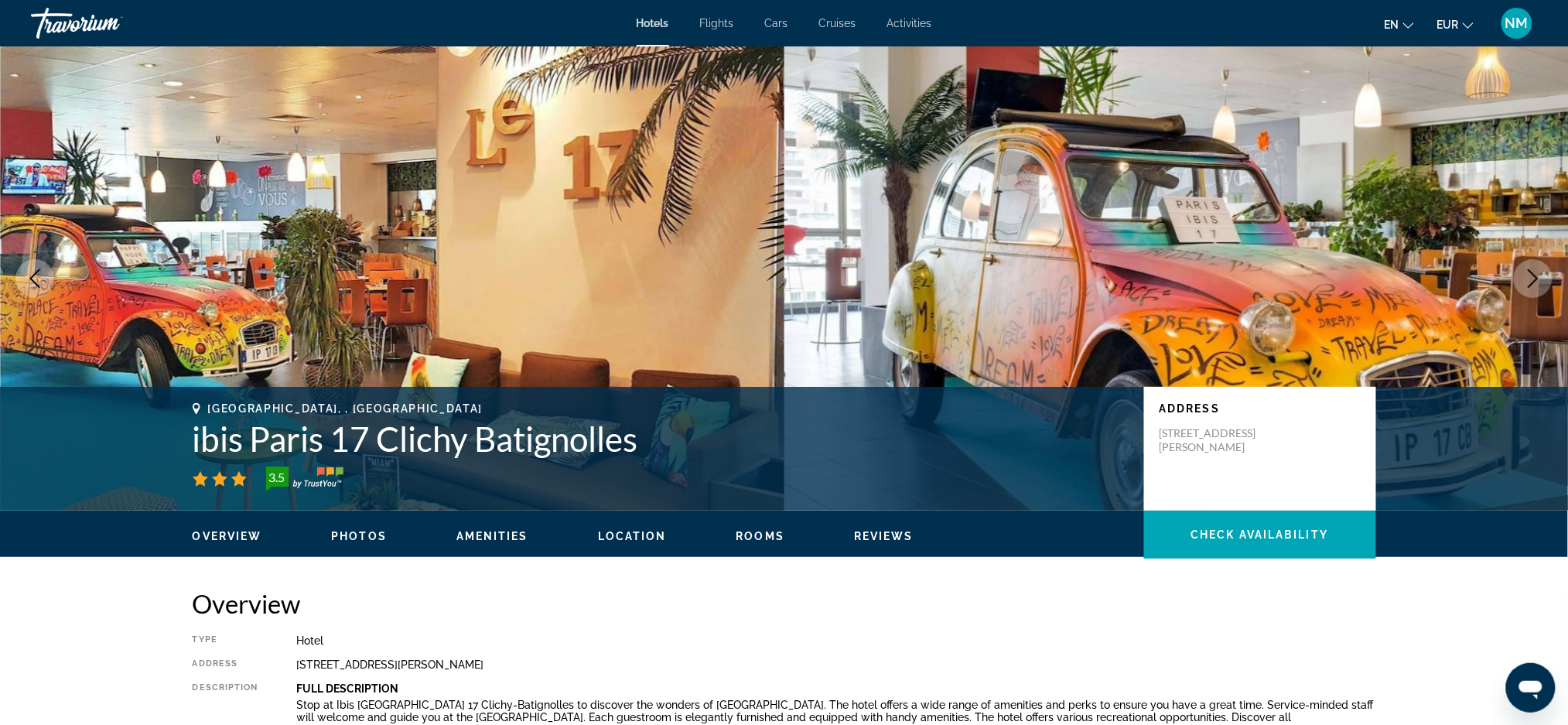
click at [904, 29] on link "Activities" at bounding box center [909, 23] width 45 height 12
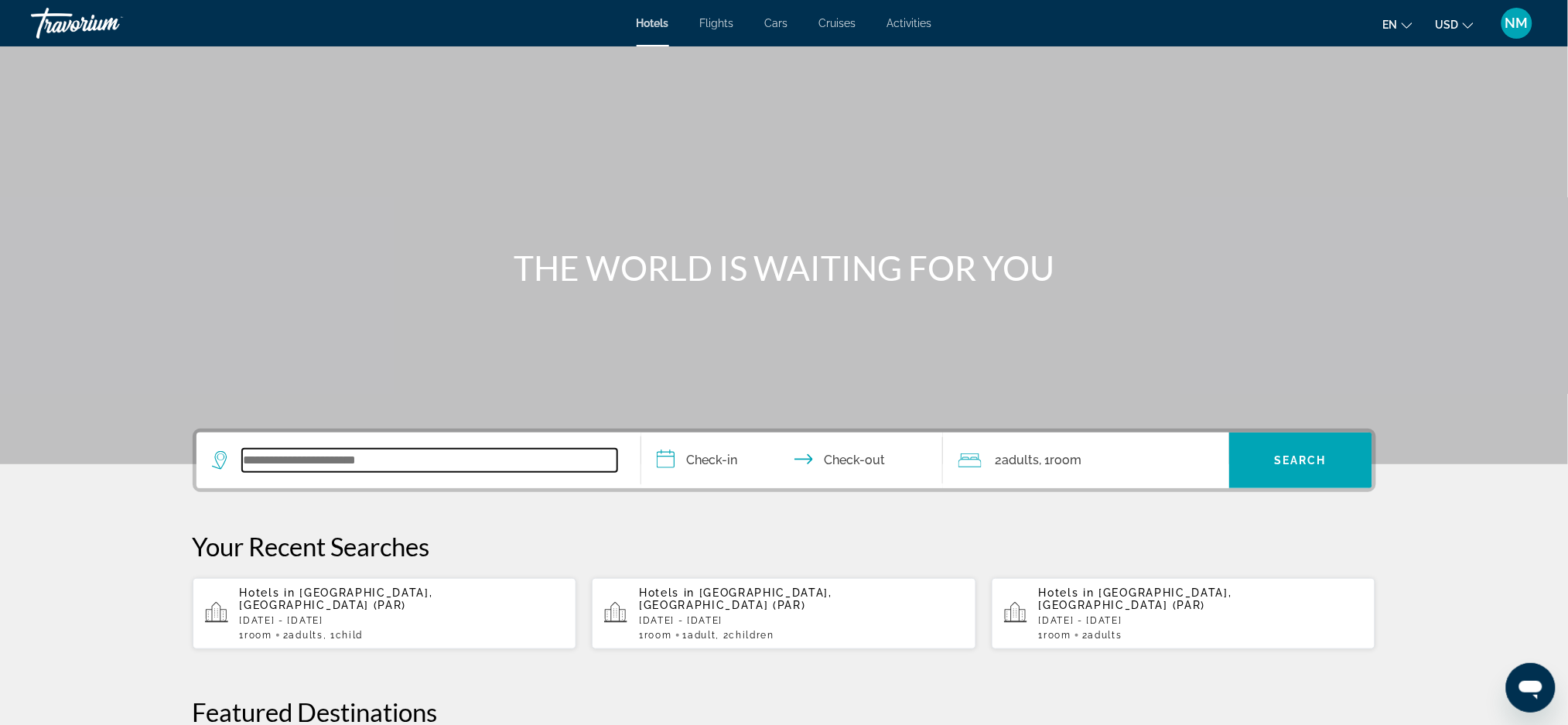
click at [368, 471] on input "Search widget" at bounding box center [429, 460] width 375 height 23
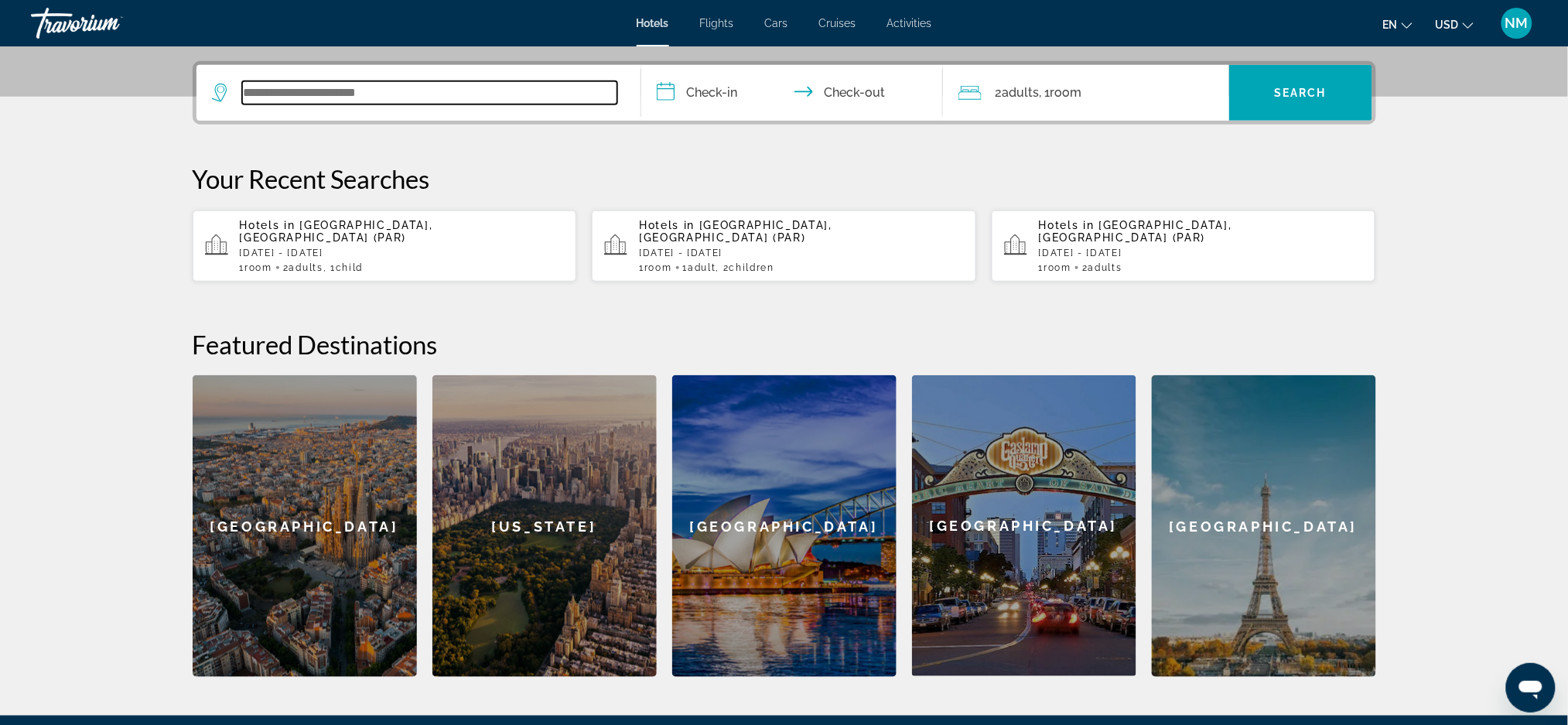
scroll to position [378, 0]
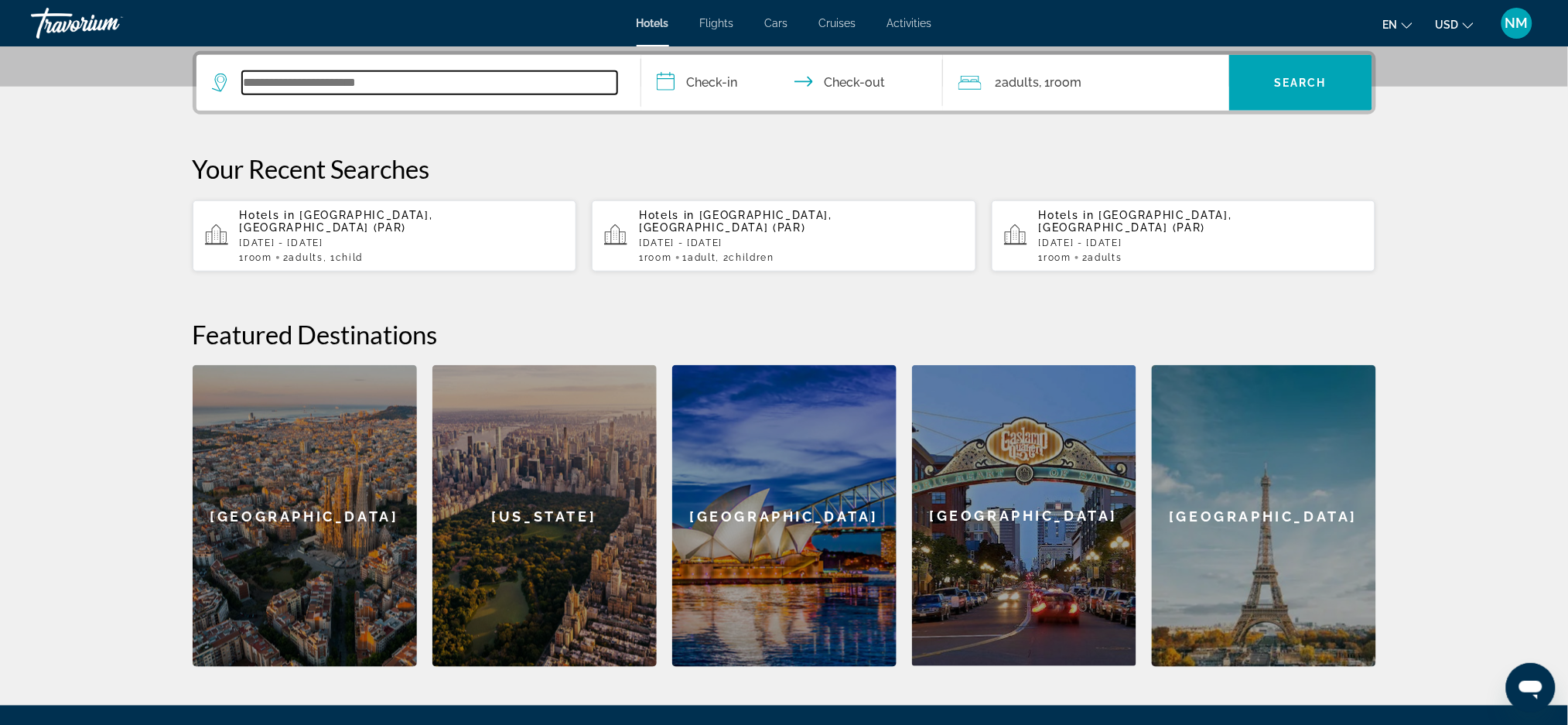
click at [280, 91] on input "Search widget" at bounding box center [429, 82] width 375 height 23
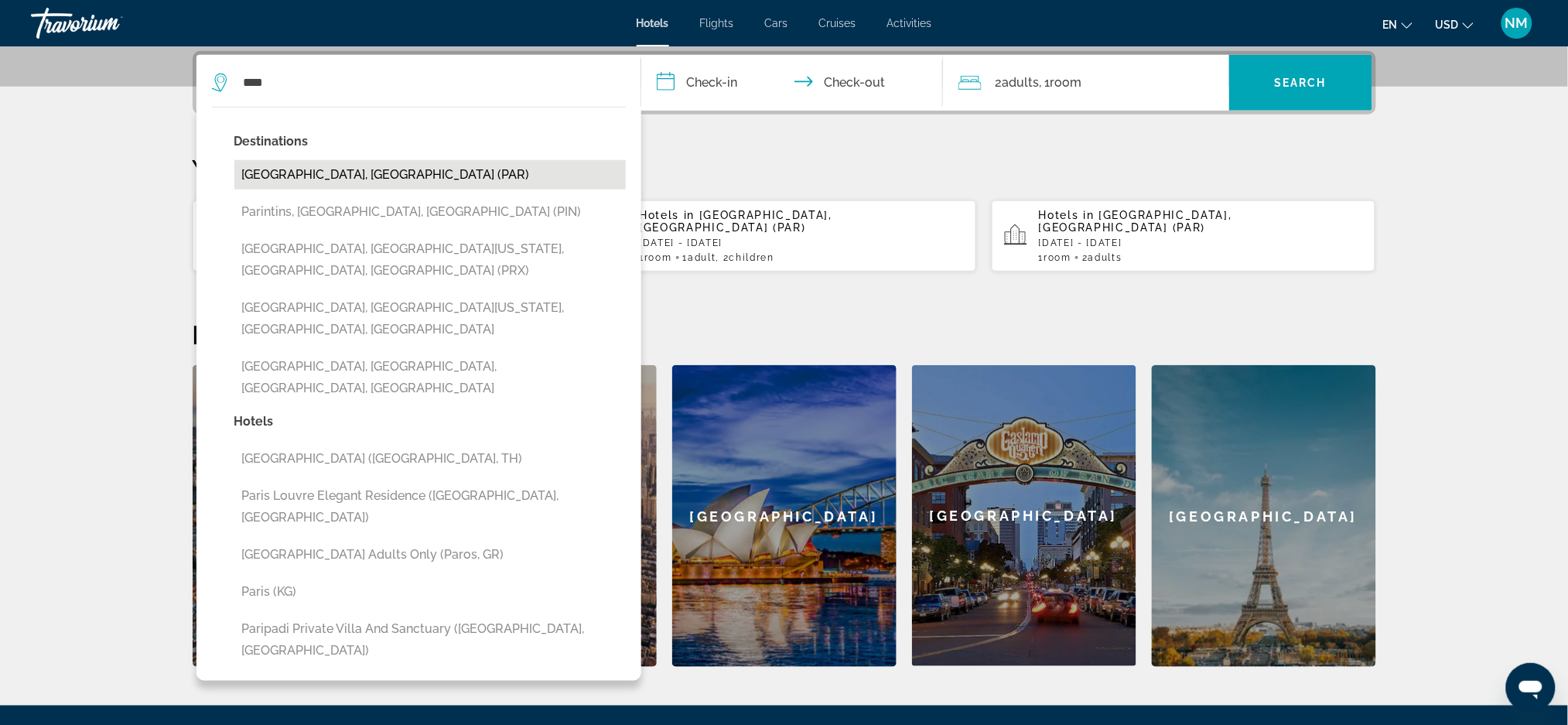
click at [315, 177] on button "[GEOGRAPHIC_DATA], [GEOGRAPHIC_DATA] (PAR)" at bounding box center [431, 174] width 392 height 29
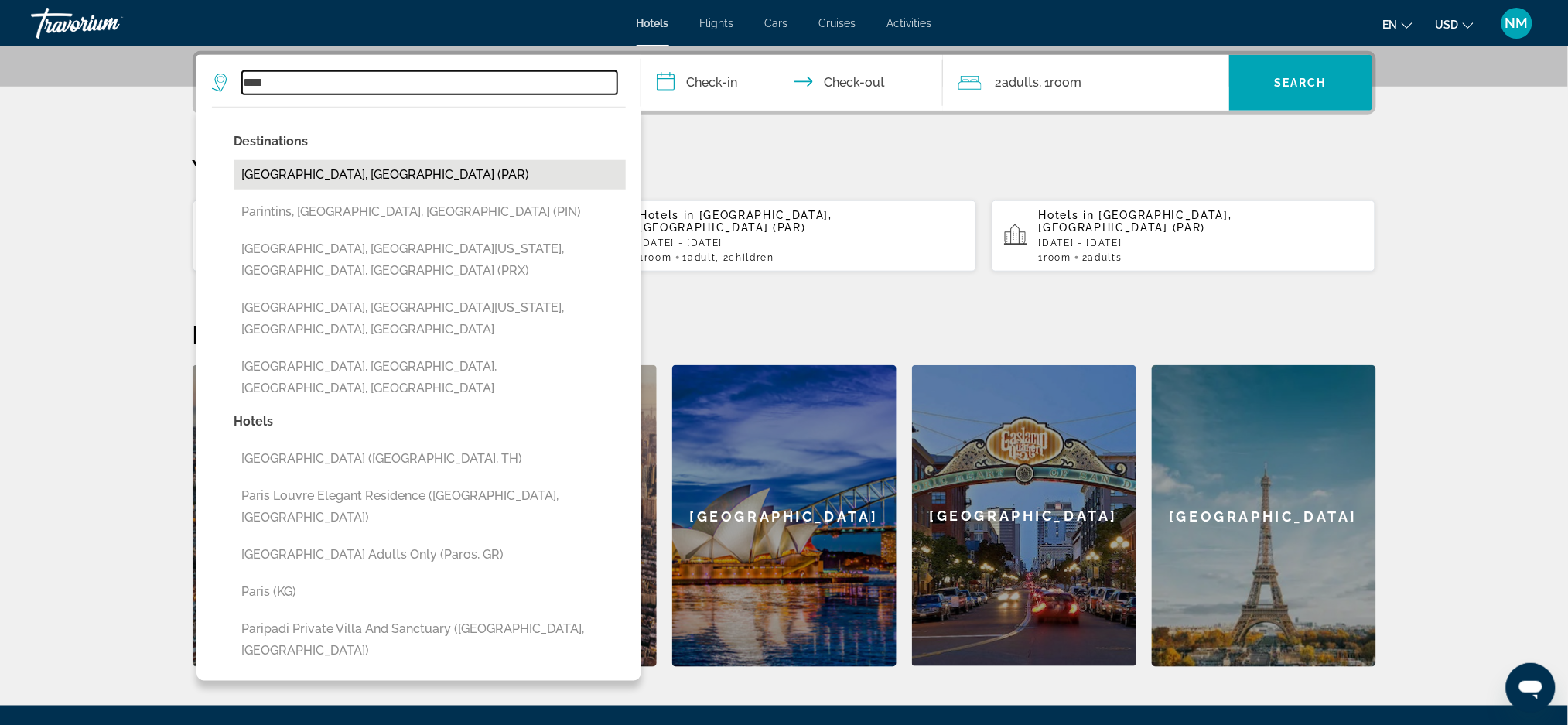
type input "**********"
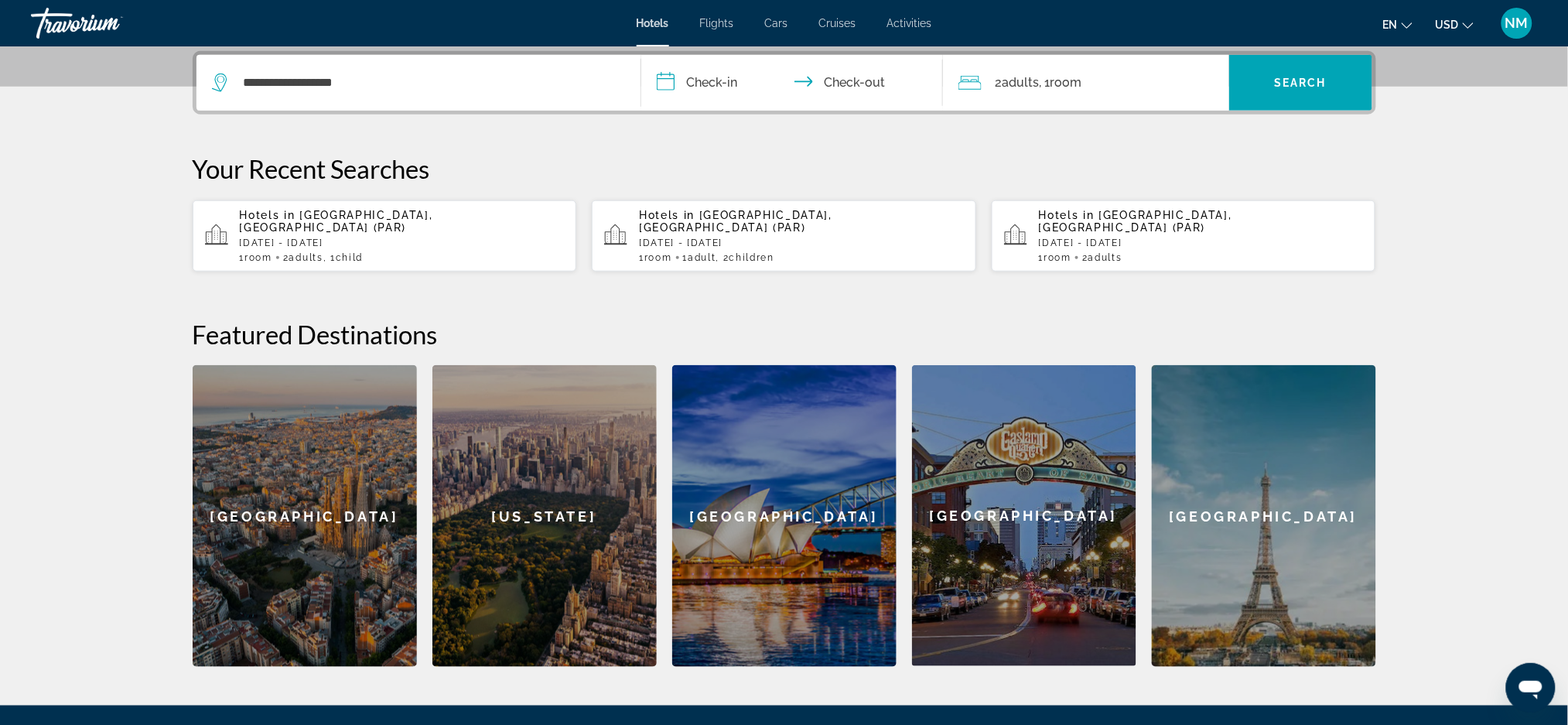
click at [703, 90] on input "**********" at bounding box center [795, 85] width 308 height 60
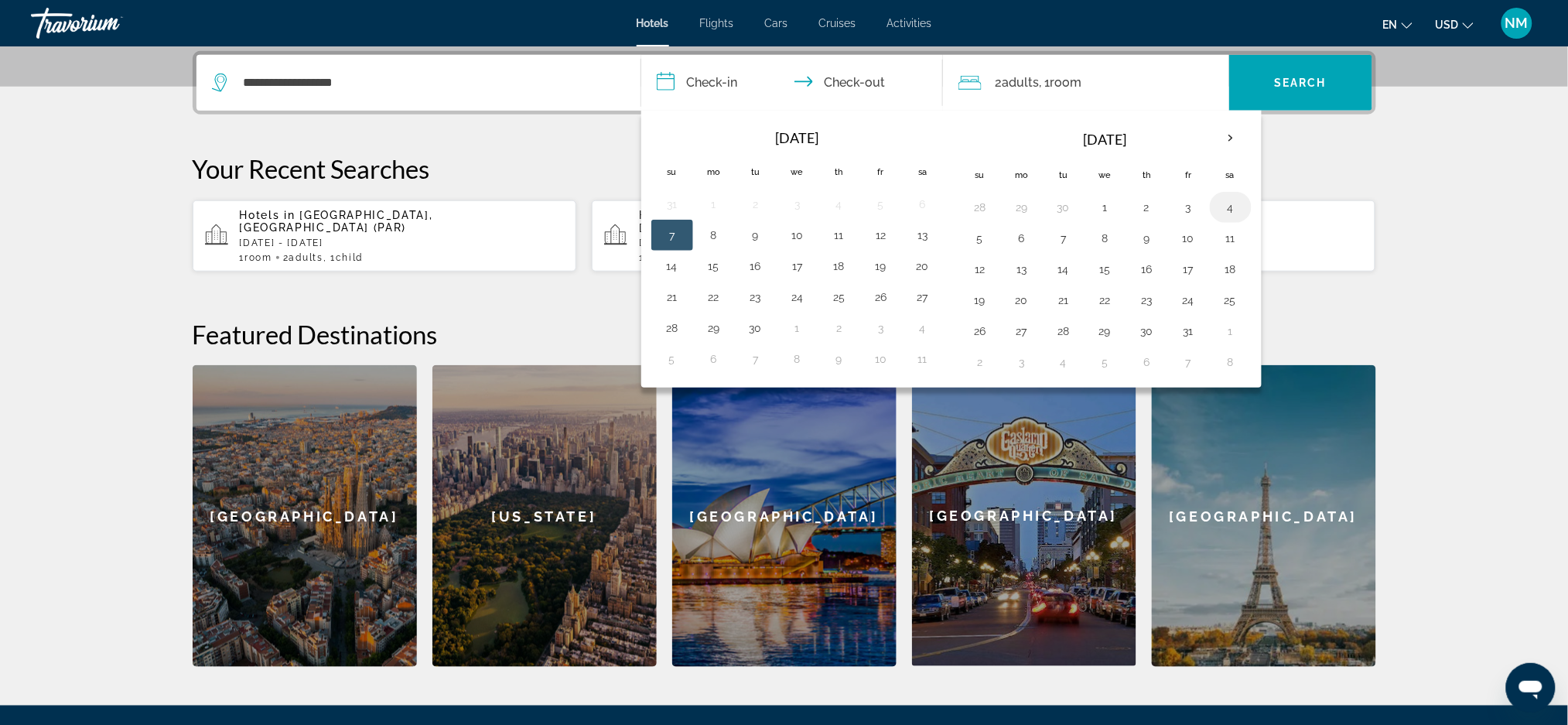
click at [1219, 211] on button "4" at bounding box center [1230, 208] width 25 height 22
click at [1023, 245] on button "6" at bounding box center [1021, 239] width 25 height 22
type input "**********"
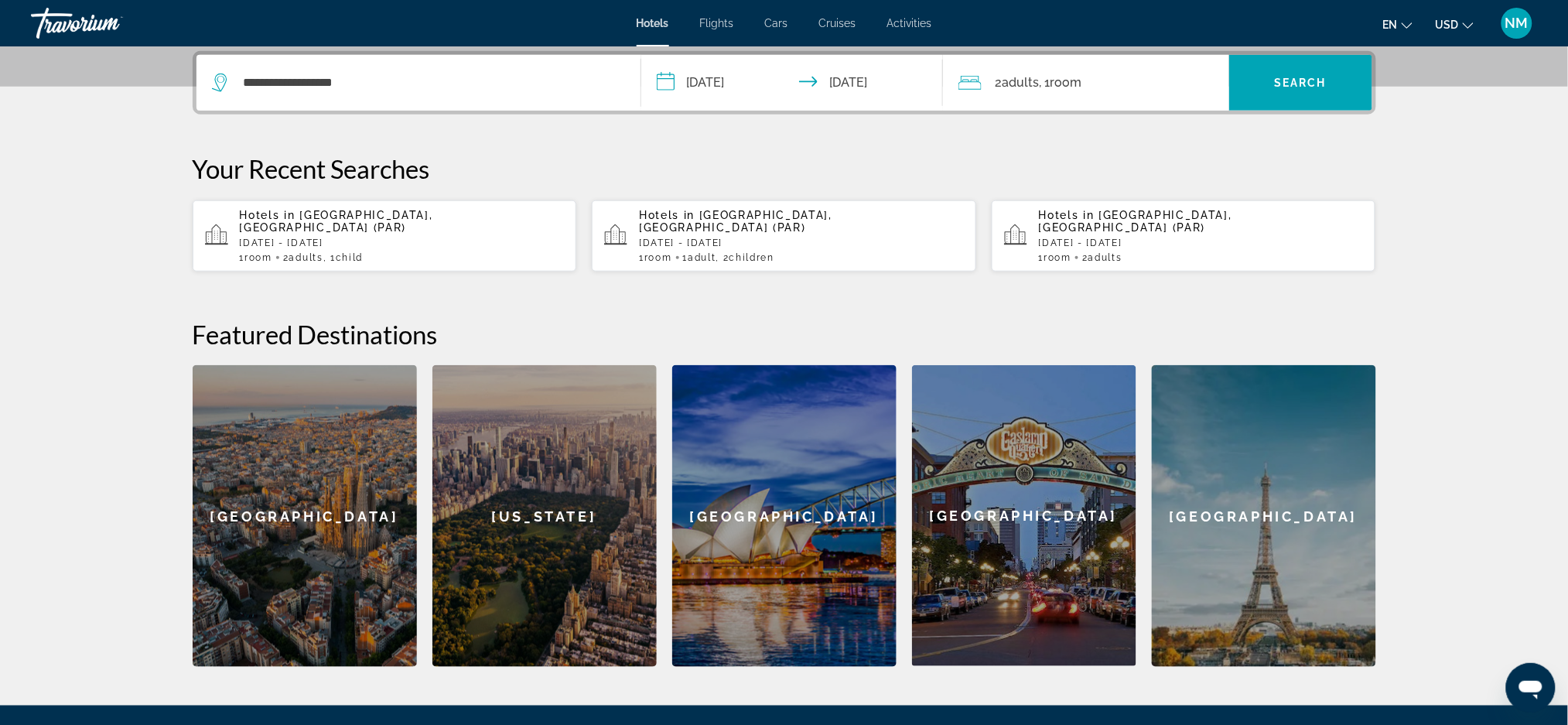
click at [1031, 78] on span "Adults" at bounding box center [1020, 82] width 37 height 15
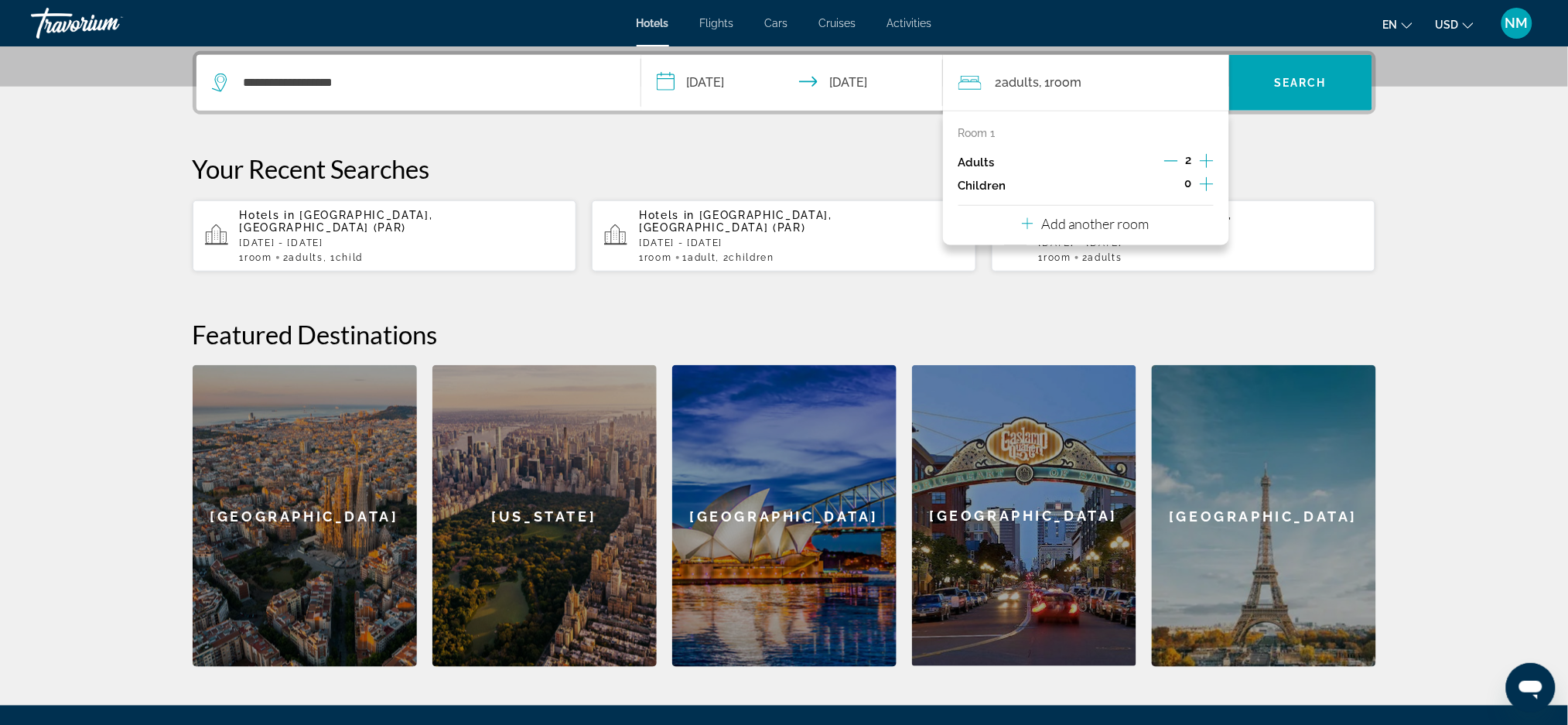
click at [1204, 160] on icon "Increment adults" at bounding box center [1207, 161] width 14 height 19
click at [1203, 183] on icon "Increment children" at bounding box center [1207, 184] width 14 height 14
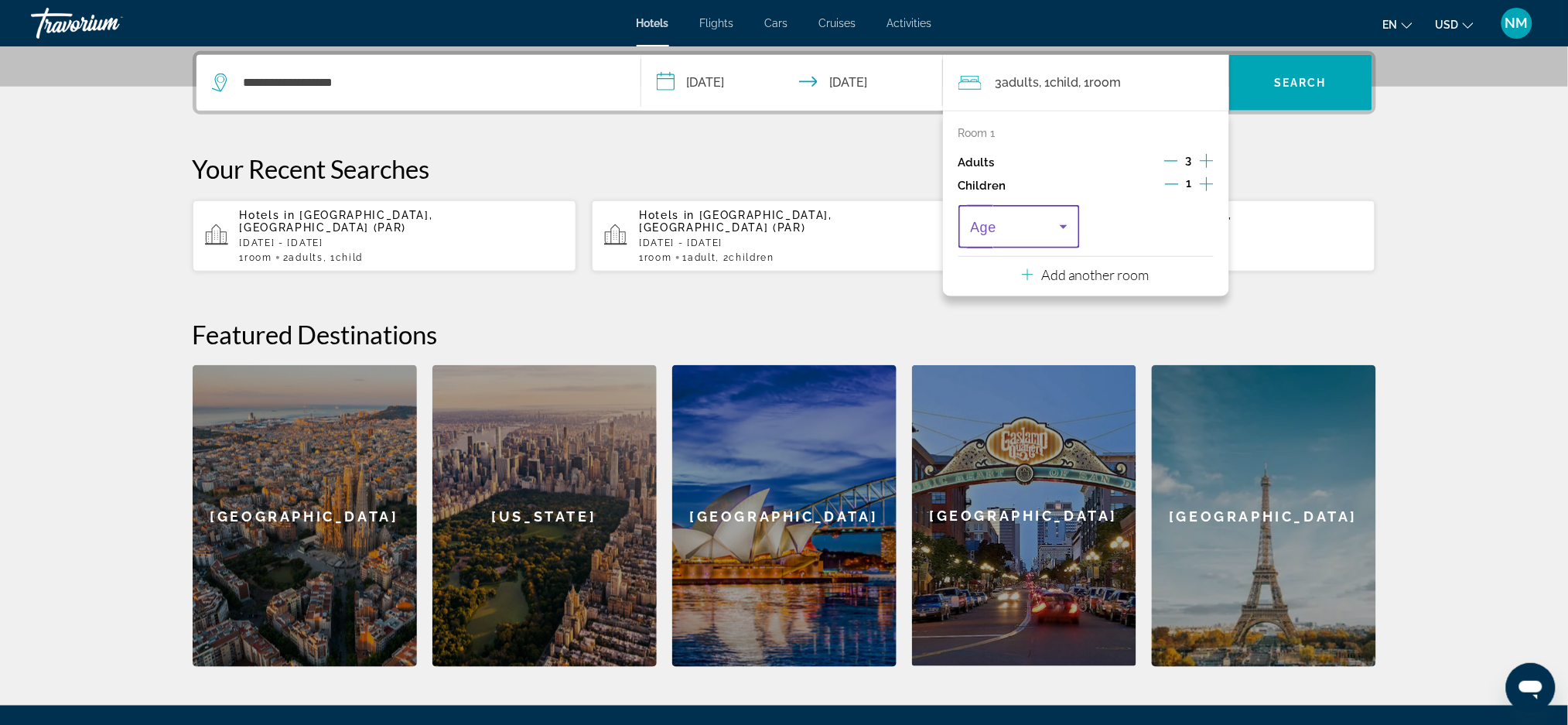
click at [1057, 231] on icon "Travelers: 3 adults, 1 child" at bounding box center [1063, 227] width 19 height 19
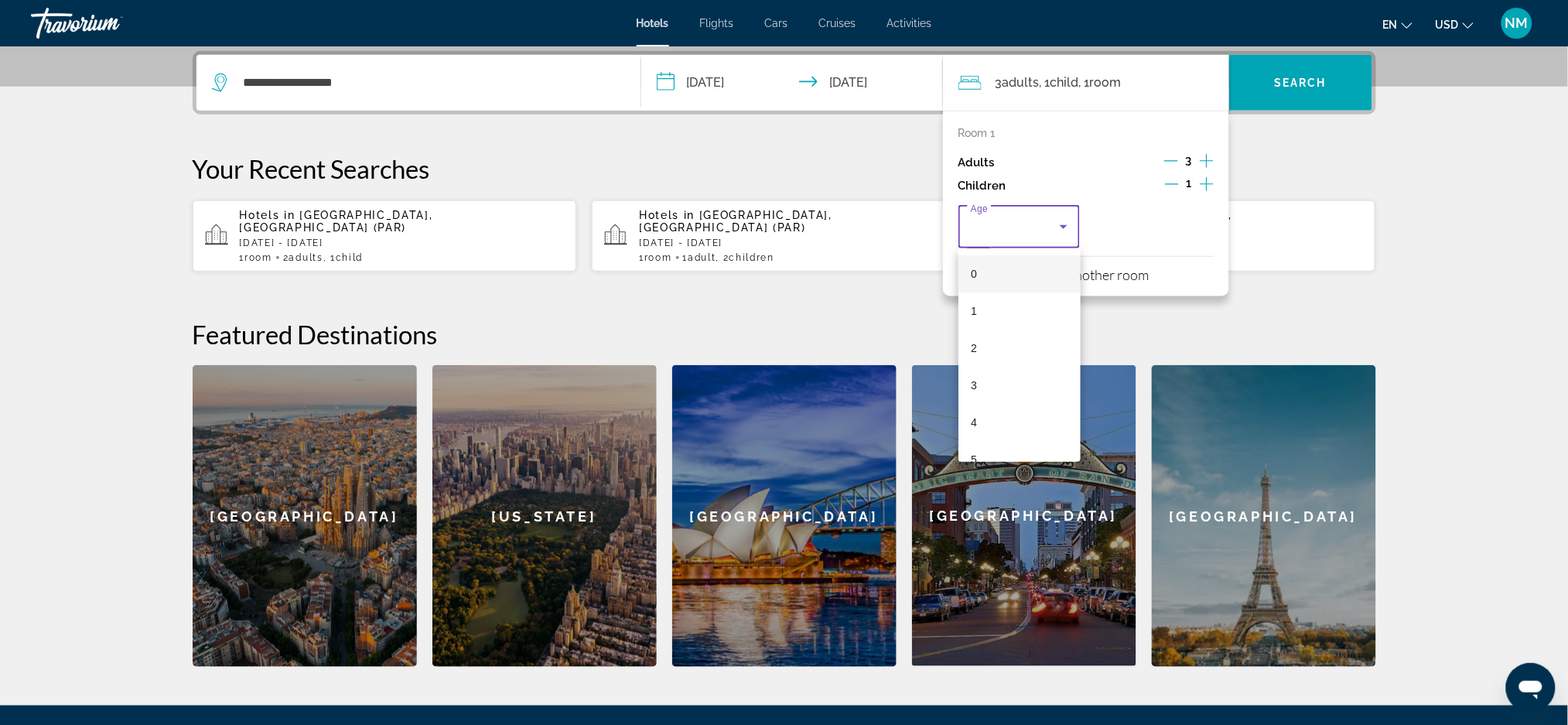
scroll to position [468, 0]
click at [981, 440] on span "17" at bounding box center [976, 438] width 12 height 19
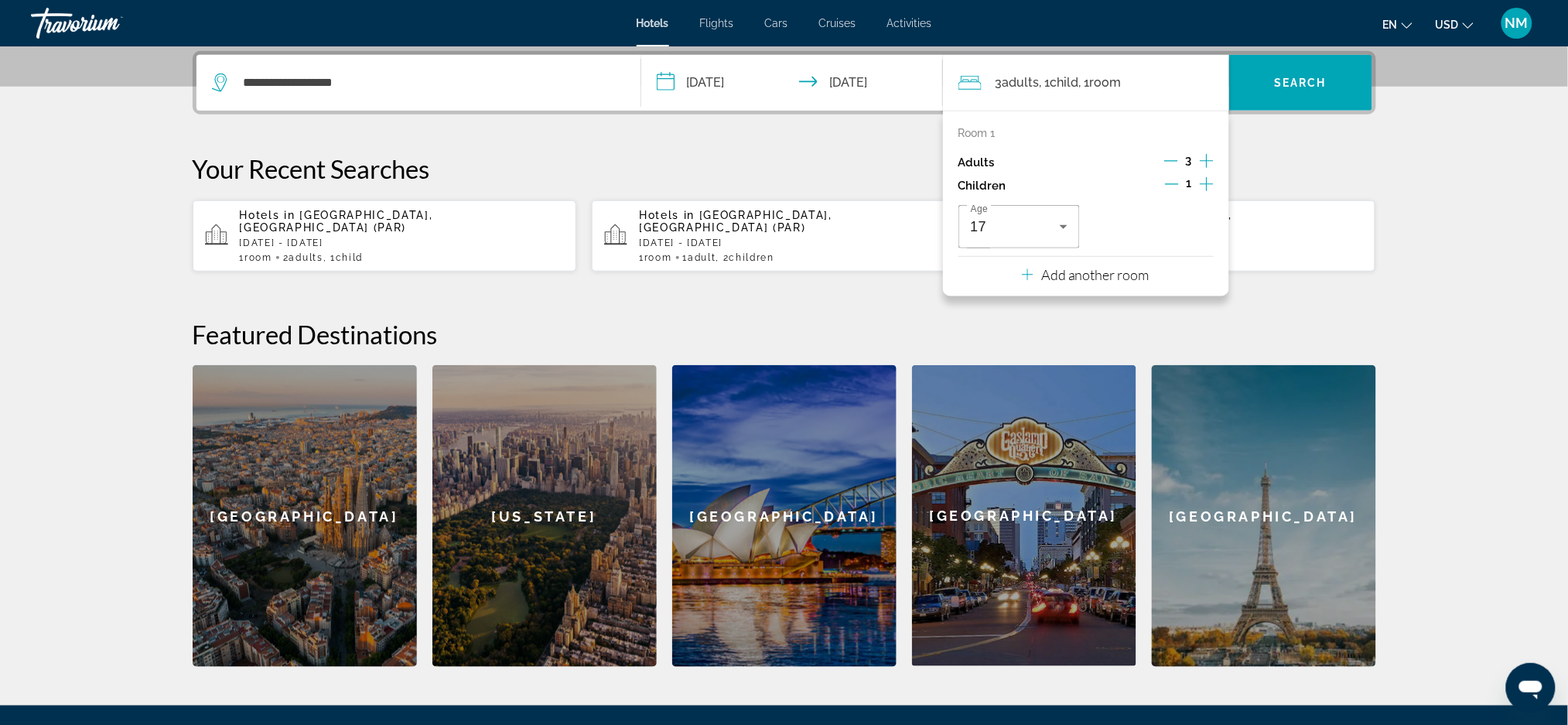
click at [1169, 184] on icon "Decrement children" at bounding box center [1172, 184] width 14 height 1
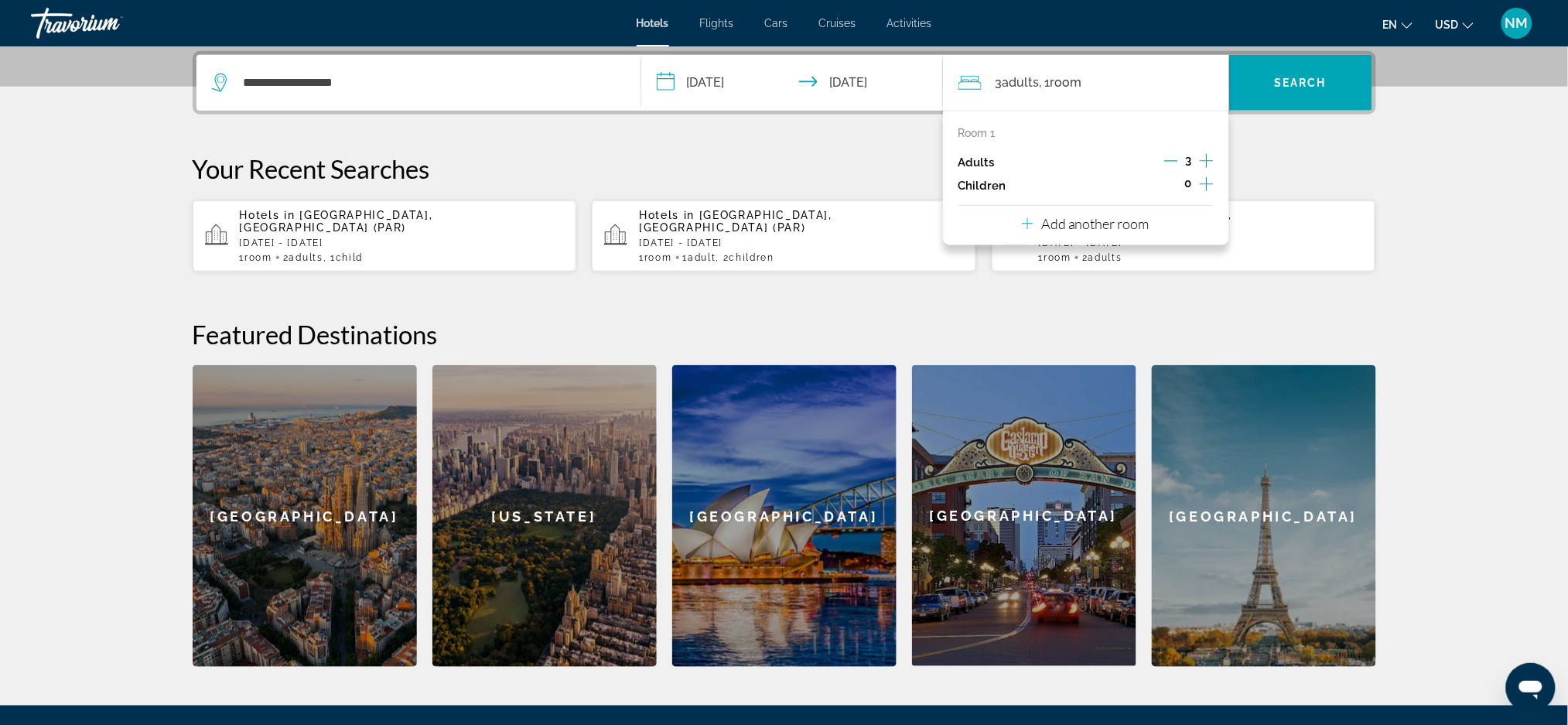
click at [1211, 176] on icon "Increment children" at bounding box center [1207, 184] width 14 height 19
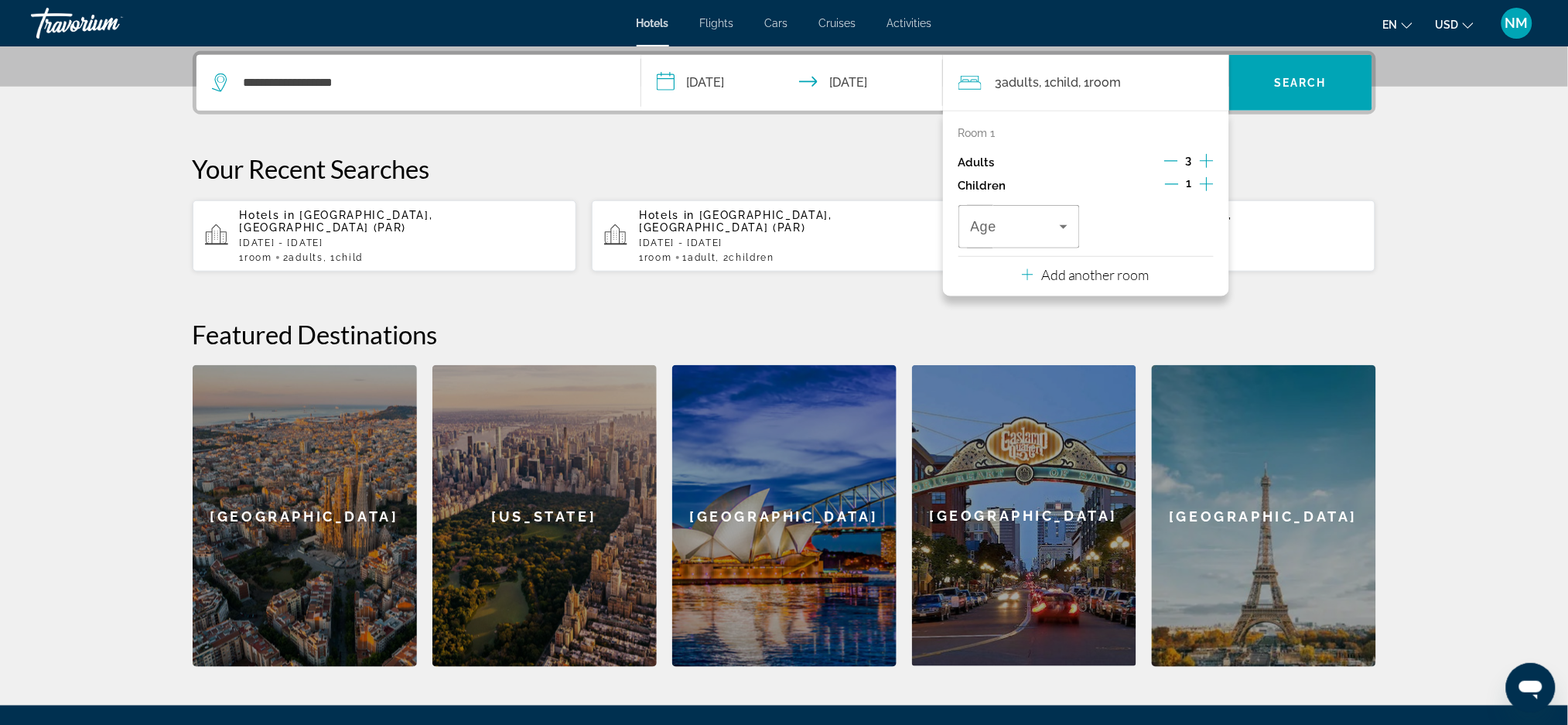
click at [1211, 176] on icon "Increment children" at bounding box center [1207, 184] width 14 height 19
click at [1202, 231] on icon "Travelers: 3 adults, 2 children" at bounding box center [1197, 227] width 19 height 19
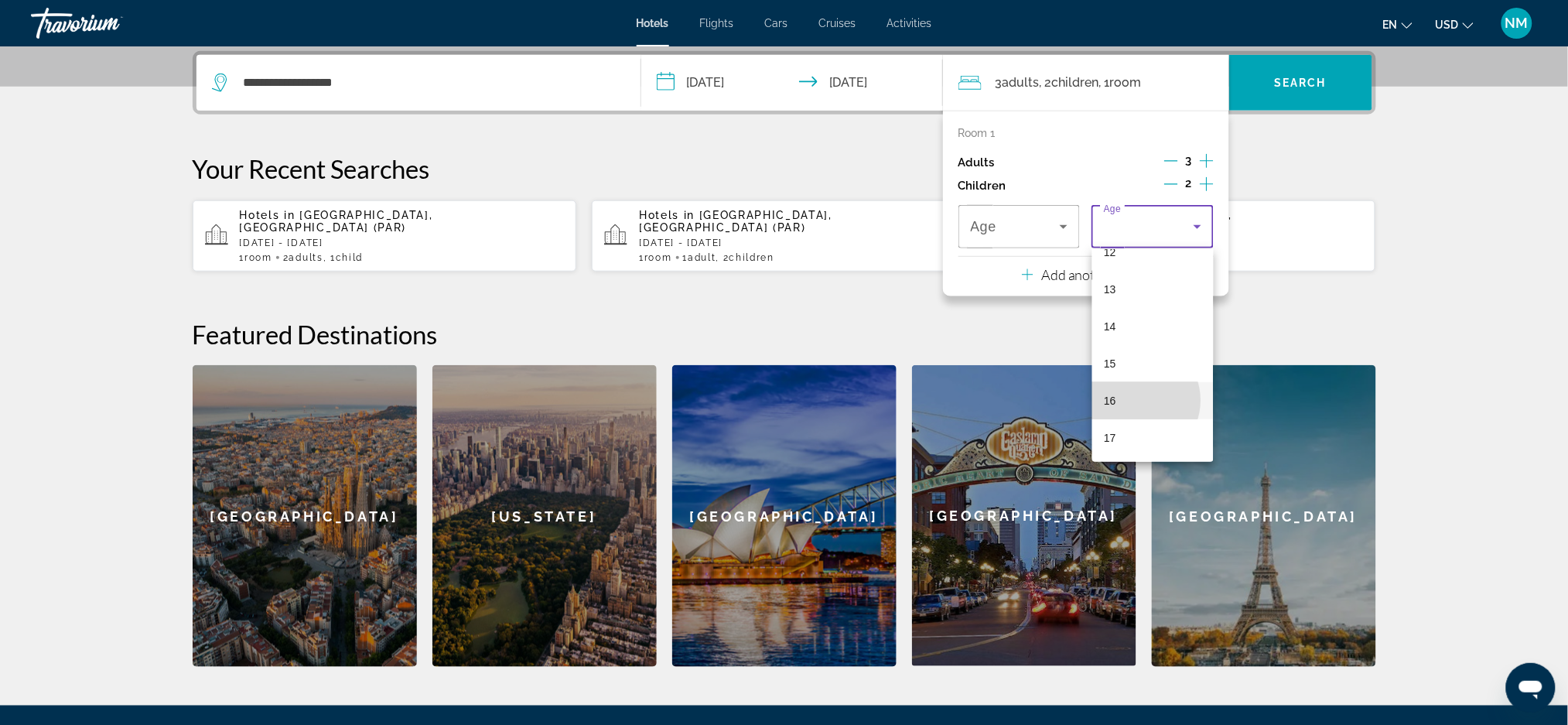
click at [1135, 400] on mat-option "16" at bounding box center [1153, 400] width 122 height 37
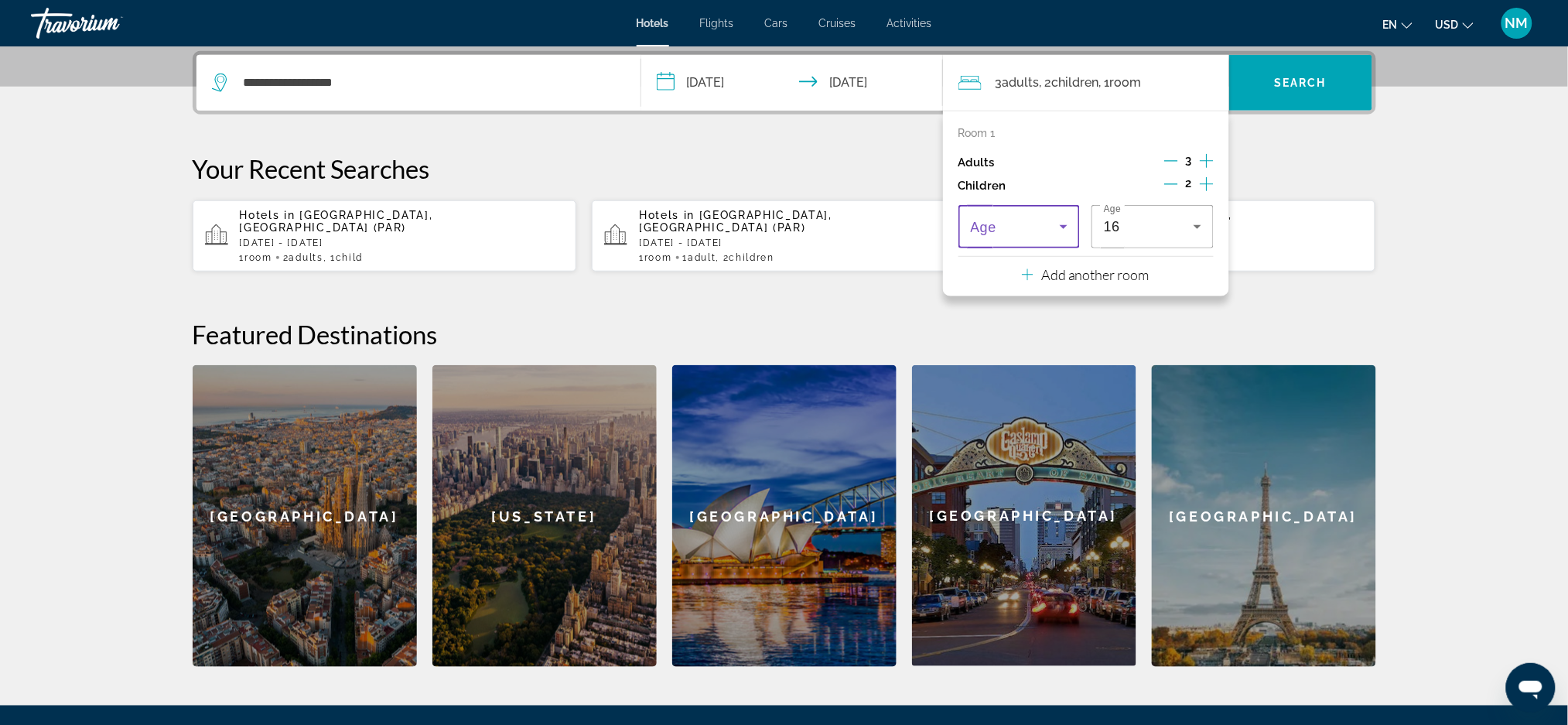
click at [1061, 227] on icon "Travelers: 3 adults, 2 children" at bounding box center [1063, 227] width 8 height 4
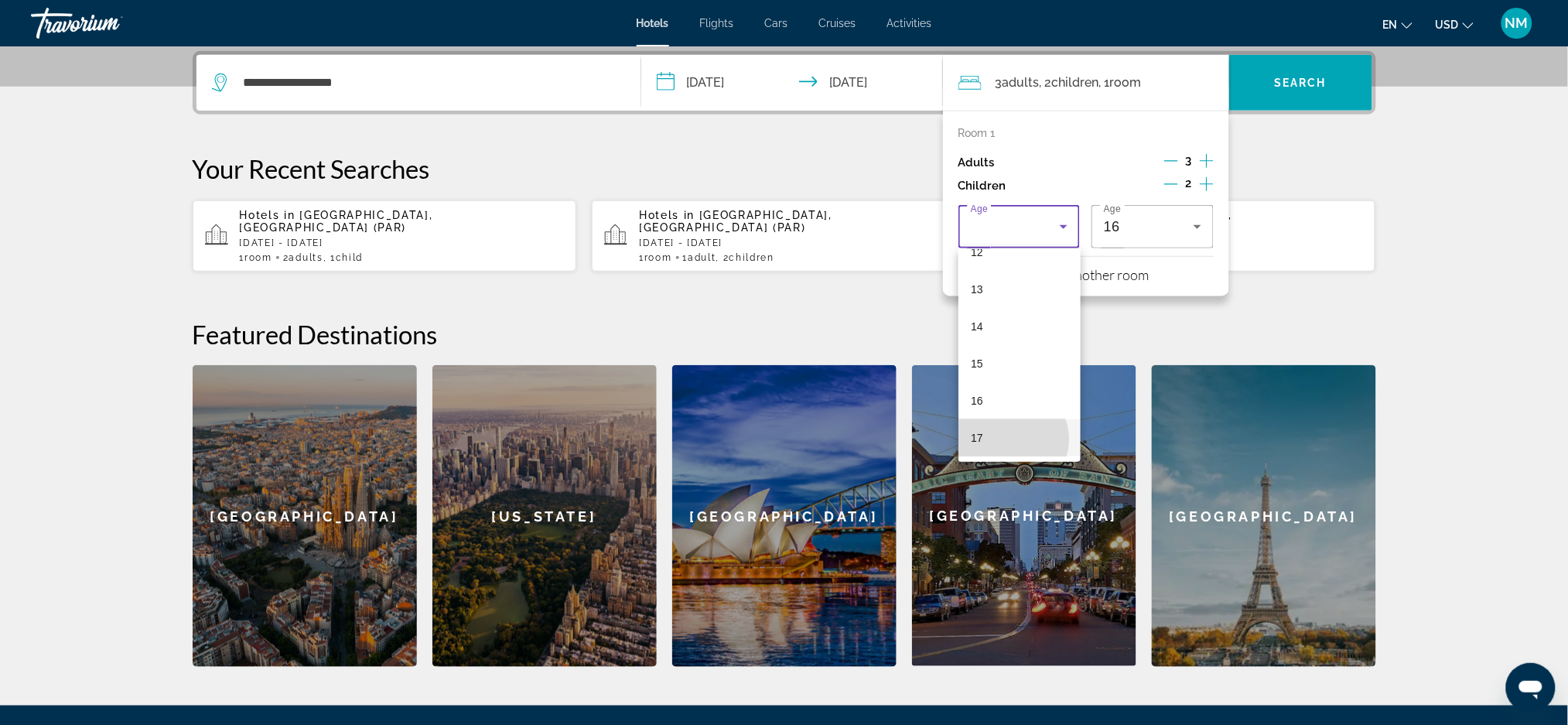
click at [1011, 439] on mat-option "17" at bounding box center [1019, 438] width 122 height 37
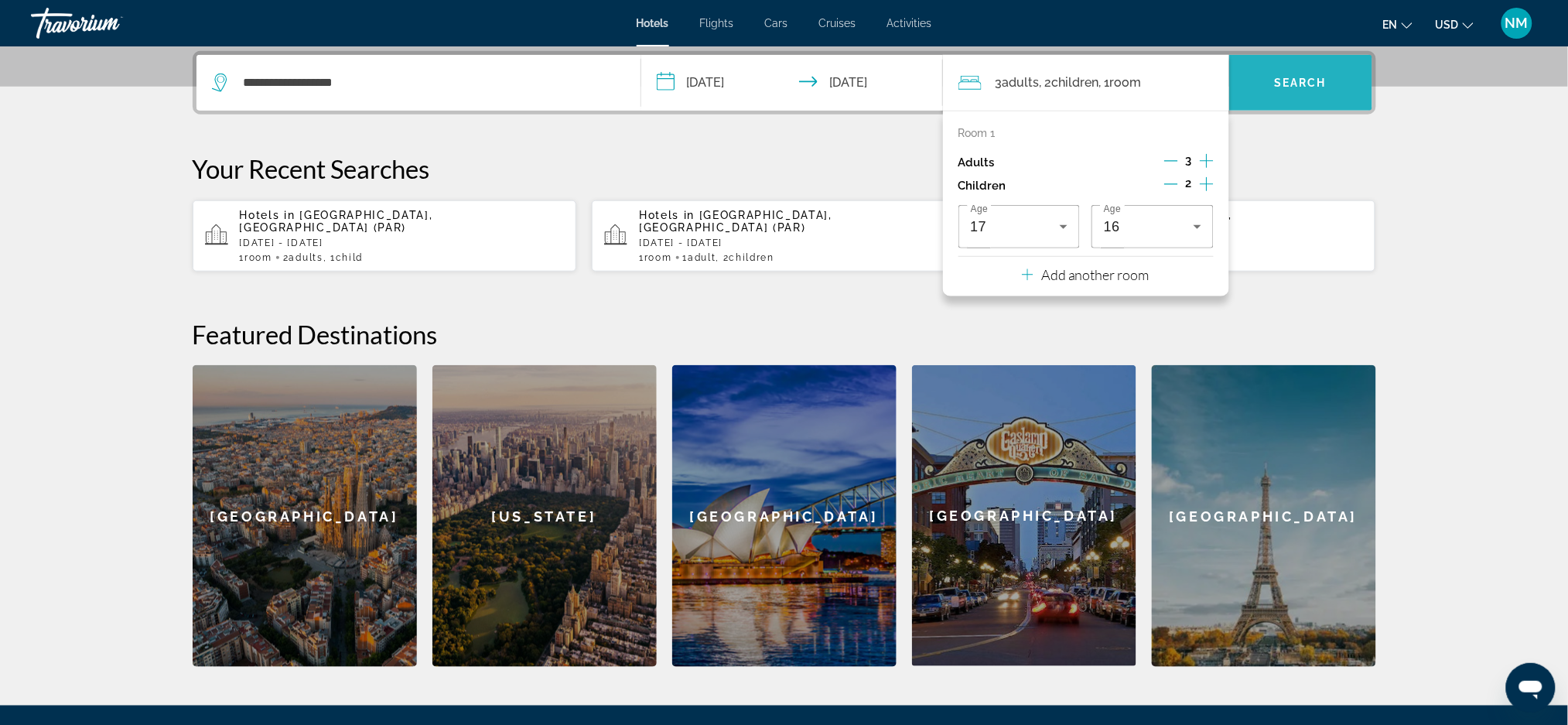
click at [1264, 99] on span "Search widget" at bounding box center [1300, 82] width 143 height 37
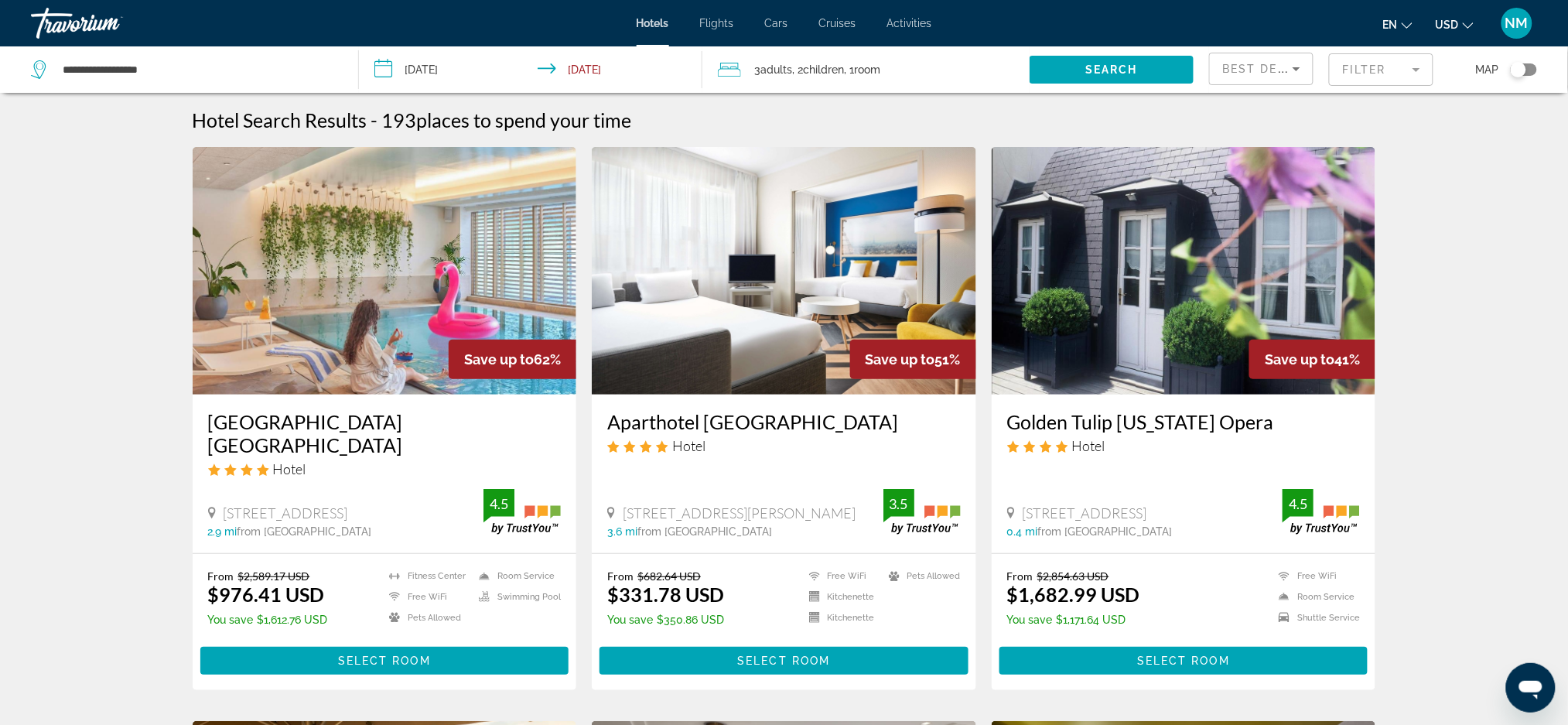
click at [1457, 28] on span "USD" at bounding box center [1447, 25] width 23 height 12
click at [1427, 139] on button "EUR (€)" at bounding box center [1423, 142] width 77 height 20
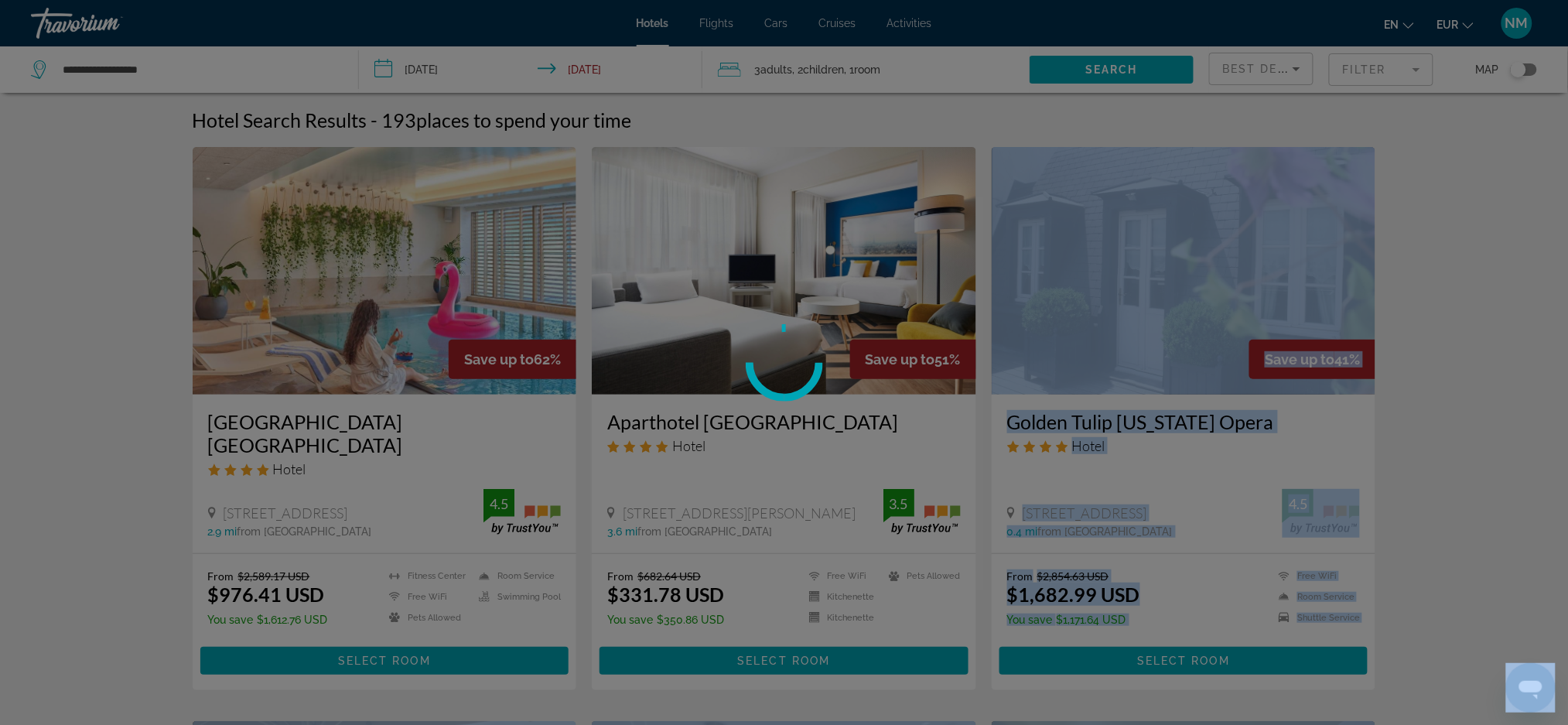
click at [1427, 139] on body "**********" at bounding box center [784, 362] width 1568 height 725
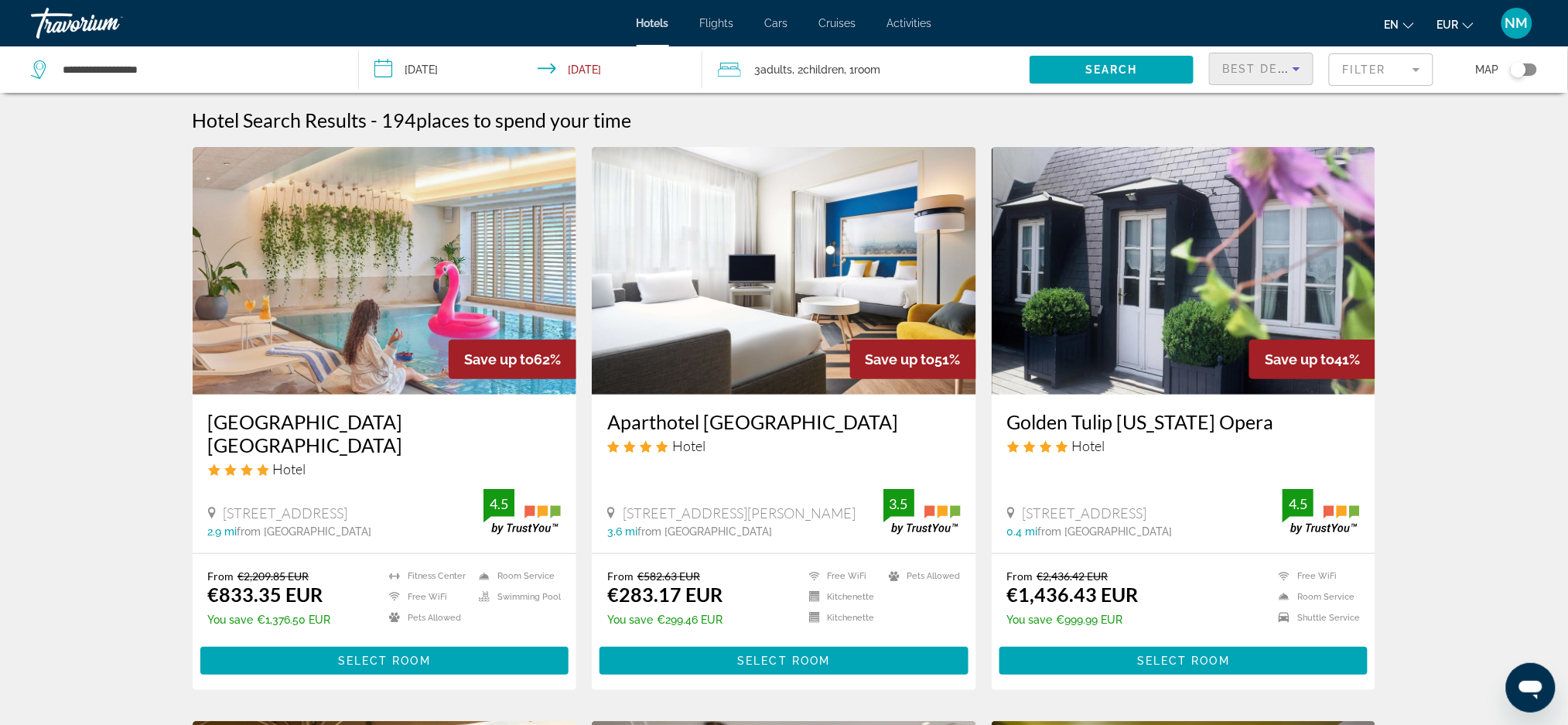
click at [1303, 70] on icon "Sort by" at bounding box center [1296, 69] width 19 height 19
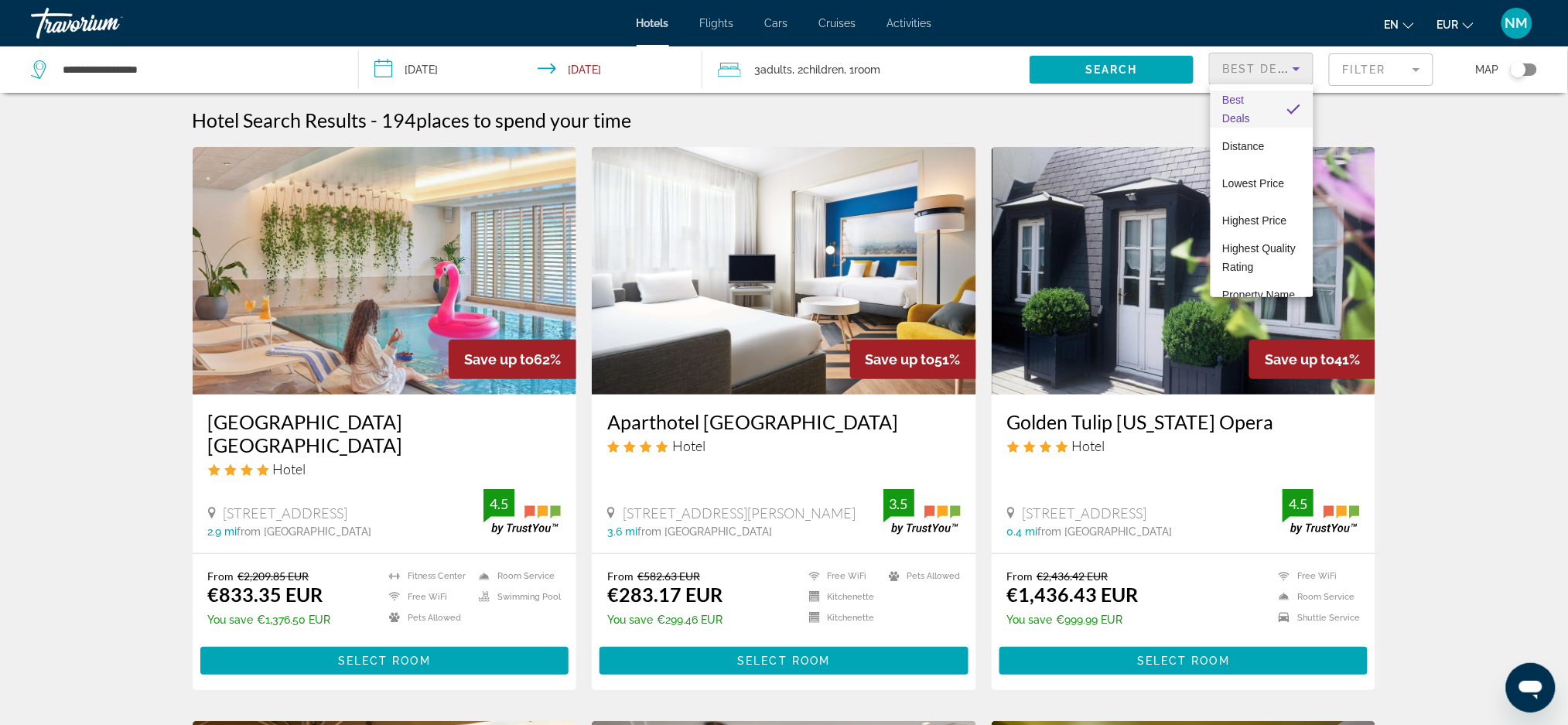
click at [1423, 73] on div at bounding box center [784, 362] width 1568 height 725
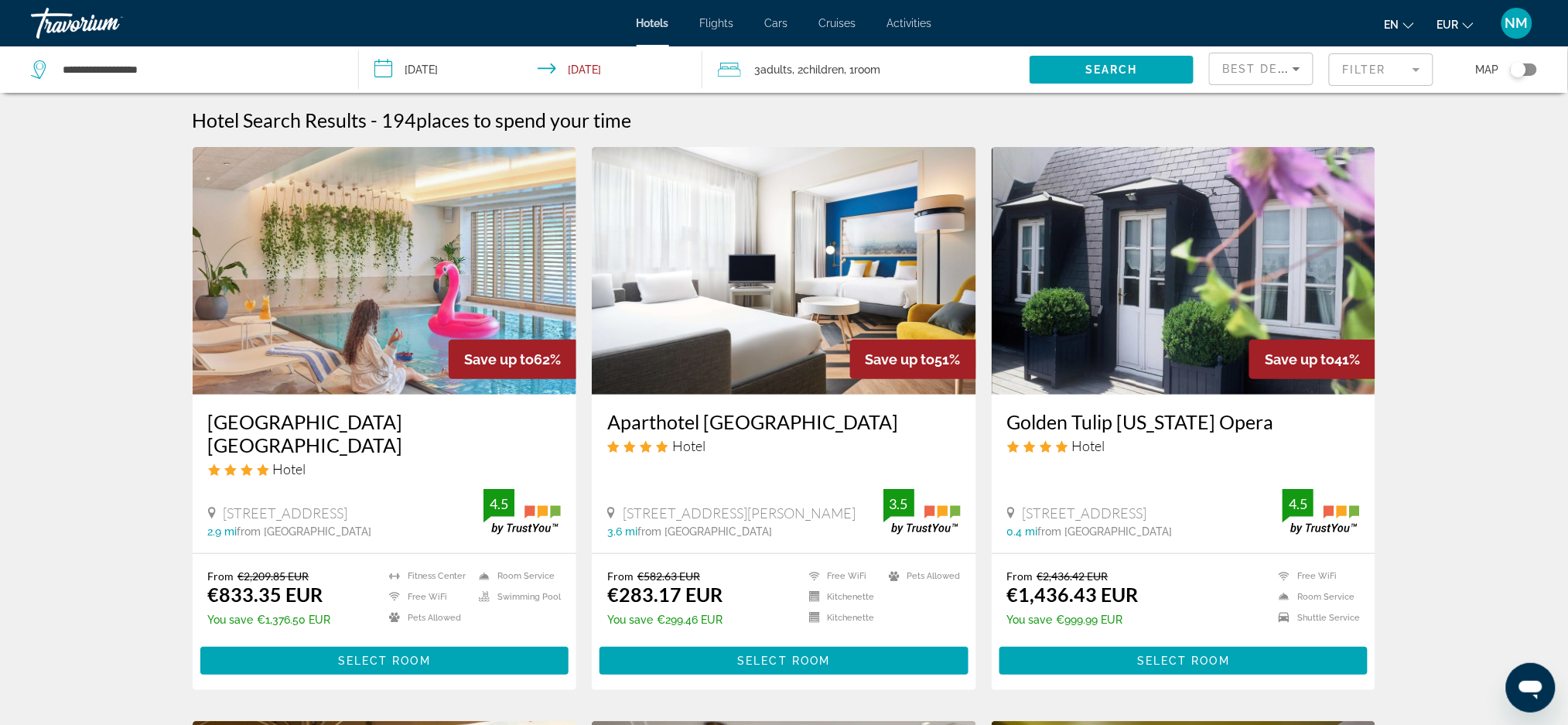
click at [1415, 73] on mat-form-field "Filter" at bounding box center [1381, 69] width 105 height 33
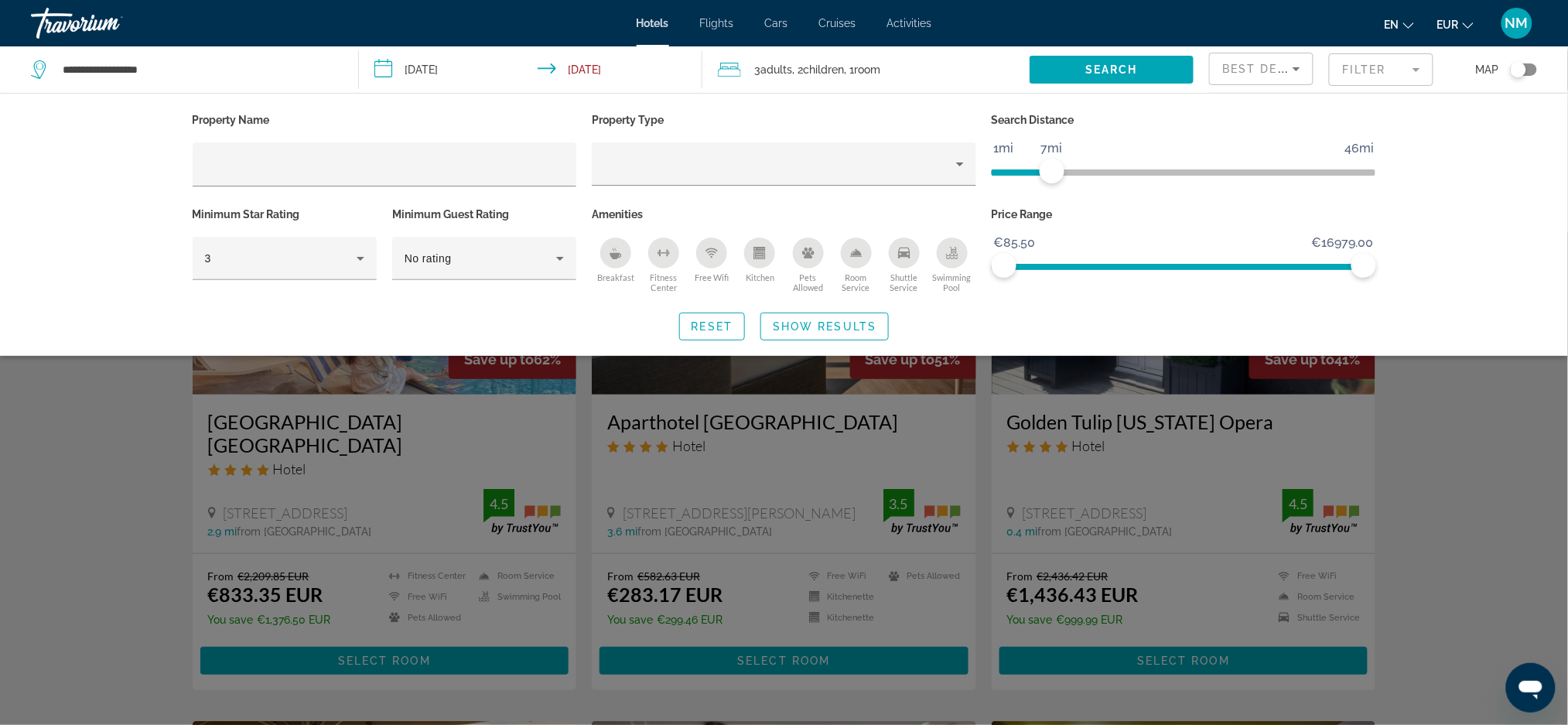
click at [1050, 173] on span "ngx-slider" at bounding box center [1021, 173] width 60 height 6
click at [1018, 170] on ngx-slider "1mi 46mi 3mi" at bounding box center [1183, 171] width 385 height 3
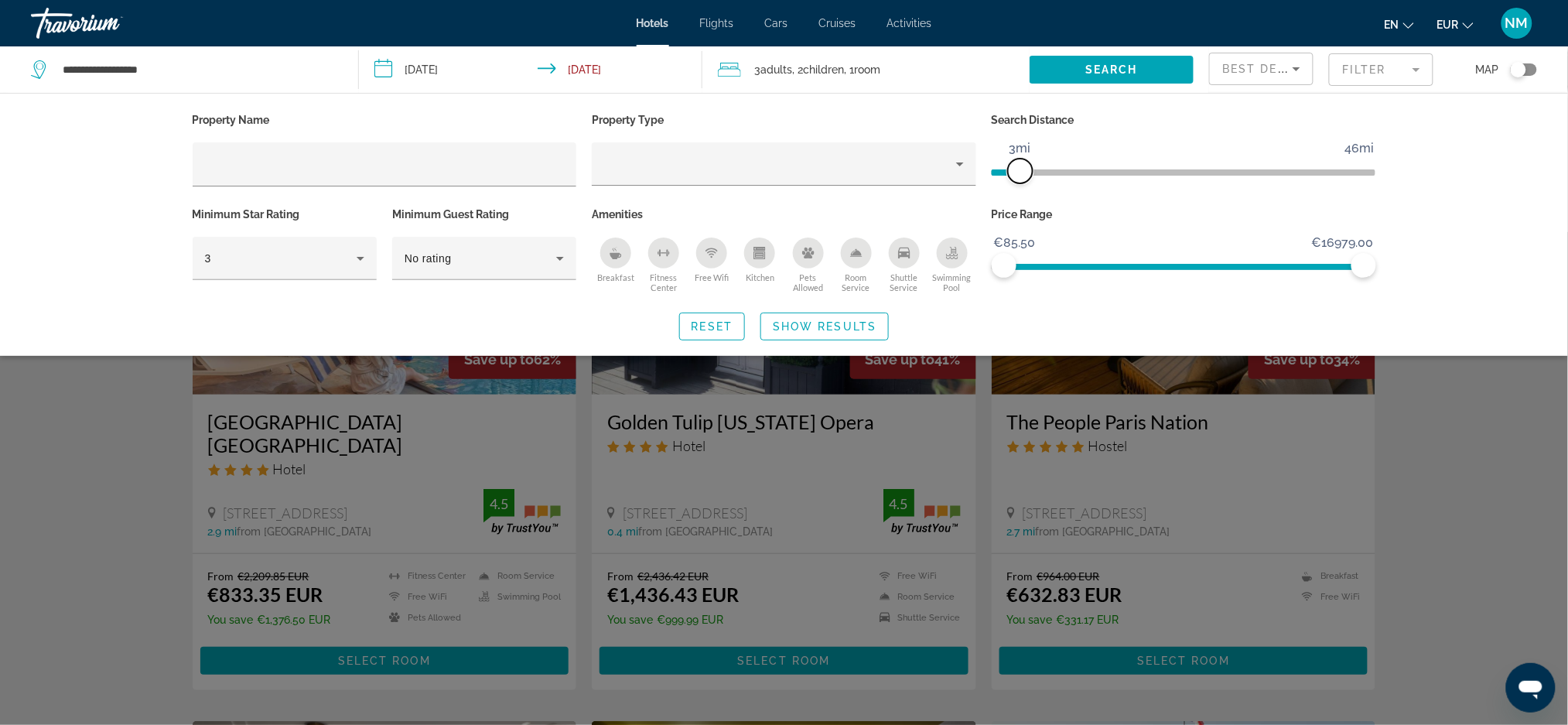
click at [1032, 170] on span "ngx-slider" at bounding box center [1020, 171] width 25 height 25
click at [1031, 172] on span "ngx-slider" at bounding box center [1027, 171] width 25 height 25
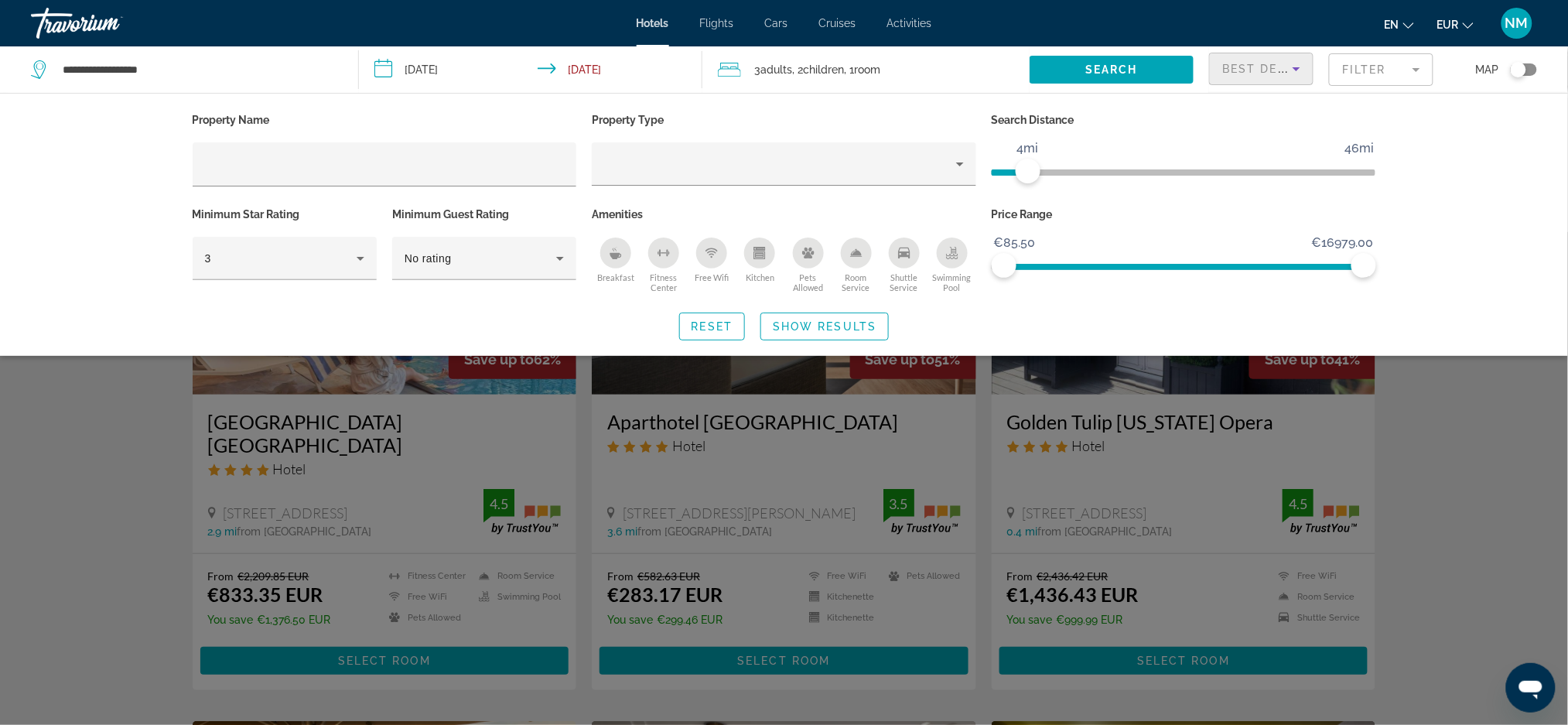
click at [1299, 76] on icon "Sort by" at bounding box center [1296, 69] width 19 height 19
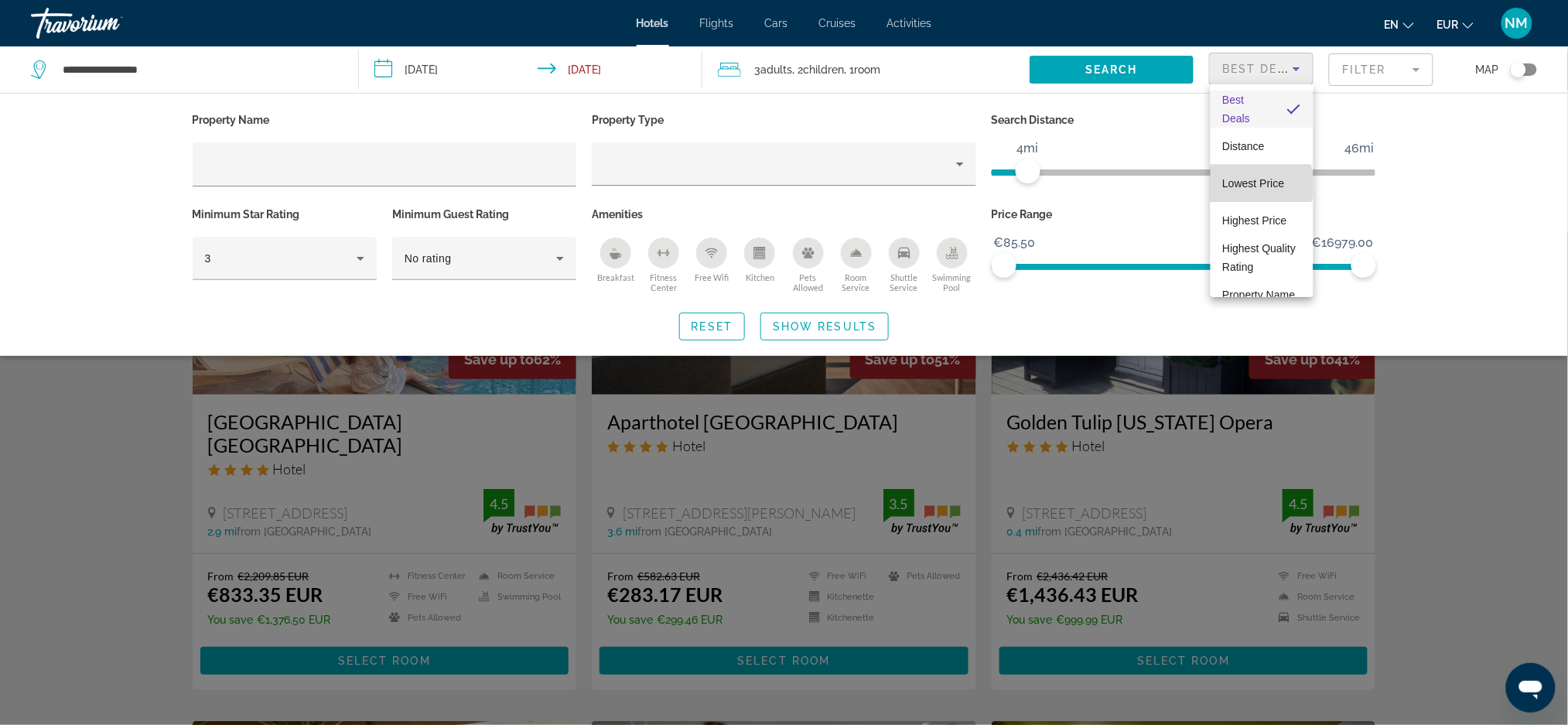
click at [1261, 184] on span "Lowest Price" at bounding box center [1254, 183] width 62 height 12
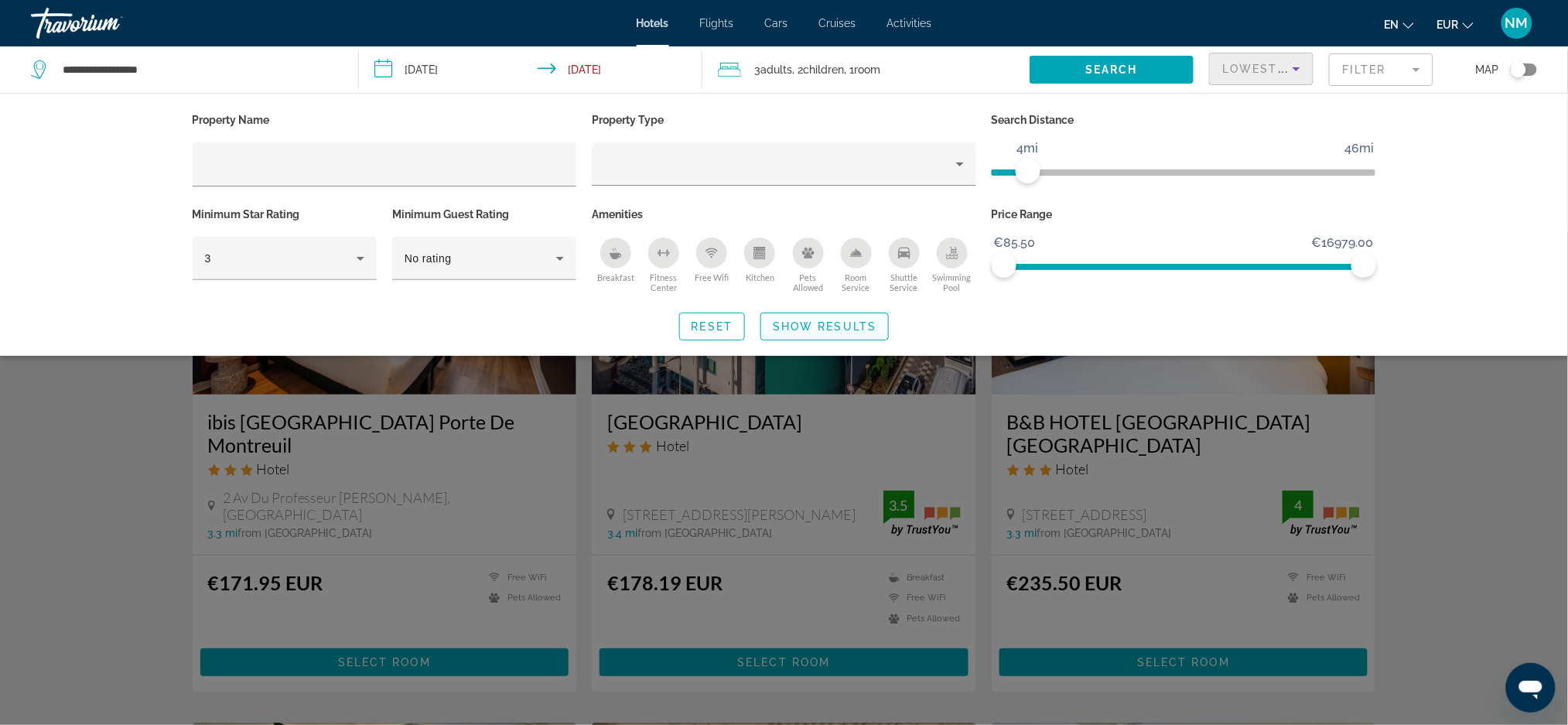
click at [826, 331] on span "Show Results" at bounding box center [824, 326] width 104 height 12
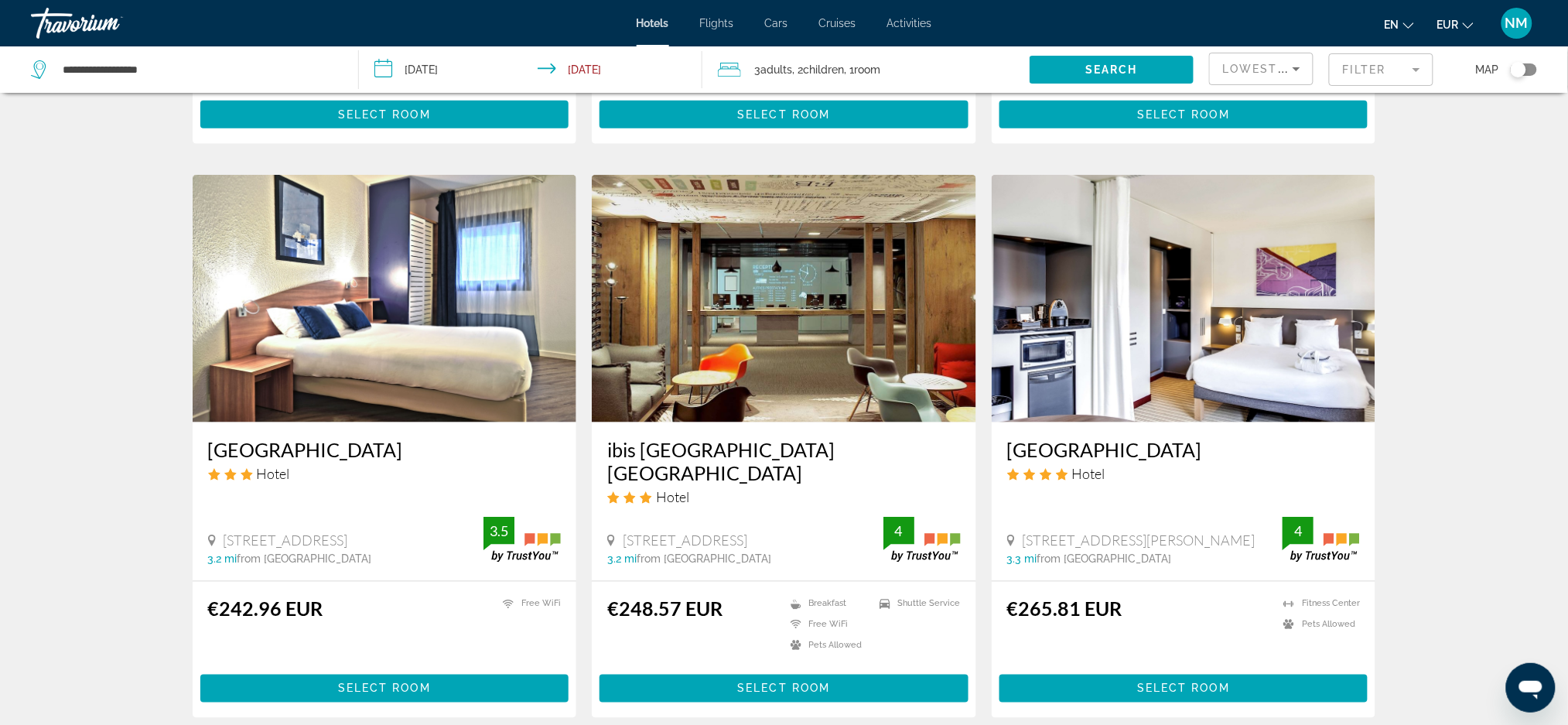
scroll to position [560, 0]
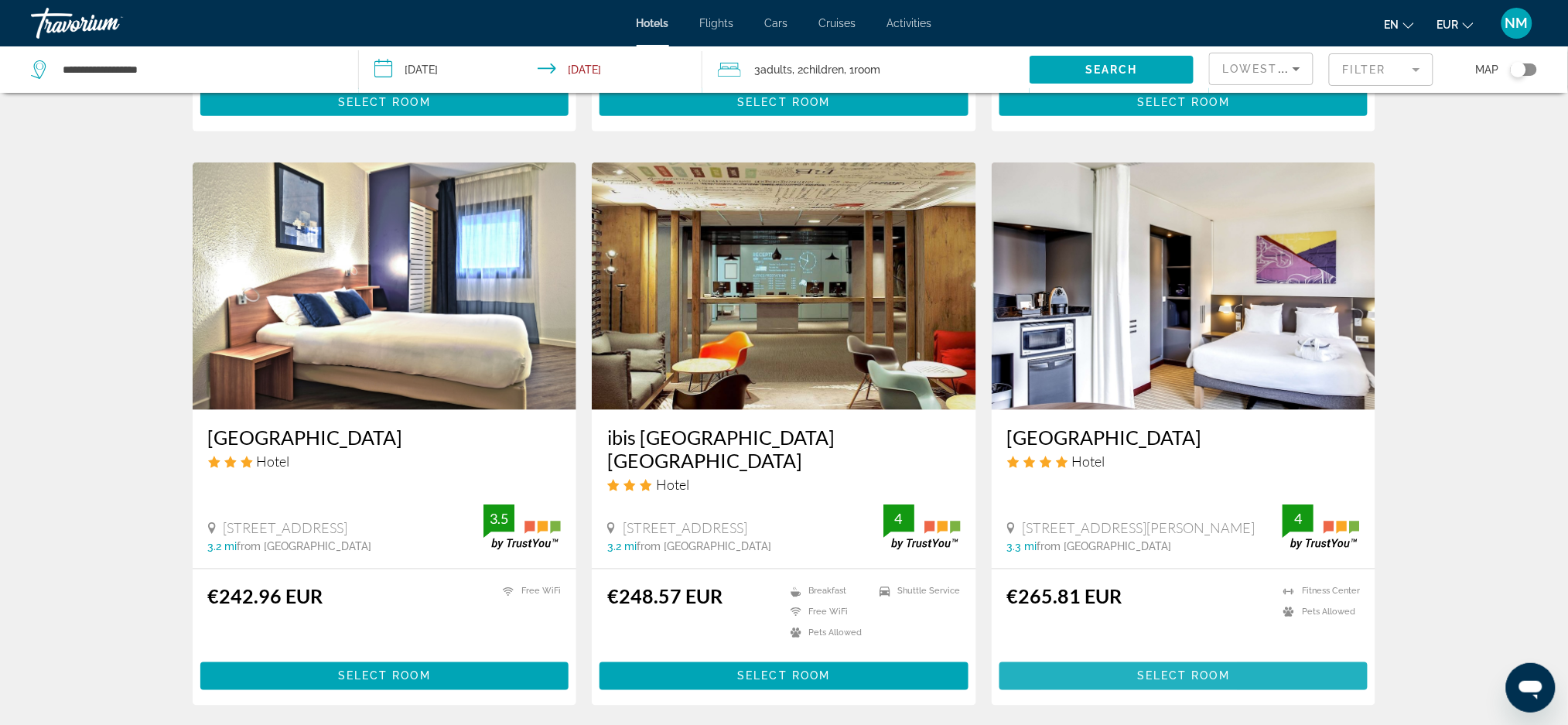
click at [1106, 658] on span "Main content" at bounding box center [1183, 676] width 369 height 37
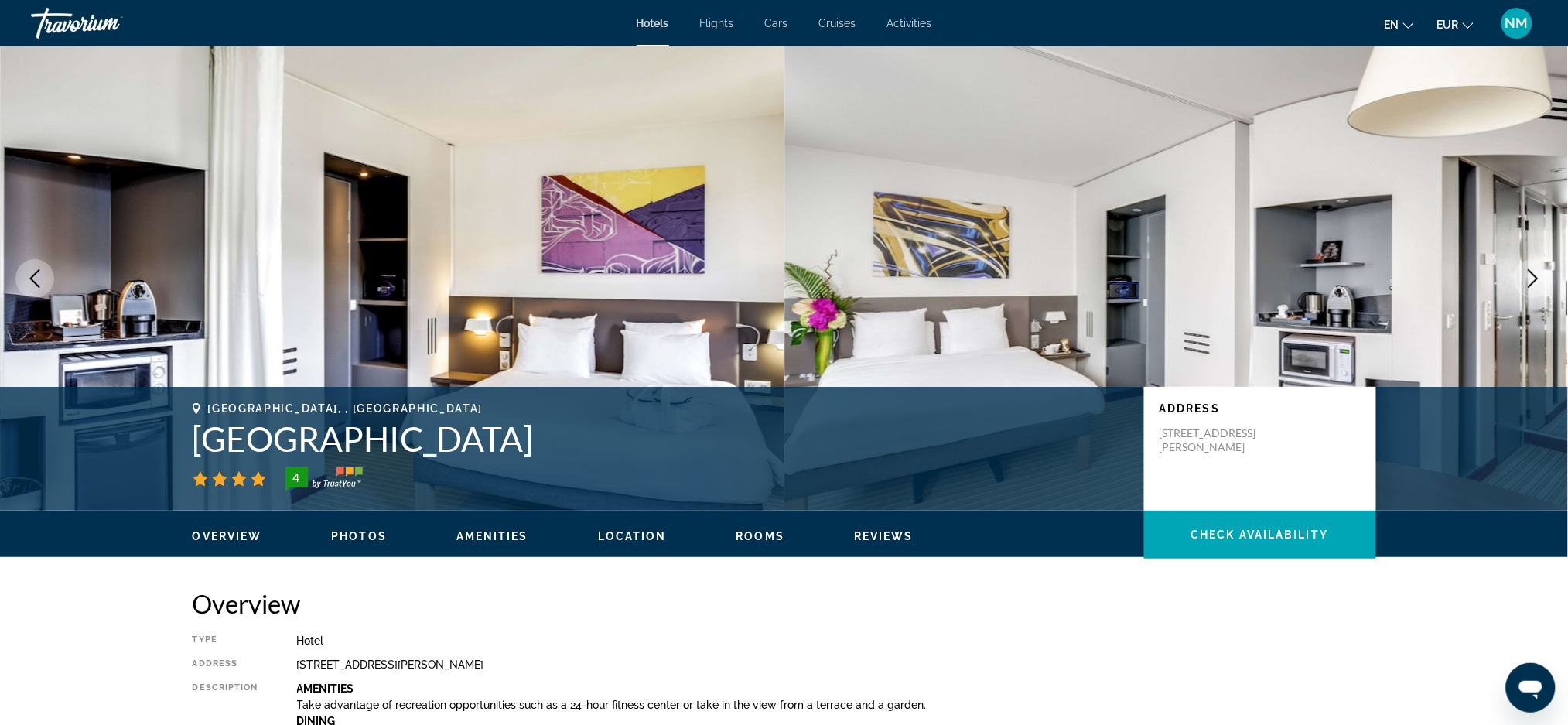
drag, startPoint x: 810, startPoint y: 439, endPoint x: 190, endPoint y: 433, distance: 620.0
click at [190, 433] on div "Paris, , France Novotel Suites Paris Montreuil Vincennes 4 Address 22 Avenue Du…" at bounding box center [784, 449] width 1245 height 93
copy h1 "[GEOGRAPHIC_DATA][PERSON_NAME]"
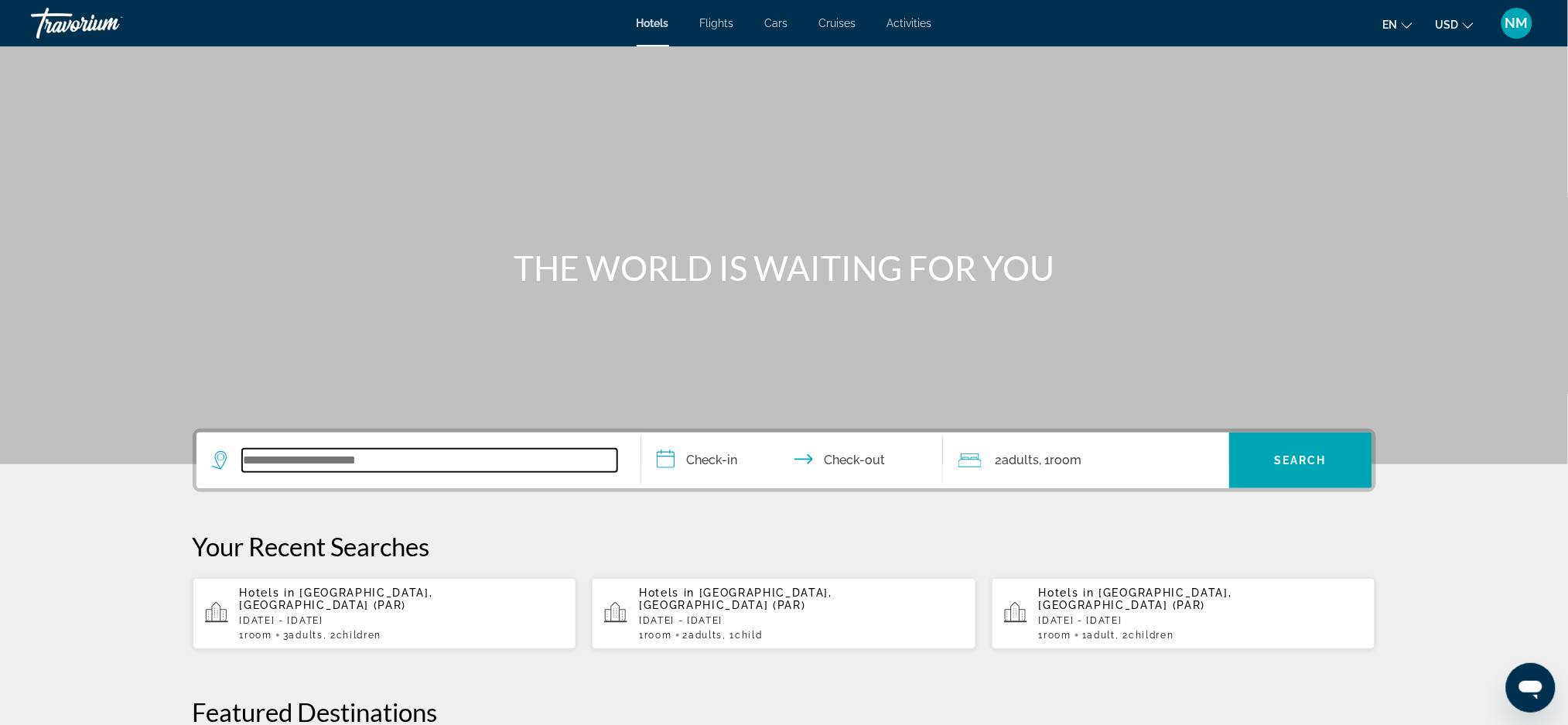
click at [389, 468] on input "Search widget" at bounding box center [429, 460] width 375 height 23
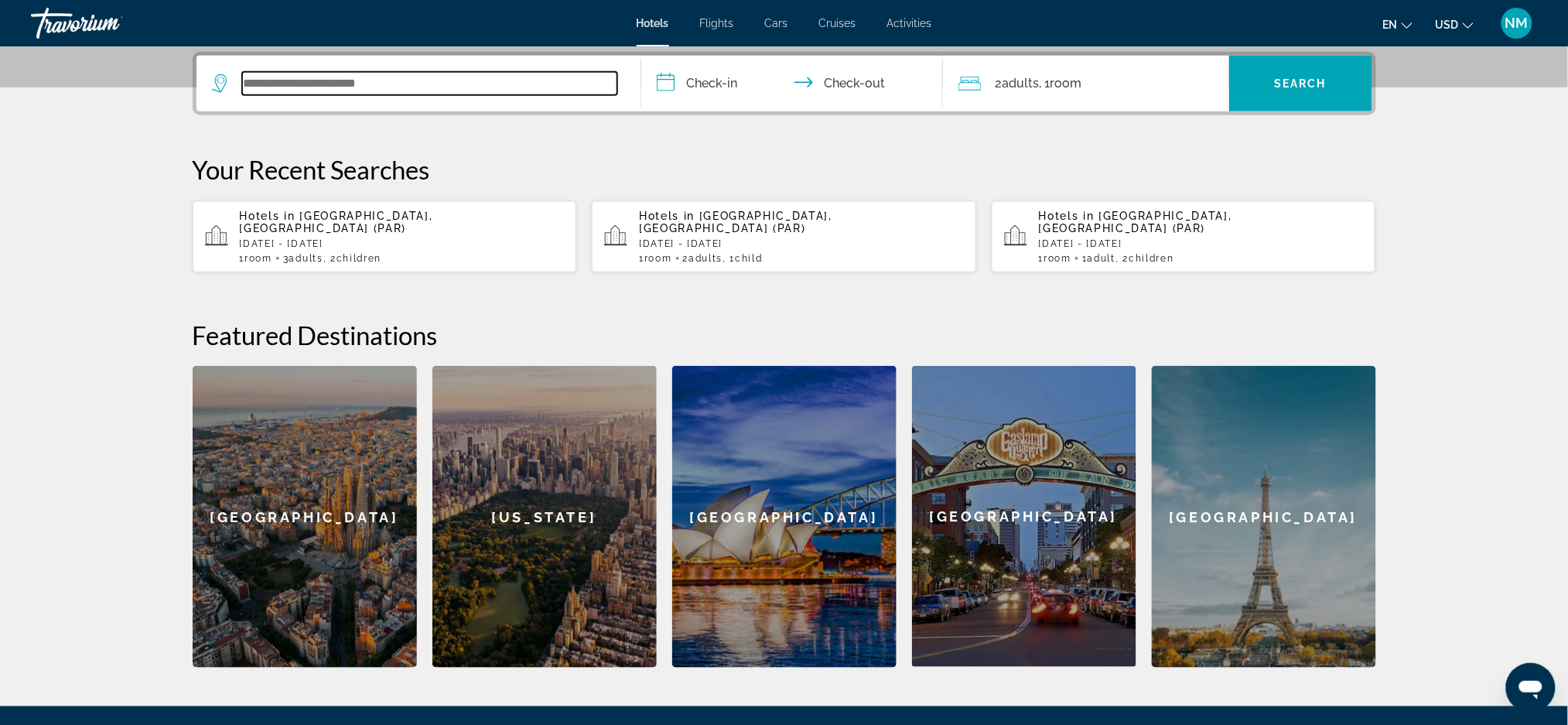
scroll to position [378, 0]
click at [276, 86] on input "Search widget" at bounding box center [429, 82] width 375 height 23
type input "*"
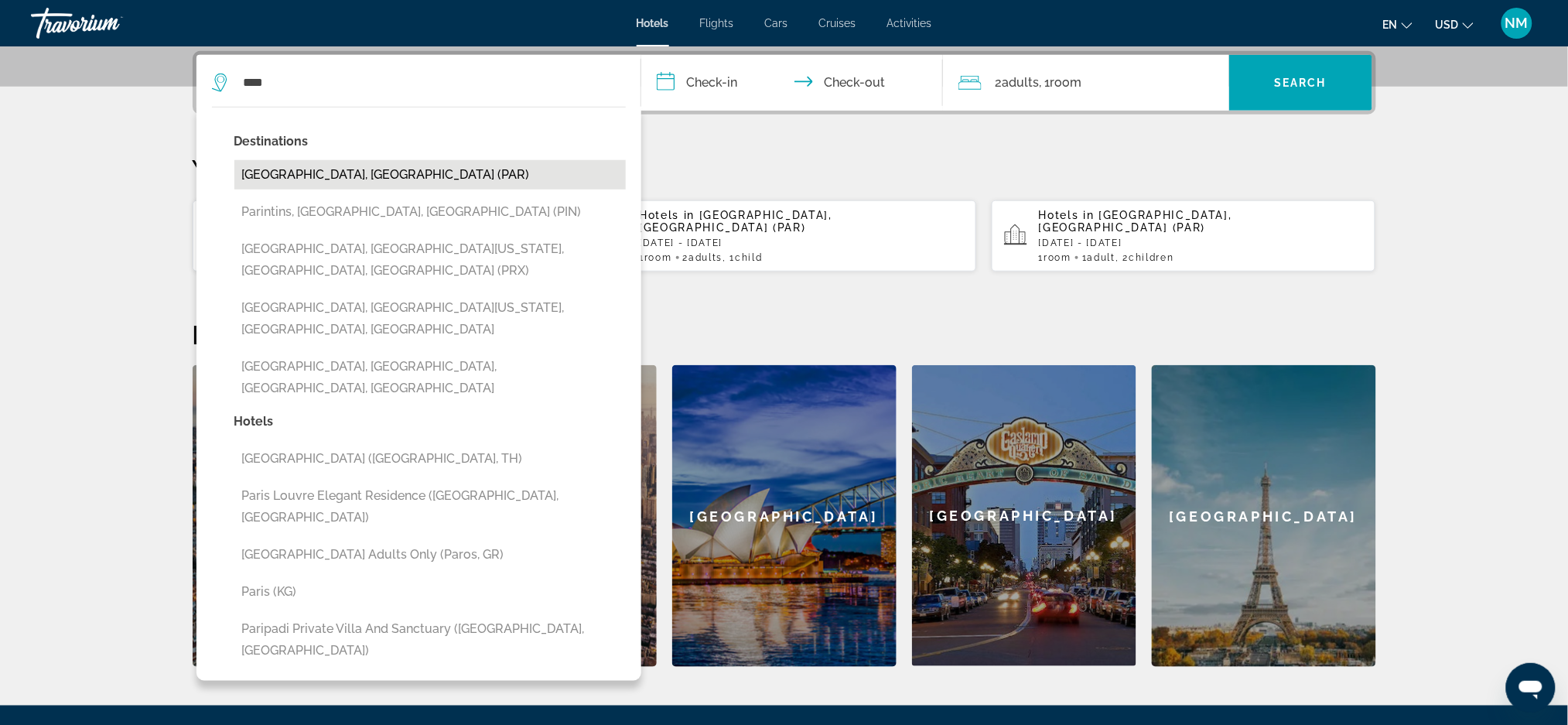
click at [281, 176] on button "[GEOGRAPHIC_DATA], [GEOGRAPHIC_DATA] (PAR)" at bounding box center [431, 174] width 392 height 29
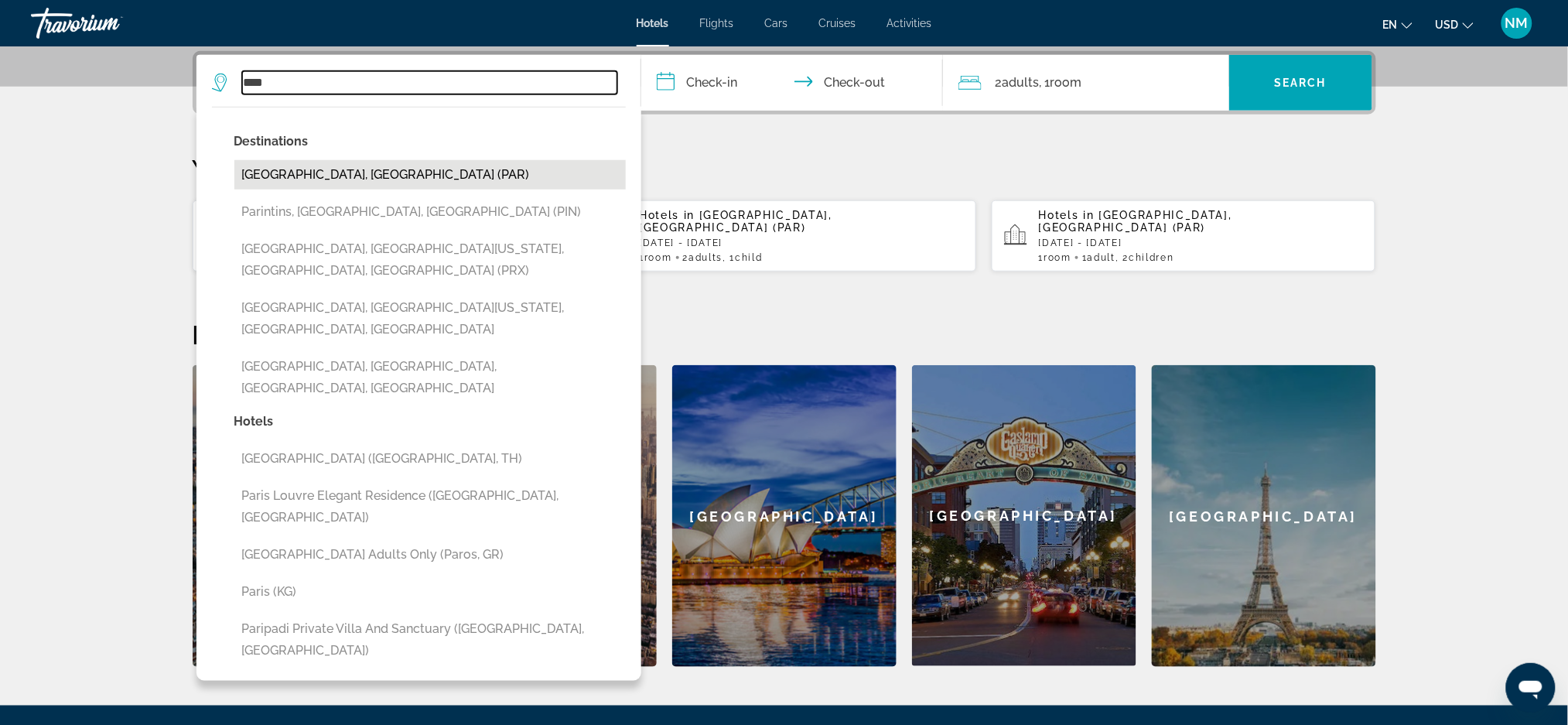
type input "**********"
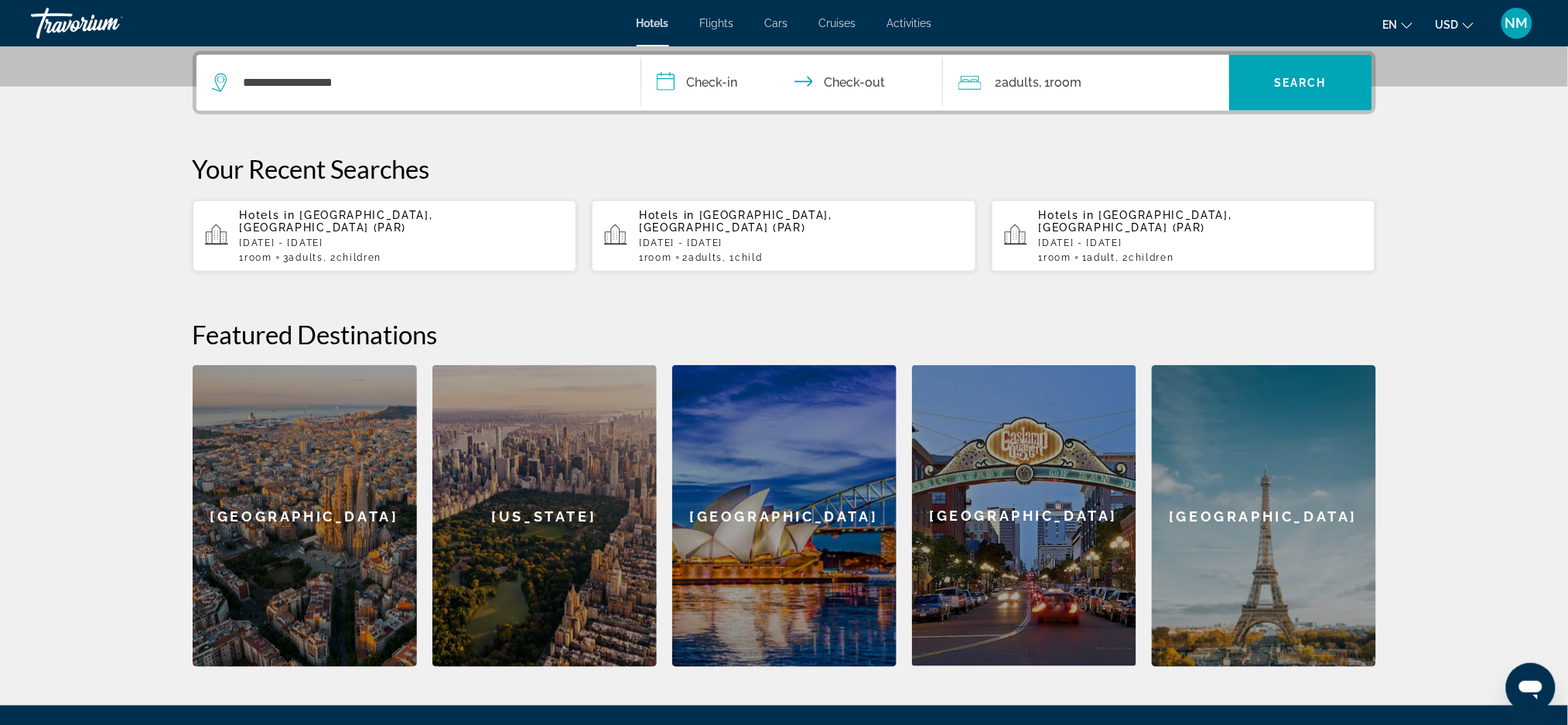
click at [687, 74] on input "**********" at bounding box center [795, 85] width 308 height 60
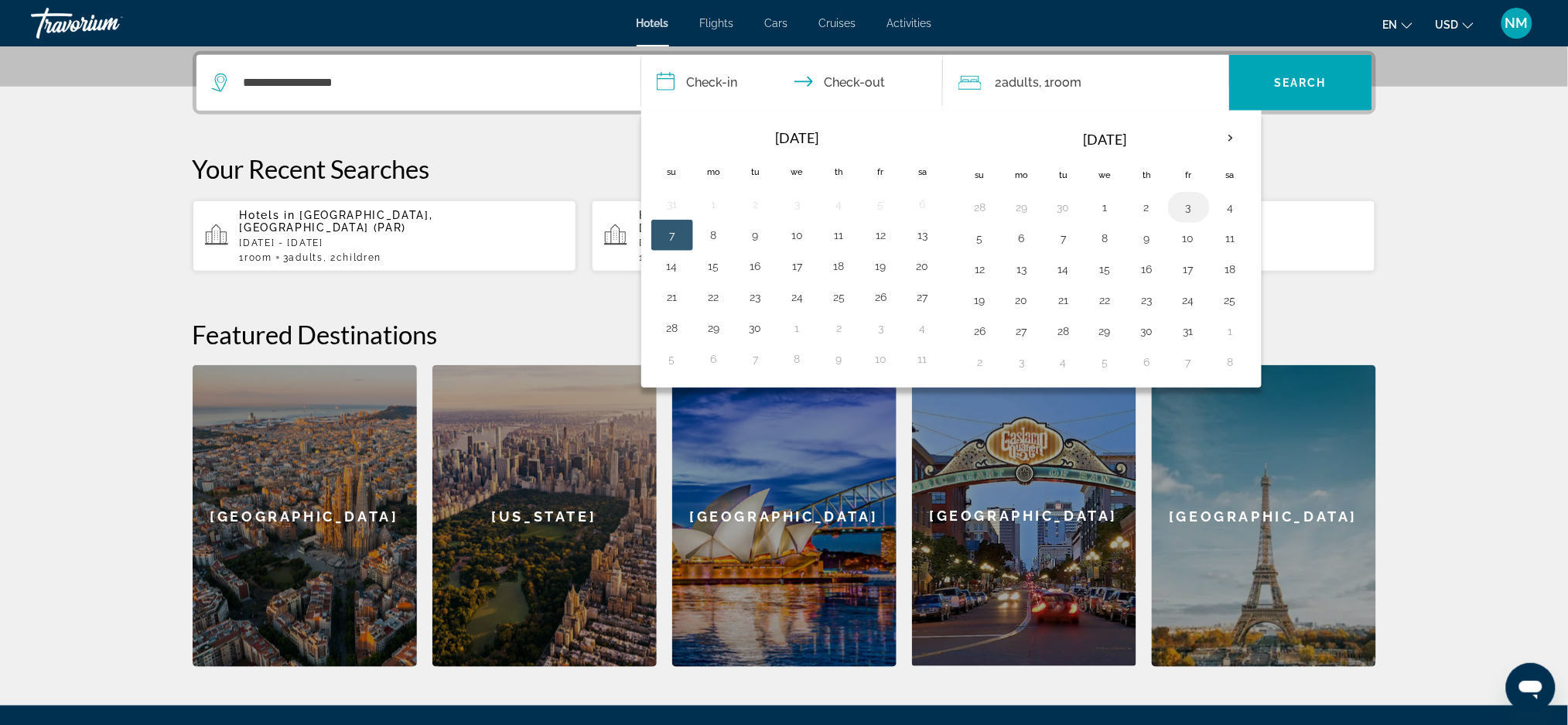
click at [1181, 205] on button "3" at bounding box center [1188, 208] width 25 height 22
click at [1231, 205] on button "4" at bounding box center [1230, 208] width 25 height 22
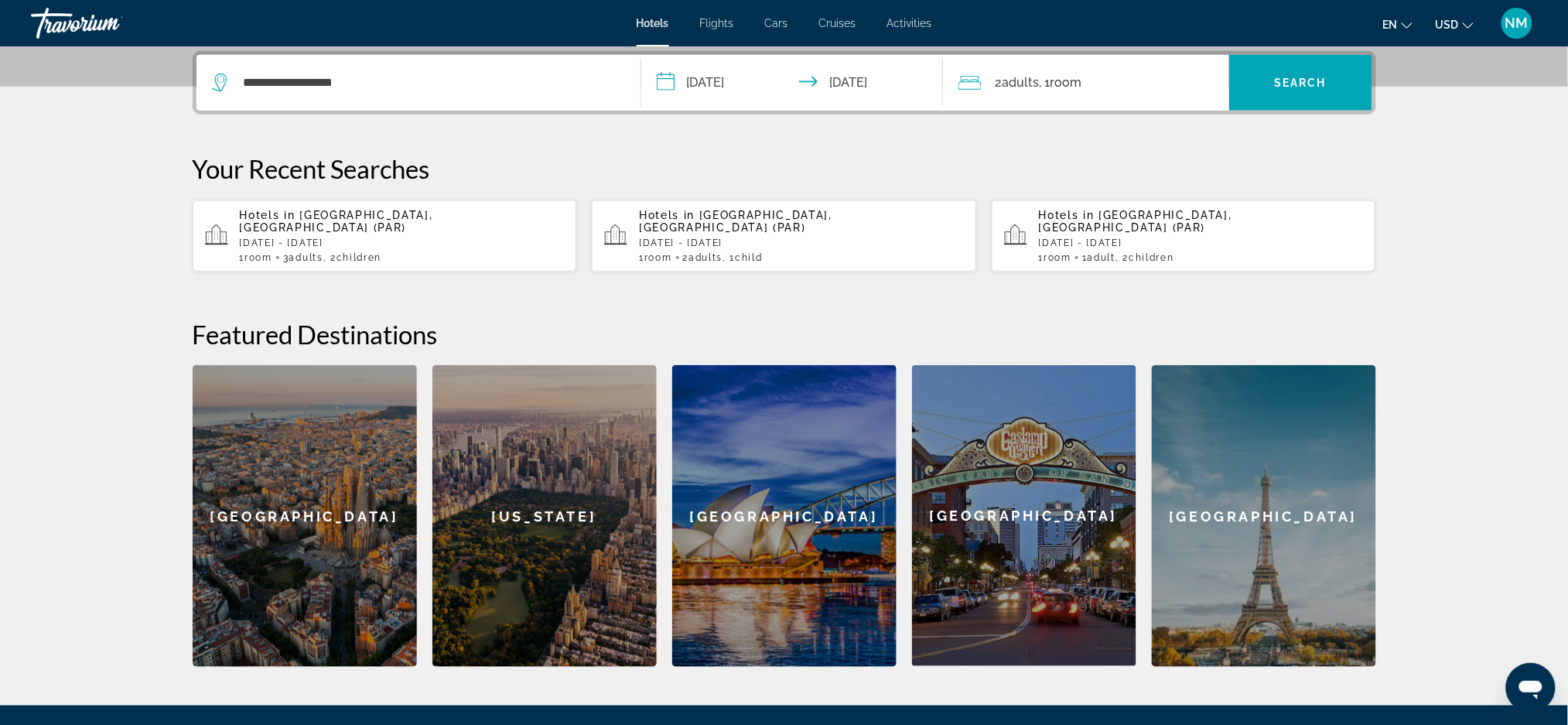
click at [743, 82] on input "**********" at bounding box center [795, 85] width 308 height 60
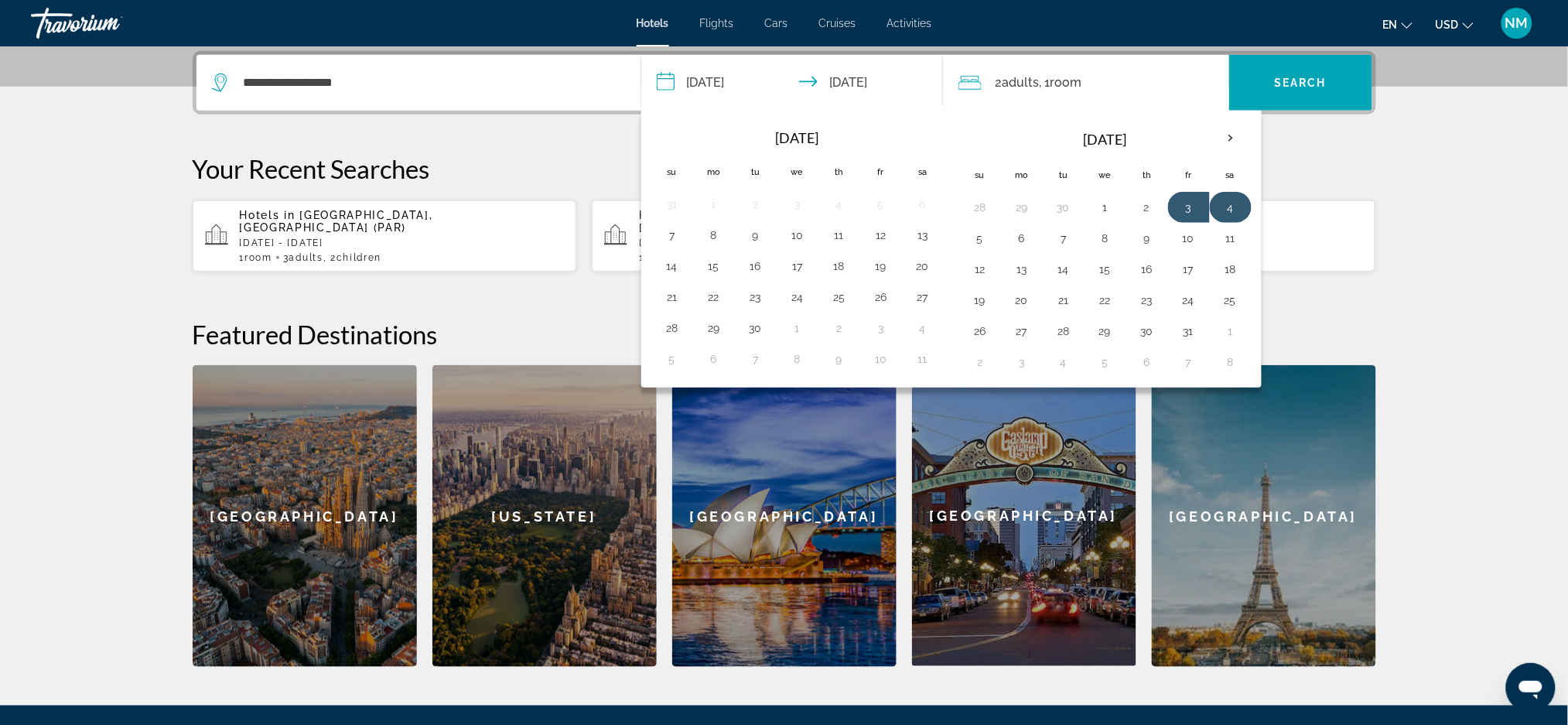
click at [1236, 207] on button "4" at bounding box center [1230, 208] width 25 height 22
click at [1019, 234] on button "6" at bounding box center [1021, 239] width 25 height 22
type input "**********"
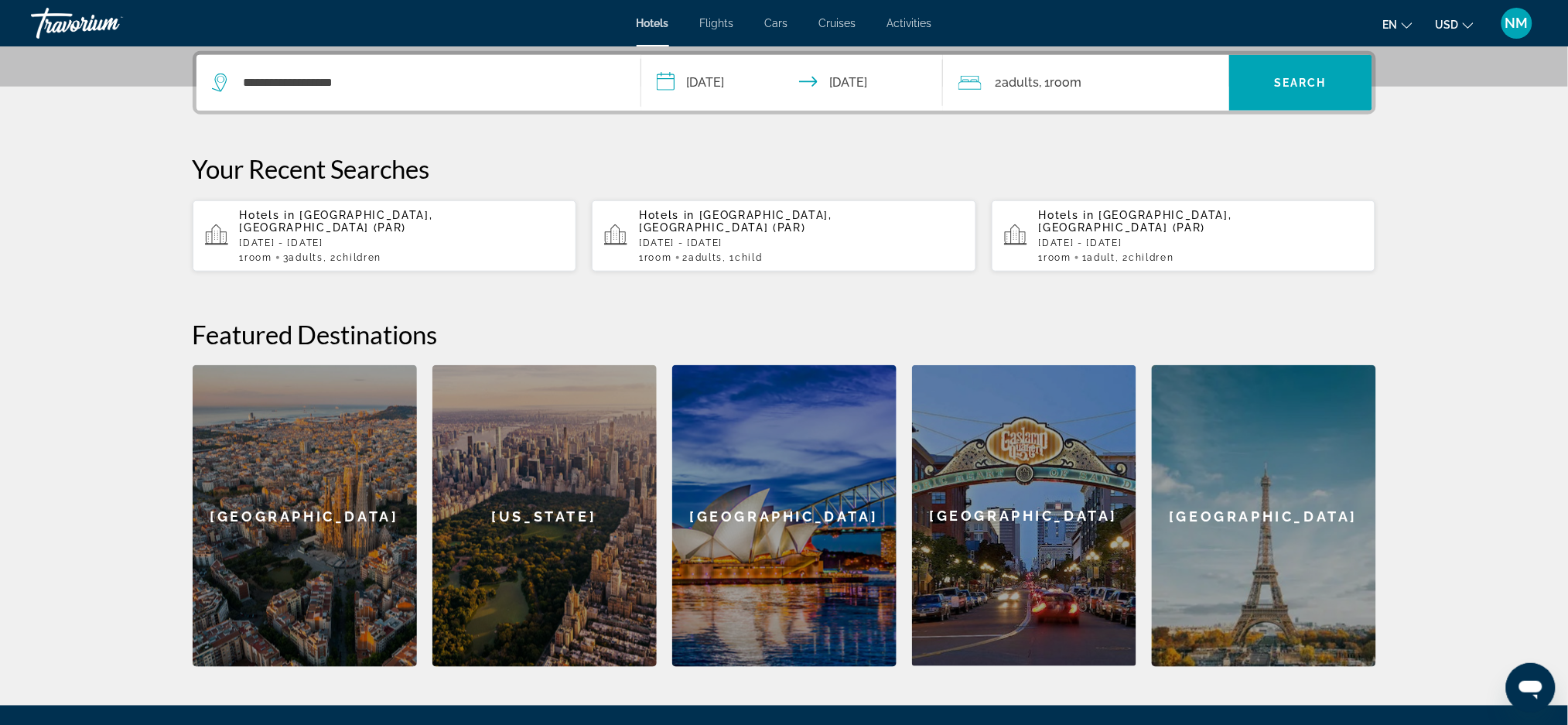
click at [1093, 87] on div "2 Adult Adults , 1 Room rooms" at bounding box center [1093, 83] width 271 height 22
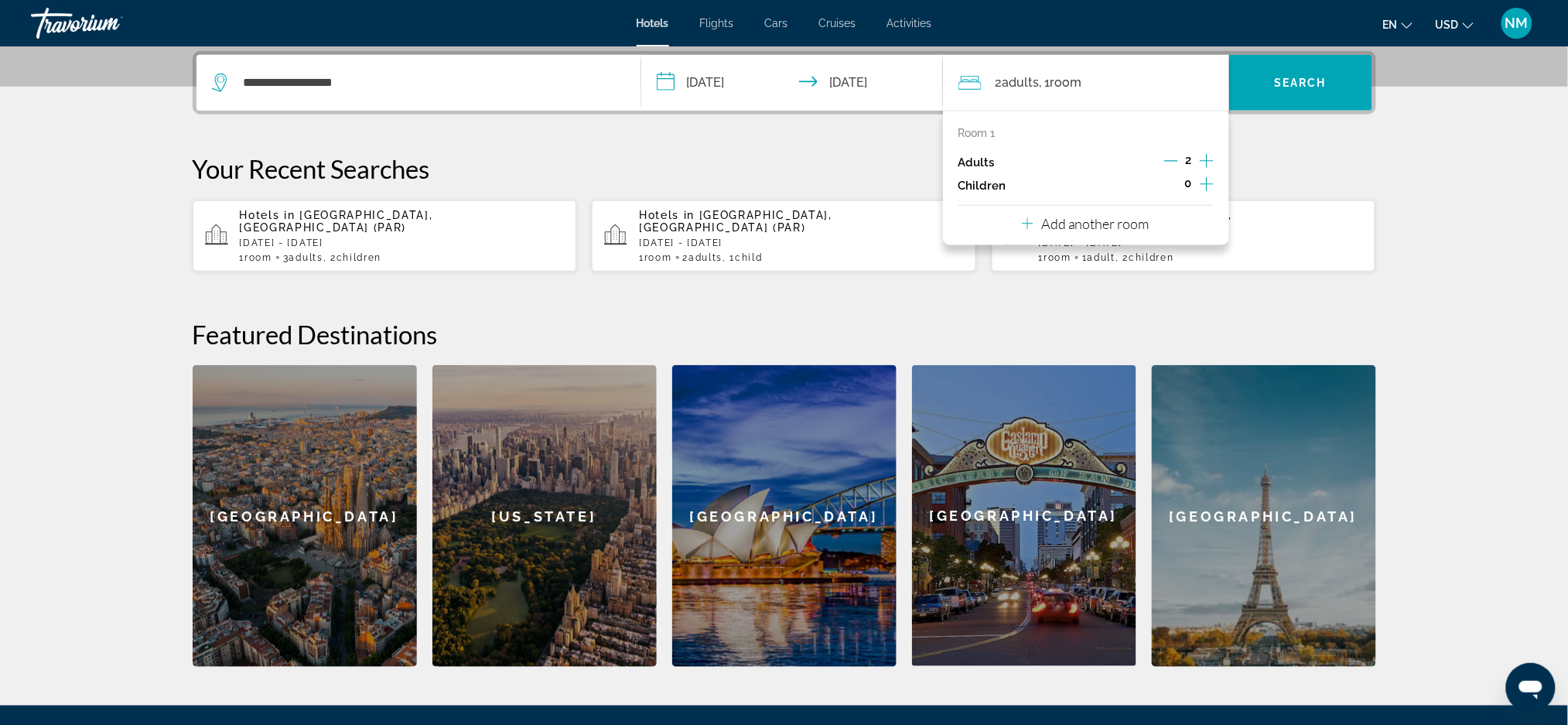
click at [1207, 159] on icon "Increment adults" at bounding box center [1207, 161] width 14 height 19
click at [1304, 73] on span "Search widget" at bounding box center [1300, 82] width 143 height 37
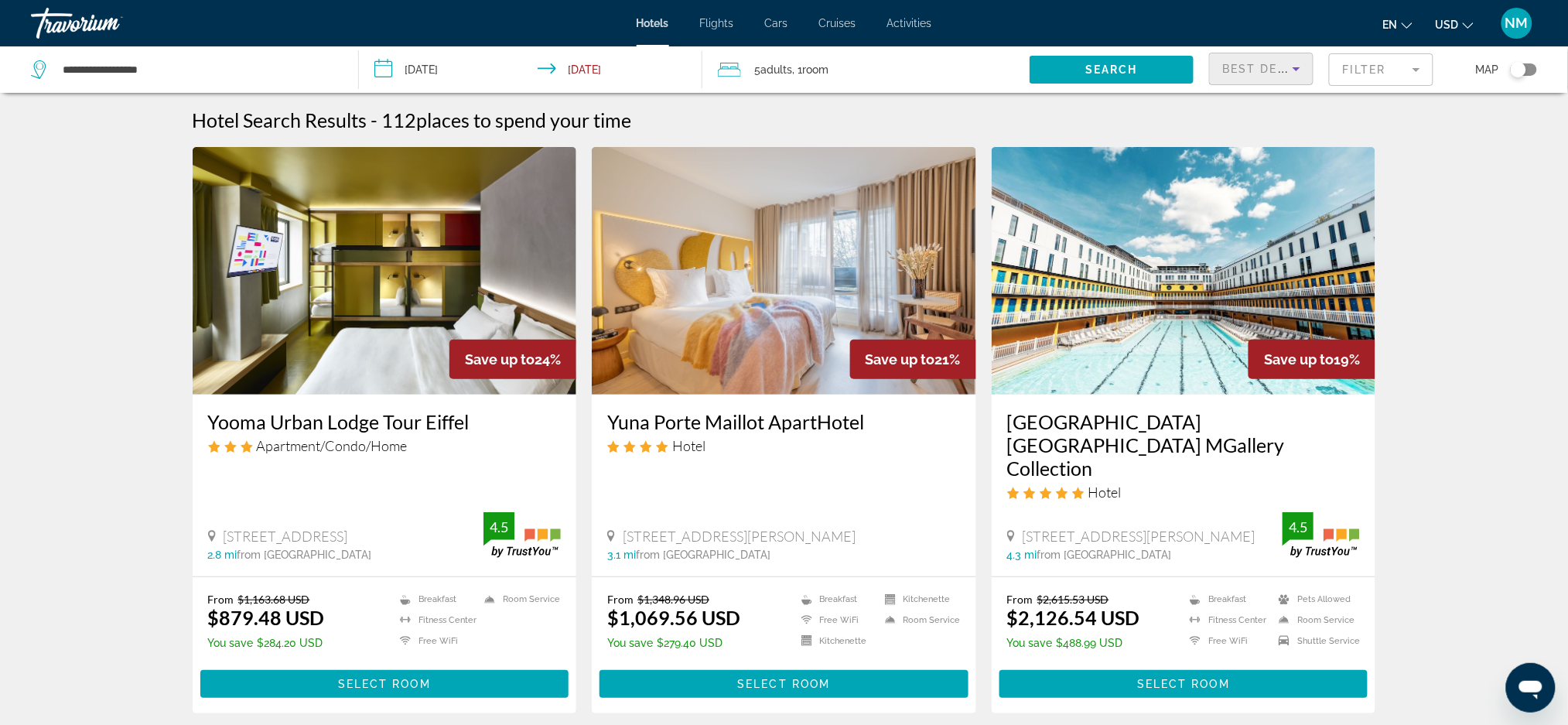
click at [1296, 70] on icon "Sort by" at bounding box center [1296, 69] width 8 height 4
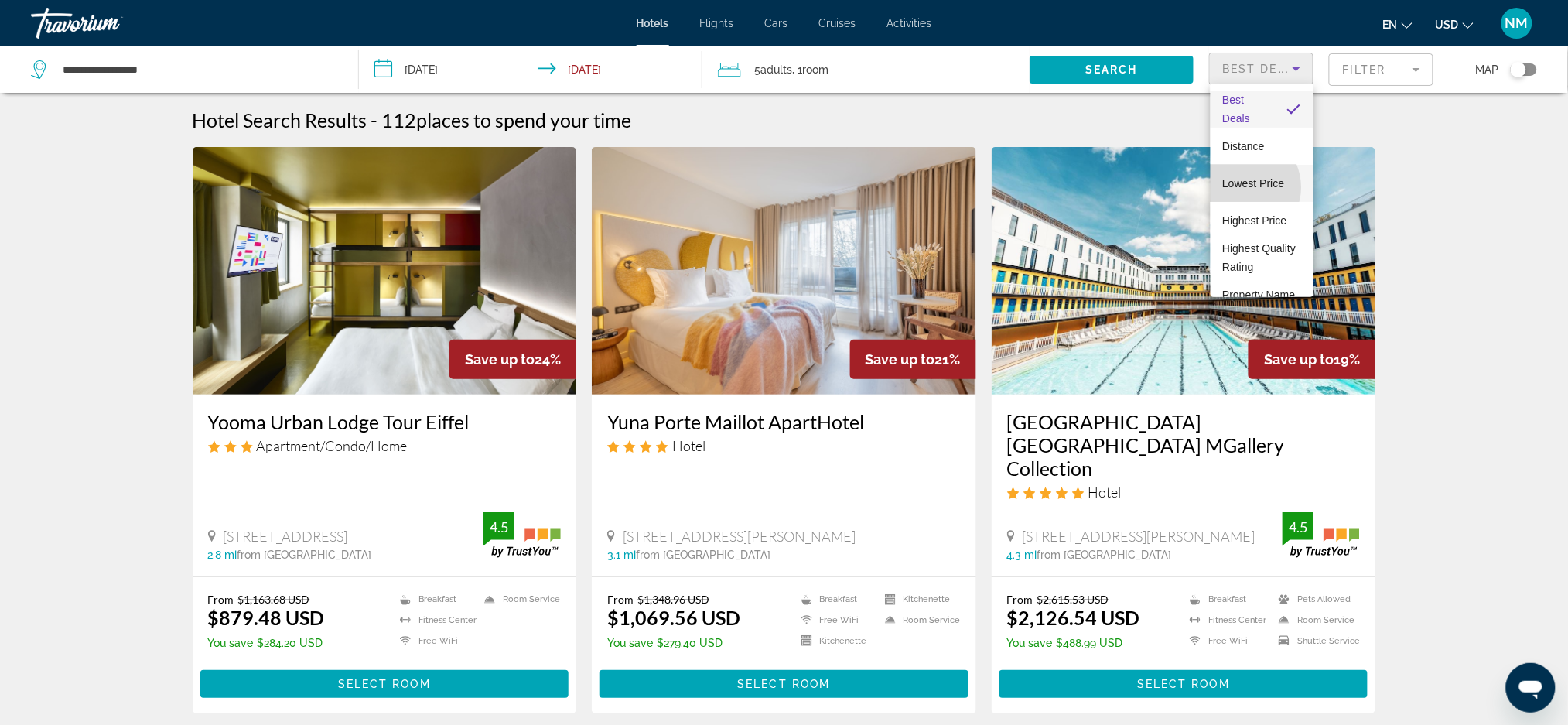
click at [1241, 187] on span "Lowest Price" at bounding box center [1254, 183] width 62 height 12
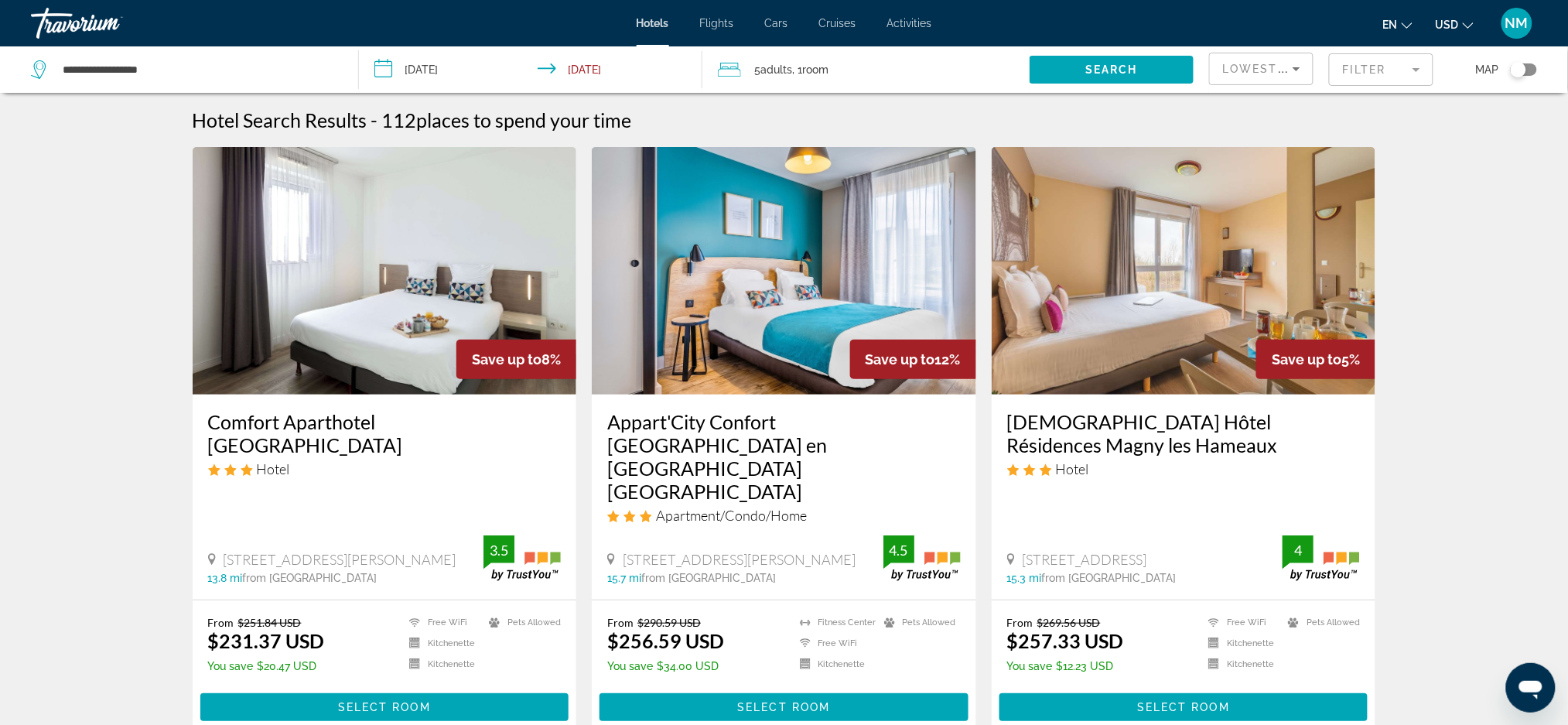
click at [1416, 80] on mat-form-field "Filter" at bounding box center [1381, 69] width 105 height 33
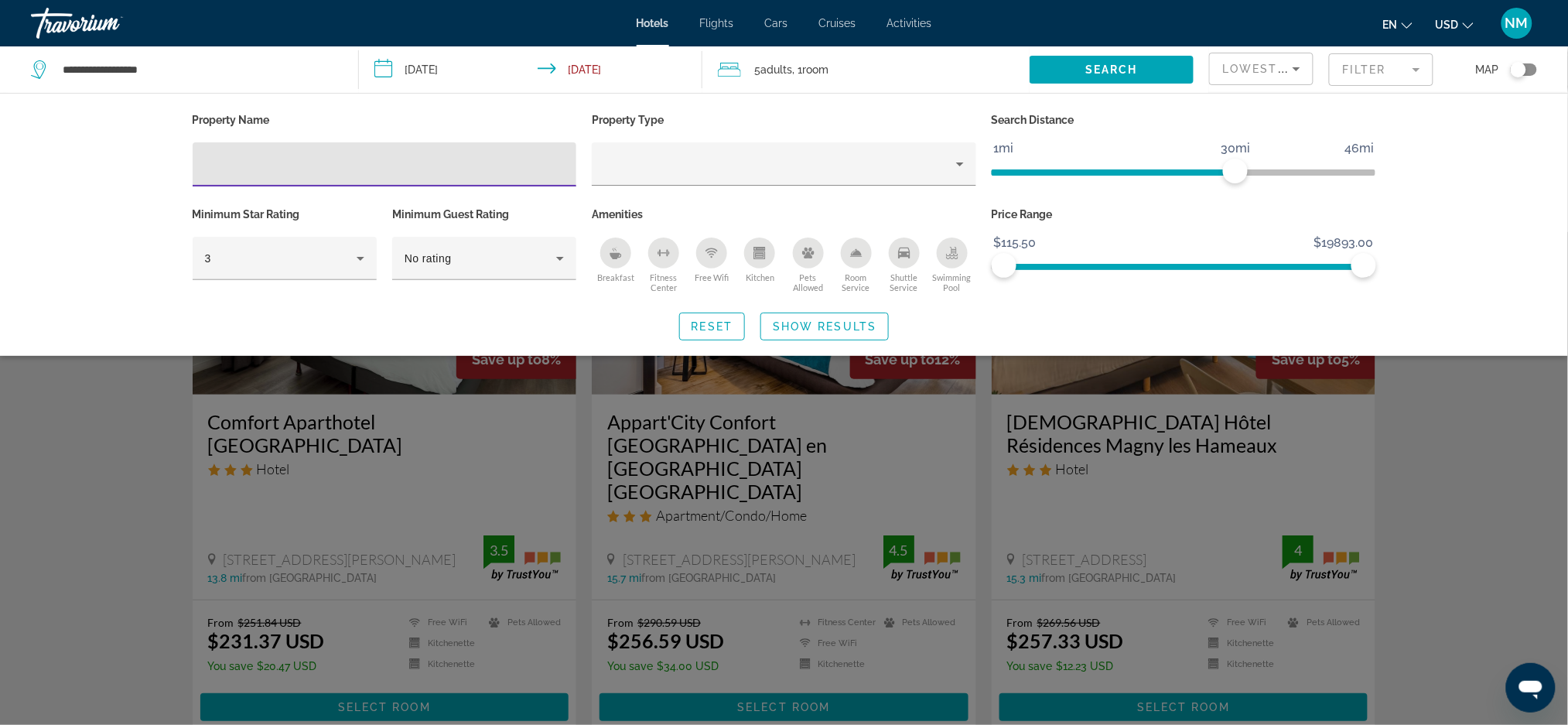
click at [1049, 170] on span "ngx-slider" at bounding box center [1113, 173] width 244 height 6
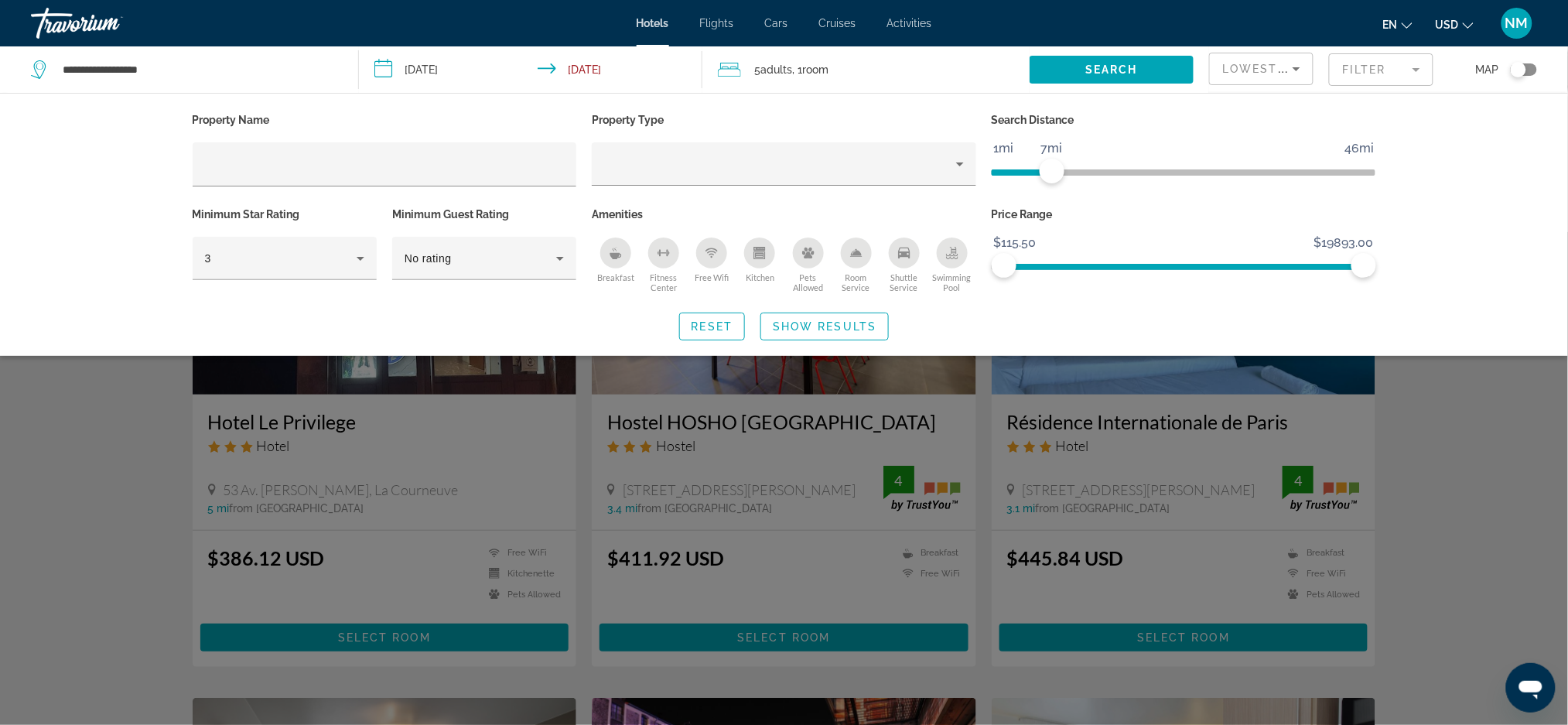
click at [1016, 170] on span "ngx-slider" at bounding box center [1021, 173] width 60 height 6
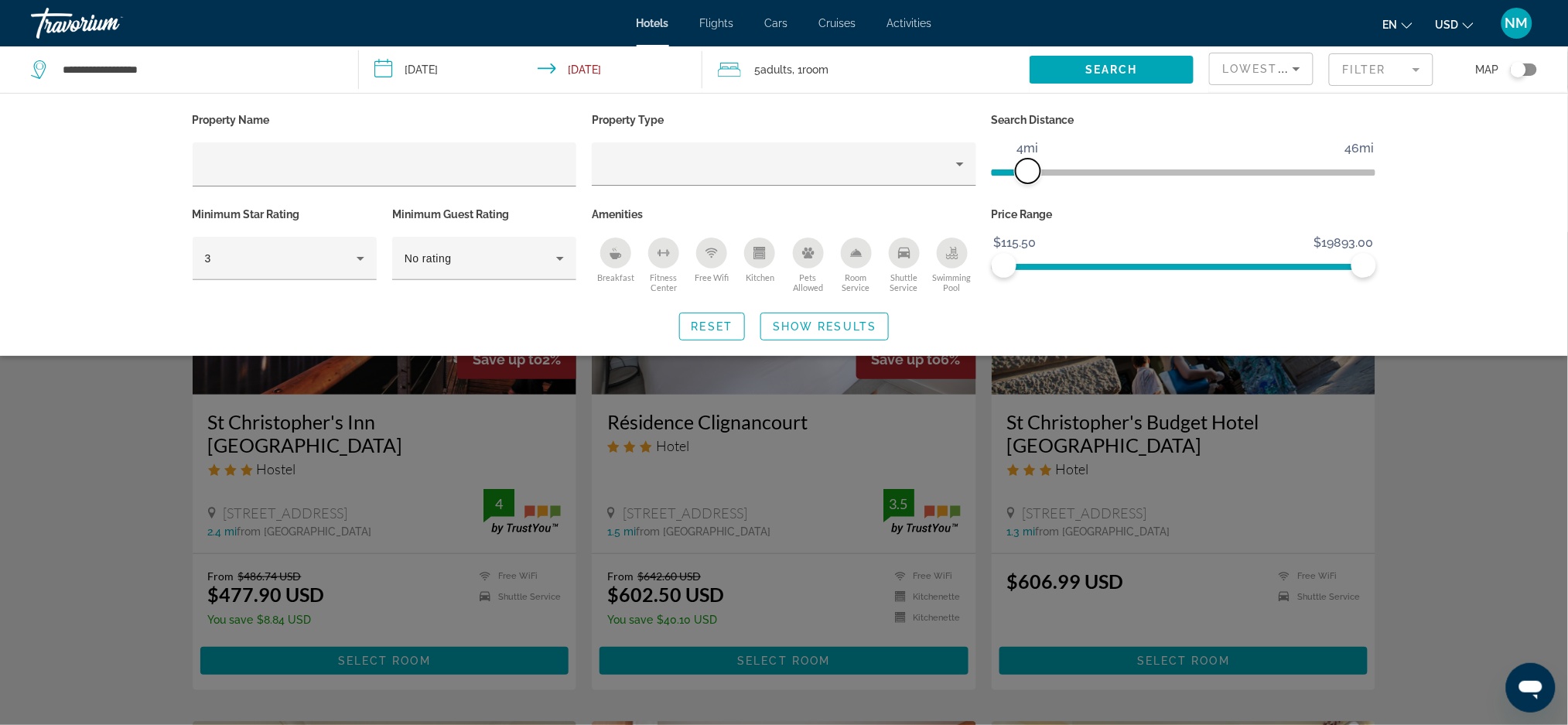
drag, startPoint x: 1016, startPoint y: 170, endPoint x: 1027, endPoint y: 170, distance: 11.0
click at [1027, 170] on span "ngx-slider" at bounding box center [1027, 171] width 25 height 25
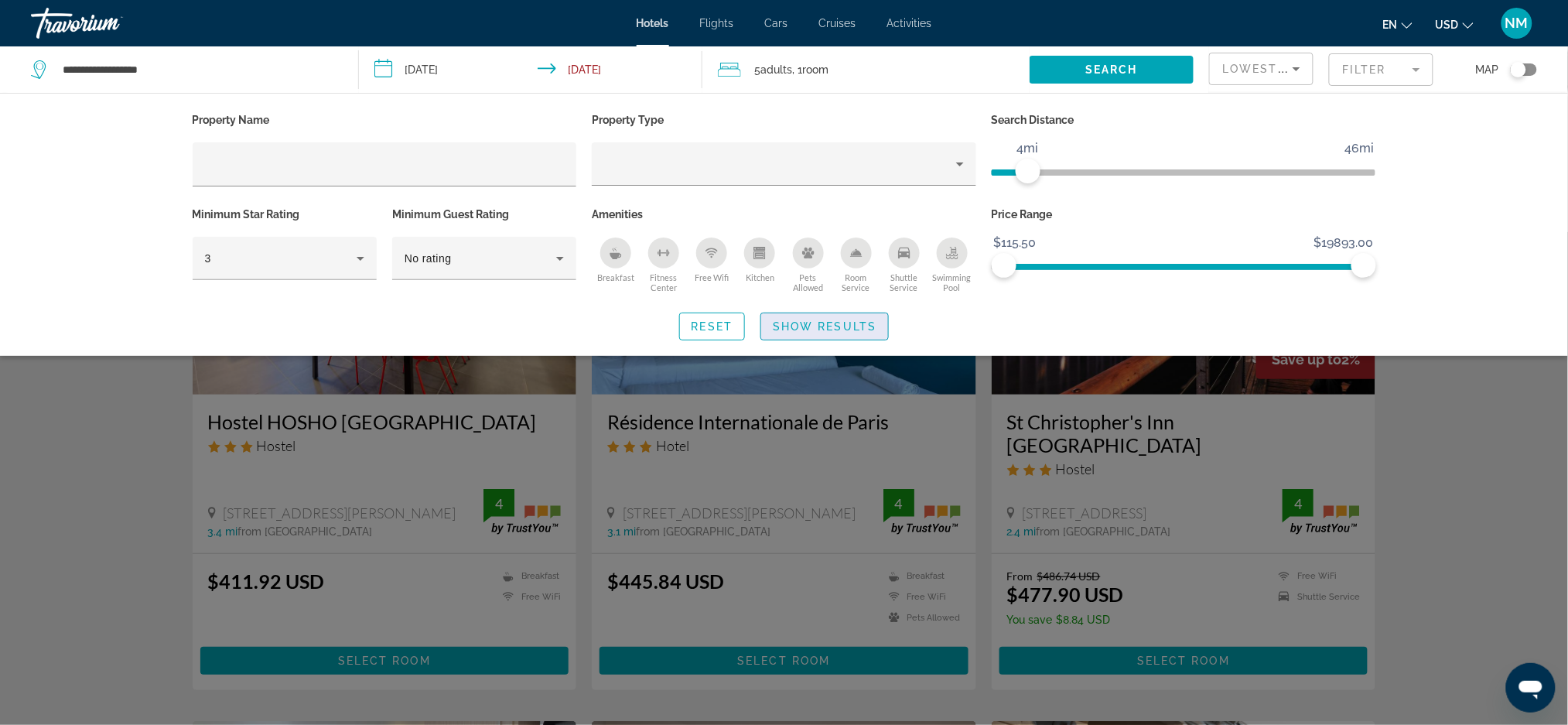
click at [855, 316] on span "Search widget" at bounding box center [824, 326] width 127 height 37
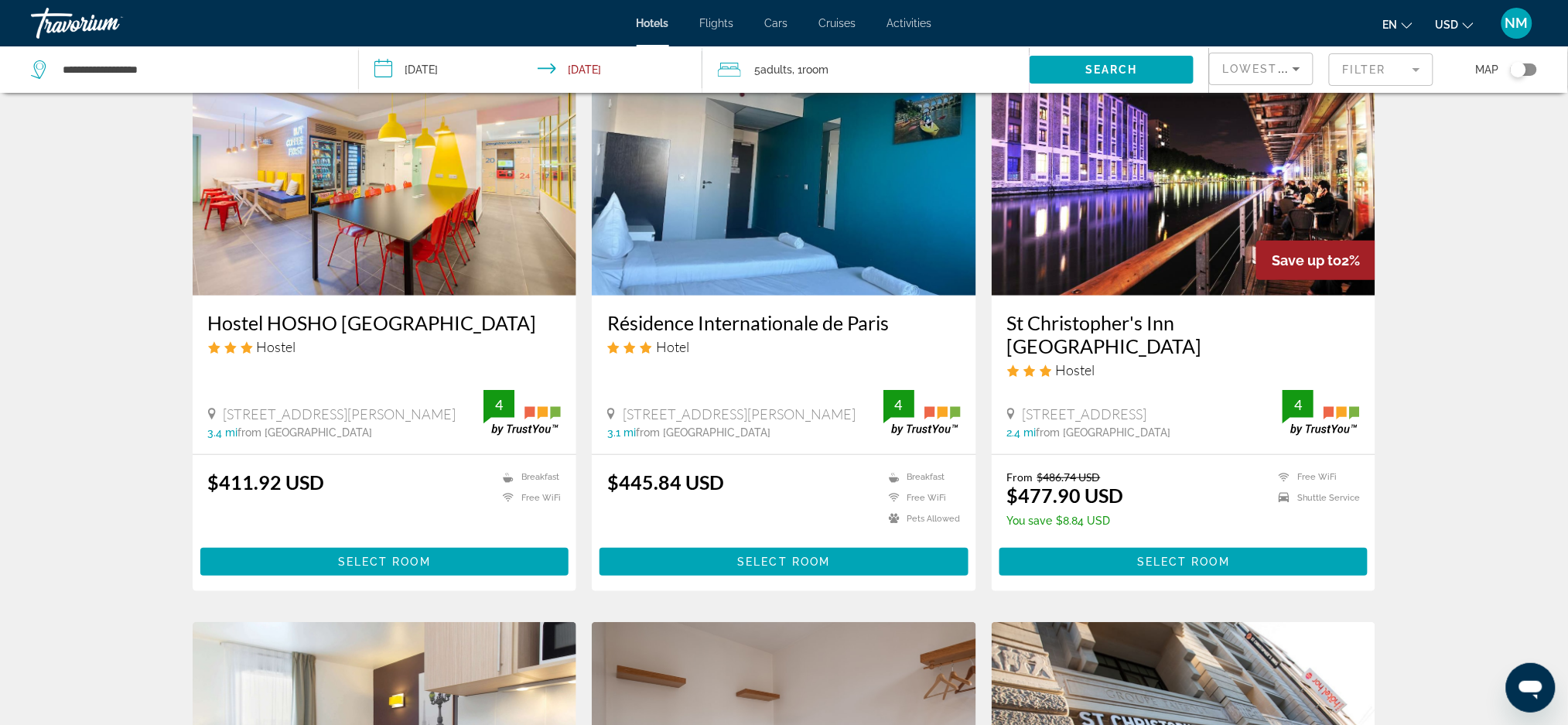
scroll to position [95, 0]
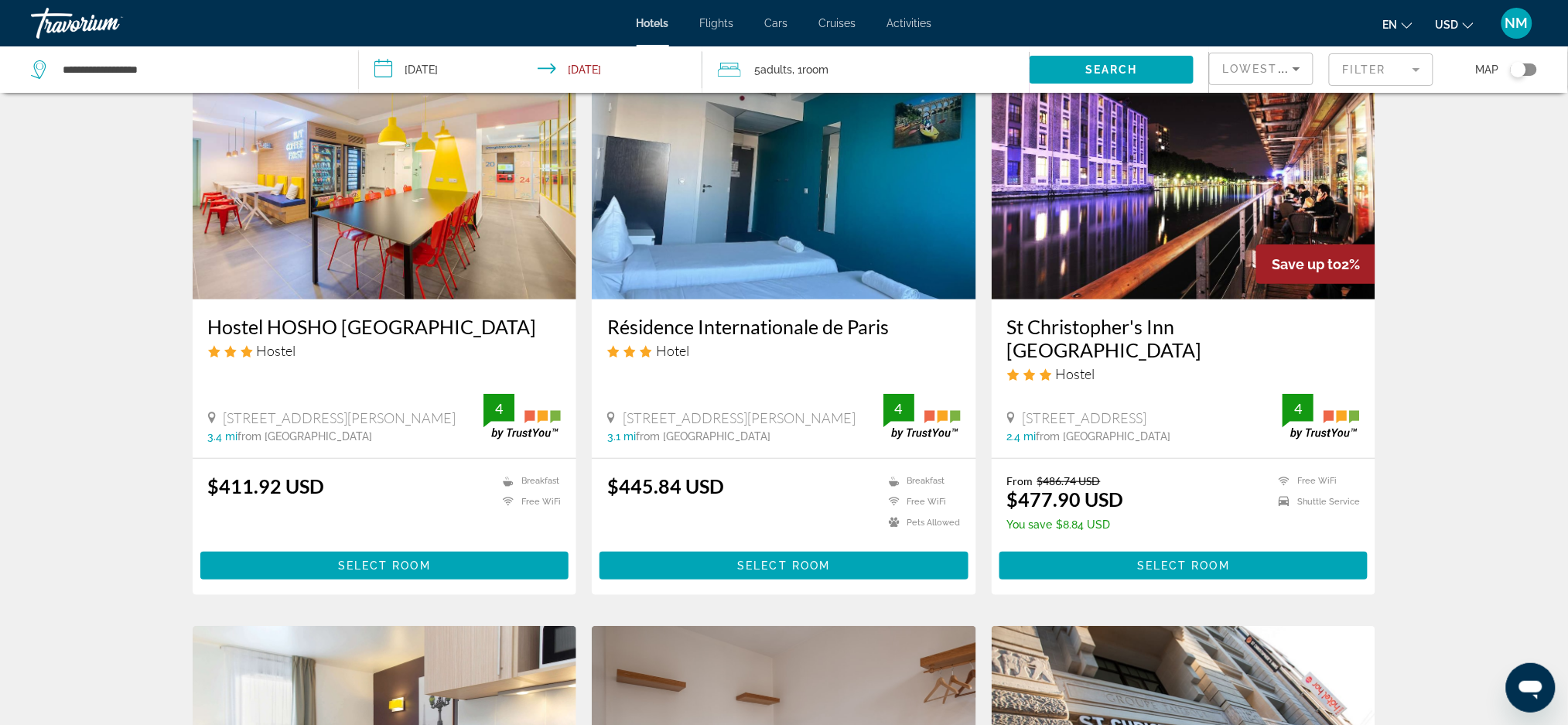
click at [1461, 33] on button "USD USD ($) MXN (Mex$) CAD (Can$) GBP (£) EUR (€) AUD (A$) NZD (NZ$) CNY (CN¥)" at bounding box center [1455, 24] width 38 height 22
click at [1415, 148] on button "EUR (€)" at bounding box center [1423, 142] width 77 height 20
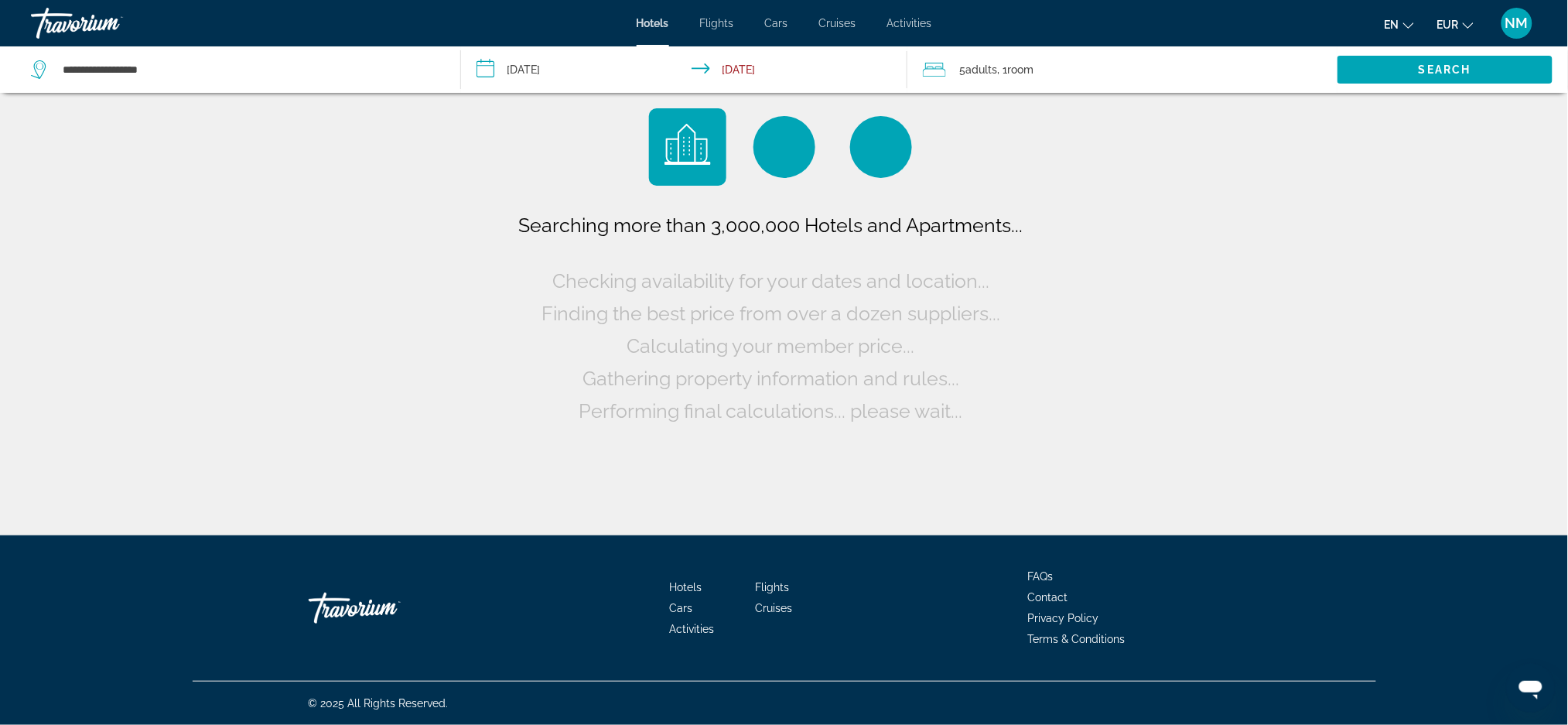
scroll to position [0, 0]
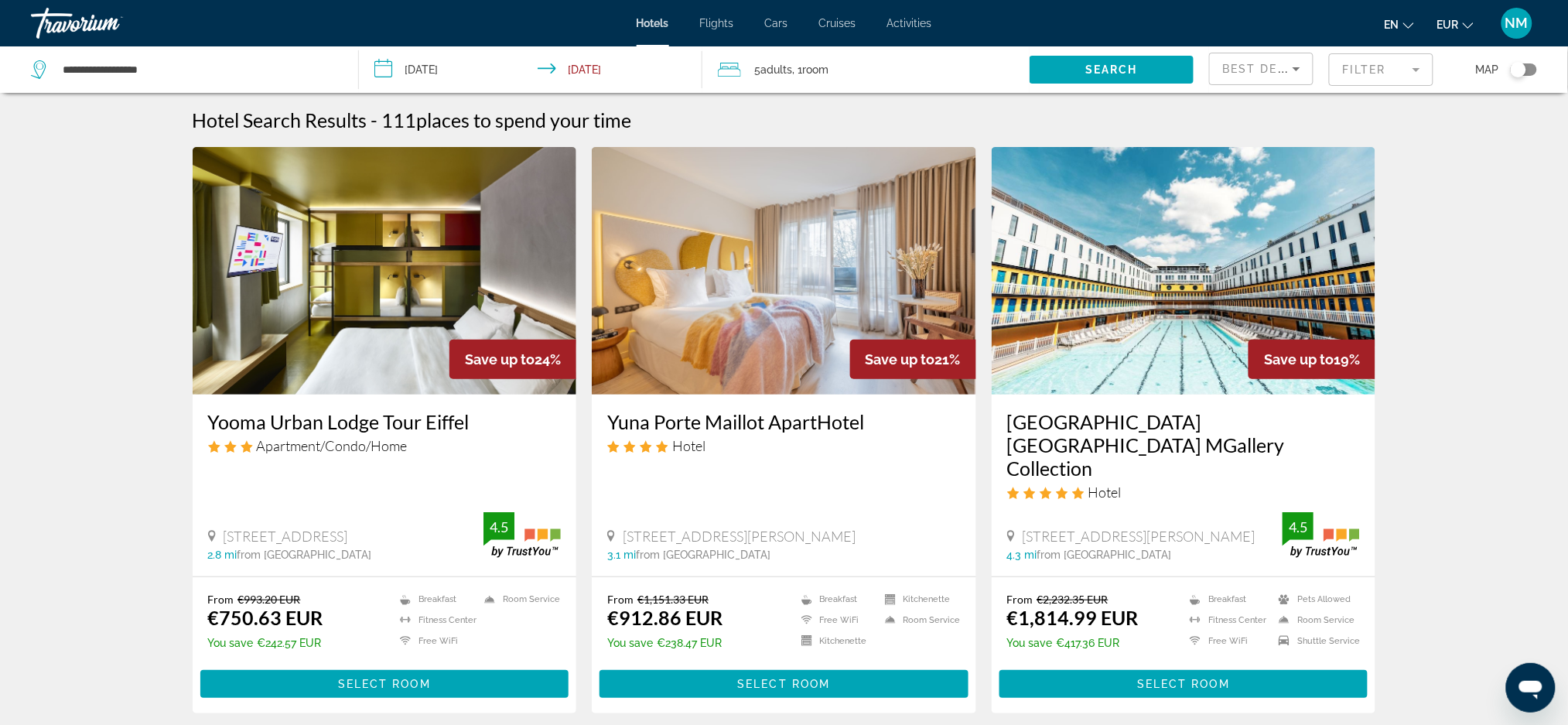
click at [1414, 84] on mat-form-field "Filter" at bounding box center [1381, 69] width 105 height 33
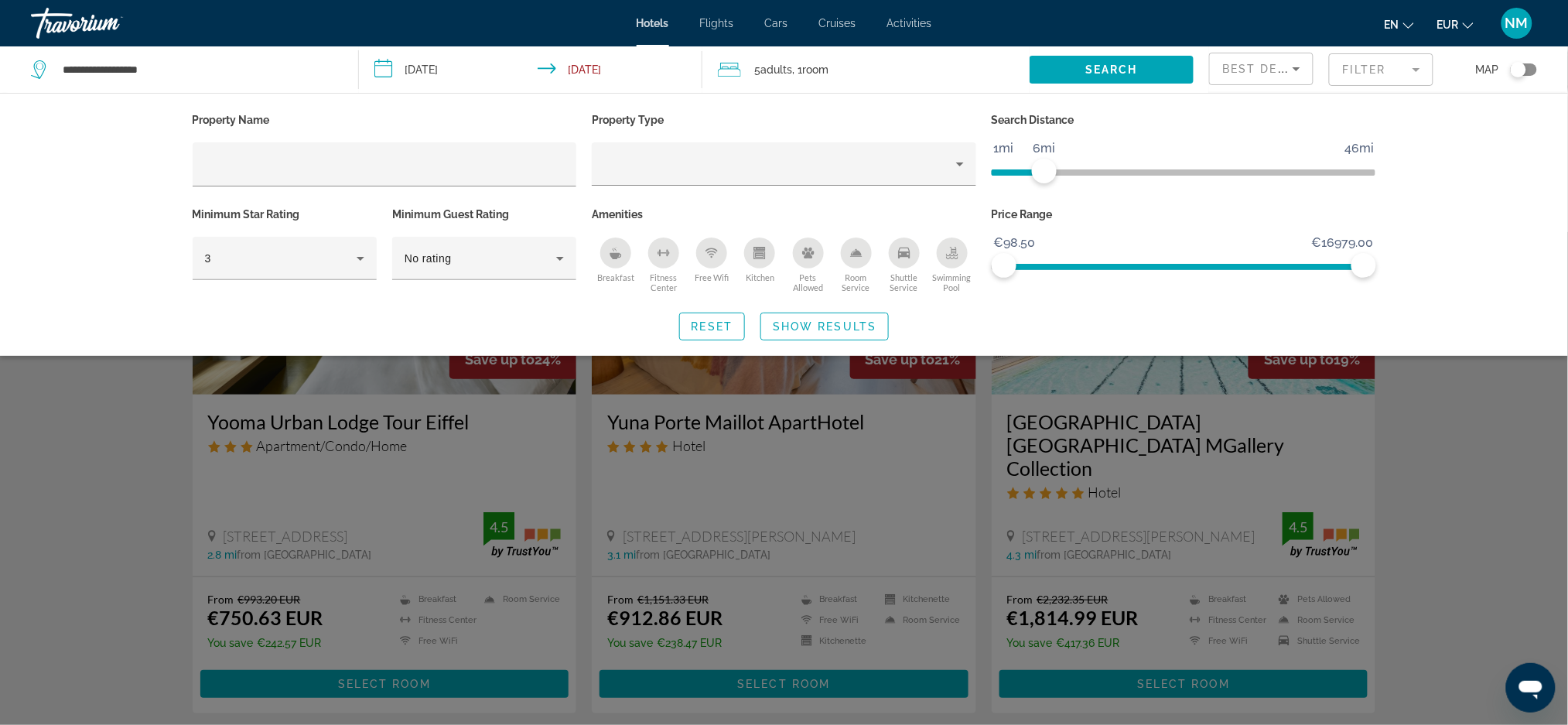
click at [1040, 170] on span "ngx-slider" at bounding box center [1017, 173] width 53 height 6
click at [1028, 173] on span "ngx-slider" at bounding box center [1027, 171] width 25 height 25
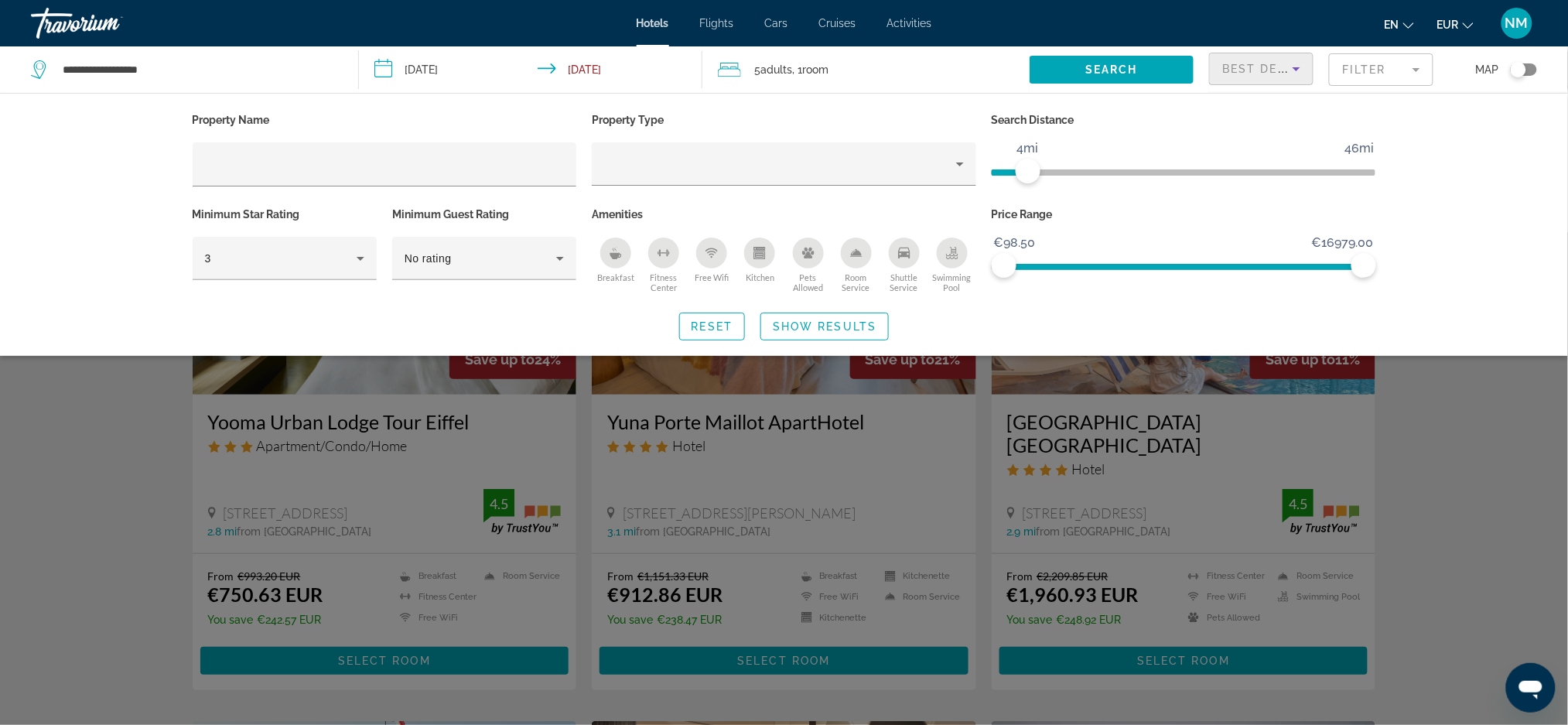
click at [1294, 71] on icon "Sort by" at bounding box center [1296, 69] width 19 height 19
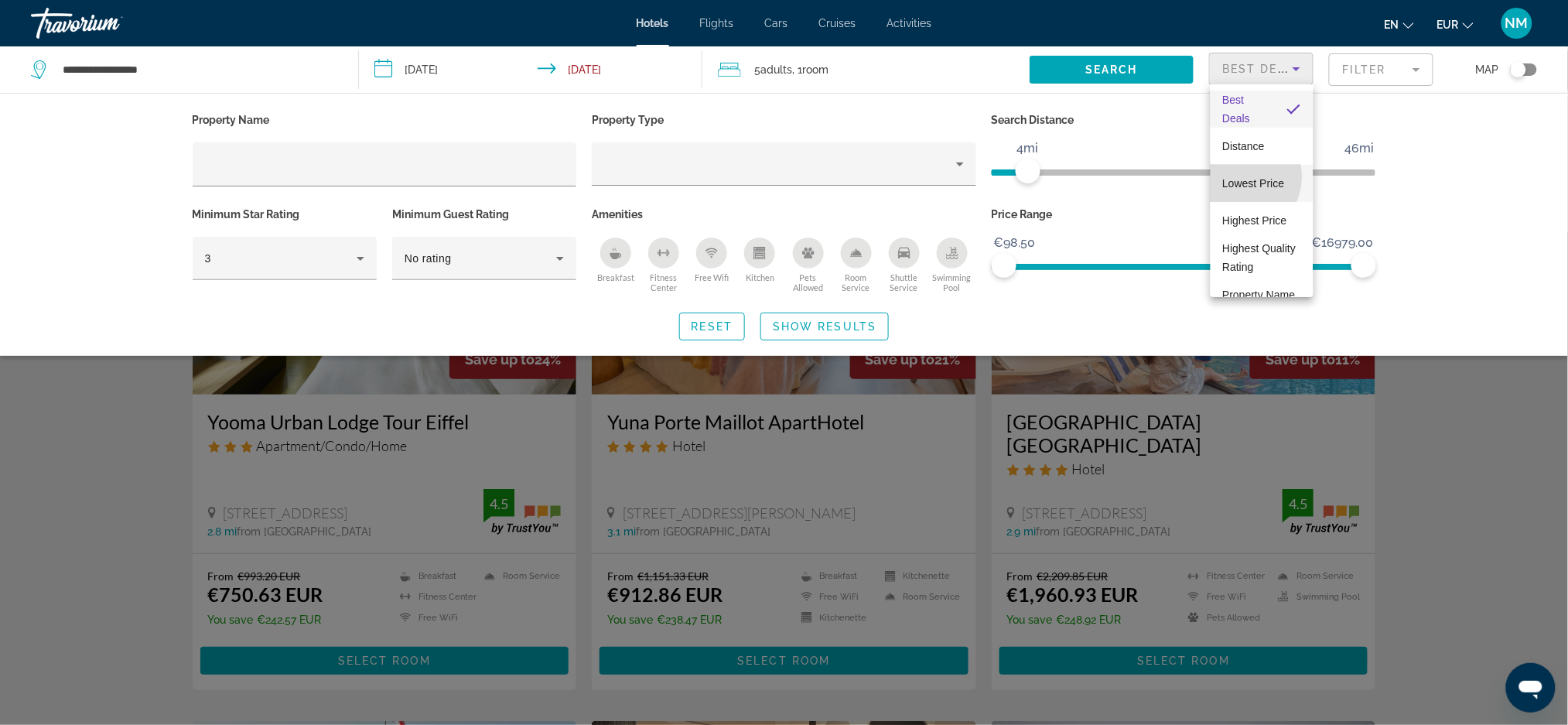
click at [1238, 177] on span "Lowest Price" at bounding box center [1254, 183] width 62 height 12
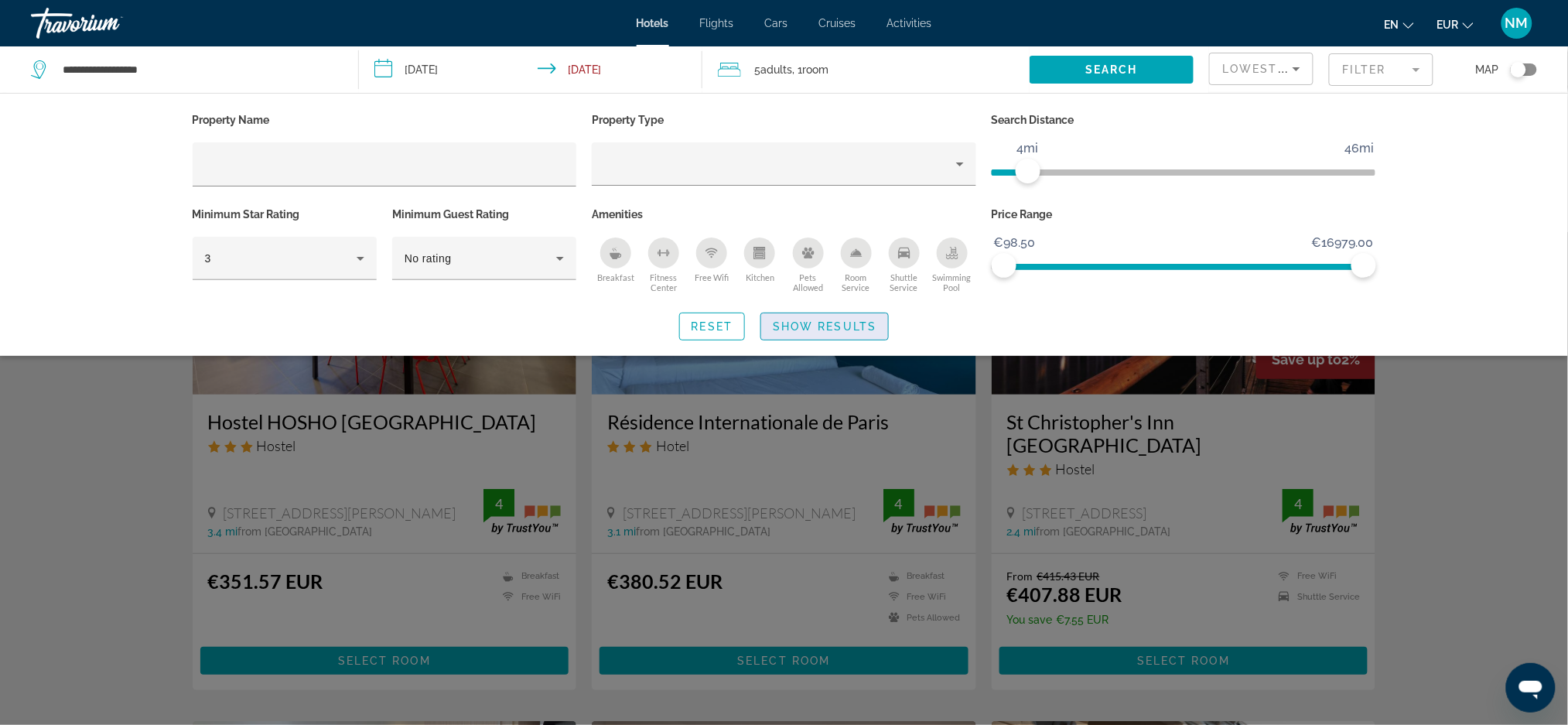
click at [827, 320] on span "Show Results" at bounding box center [824, 326] width 104 height 12
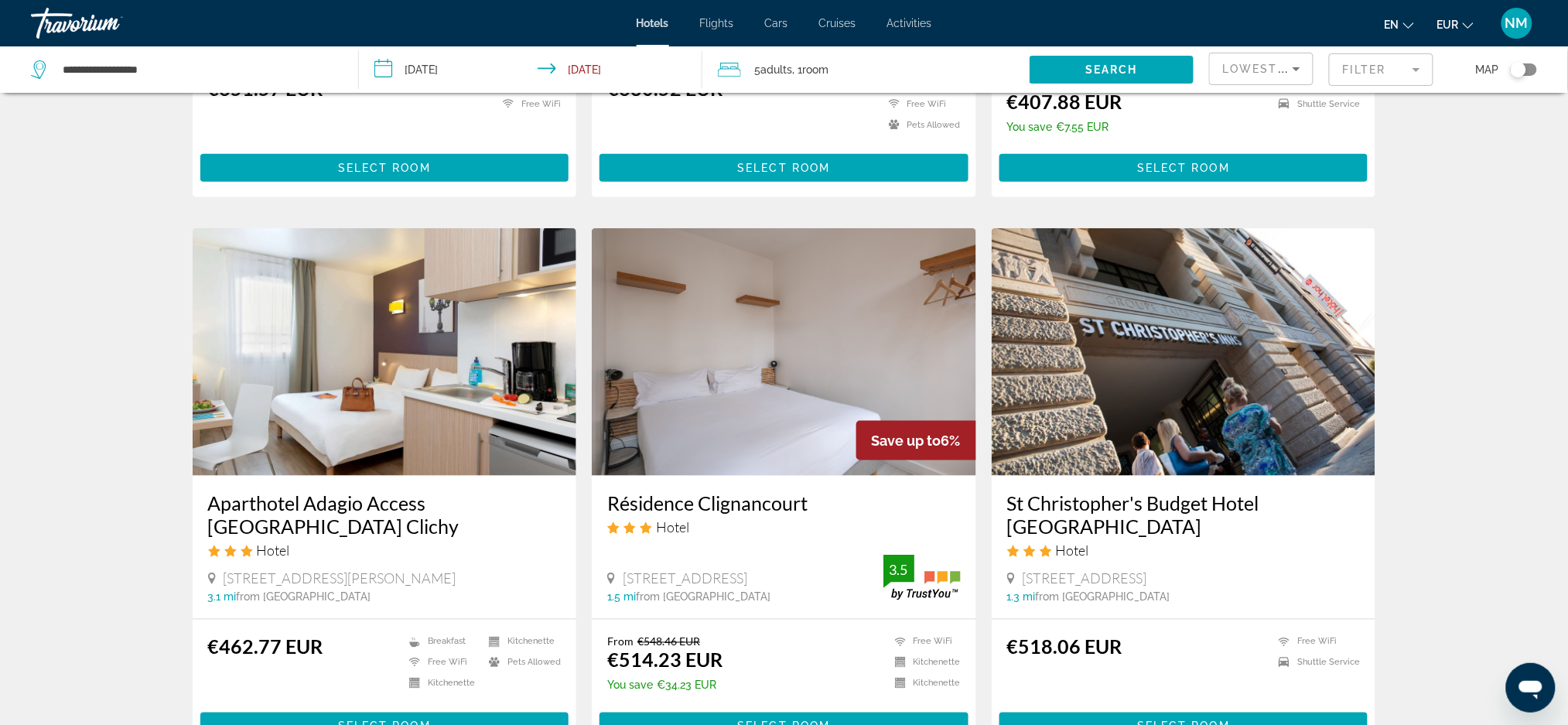
scroll to position [496, 0]
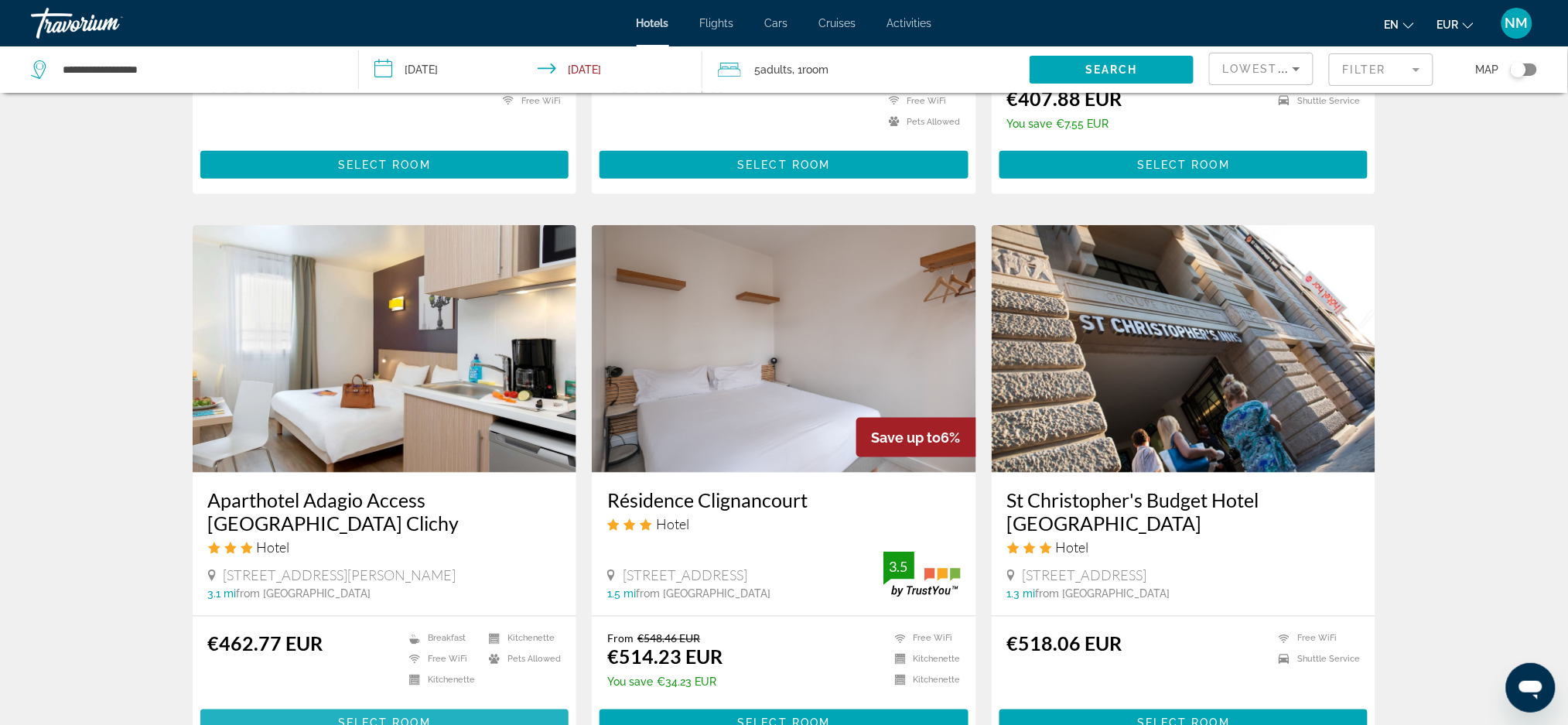
click at [374, 718] on span "Select Room" at bounding box center [384, 724] width 93 height 12
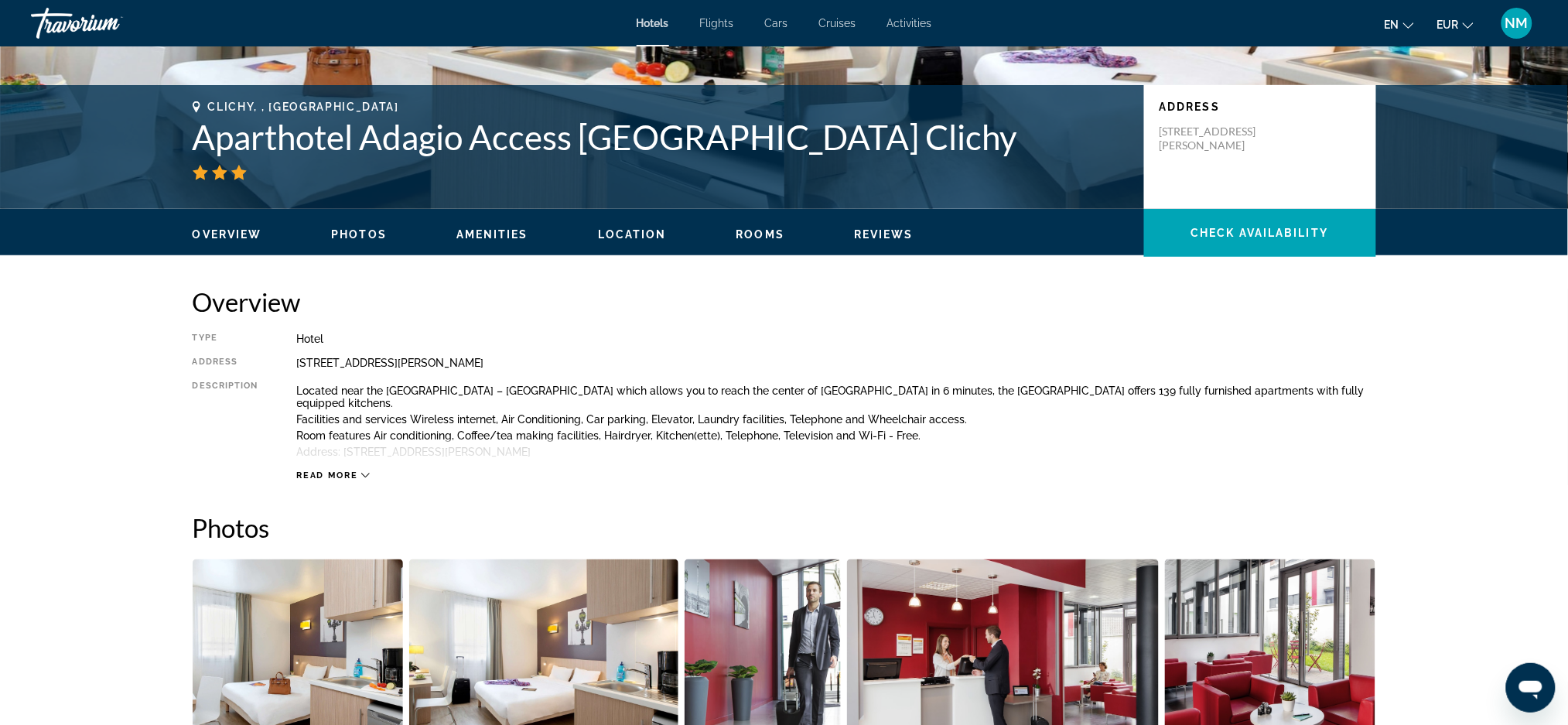
scroll to position [280, 0]
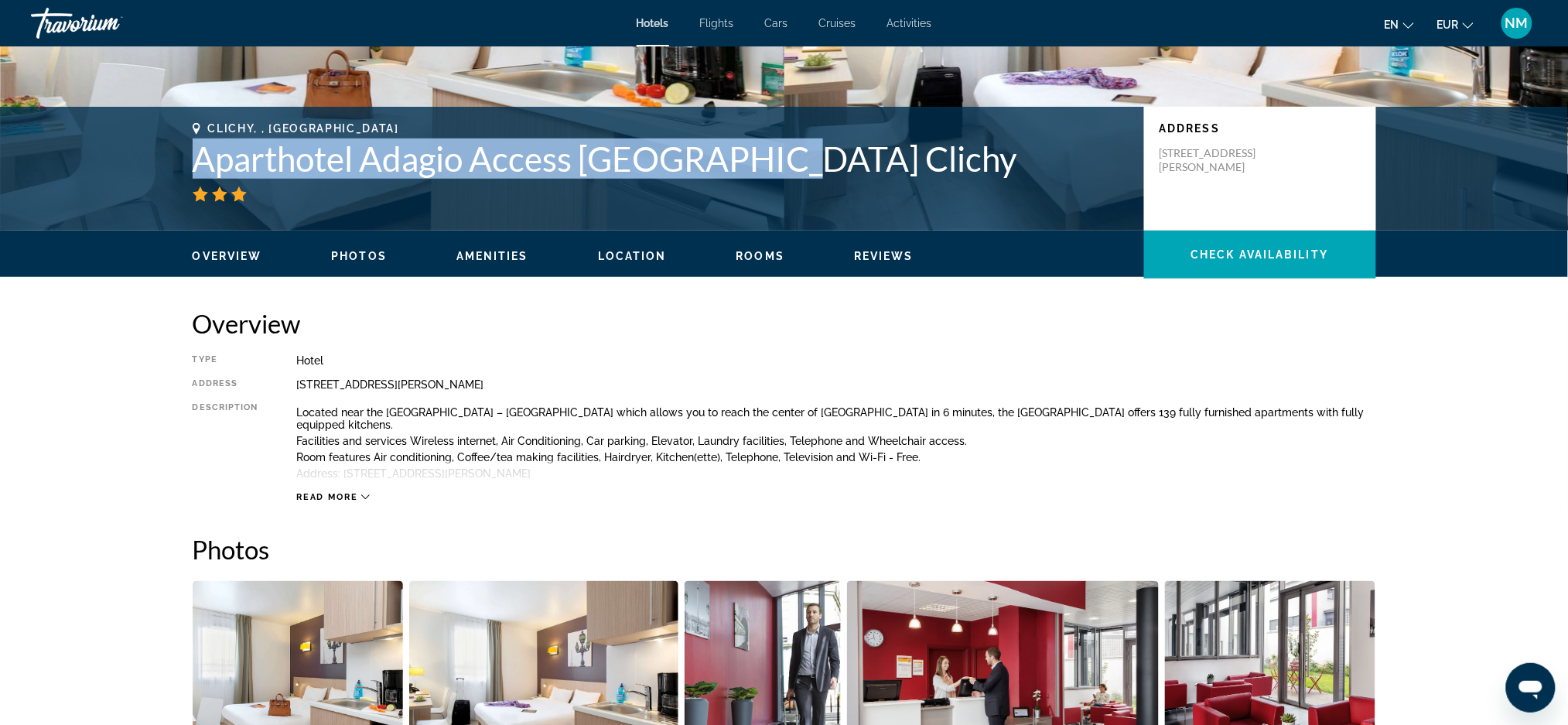
drag, startPoint x: 769, startPoint y: 154, endPoint x: 190, endPoint y: 147, distance: 579.0
click at [190, 147] on div "Clichy, , France Aparthotel Adagio Access Paris Clichy Address 19 23 Avenue Ana…" at bounding box center [784, 168] width 1245 height 93
copy h1 "Aparthotel Adagio Access Paris Clichy"
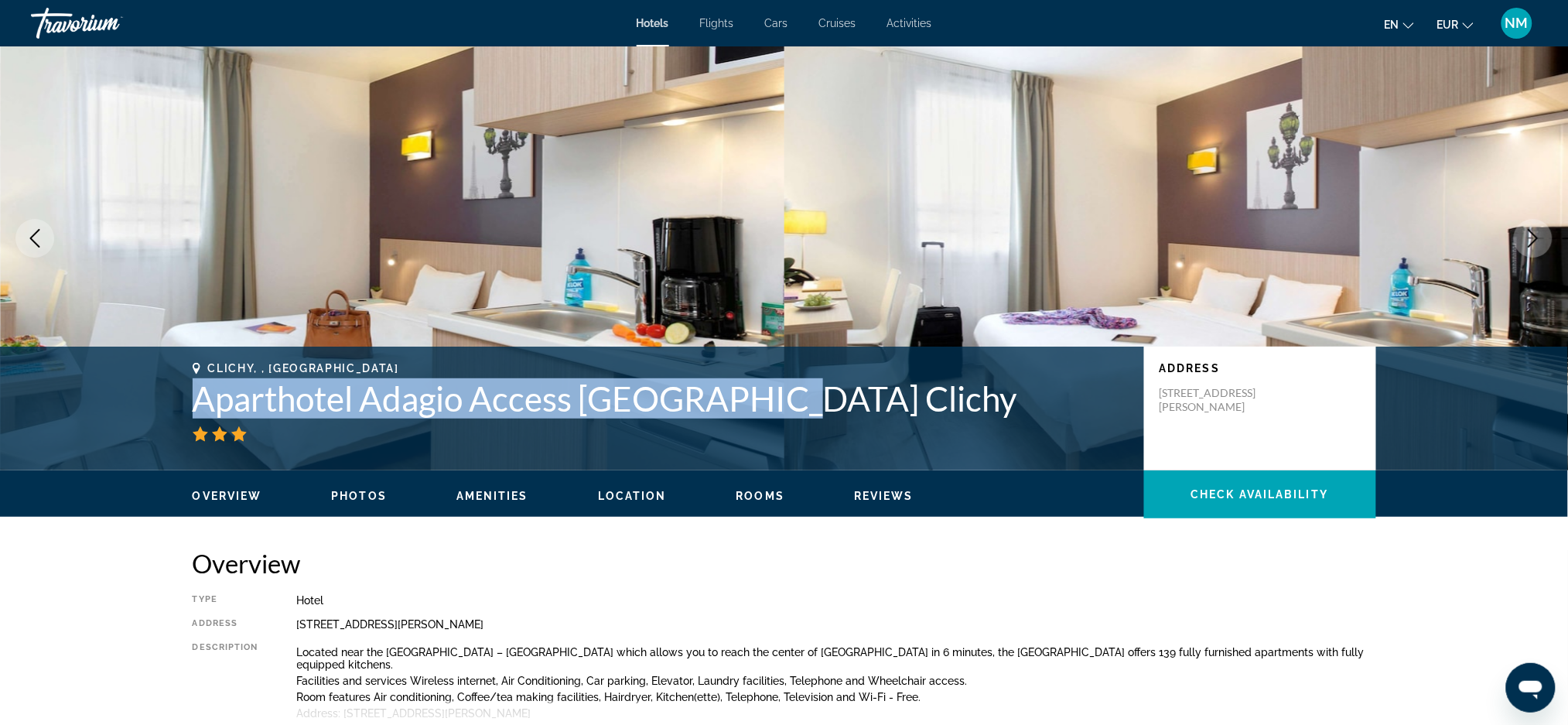
scroll to position [0, 0]
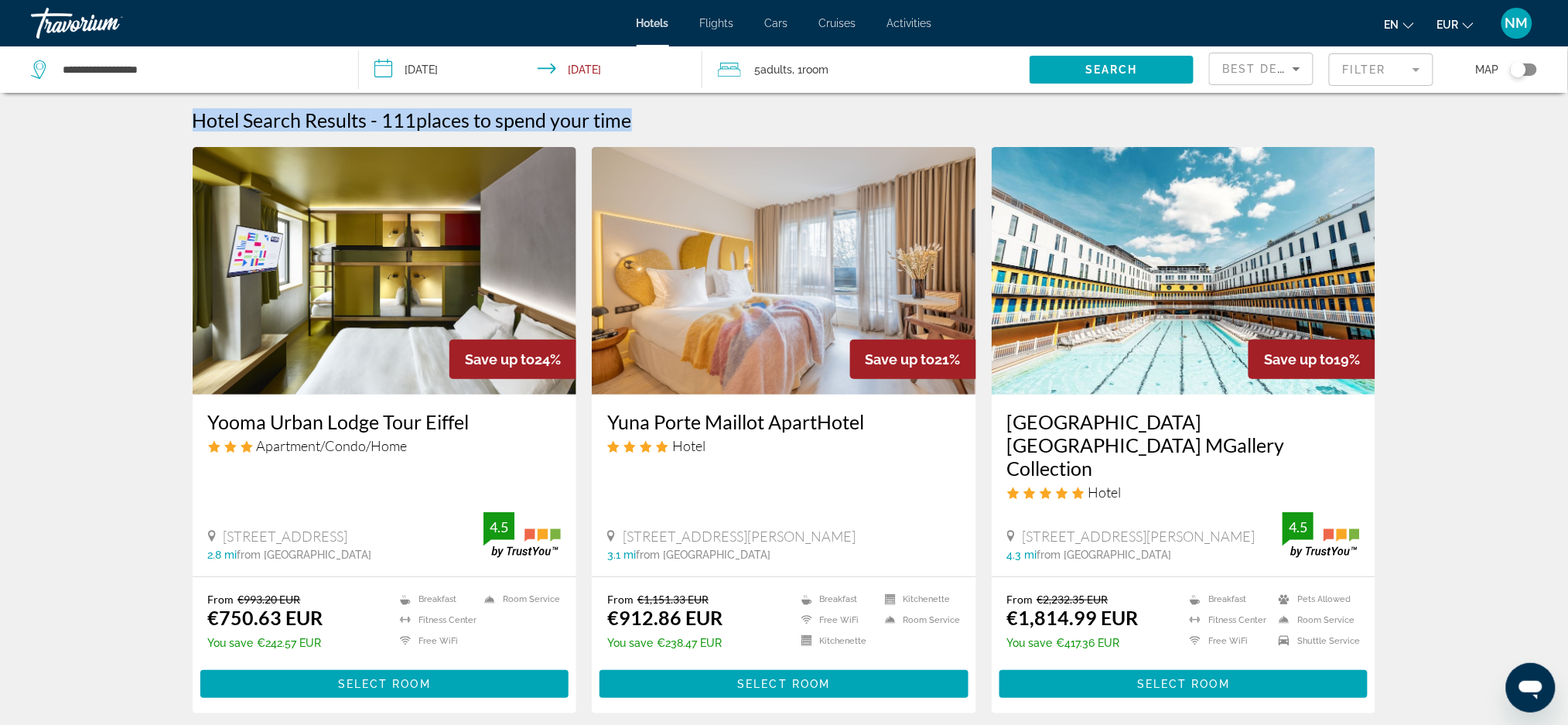
drag, startPoint x: 1567, startPoint y: 70, endPoint x: 1582, endPoint y: 120, distance: 52.2
click at [1568, 120] on html "**********" at bounding box center [784, 362] width 1568 height 725
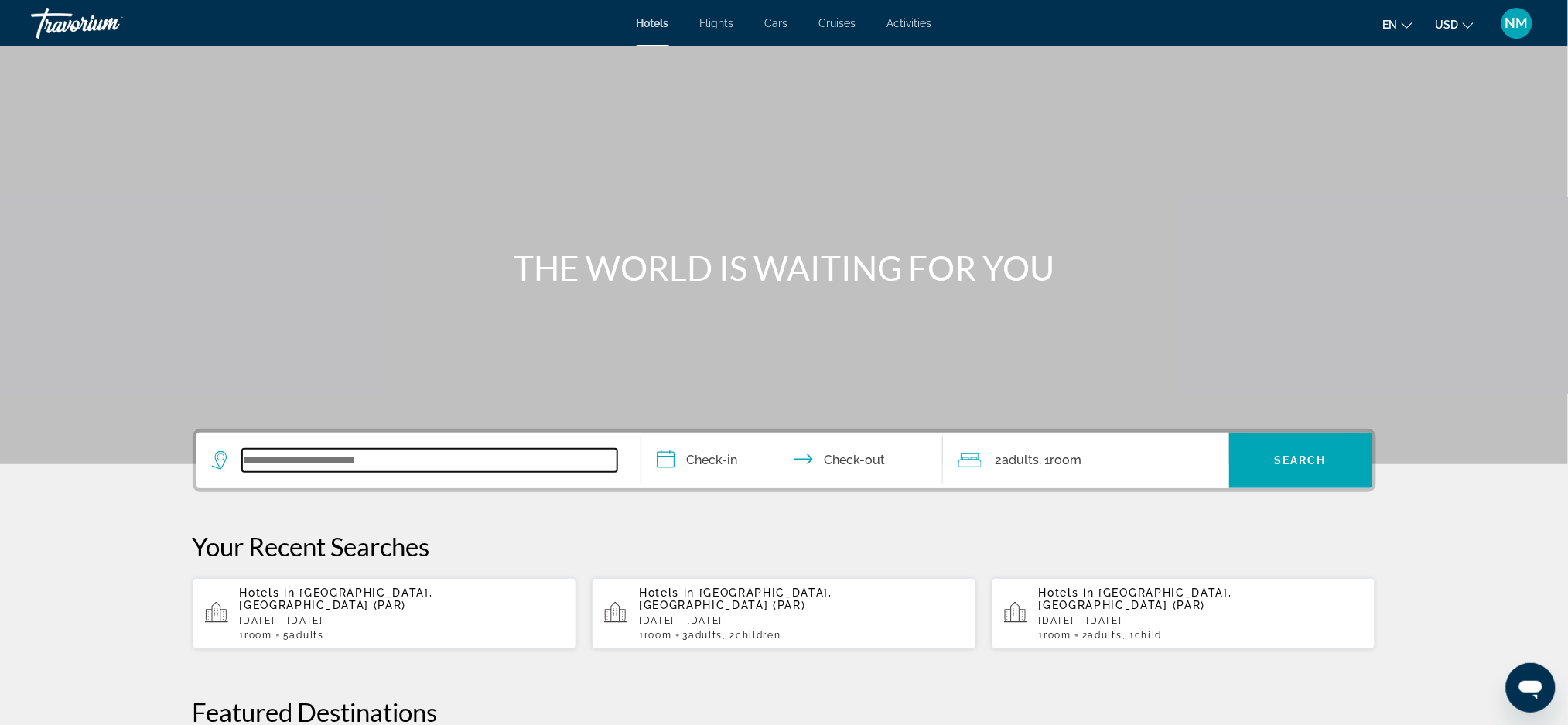
click at [280, 471] on input "Search widget" at bounding box center [429, 460] width 375 height 23
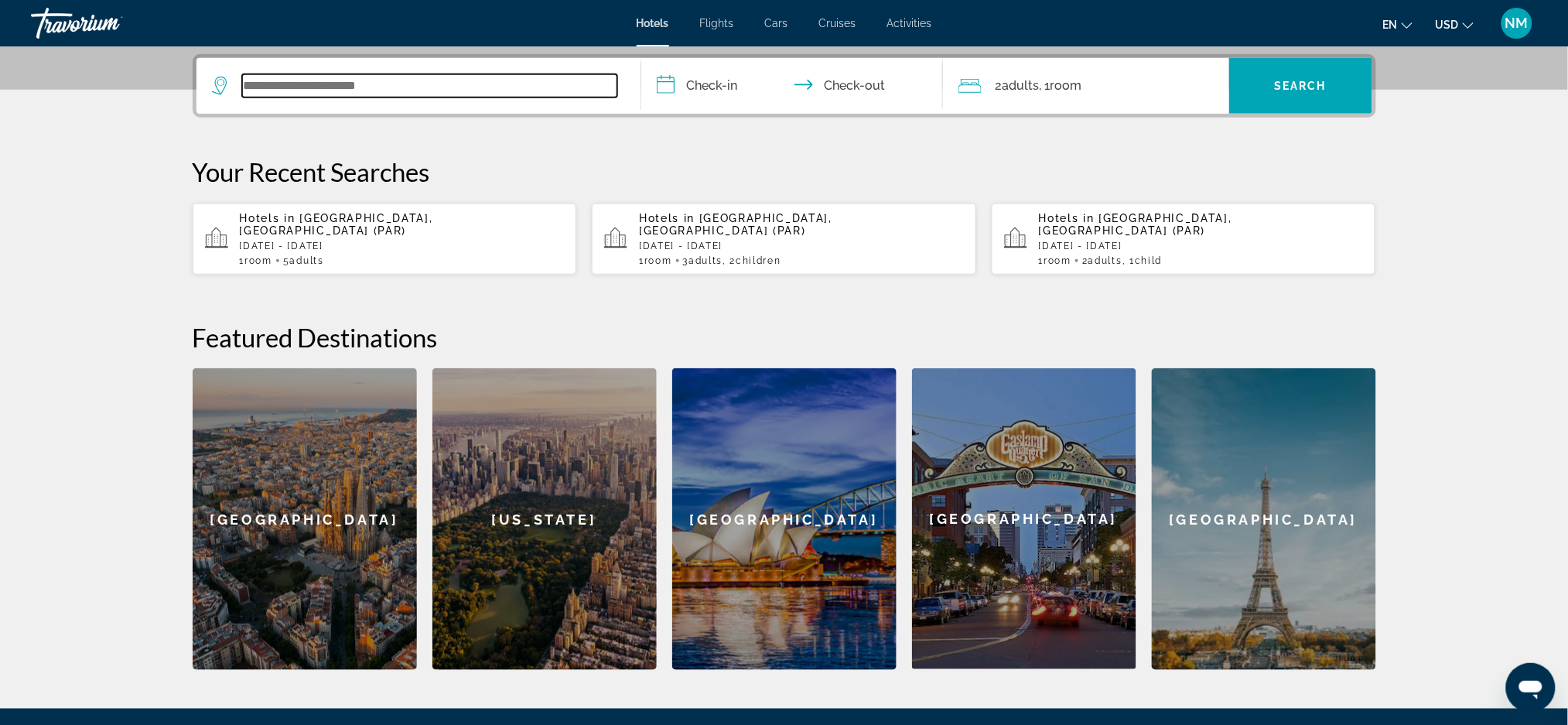
scroll to position [378, 0]
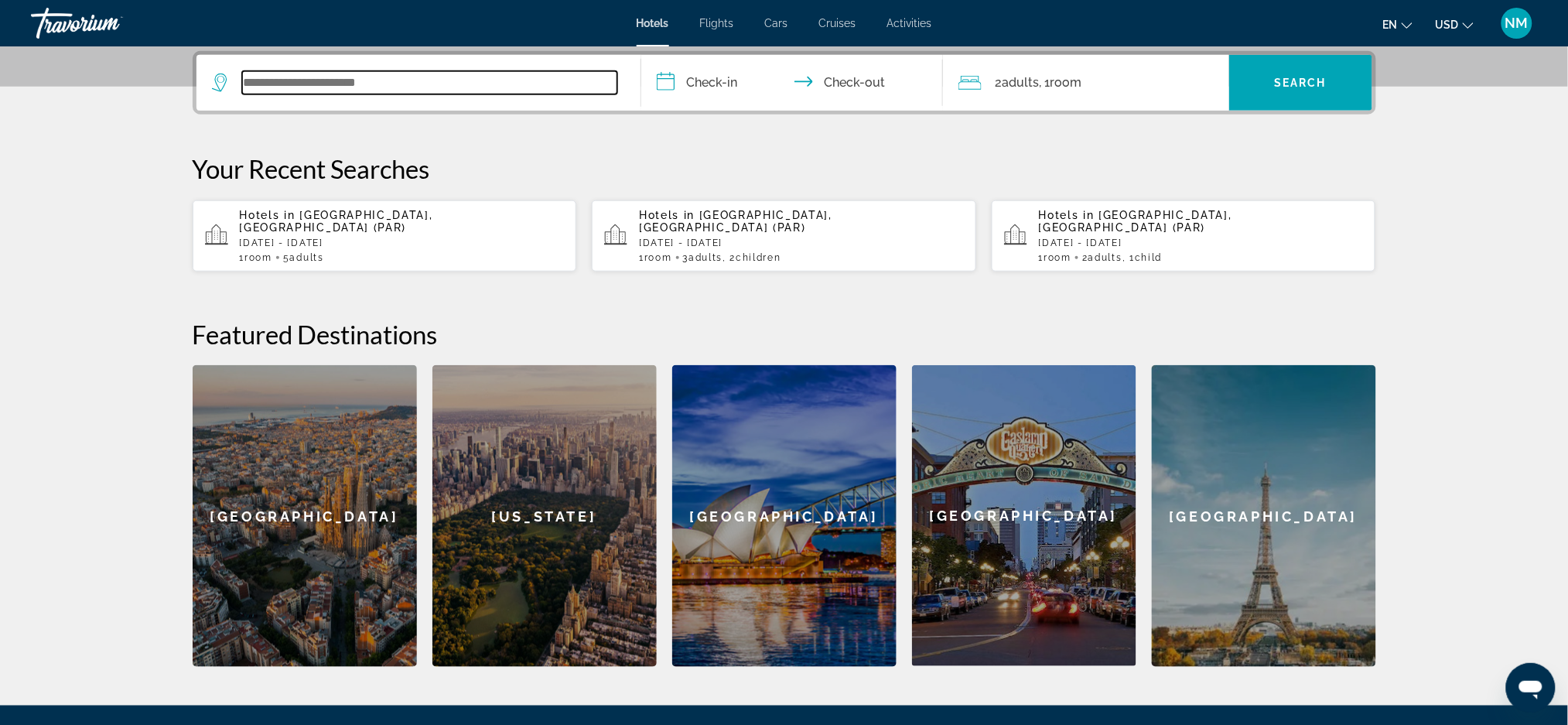
click at [277, 85] on input "Search widget" at bounding box center [429, 82] width 375 height 23
paste input "**********"
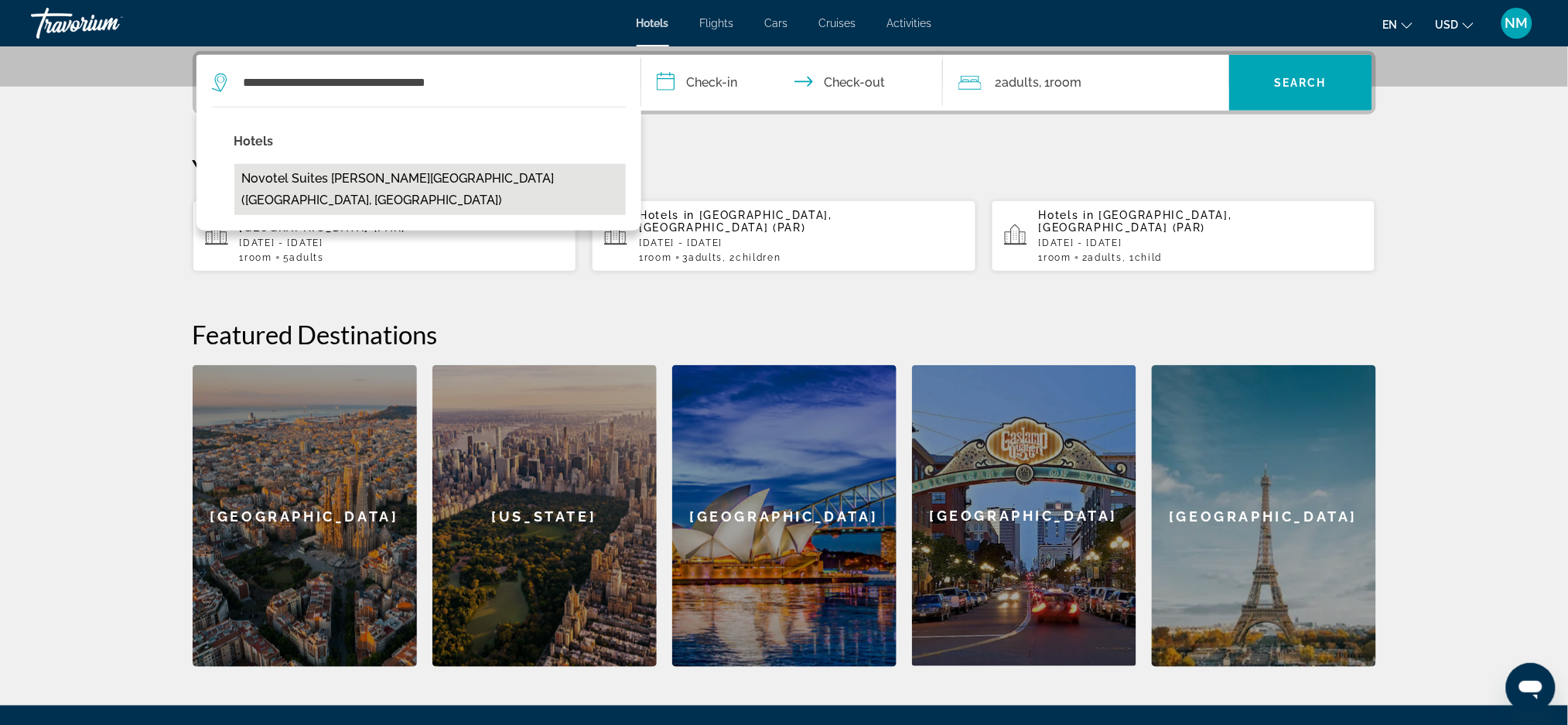
click at [458, 170] on button "Novotel Suites [PERSON_NAME][GEOGRAPHIC_DATA] ([GEOGRAPHIC_DATA], [GEOGRAPHIC_D…" at bounding box center [431, 189] width 392 height 51
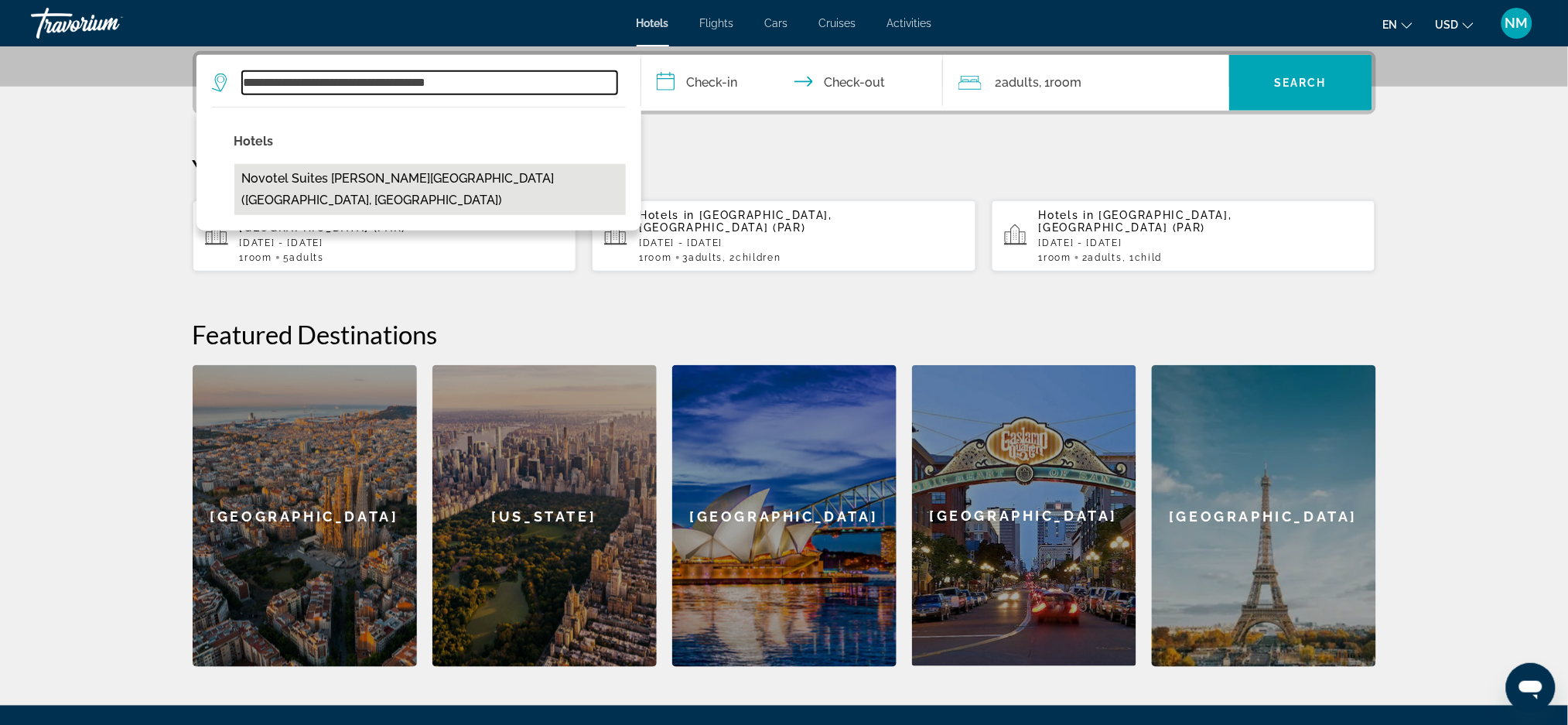
type input "**********"
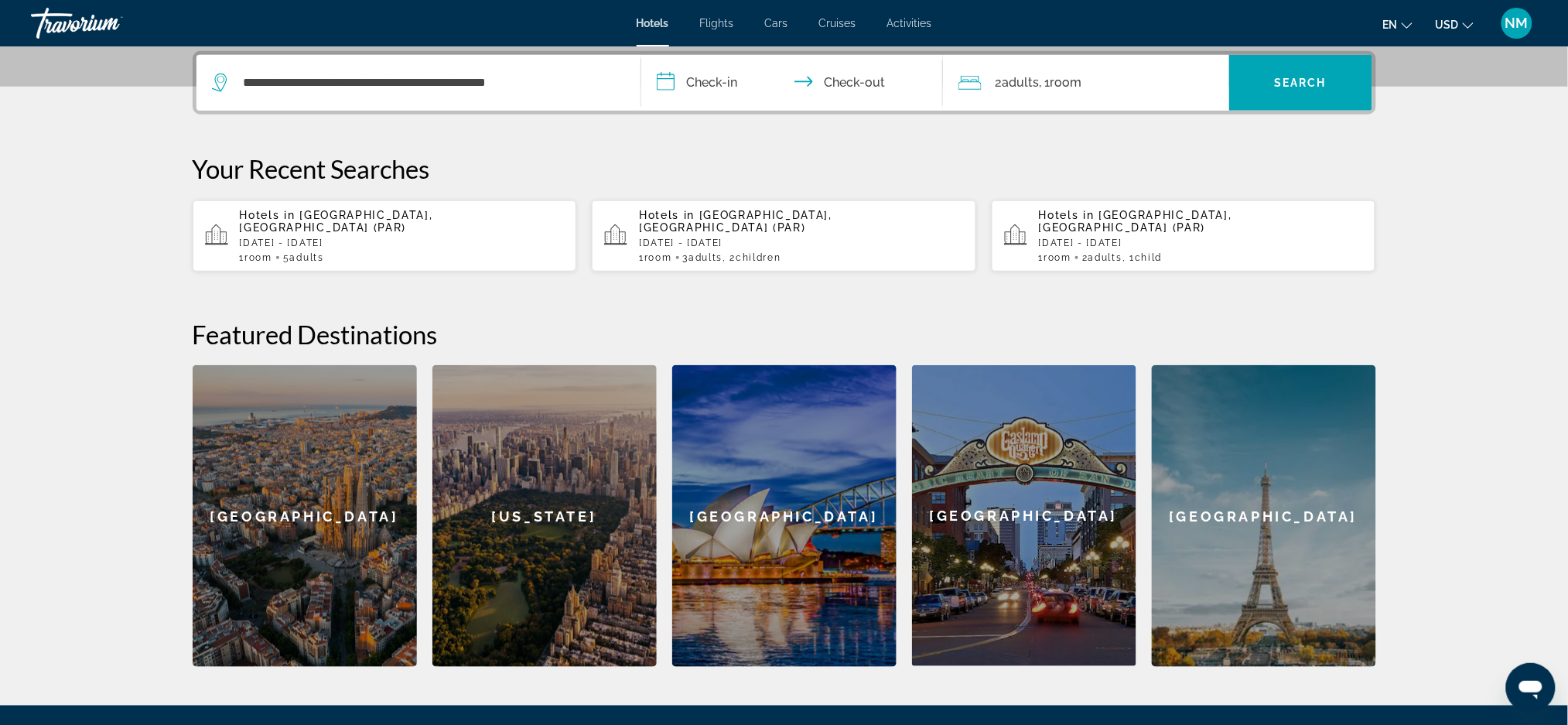
click at [723, 76] on input "**********" at bounding box center [795, 85] width 308 height 60
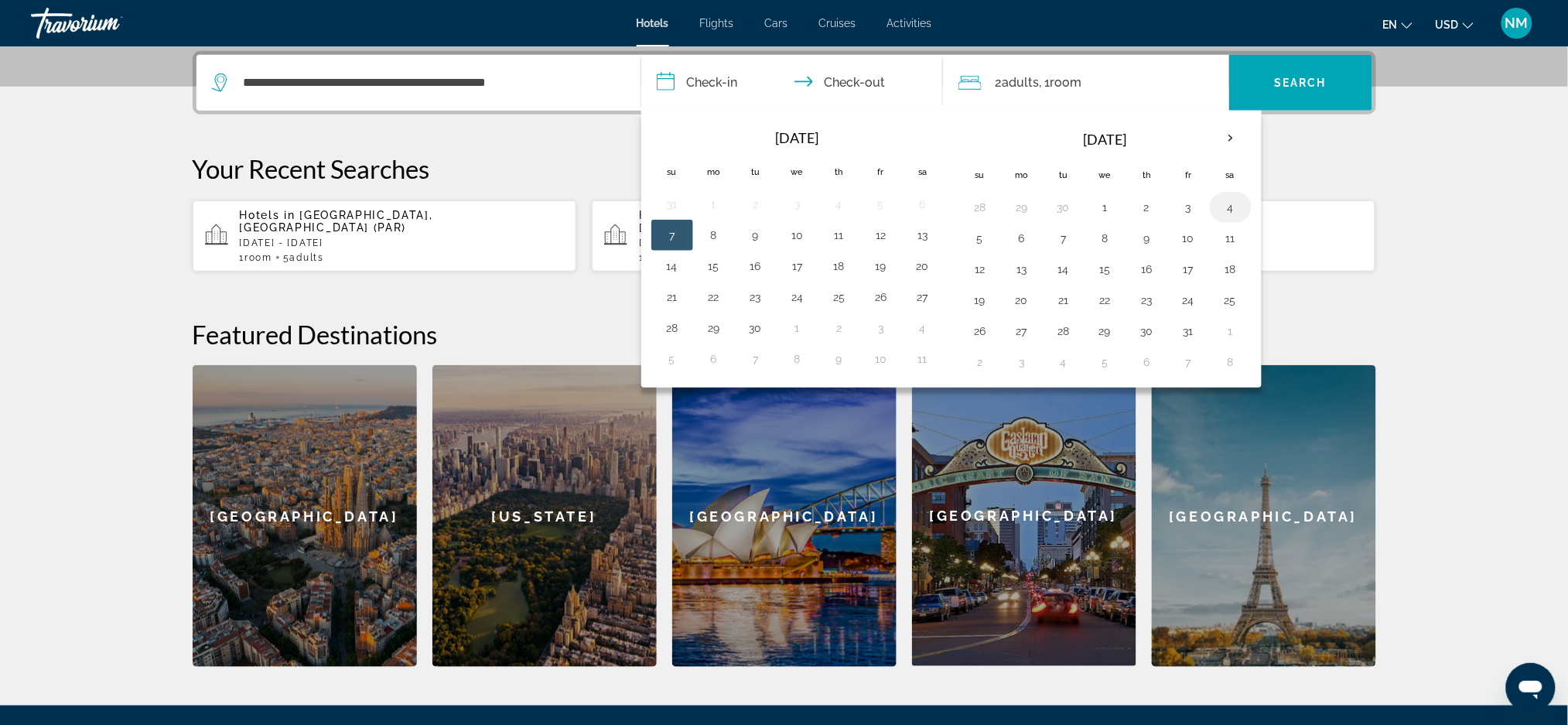
click at [1225, 203] on button "4" at bounding box center [1230, 208] width 25 height 22
click at [1013, 239] on button "6" at bounding box center [1021, 239] width 25 height 22
type input "**********"
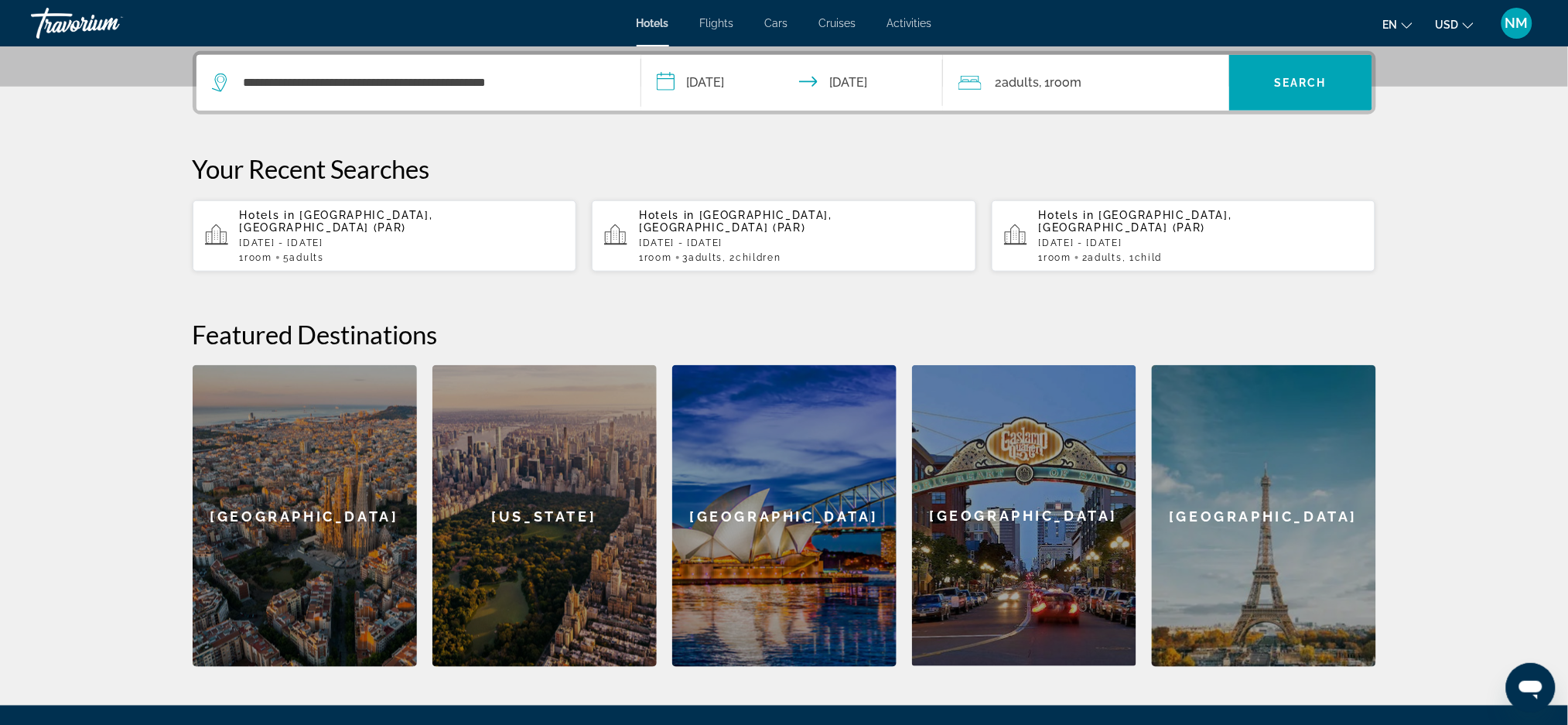
click at [1080, 82] on span "Room" at bounding box center [1066, 82] width 32 height 15
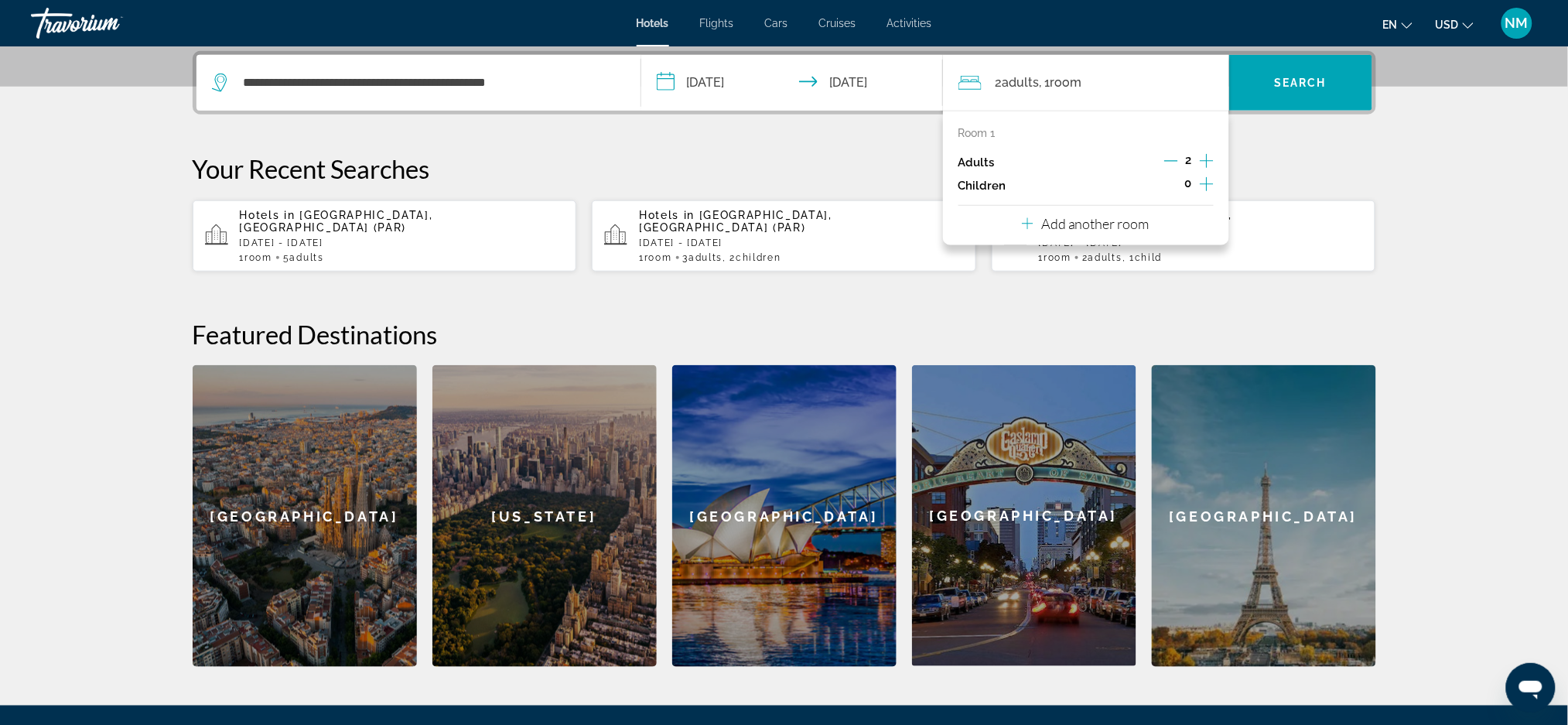
click at [1207, 185] on icon "Increment children" at bounding box center [1207, 184] width 14 height 14
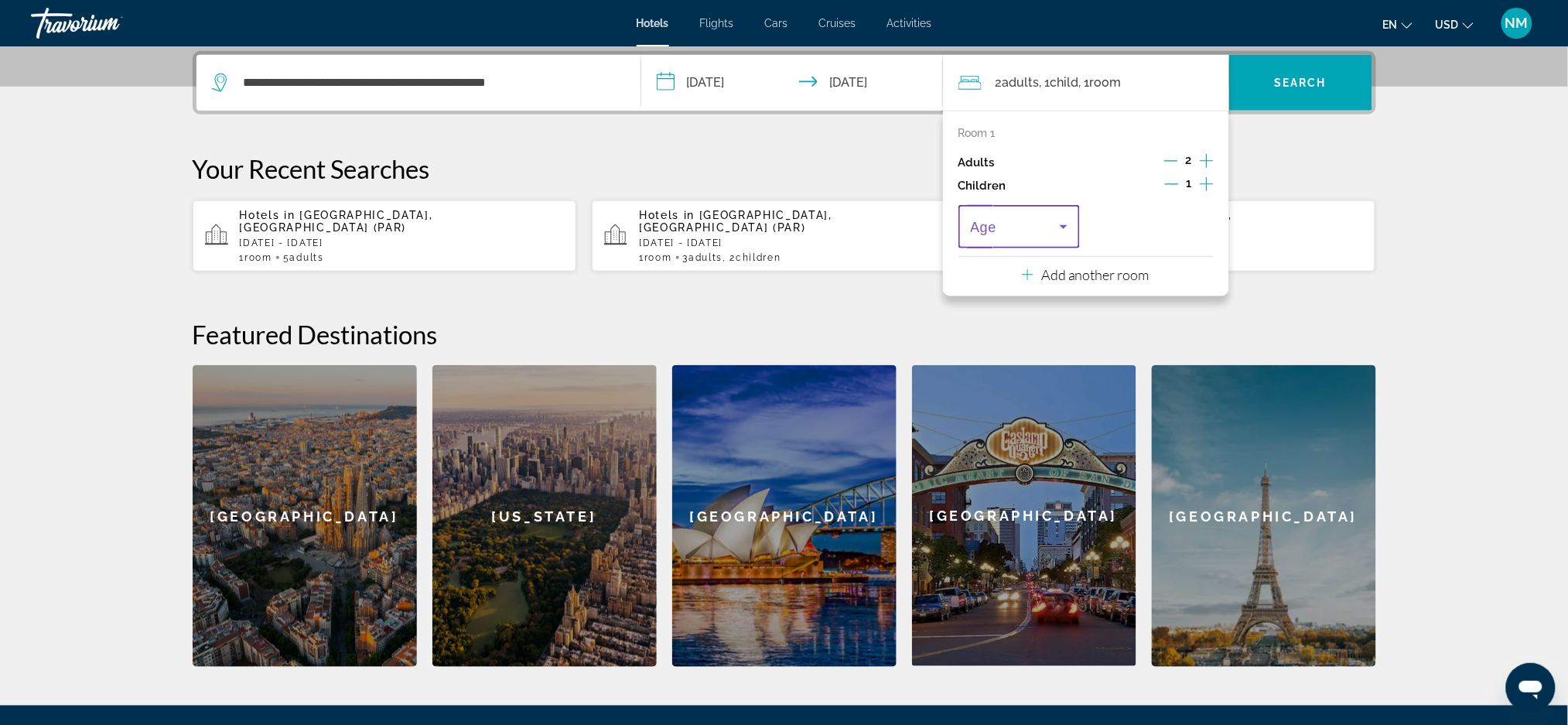
click at [1049, 231] on span "Travelers: 2 adults, 1 child" at bounding box center [1015, 227] width 90 height 19
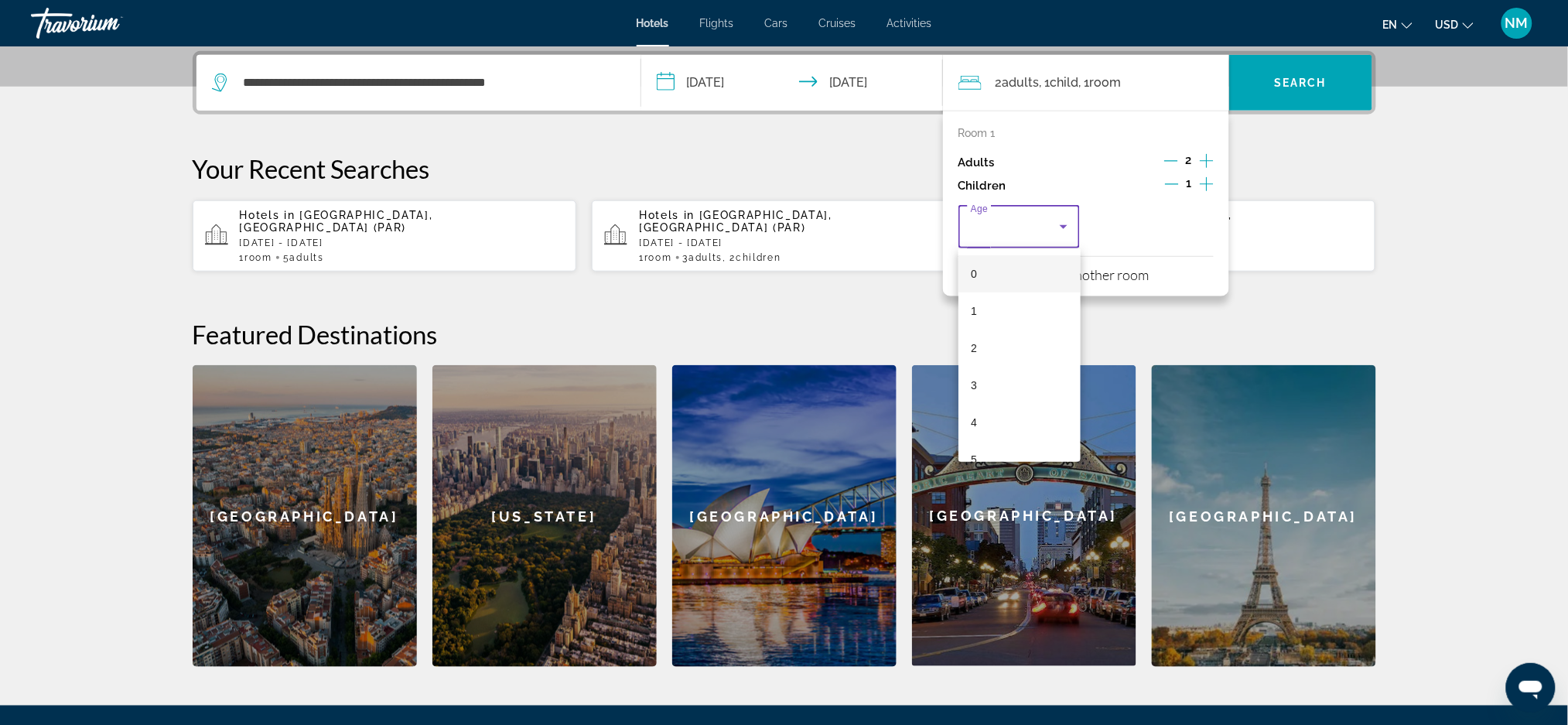
scroll to position [468, 0]
click at [970, 433] on span "17" at bounding box center [976, 438] width 12 height 19
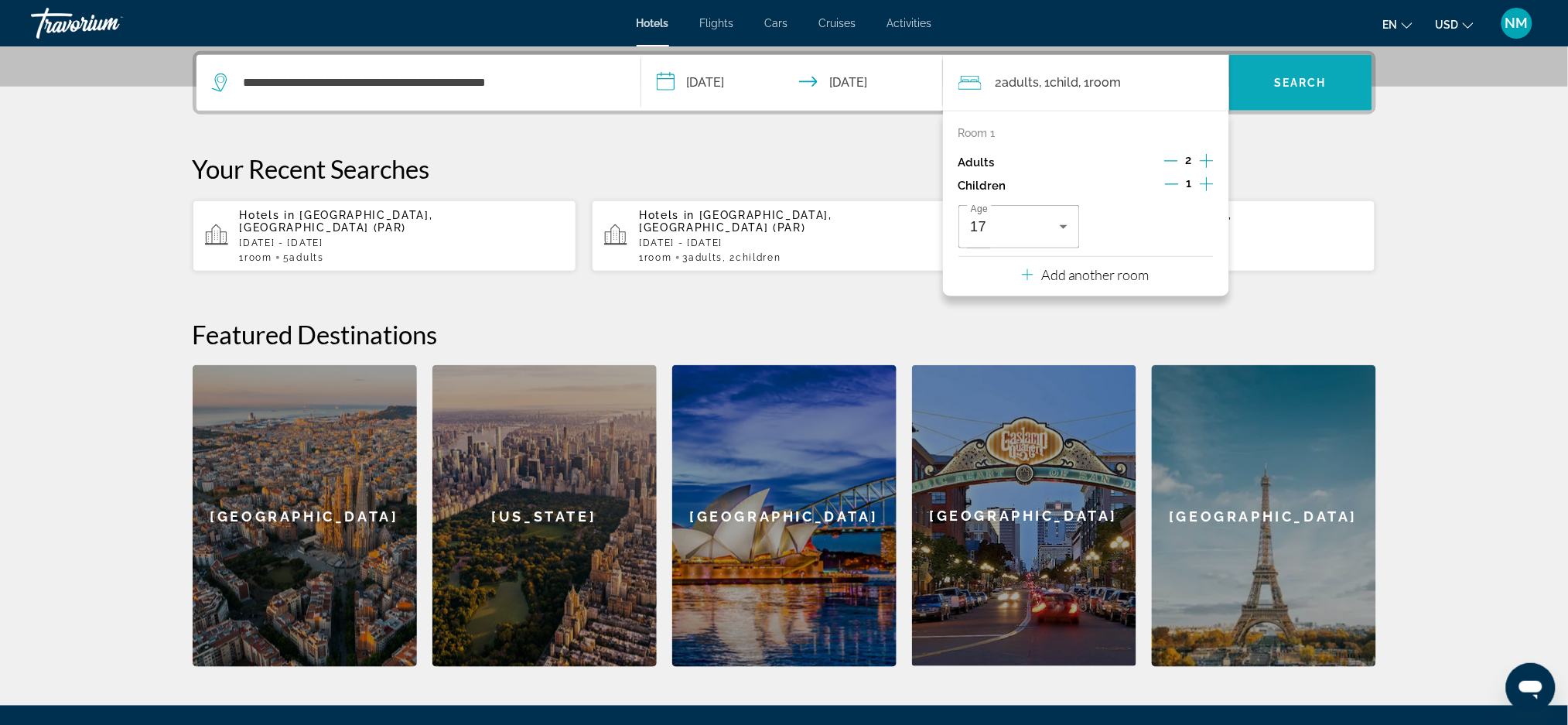
click at [1292, 95] on span "Search widget" at bounding box center [1300, 82] width 143 height 37
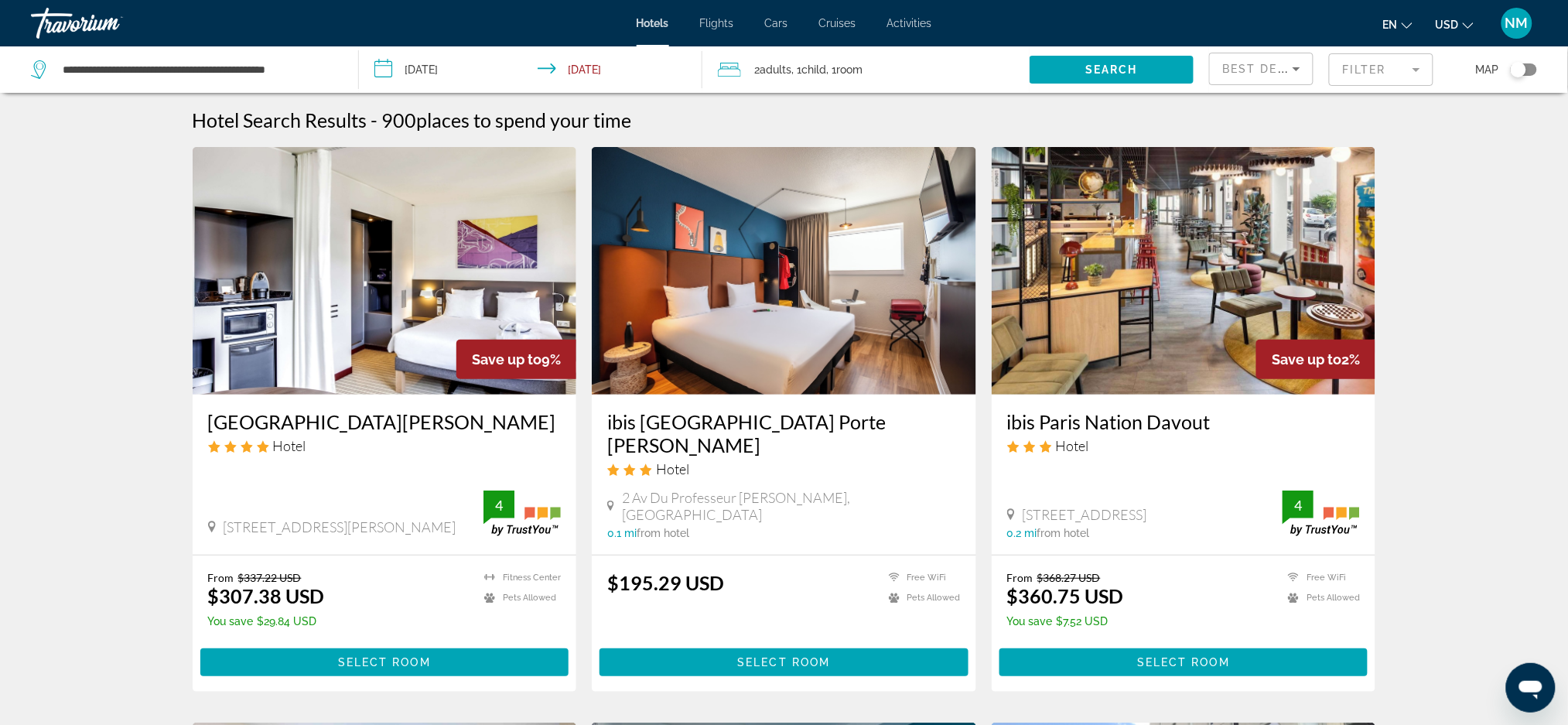
click at [746, 423] on h3 "ibis [GEOGRAPHIC_DATA] Porte [PERSON_NAME]" at bounding box center [784, 433] width 354 height 46
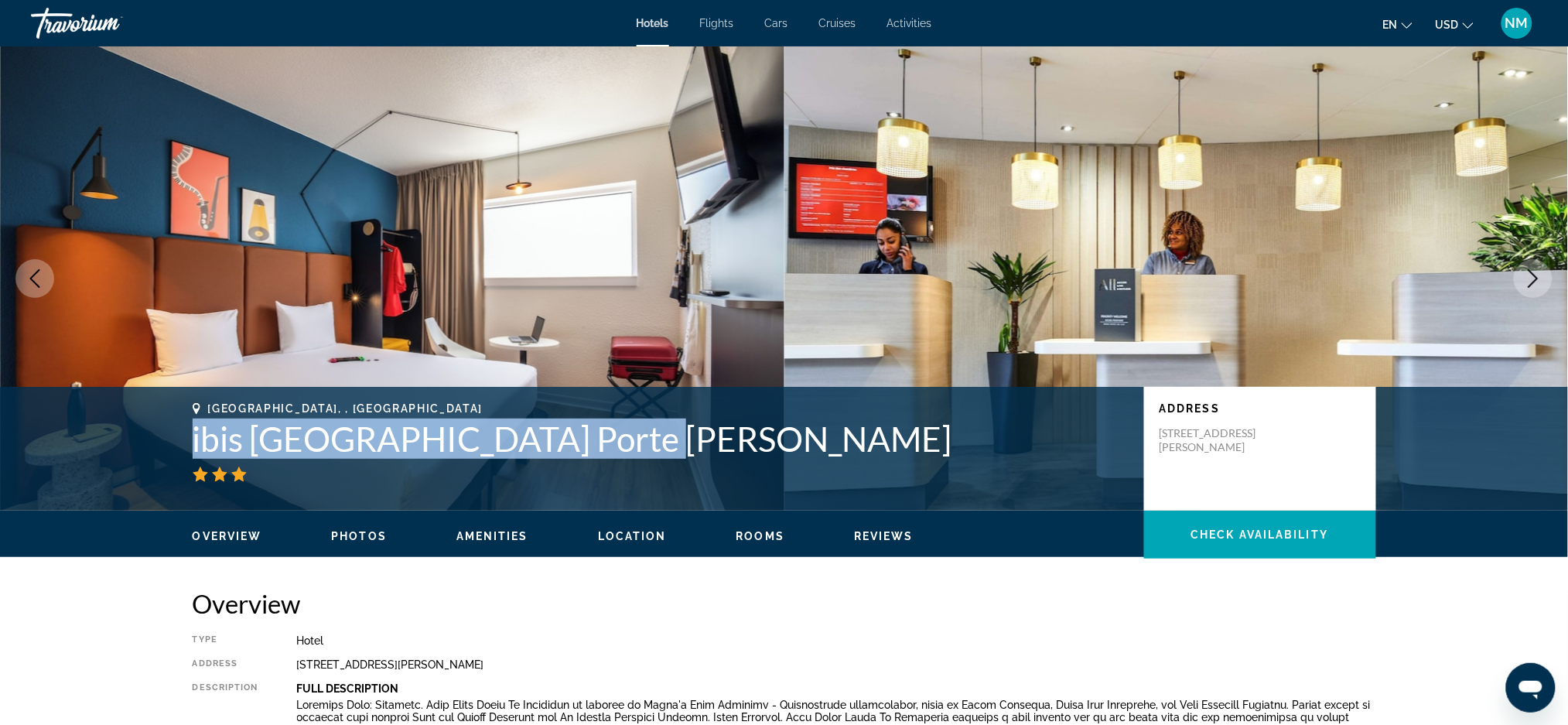
drag, startPoint x: 635, startPoint y: 440, endPoint x: 179, endPoint y: 440, distance: 456.0
click at [179, 440] on div "Paris, , France ibis Paris Porte De Montreuil Address 2 Av Du Professeur Andre …" at bounding box center [784, 449] width 1245 height 93
copy h1 "ibis [GEOGRAPHIC_DATA] Porte [PERSON_NAME]"
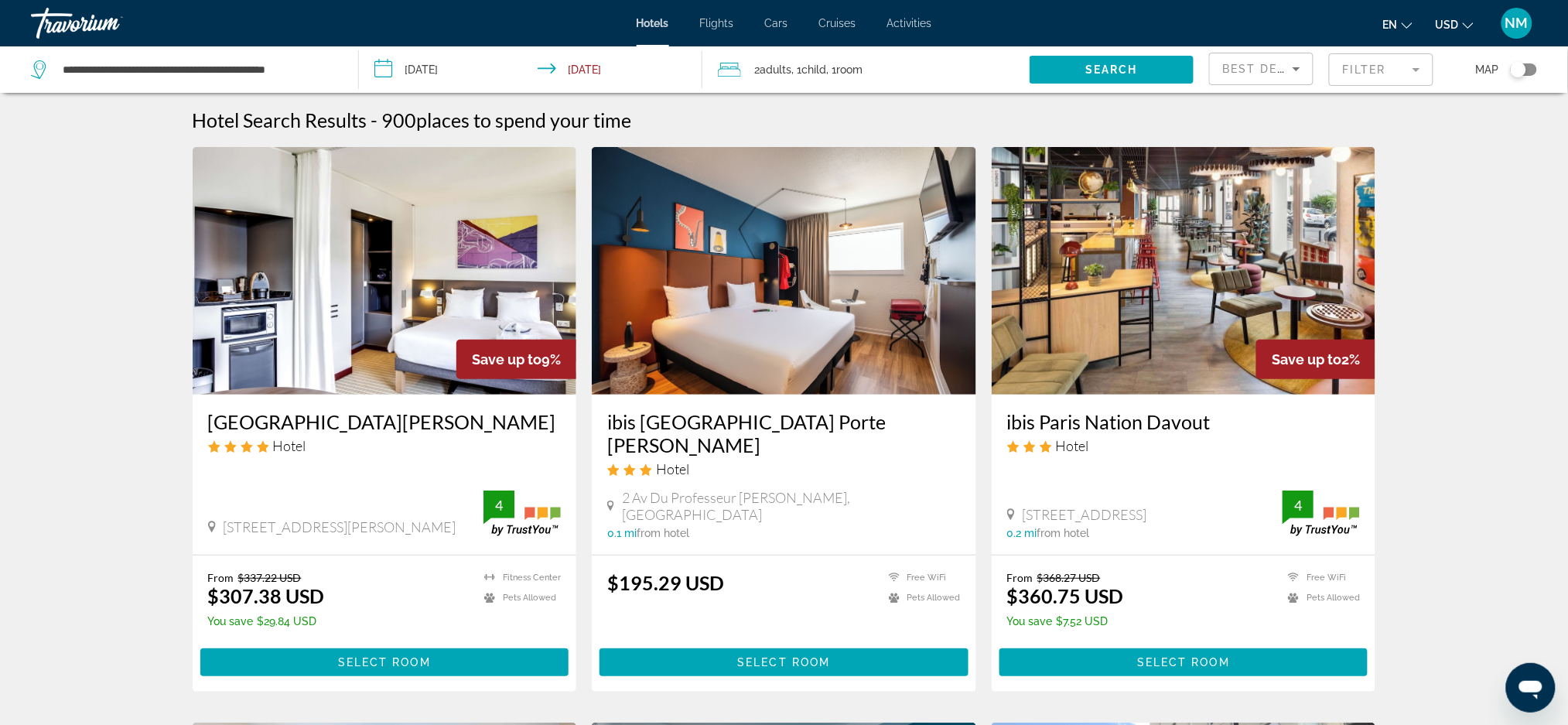
click at [839, 75] on span ", 1 Room rooms" at bounding box center [844, 70] width 36 height 22
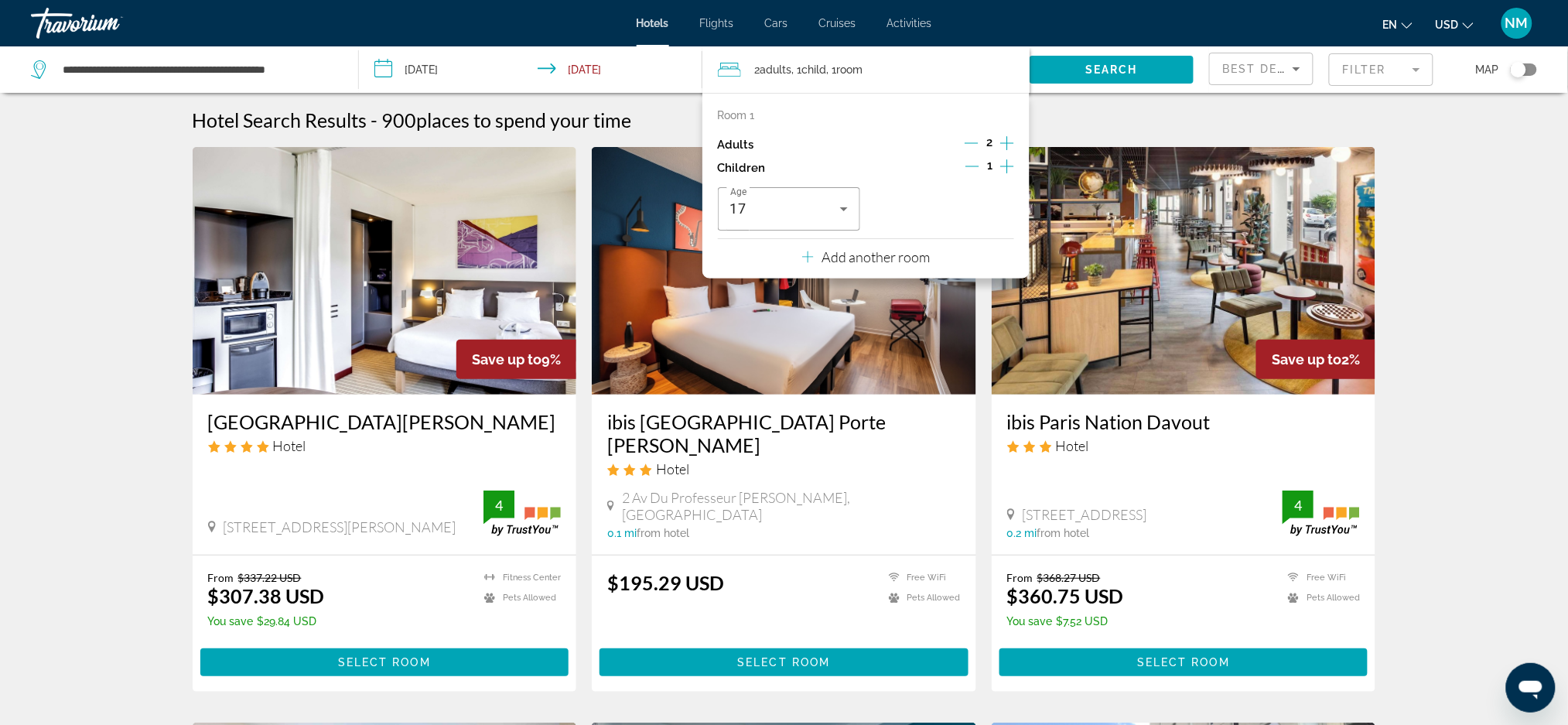
click at [1005, 147] on icon "Increment adults" at bounding box center [1007, 143] width 14 height 19
click at [979, 168] on icon "Decrement children" at bounding box center [972, 166] width 14 height 14
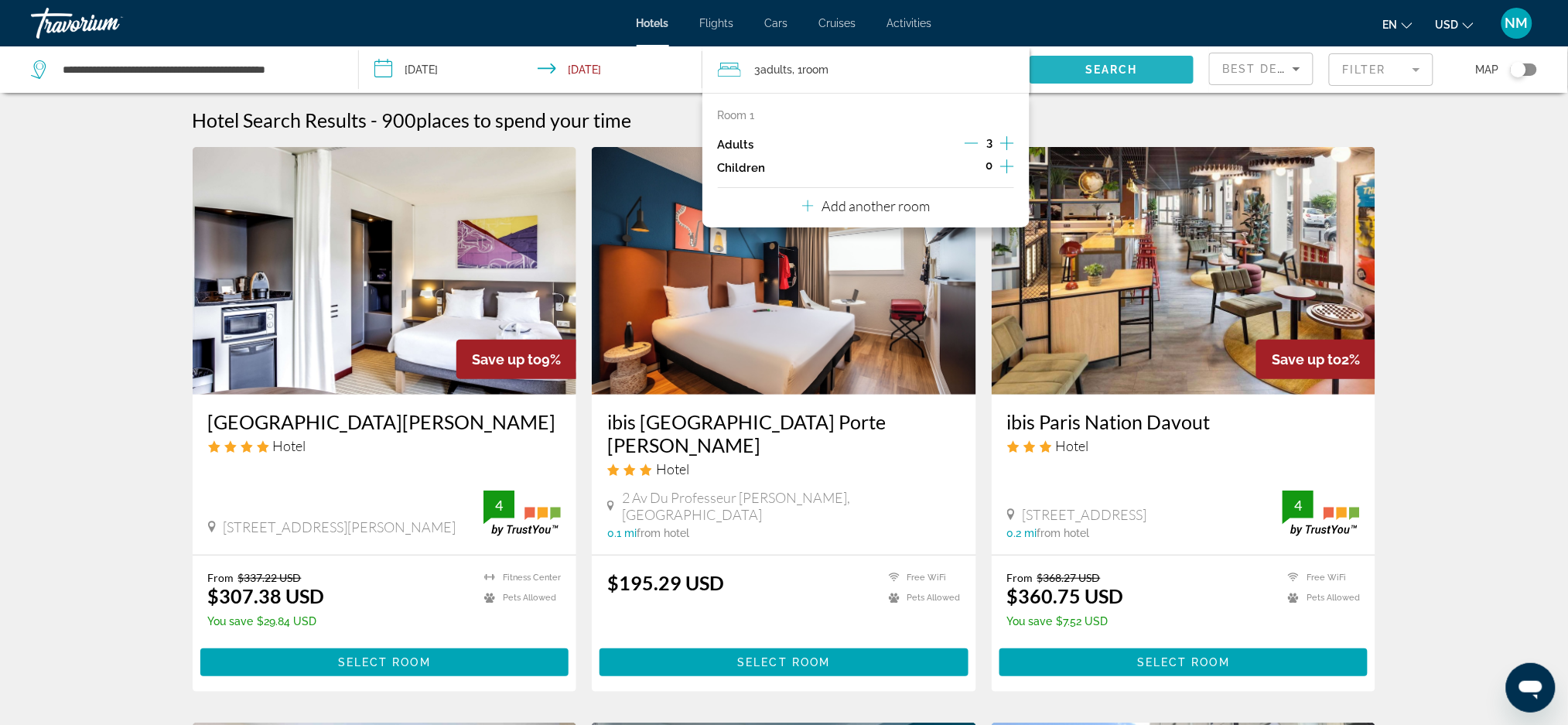
click at [1056, 74] on span "Search widget" at bounding box center [1111, 69] width 164 height 37
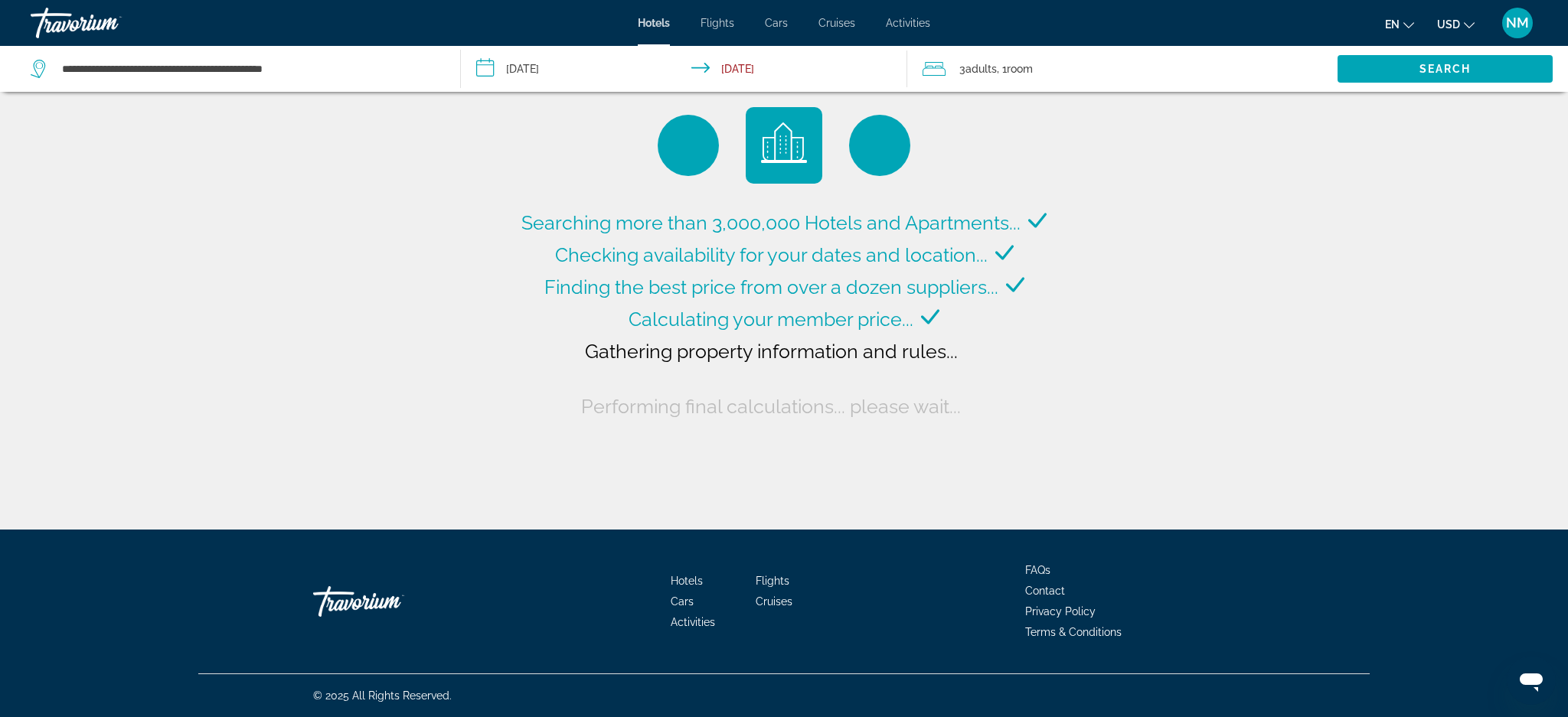
click at [1466, 26] on icon "Change currency" at bounding box center [1469, 25] width 11 height 11
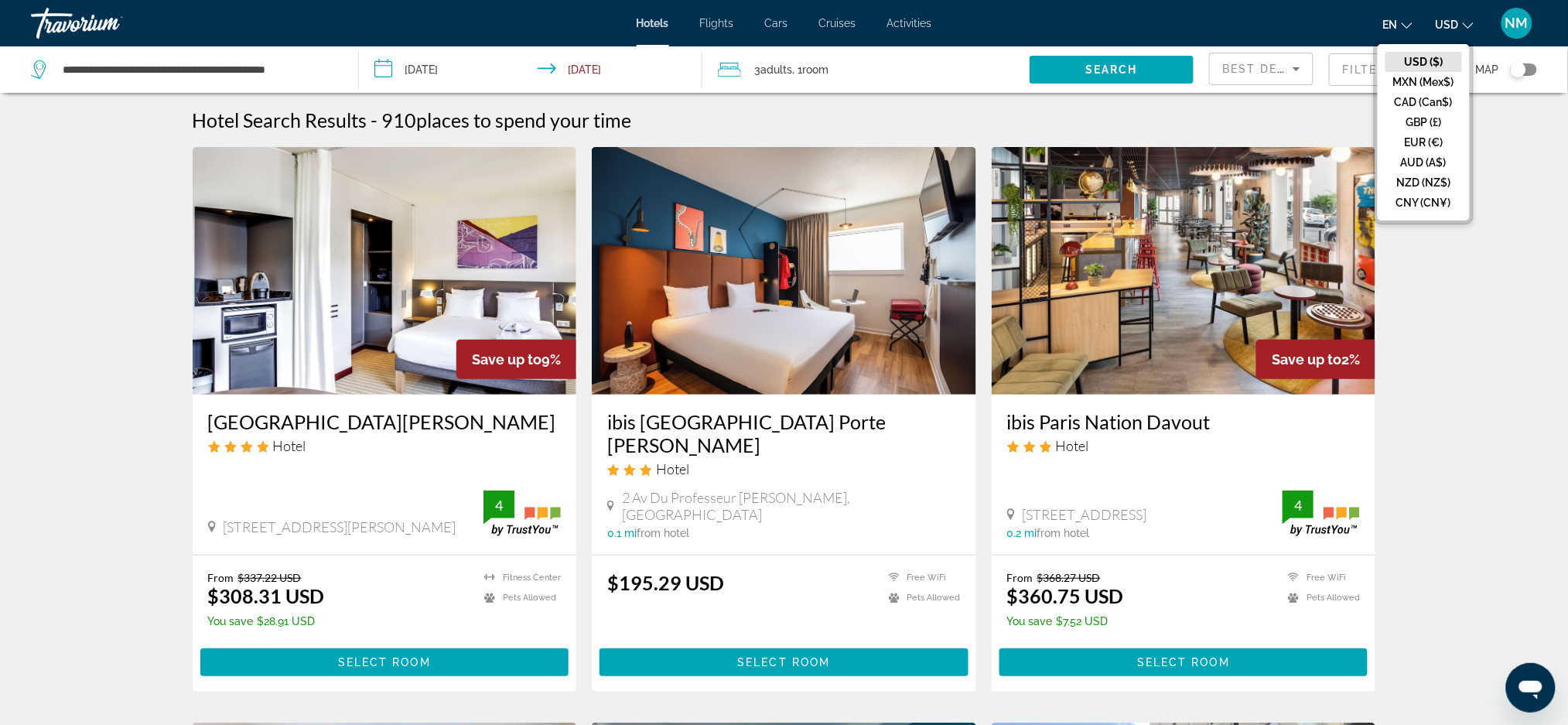
click at [804, 418] on h3 "ibis [GEOGRAPHIC_DATA] Porte [PERSON_NAME]" at bounding box center [784, 433] width 354 height 46
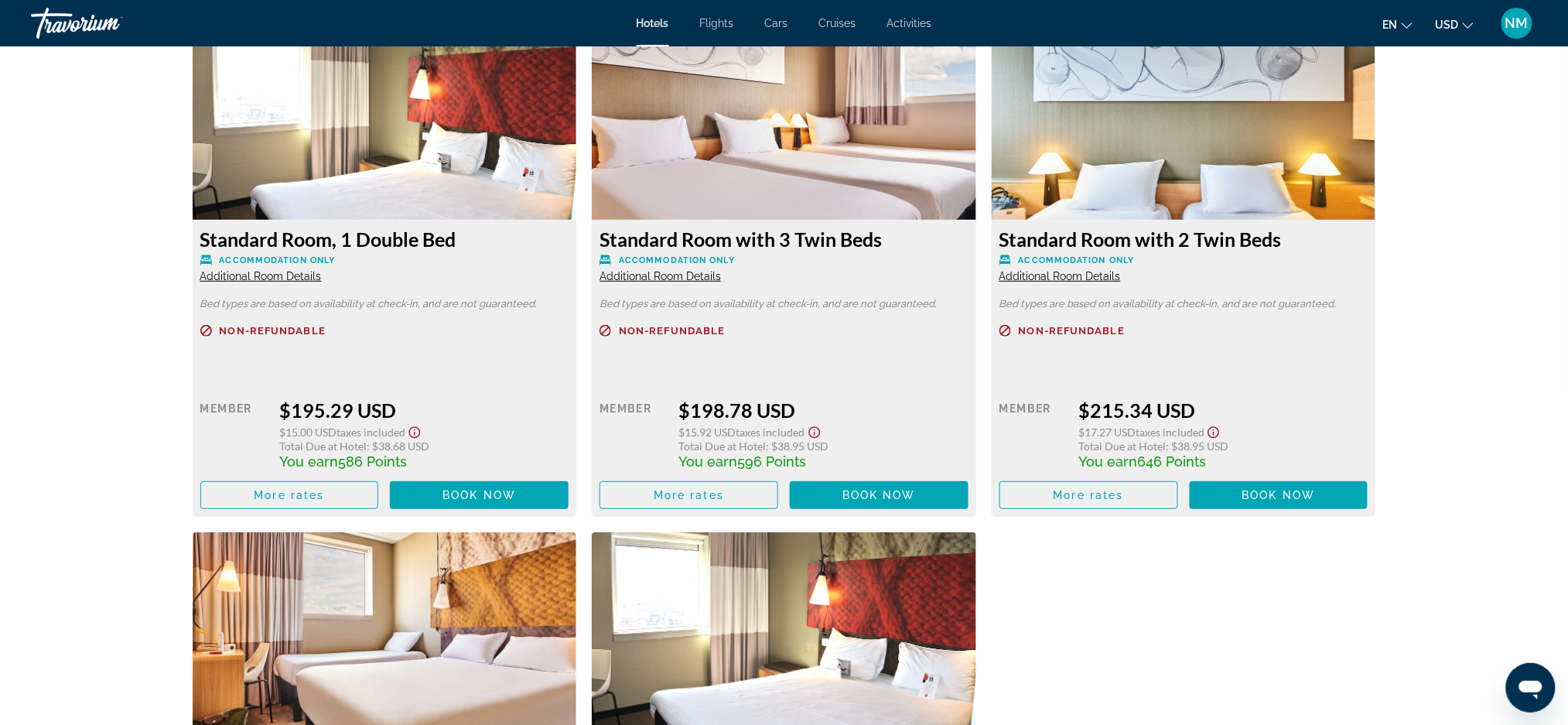
scroll to position [2170, 0]
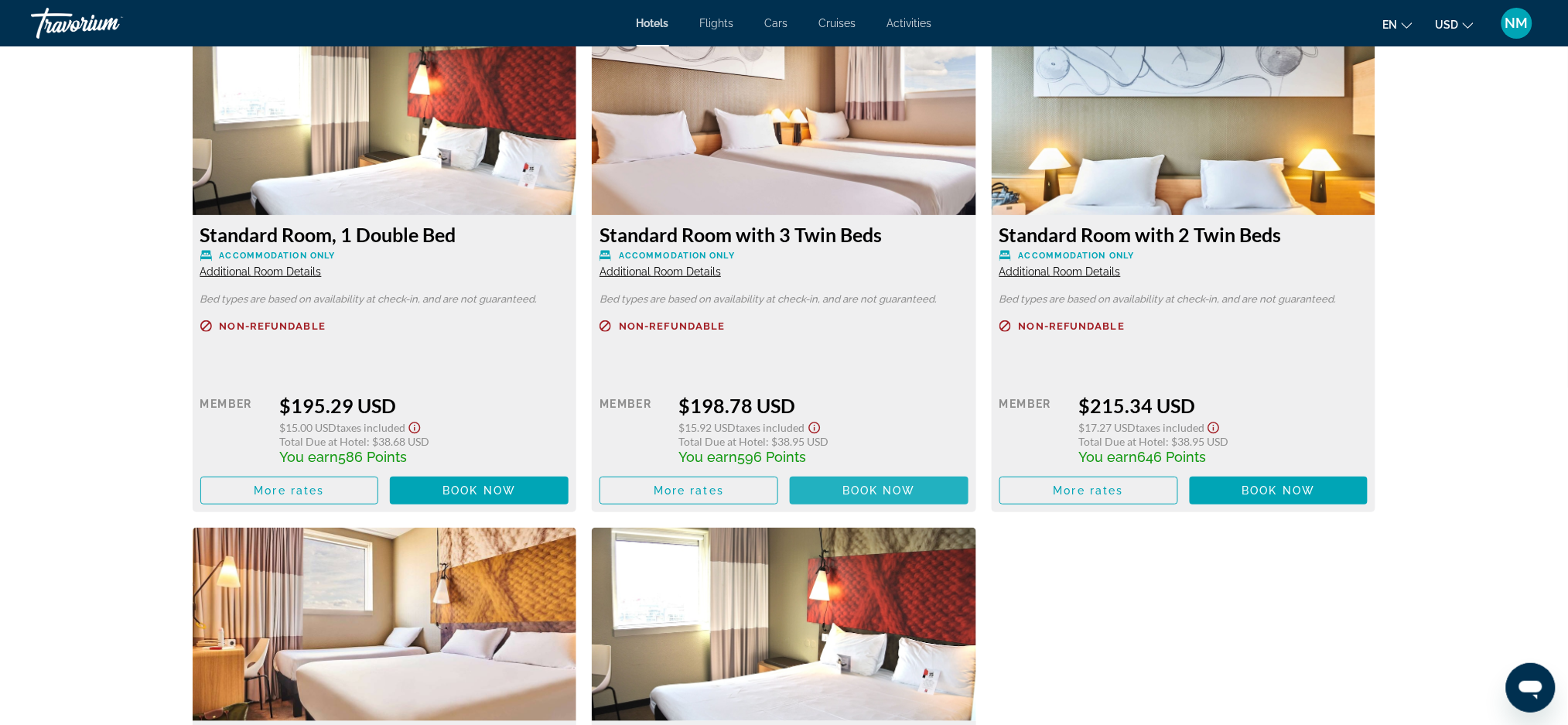
click at [806, 483] on span "Main content" at bounding box center [878, 490] width 179 height 37
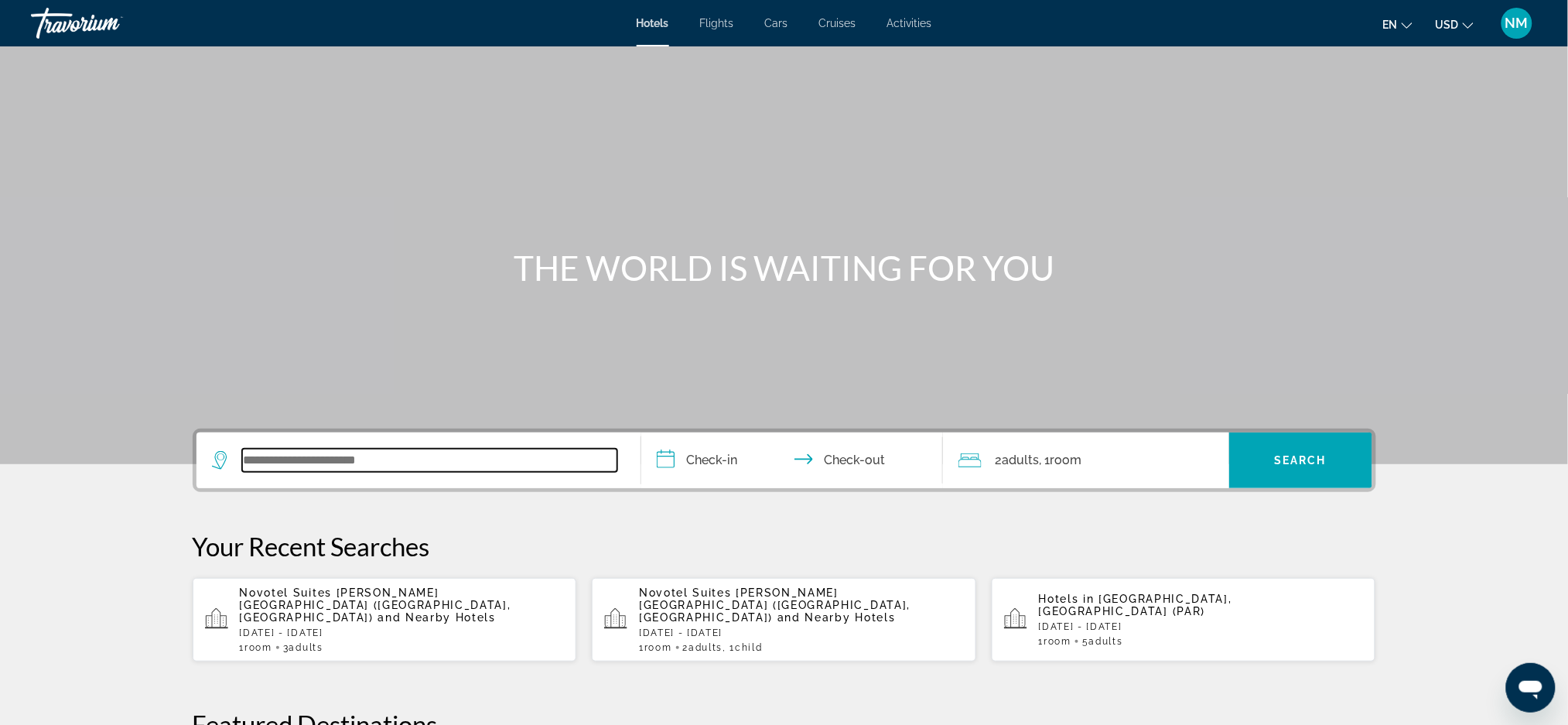
click at [269, 458] on input "Search widget" at bounding box center [429, 460] width 375 height 23
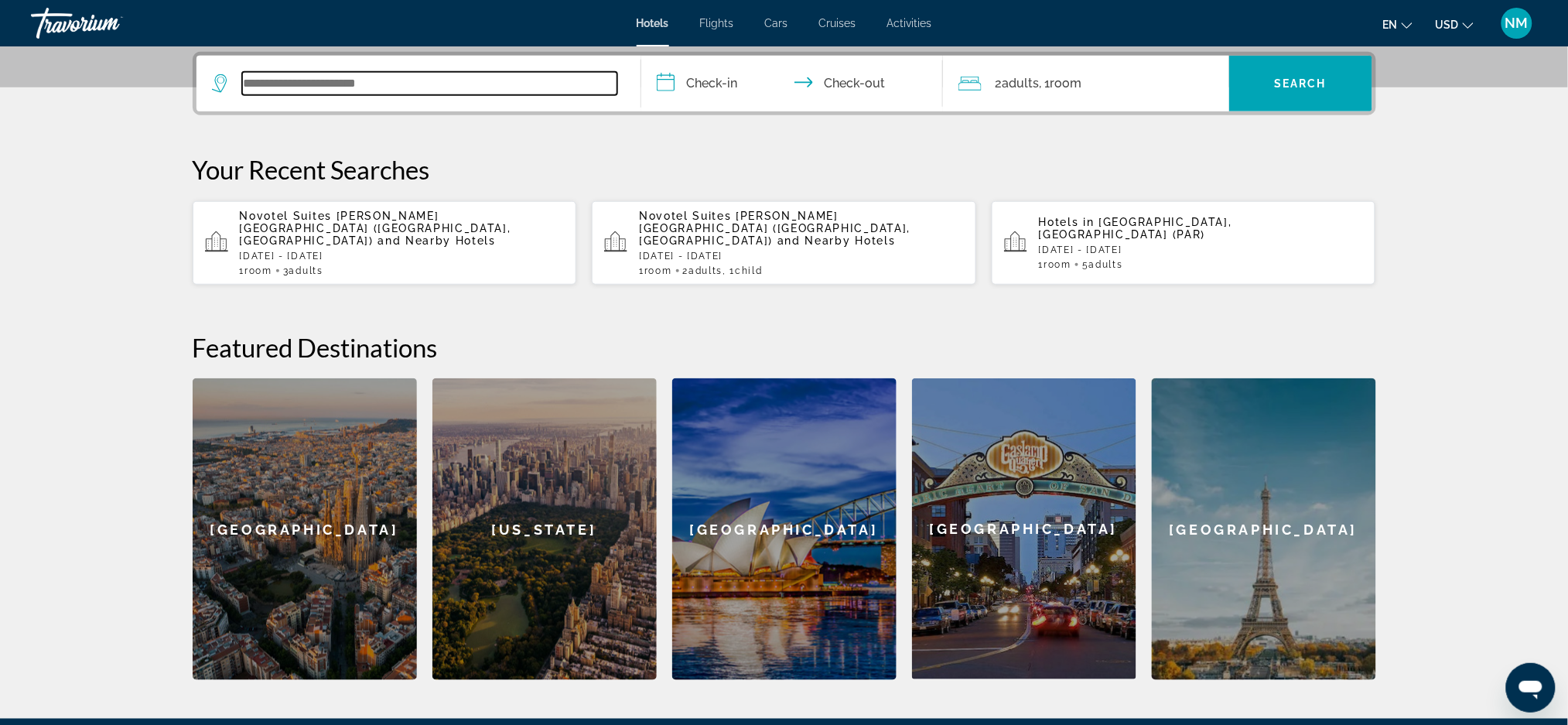
scroll to position [378, 0]
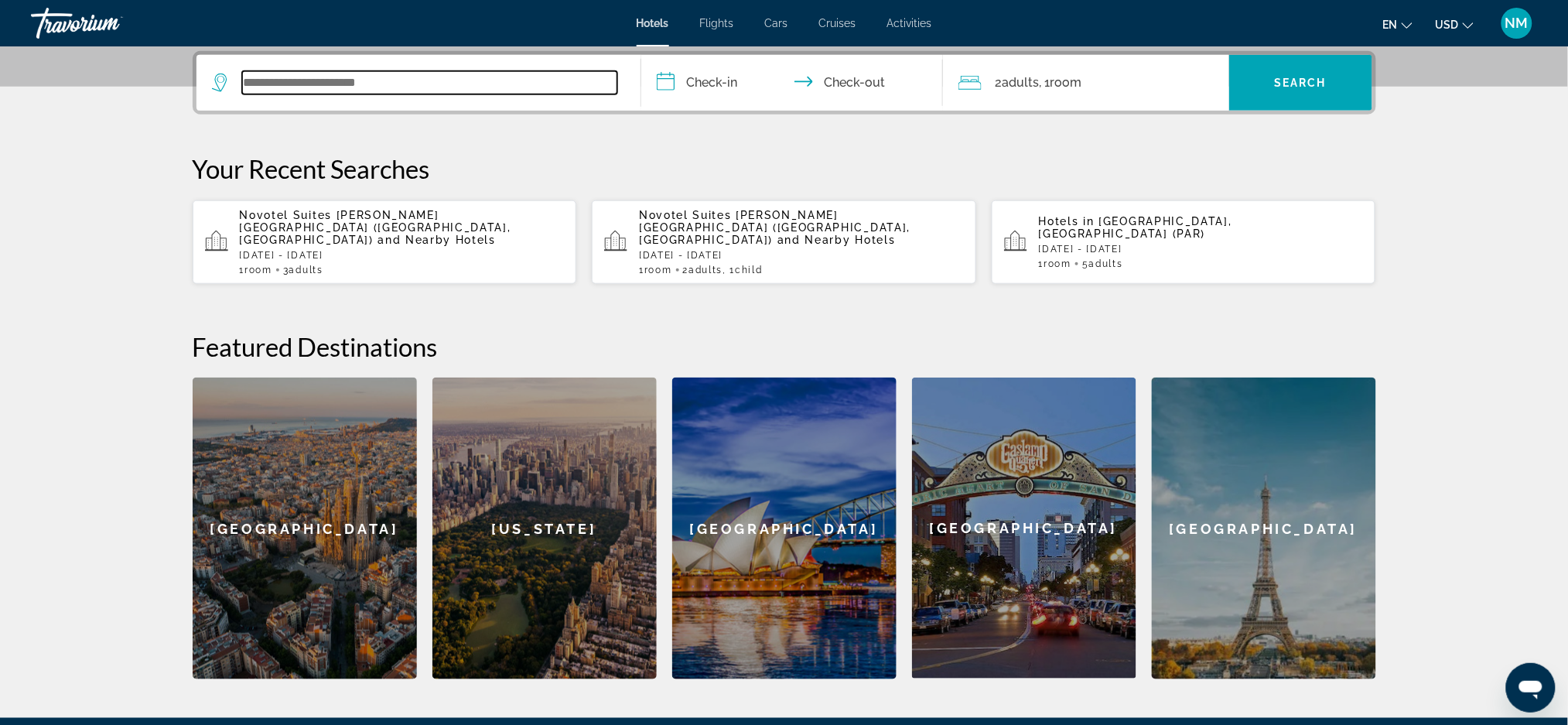
click at [266, 90] on input "Search widget" at bounding box center [429, 82] width 375 height 23
click at [261, 81] on input "Search widget" at bounding box center [429, 82] width 375 height 23
paste input "**********"
type input "**********"
click at [732, 83] on input "**********" at bounding box center [795, 85] width 308 height 60
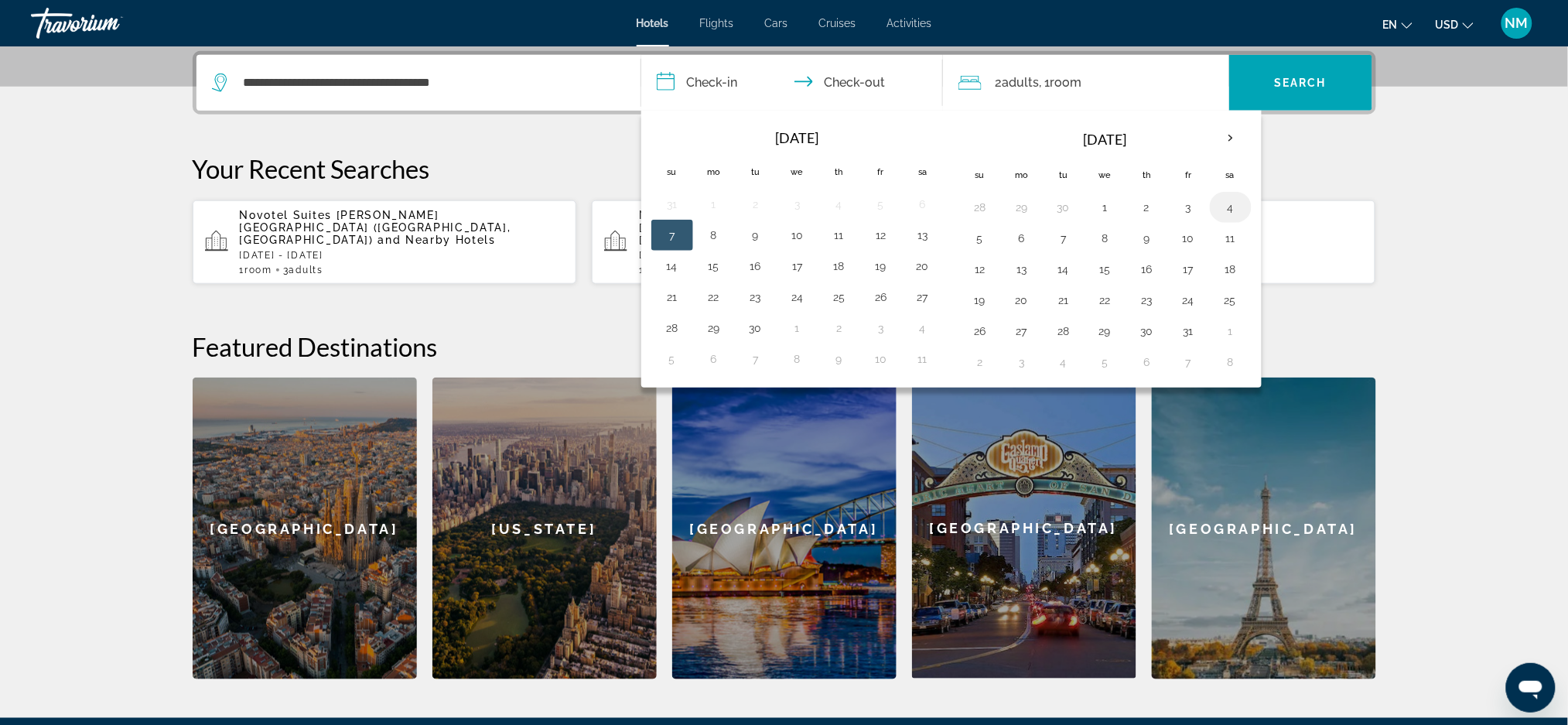
click at [1229, 214] on button "4" at bounding box center [1230, 208] width 25 height 22
click at [1025, 235] on button "6" at bounding box center [1021, 239] width 25 height 22
type input "**********"
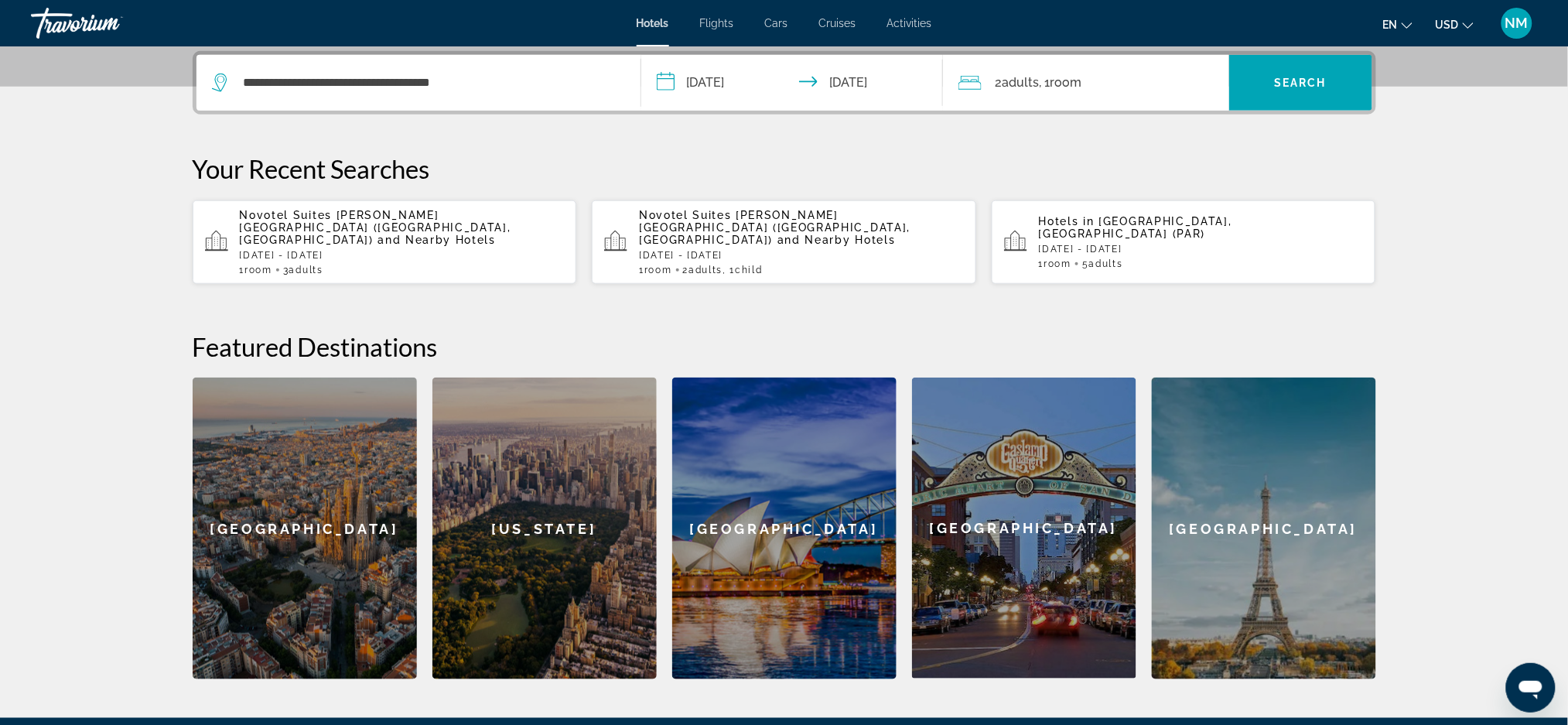
click at [1080, 83] on span "Room" at bounding box center [1066, 82] width 32 height 15
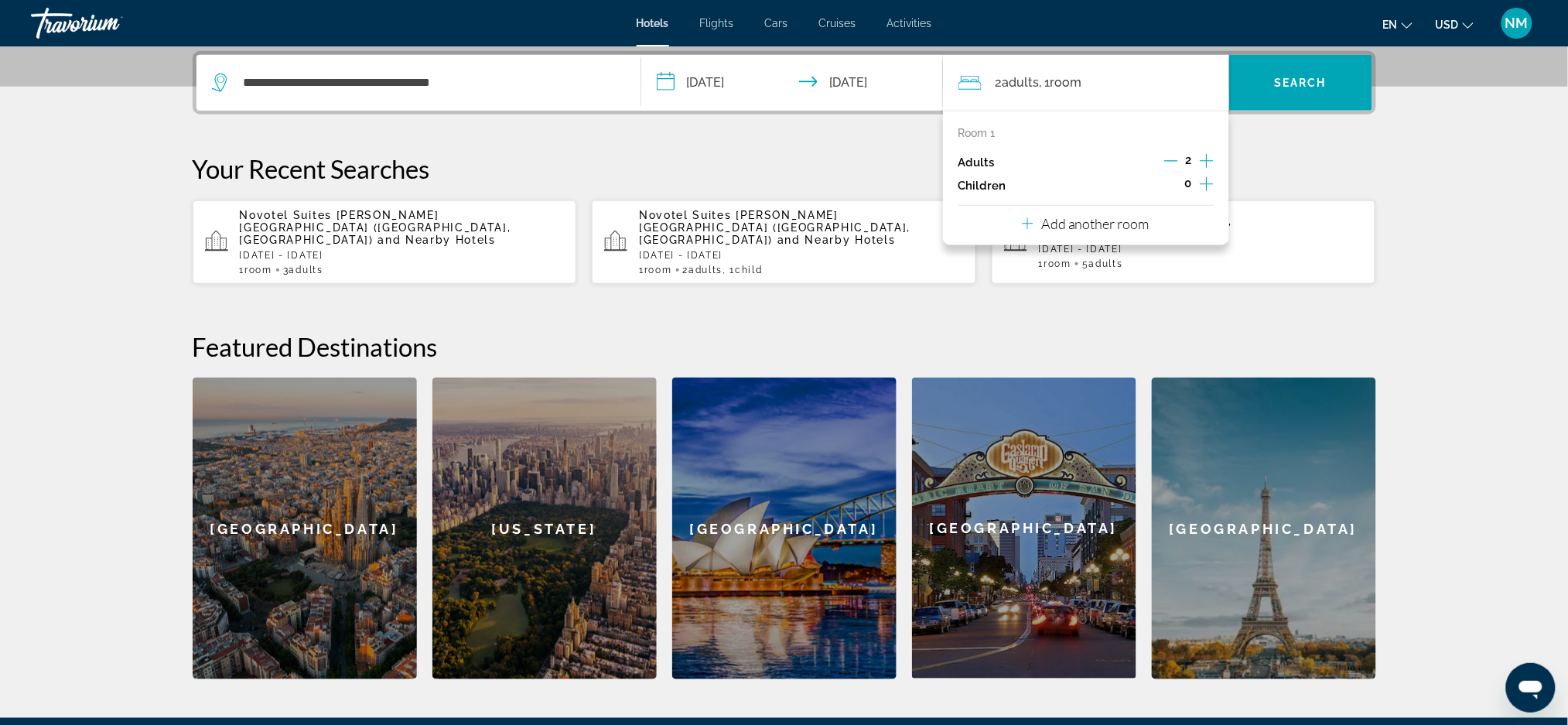
click at [1205, 160] on icon "Increment adults" at bounding box center [1207, 161] width 14 height 19
click at [1169, 156] on icon "Decrement adults" at bounding box center [1171, 161] width 14 height 14
click at [1325, 84] on span "Search" at bounding box center [1300, 83] width 53 height 12
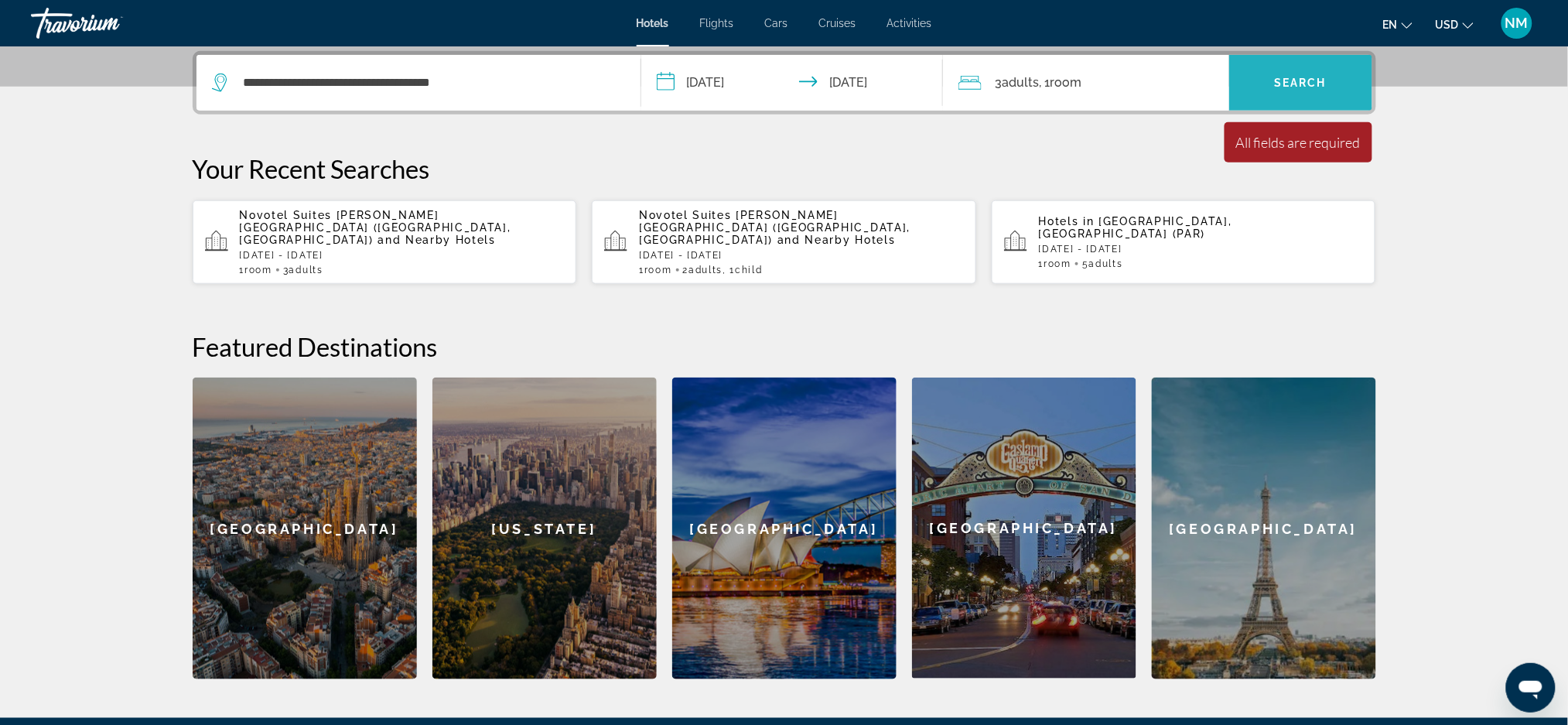
click at [1325, 84] on span "Search" at bounding box center [1300, 83] width 53 height 12
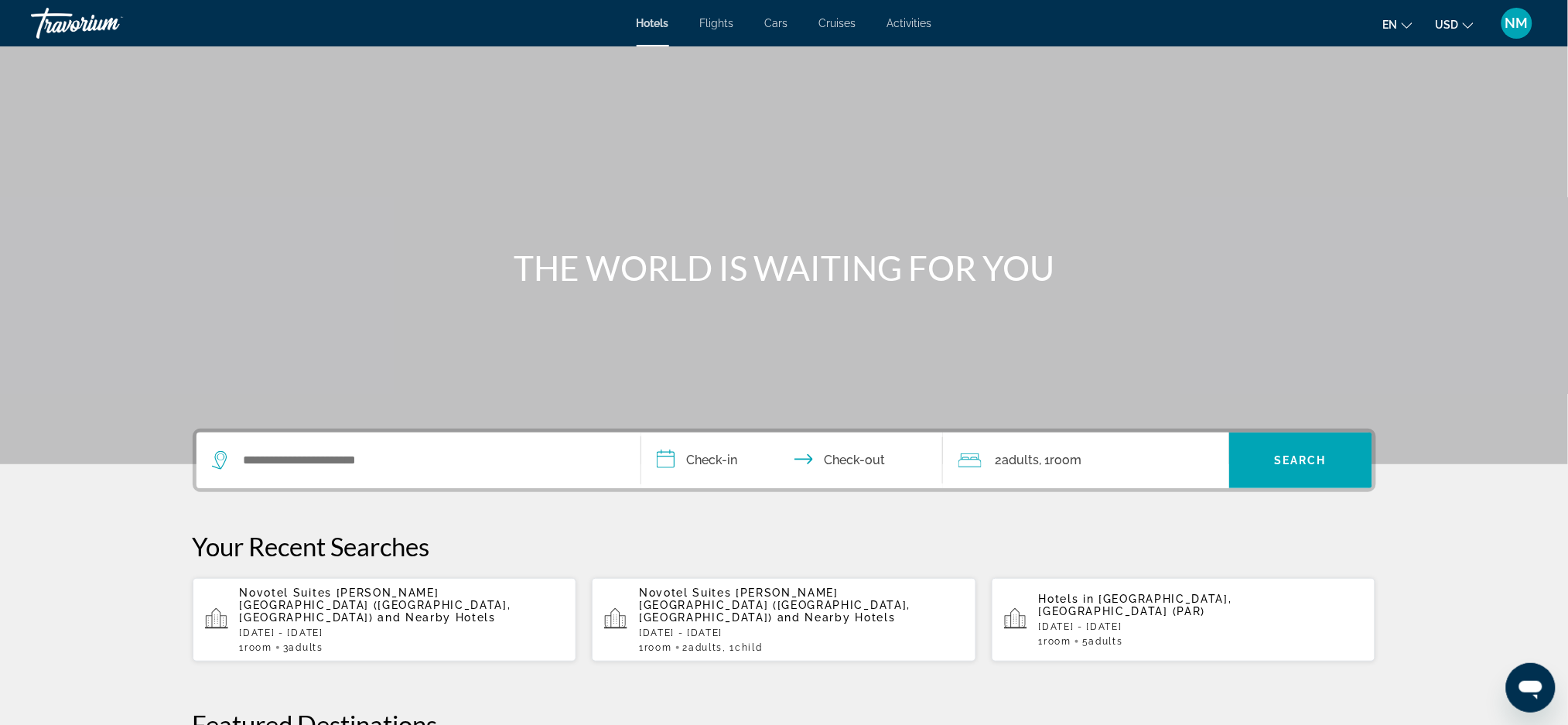
click at [303, 474] on div "Search widget" at bounding box center [418, 461] width 413 height 56
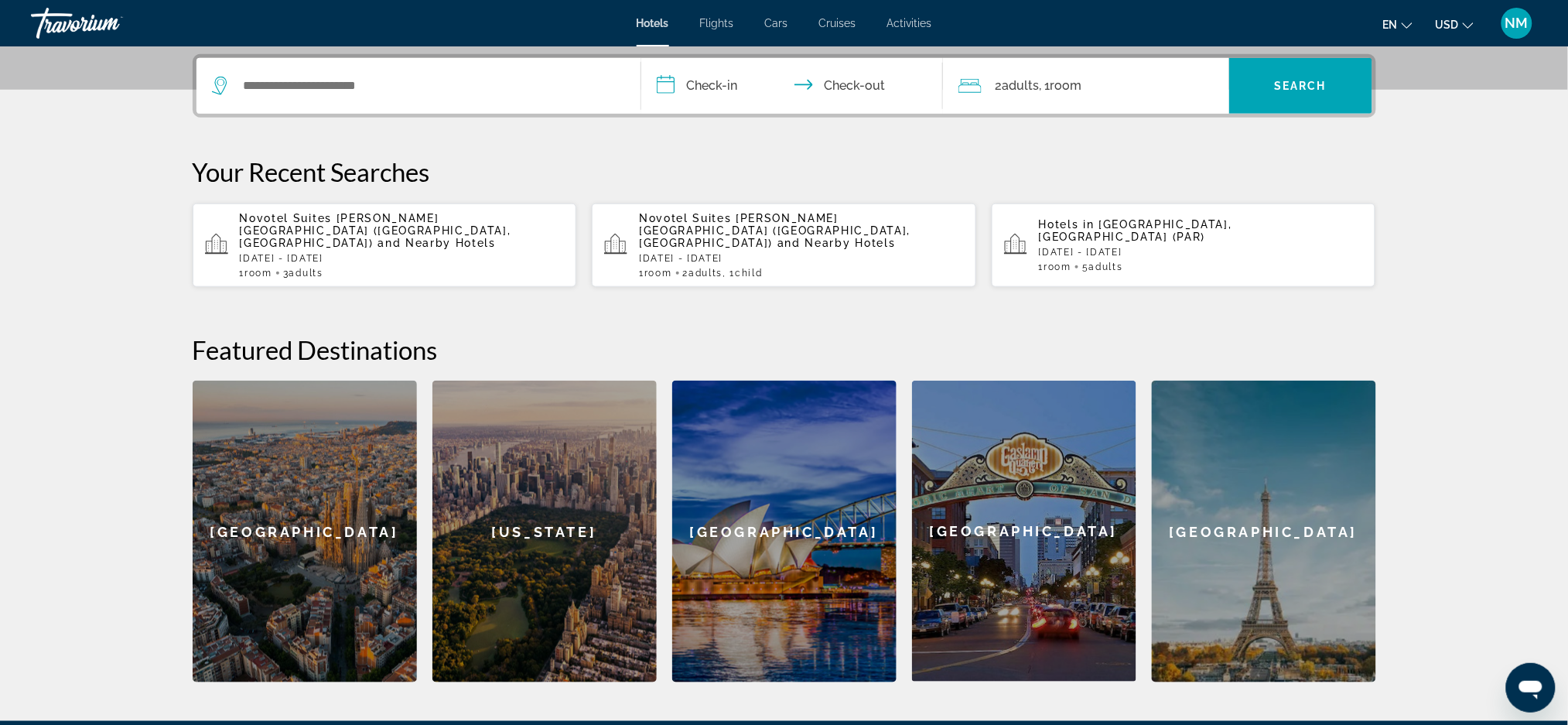
scroll to position [378, 0]
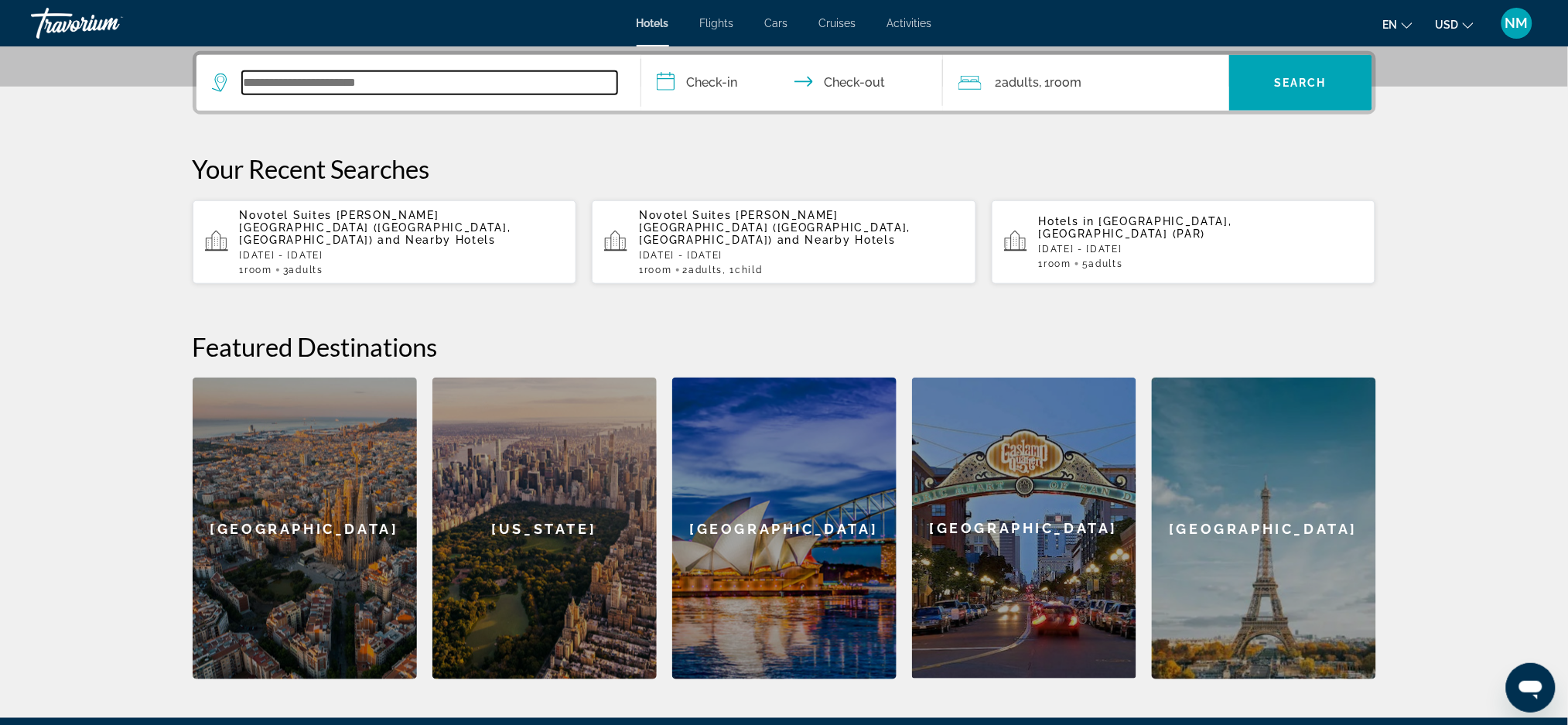
click at [246, 76] on input "Search widget" at bounding box center [429, 82] width 375 height 23
paste input "**********"
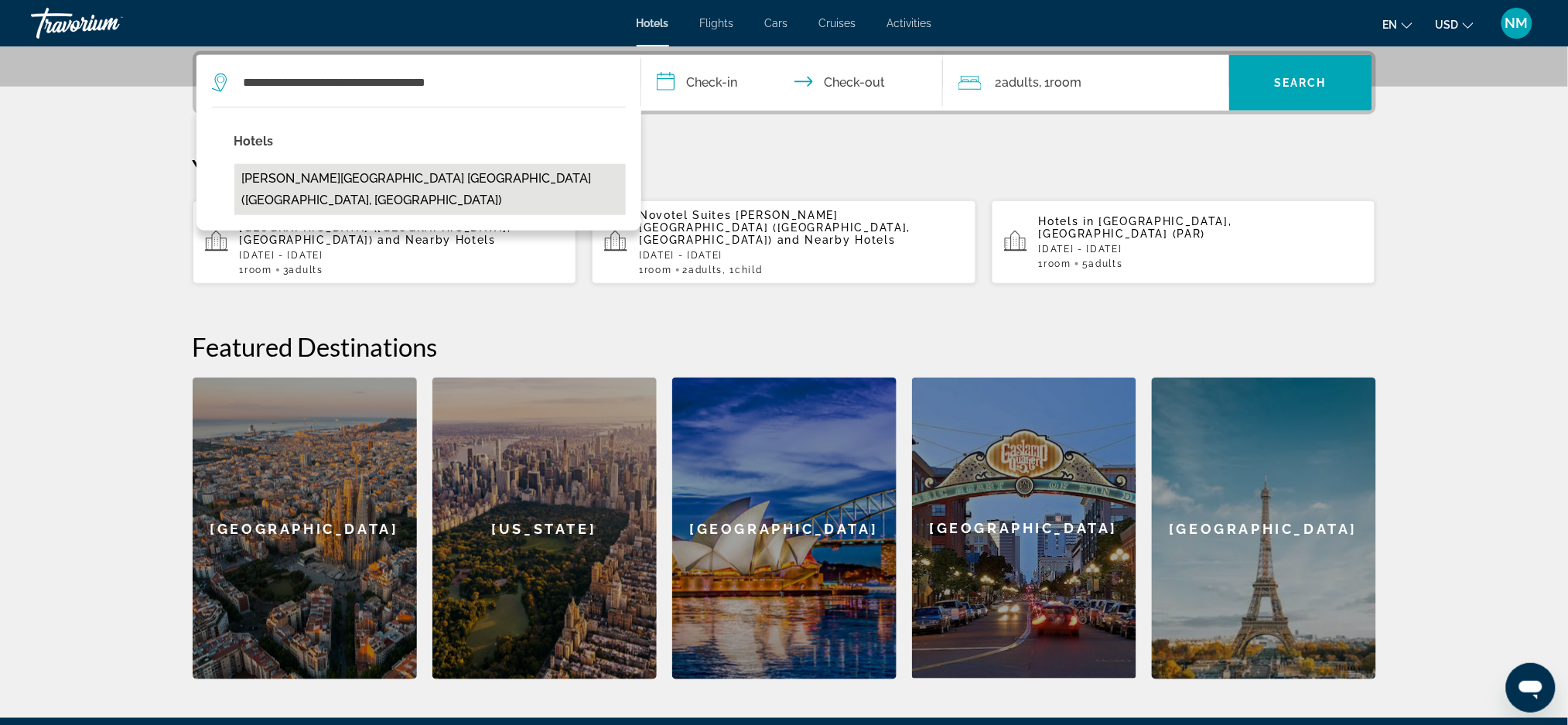
click at [460, 174] on button "[PERSON_NAME][GEOGRAPHIC_DATA] [GEOGRAPHIC_DATA] ([GEOGRAPHIC_DATA], [GEOGRAPHI…" at bounding box center [431, 189] width 392 height 51
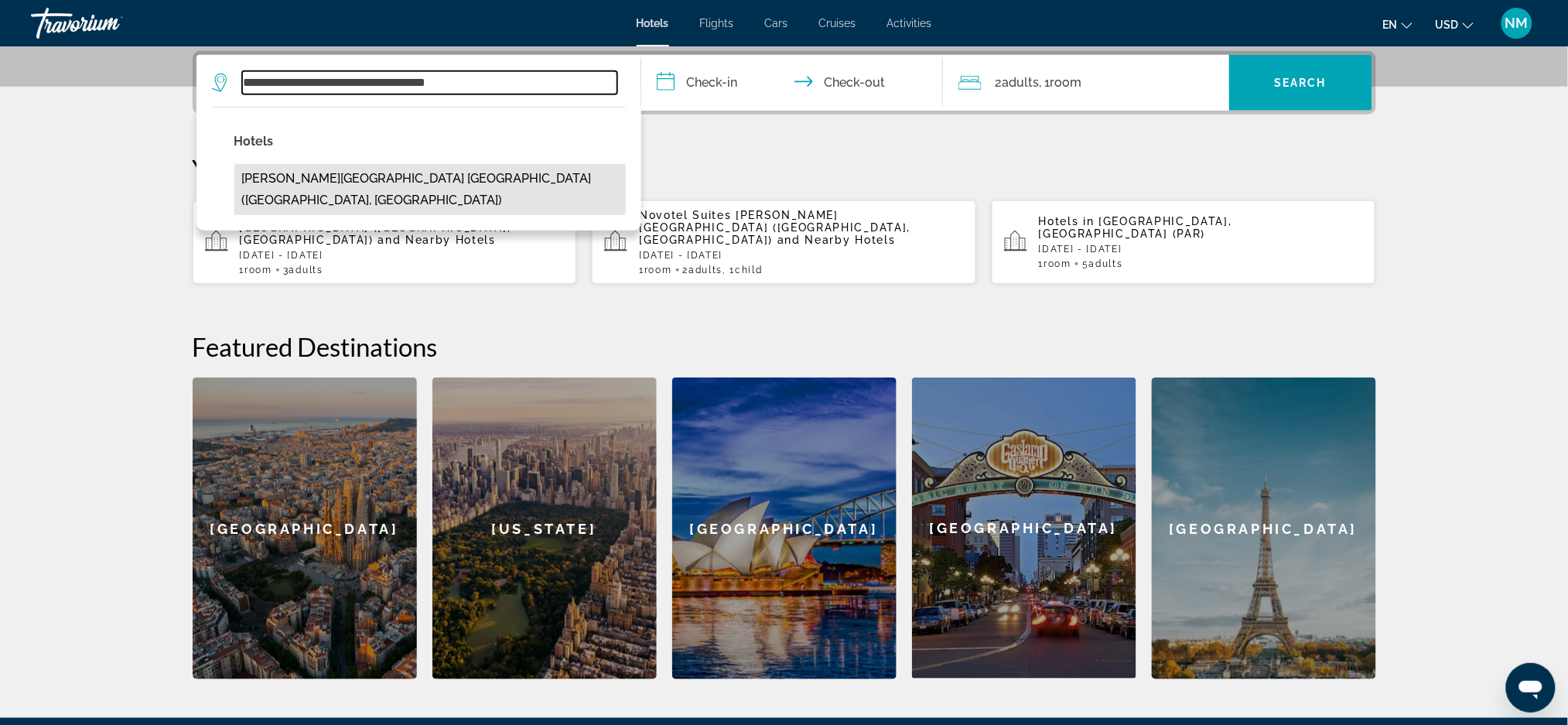
type input "**********"
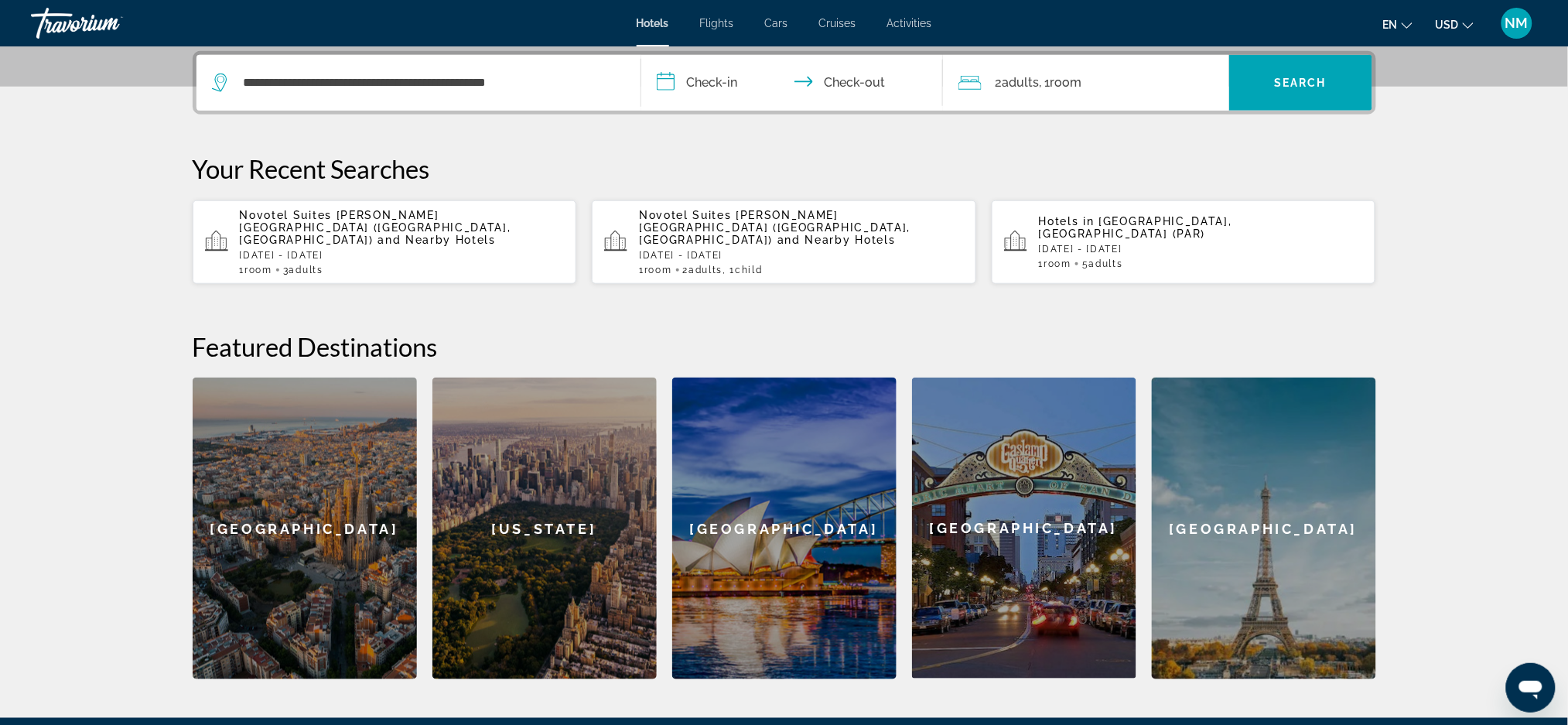
click at [727, 69] on input "**********" at bounding box center [795, 85] width 308 height 60
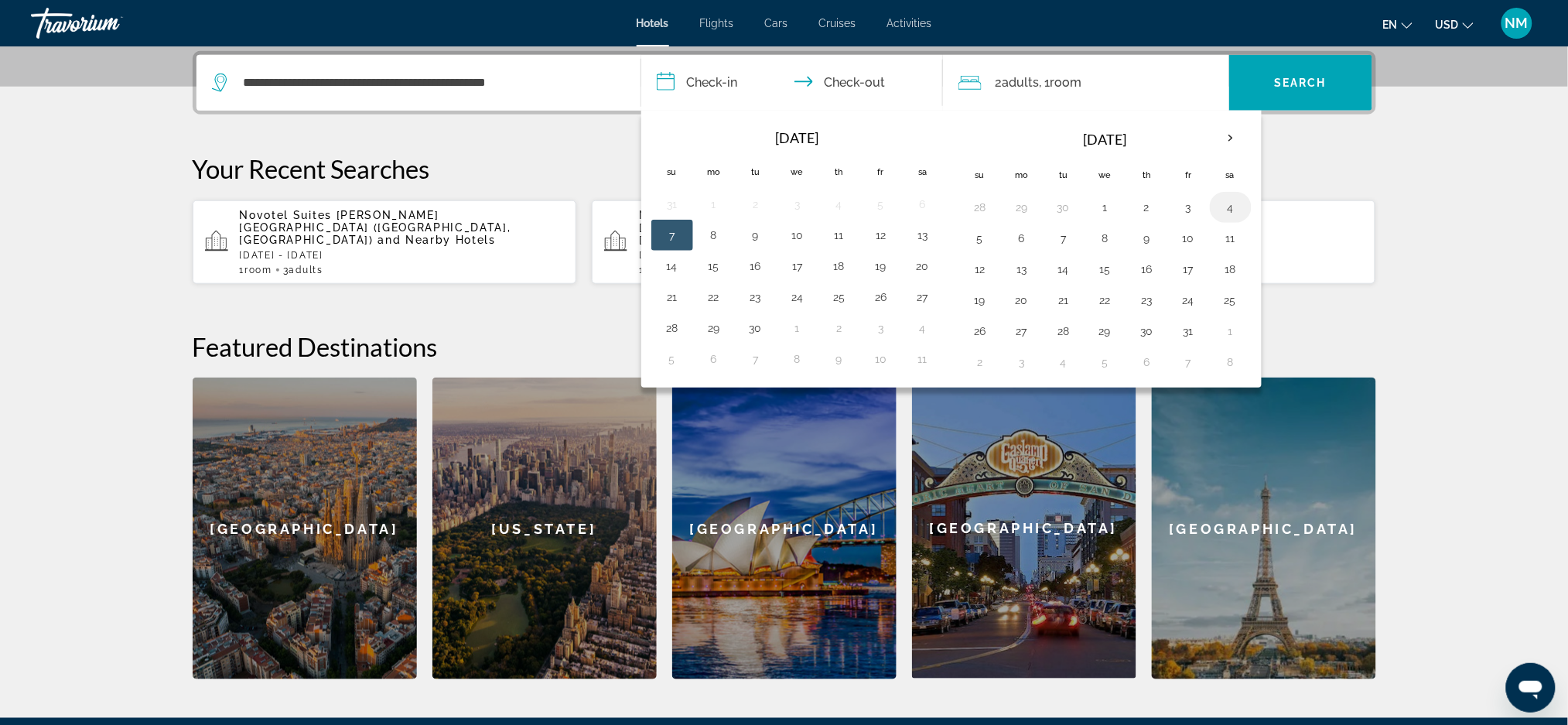
click at [1231, 207] on button "4" at bounding box center [1230, 208] width 25 height 22
click at [881, 84] on input "**********" at bounding box center [795, 85] width 308 height 60
click at [1011, 239] on button "6" at bounding box center [1021, 239] width 25 height 22
type input "**********"
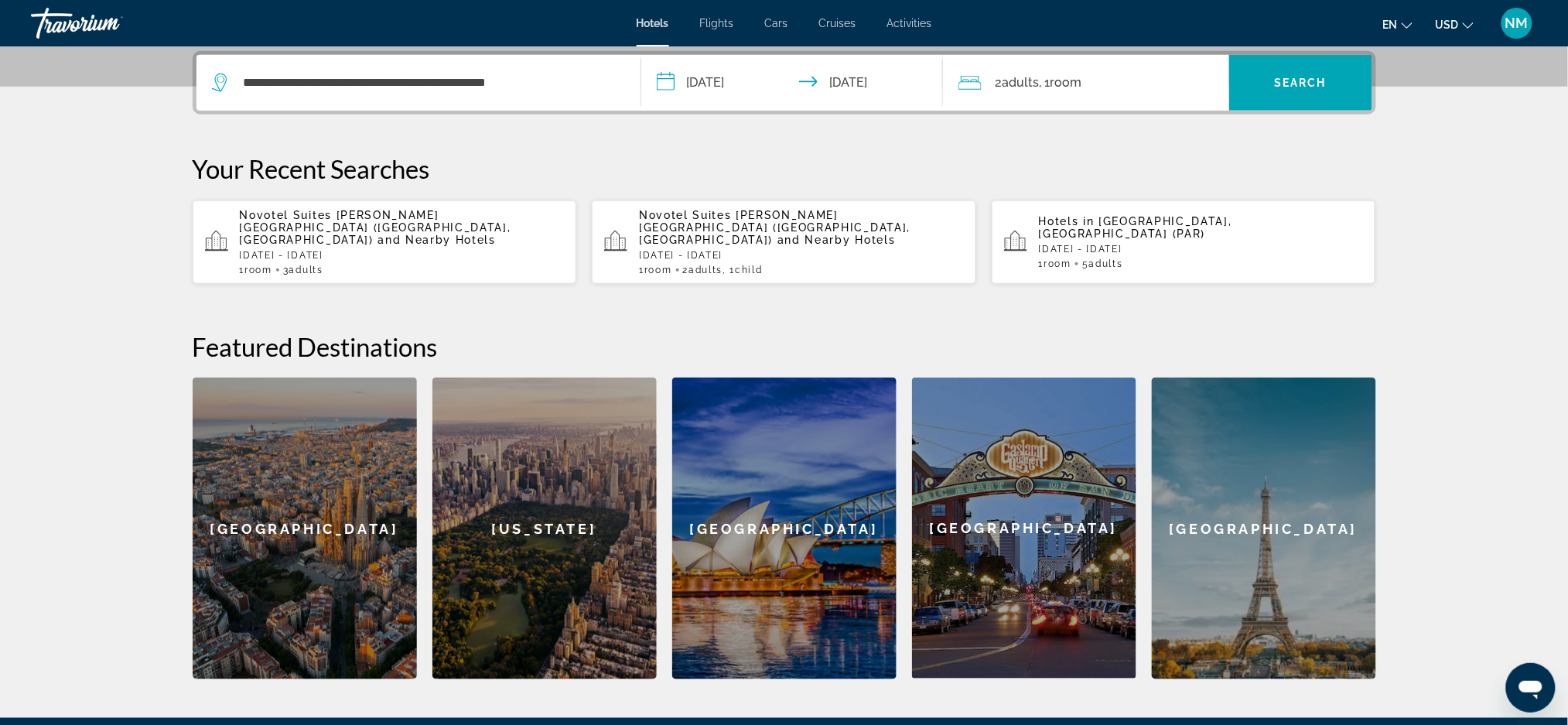
click at [1061, 87] on span "Room" at bounding box center [1066, 82] width 32 height 15
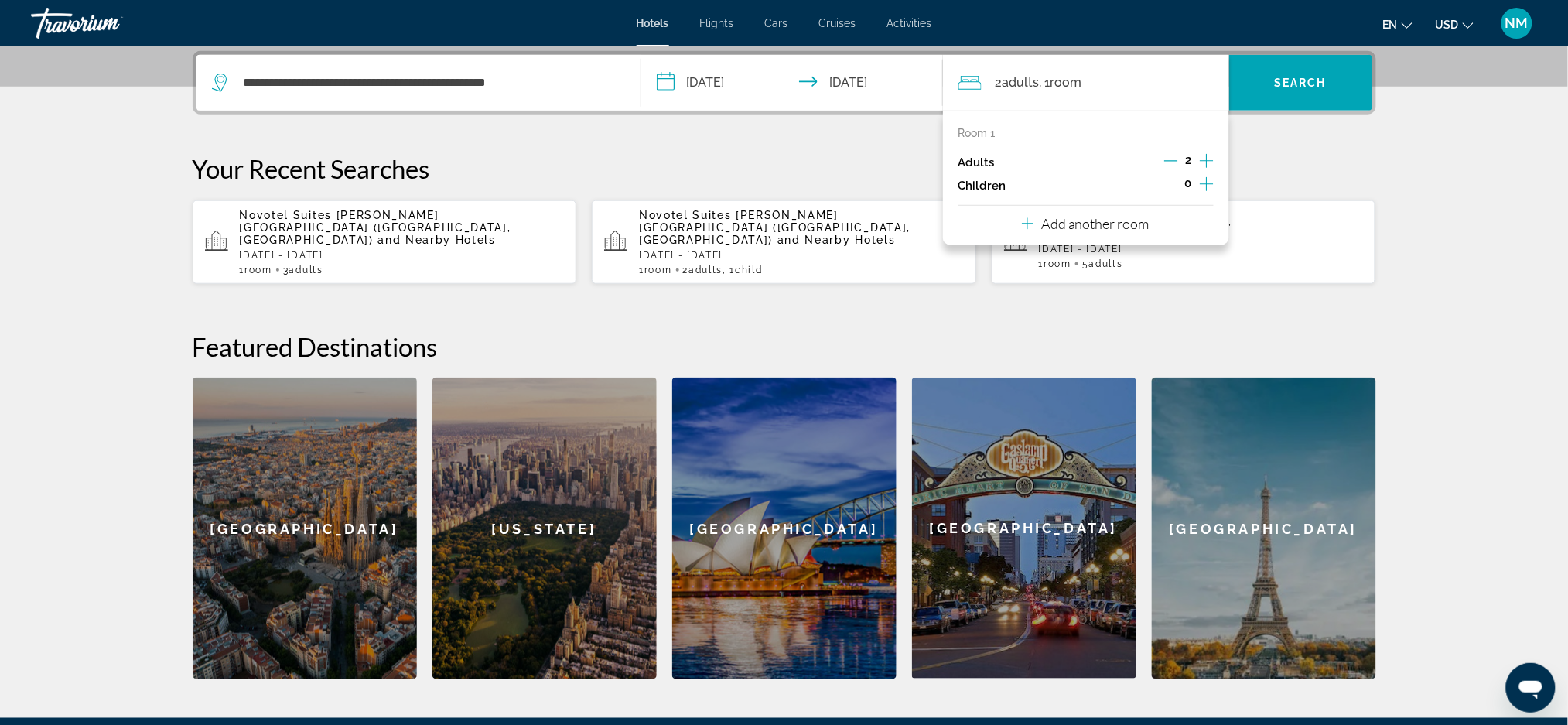
click at [1202, 159] on icon "Increment adults" at bounding box center [1207, 161] width 14 height 14
click at [1277, 92] on span "Search widget" at bounding box center [1300, 82] width 143 height 37
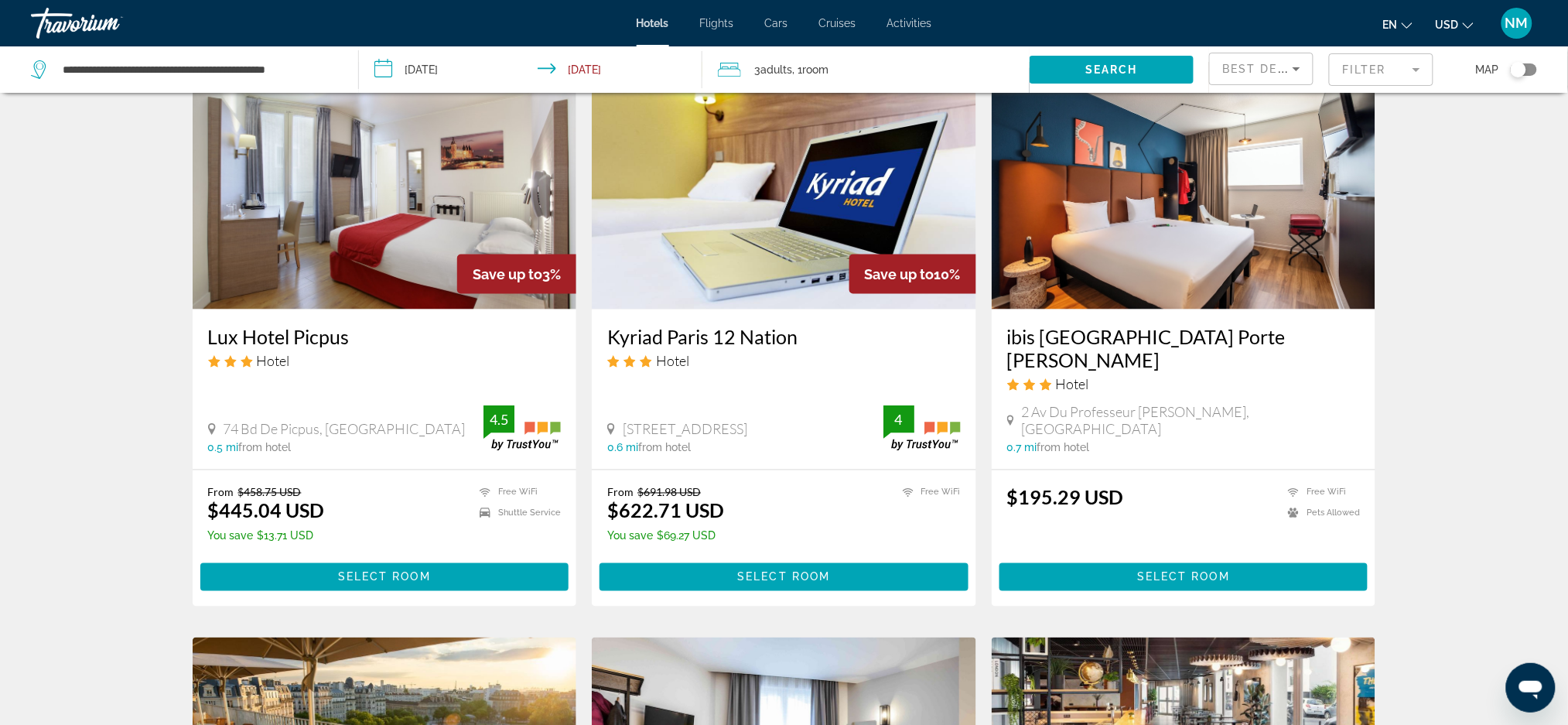
scroll to position [650, 0]
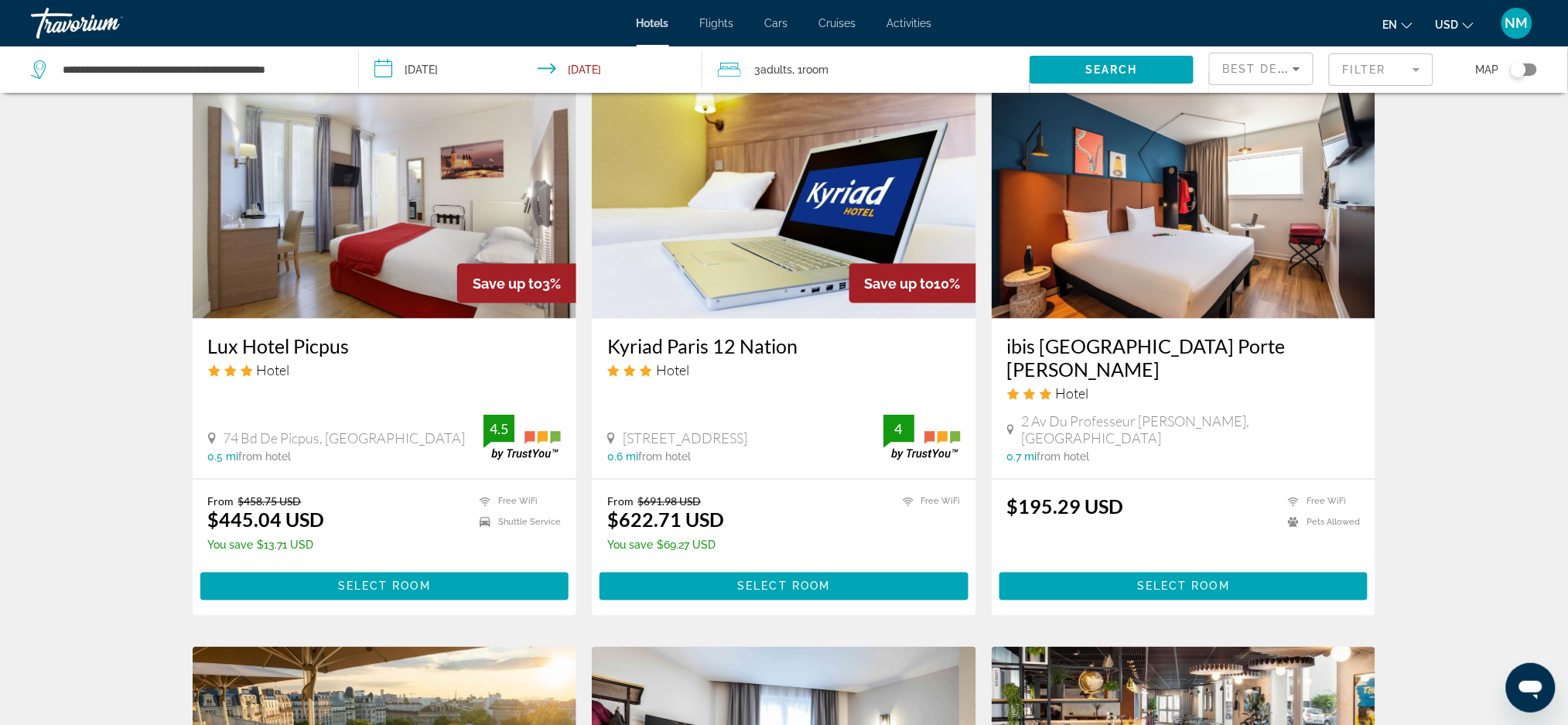
click at [1032, 352] on h3 "ibis [GEOGRAPHIC_DATA] Porte [PERSON_NAME]" at bounding box center [1184, 357] width 354 height 46
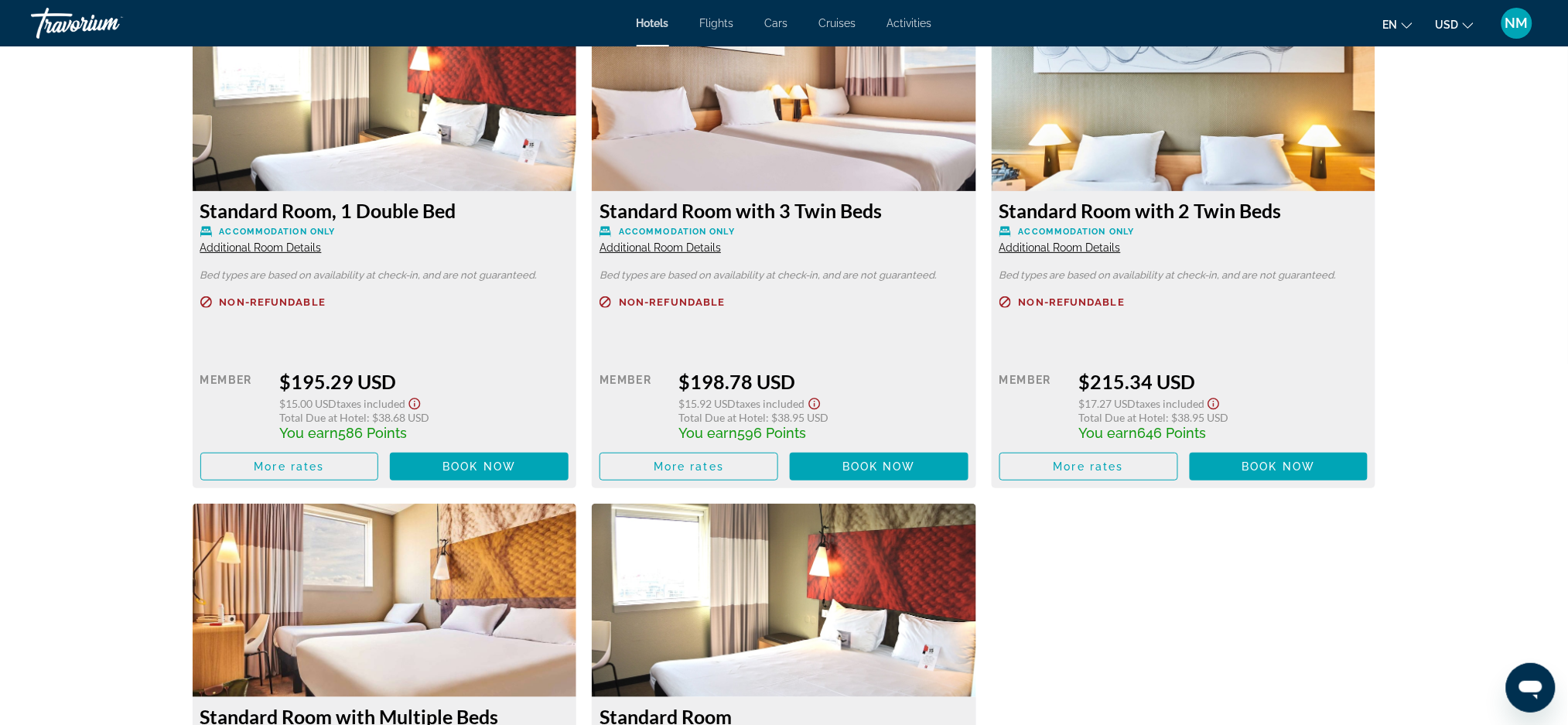
scroll to position [2240, 0]
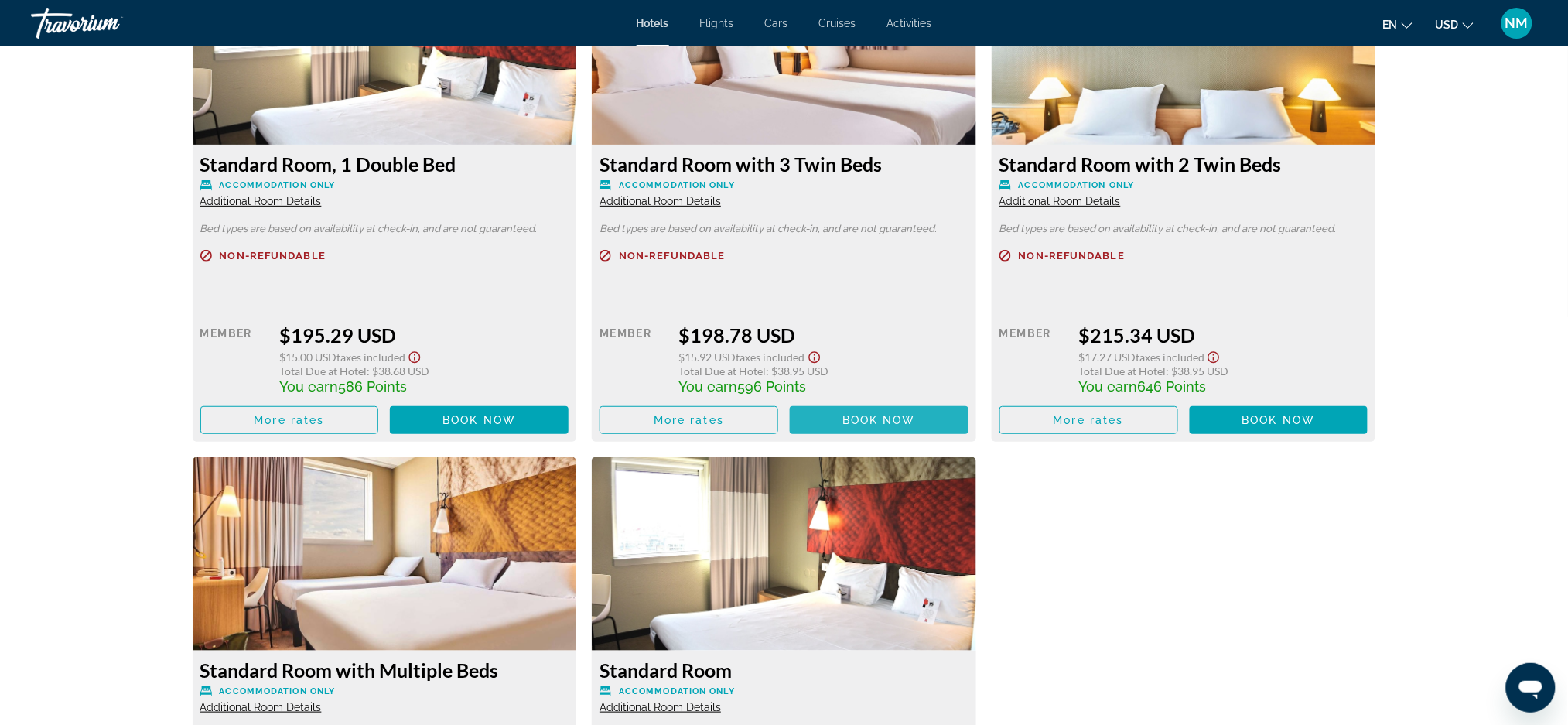
click at [854, 422] on span "Book now" at bounding box center [879, 420] width 74 height 12
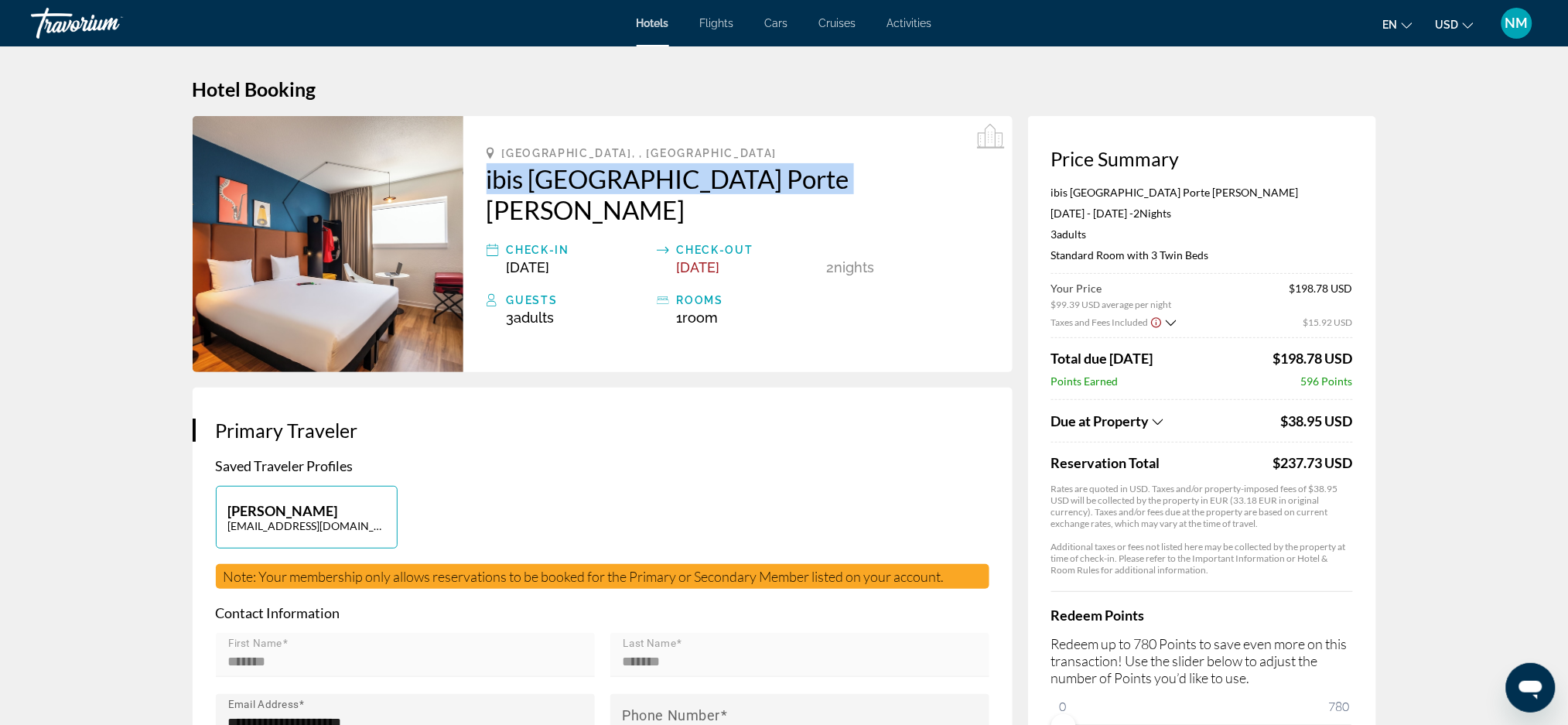
drag, startPoint x: 481, startPoint y: 169, endPoint x: 823, endPoint y: 174, distance: 342.0
click at [823, 174] on div "[GEOGRAPHIC_DATA], , [GEOGRAPHIC_DATA] ibis [GEOGRAPHIC_DATA] [GEOGRAPHIC_DATA]…" at bounding box center [739, 244] width 550 height 256
copy h2 "ibis [GEOGRAPHIC_DATA] Porte [PERSON_NAME]"
